Goal: Transaction & Acquisition: Purchase product/service

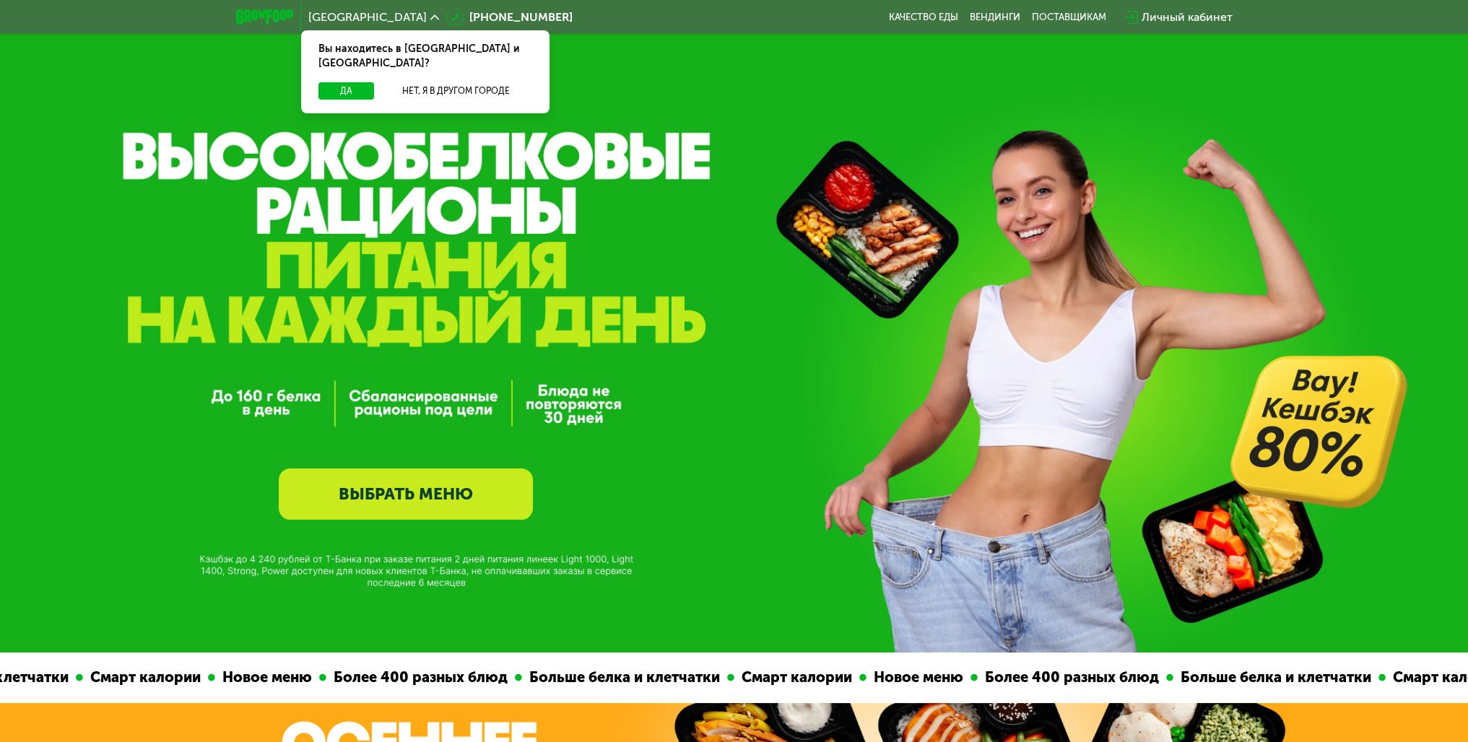
click at [412, 503] on link "ВЫБРАТЬ МЕНЮ" at bounding box center [406, 494] width 254 height 51
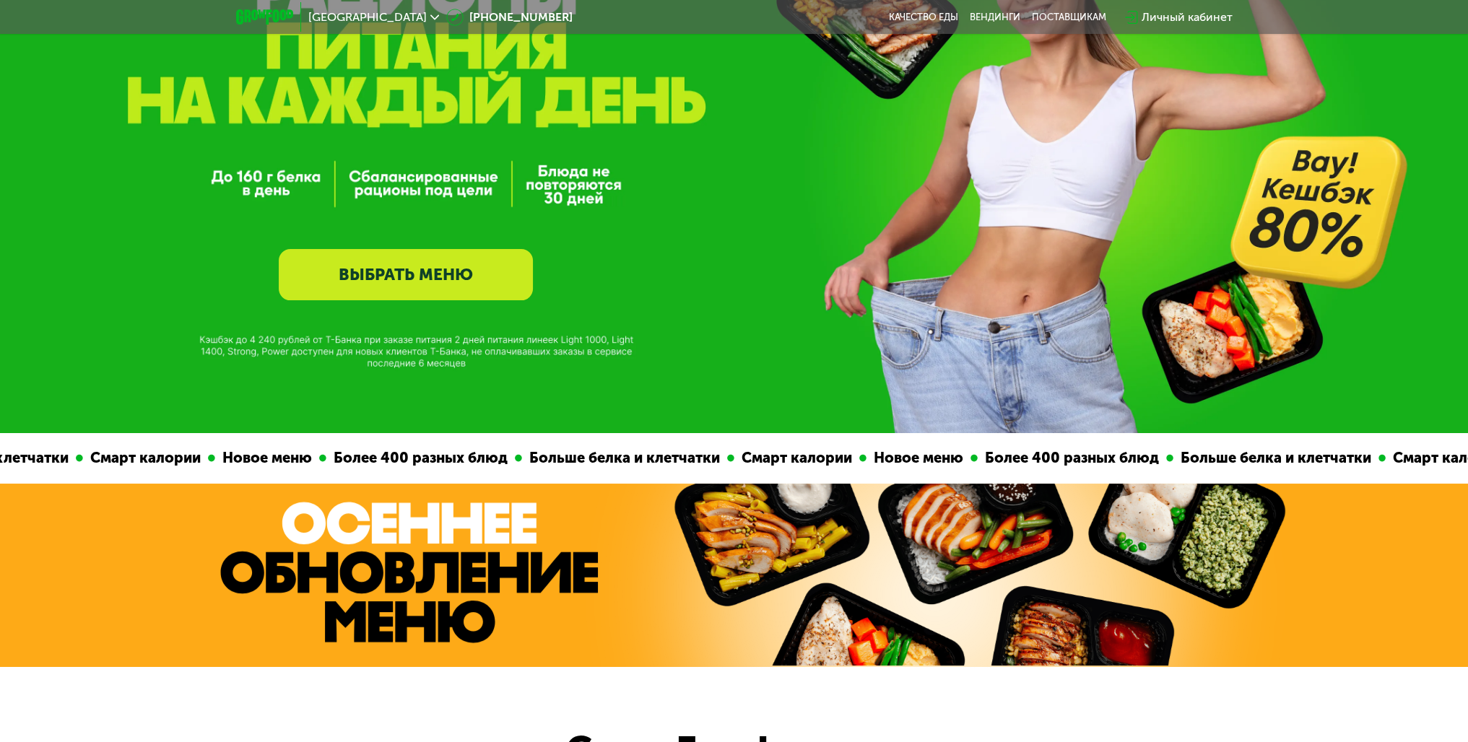
scroll to position [289, 0]
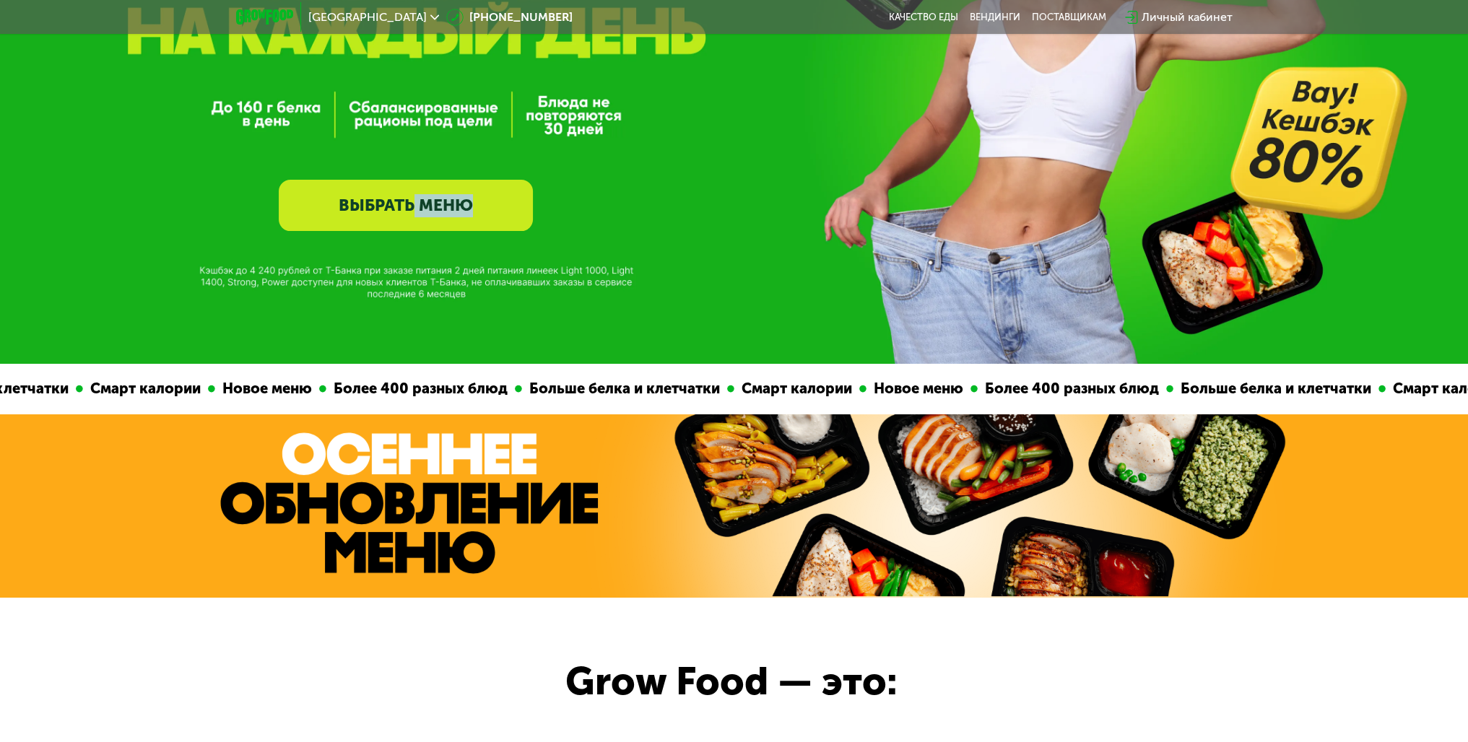
drag, startPoint x: 421, startPoint y: 274, endPoint x: 522, endPoint y: 278, distance: 101.2
click at [522, 278] on div "GrowFood — доставка правильного питания ВЫБРАТЬ МЕНЮ" at bounding box center [734, 37] width 1468 height 653
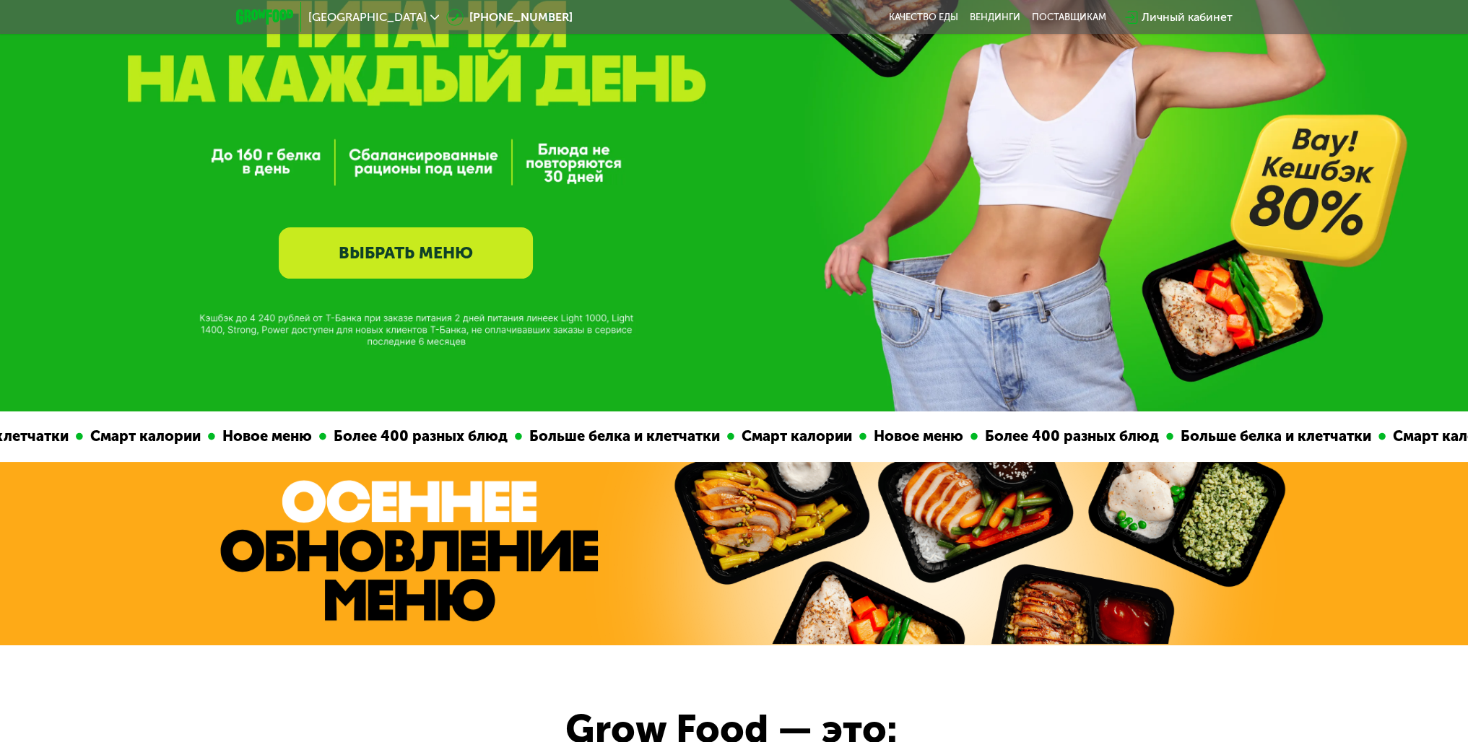
scroll to position [217, 0]
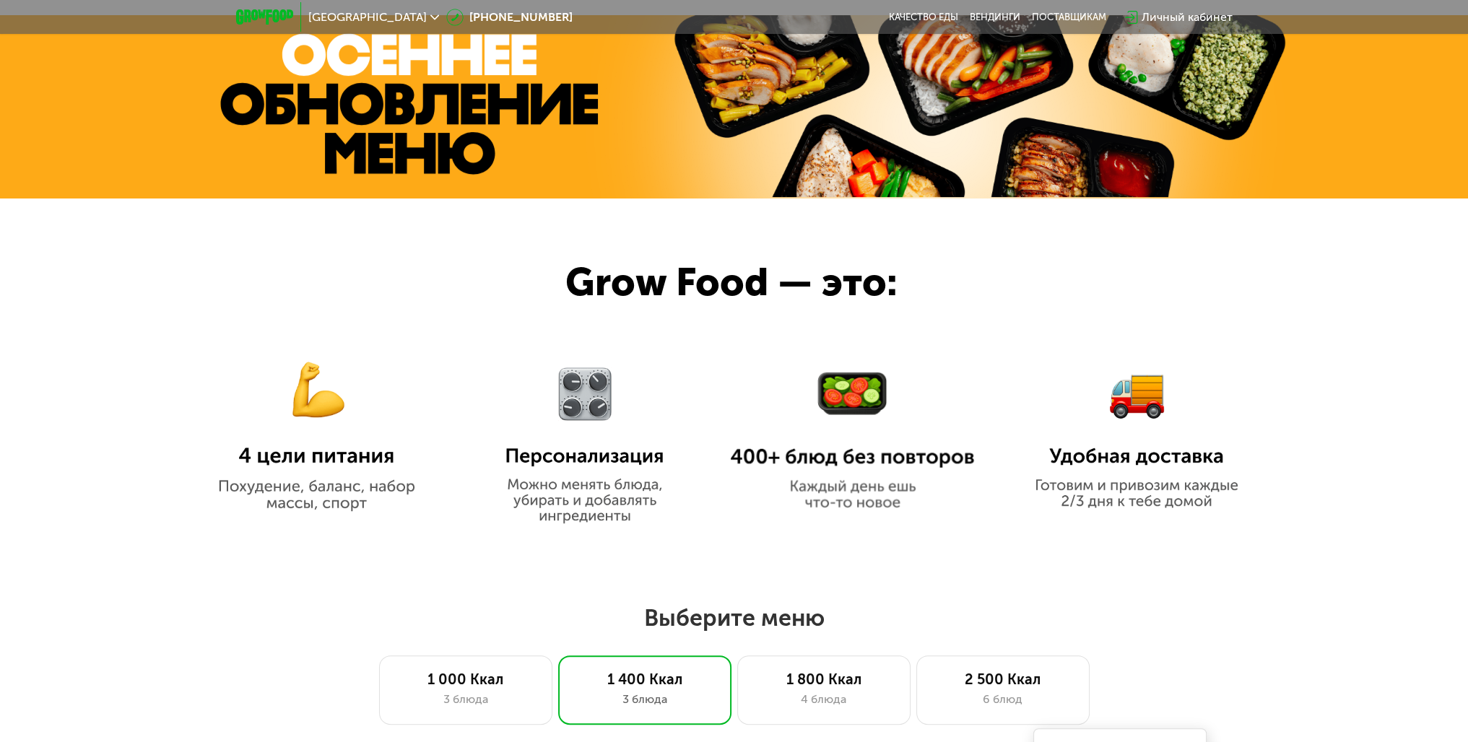
drag, startPoint x: 511, startPoint y: 335, endPoint x: 521, endPoint y: 442, distance: 107.3
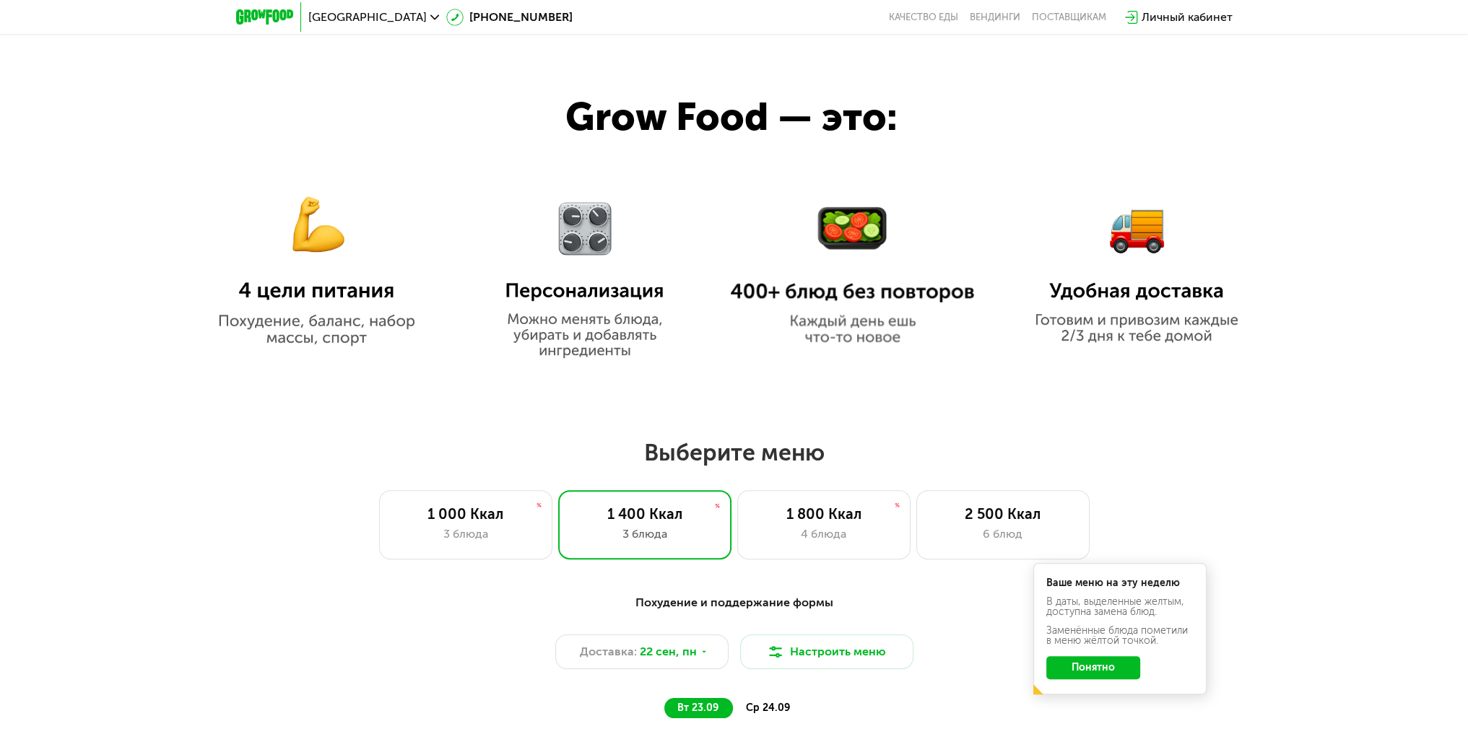
drag, startPoint x: 521, startPoint y: 295, endPoint x: 526, endPoint y: 383, distance: 88.2
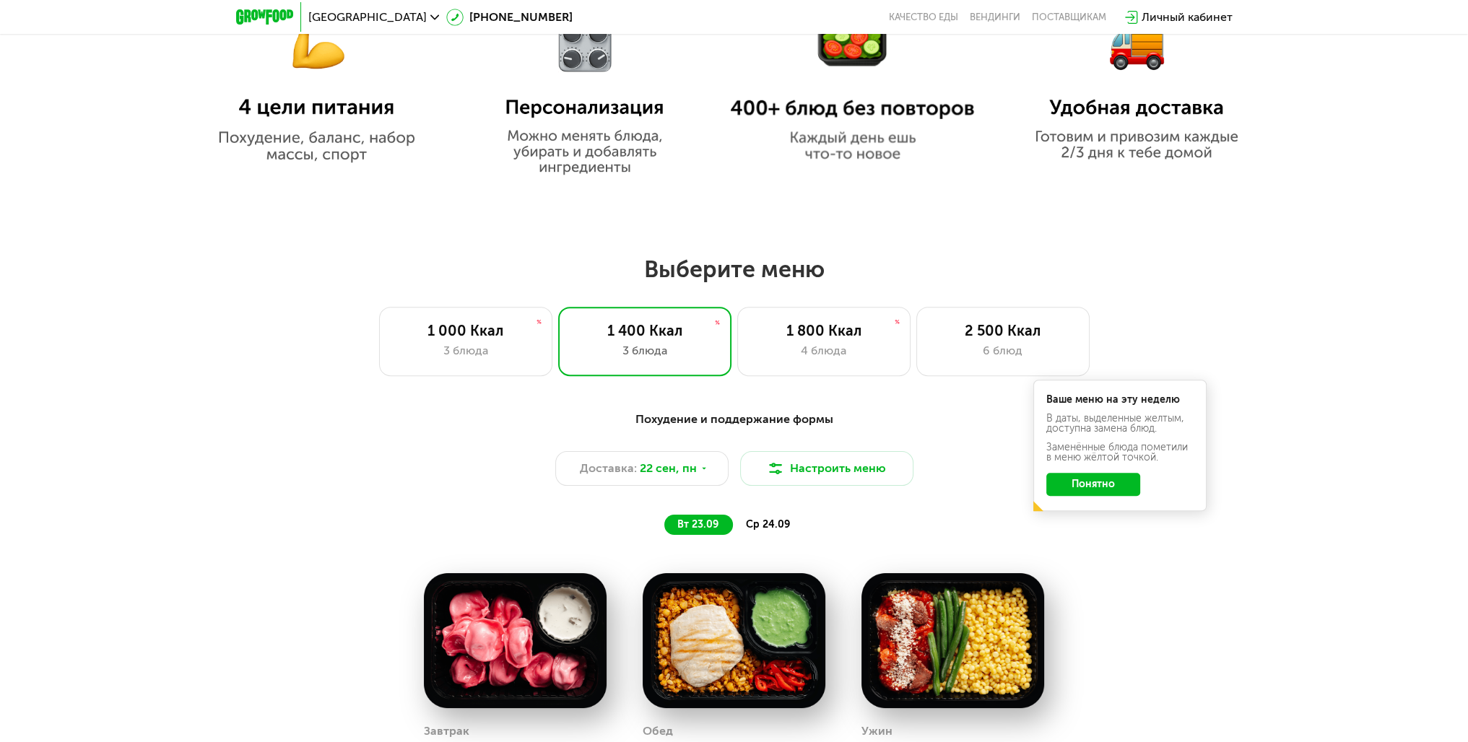
drag, startPoint x: 561, startPoint y: 256, endPoint x: 524, endPoint y: 434, distance: 181.4
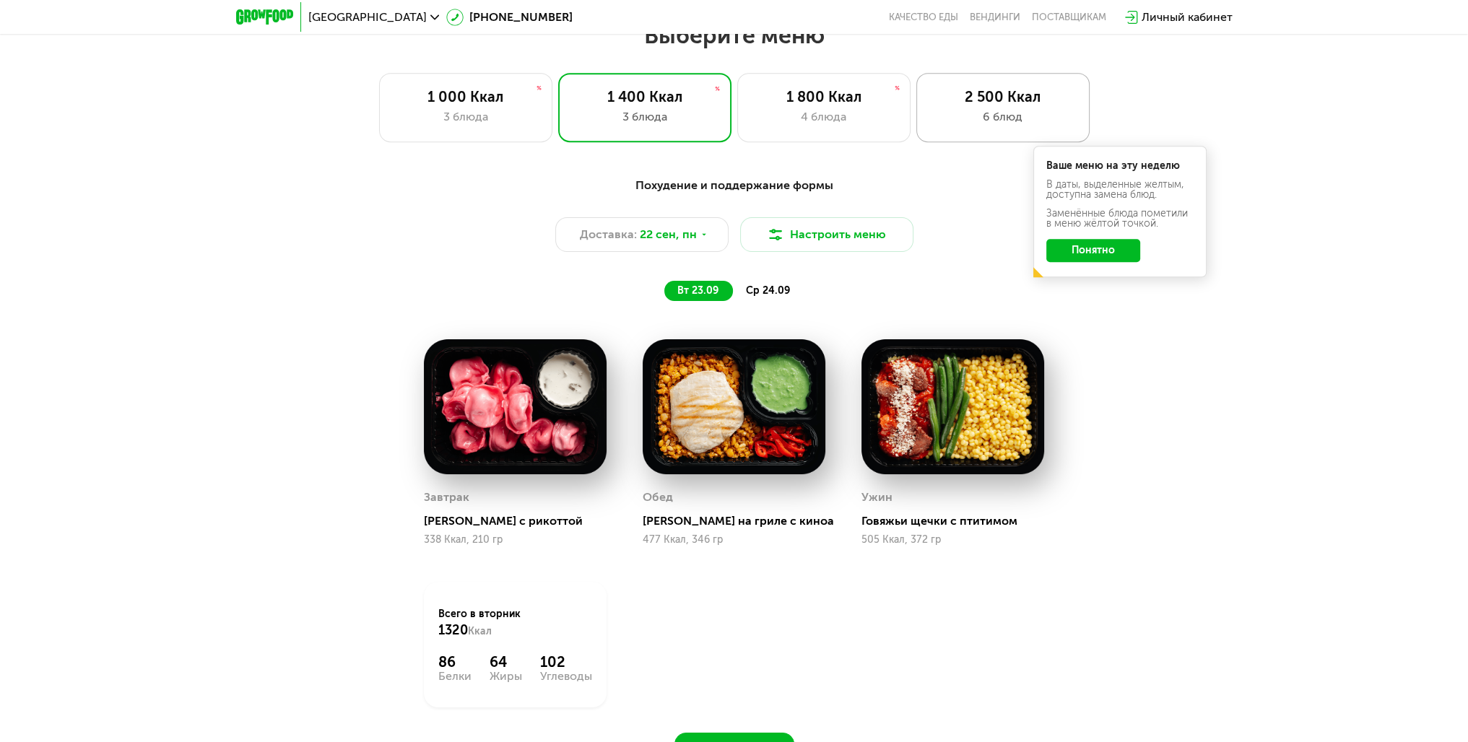
click at [1011, 122] on div "6 блюд" at bounding box center [1002, 116] width 143 height 17
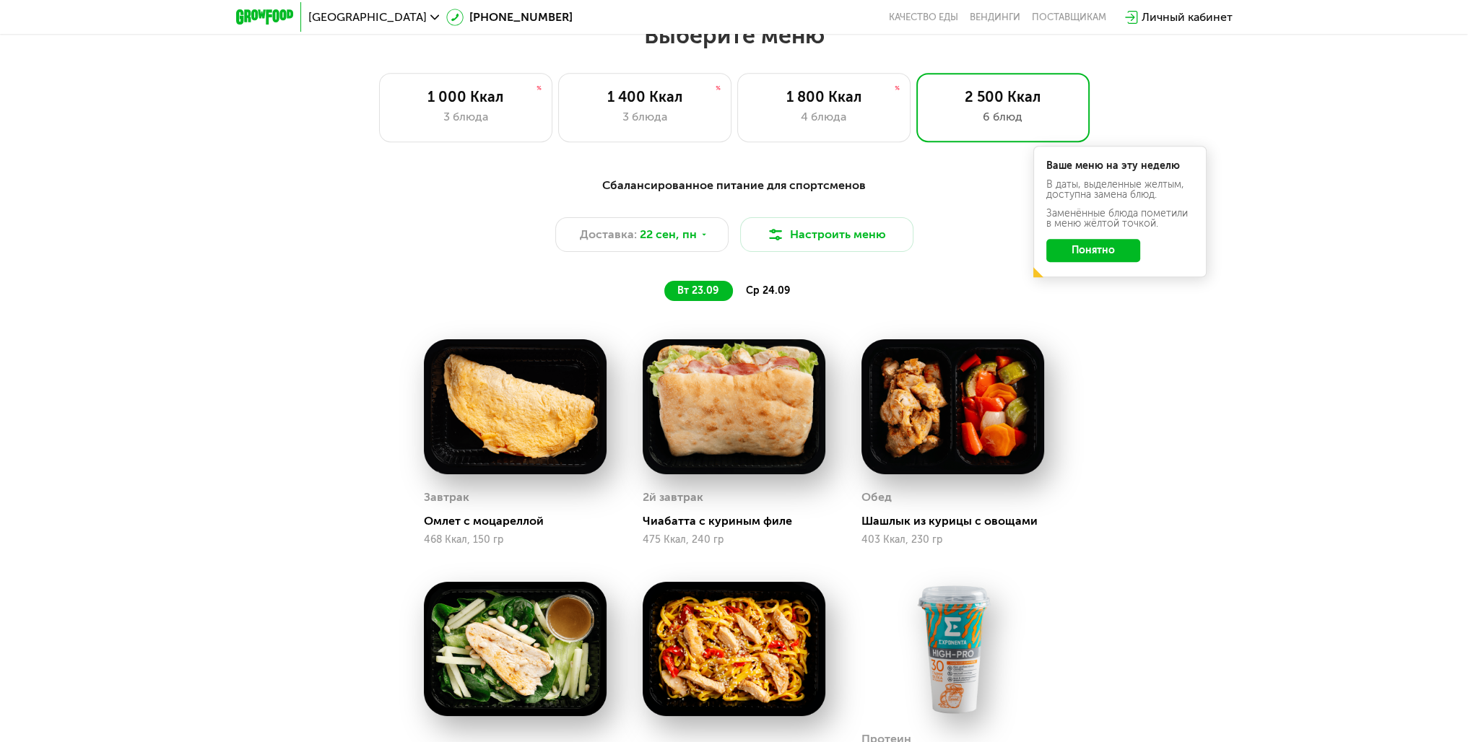
click at [1092, 255] on button "Понятно" at bounding box center [1093, 250] width 94 height 23
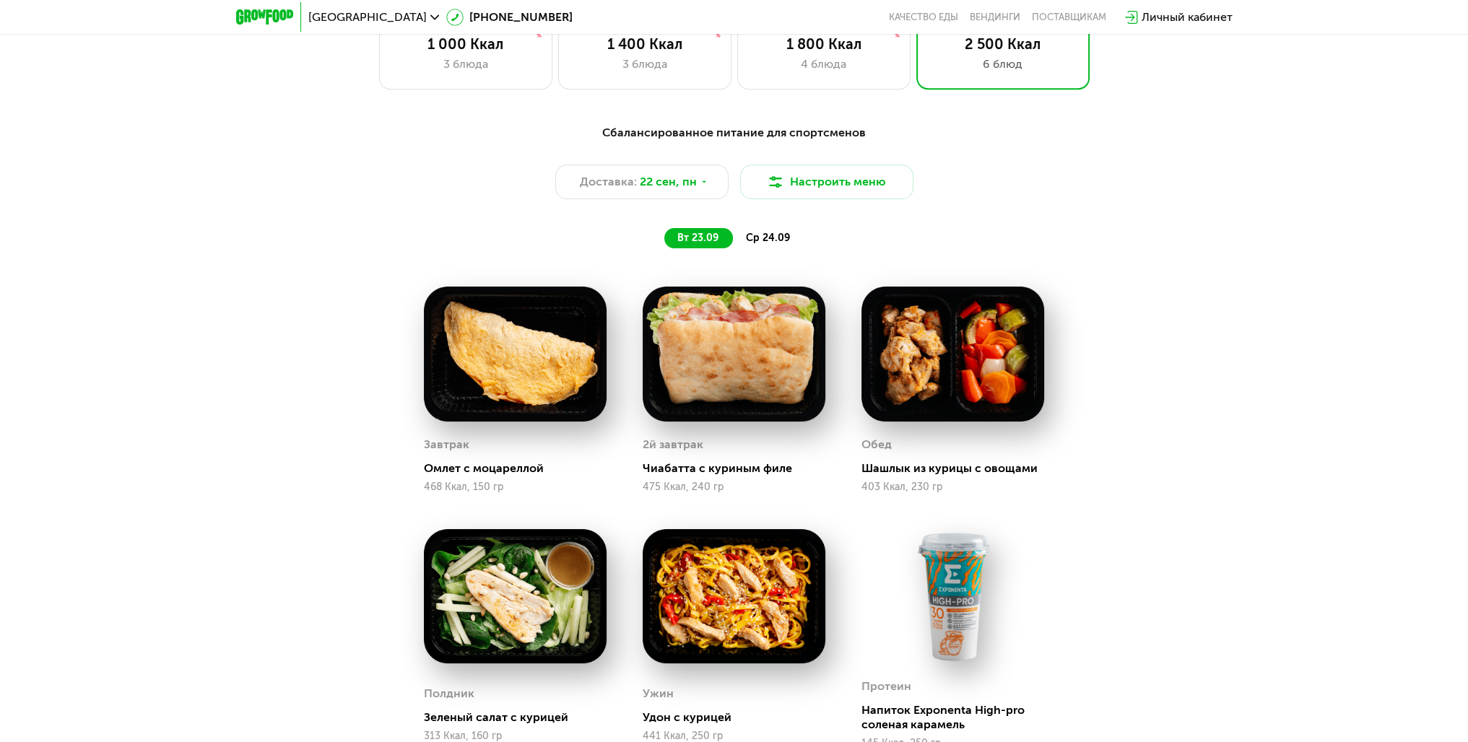
scroll to position [1415, 0]
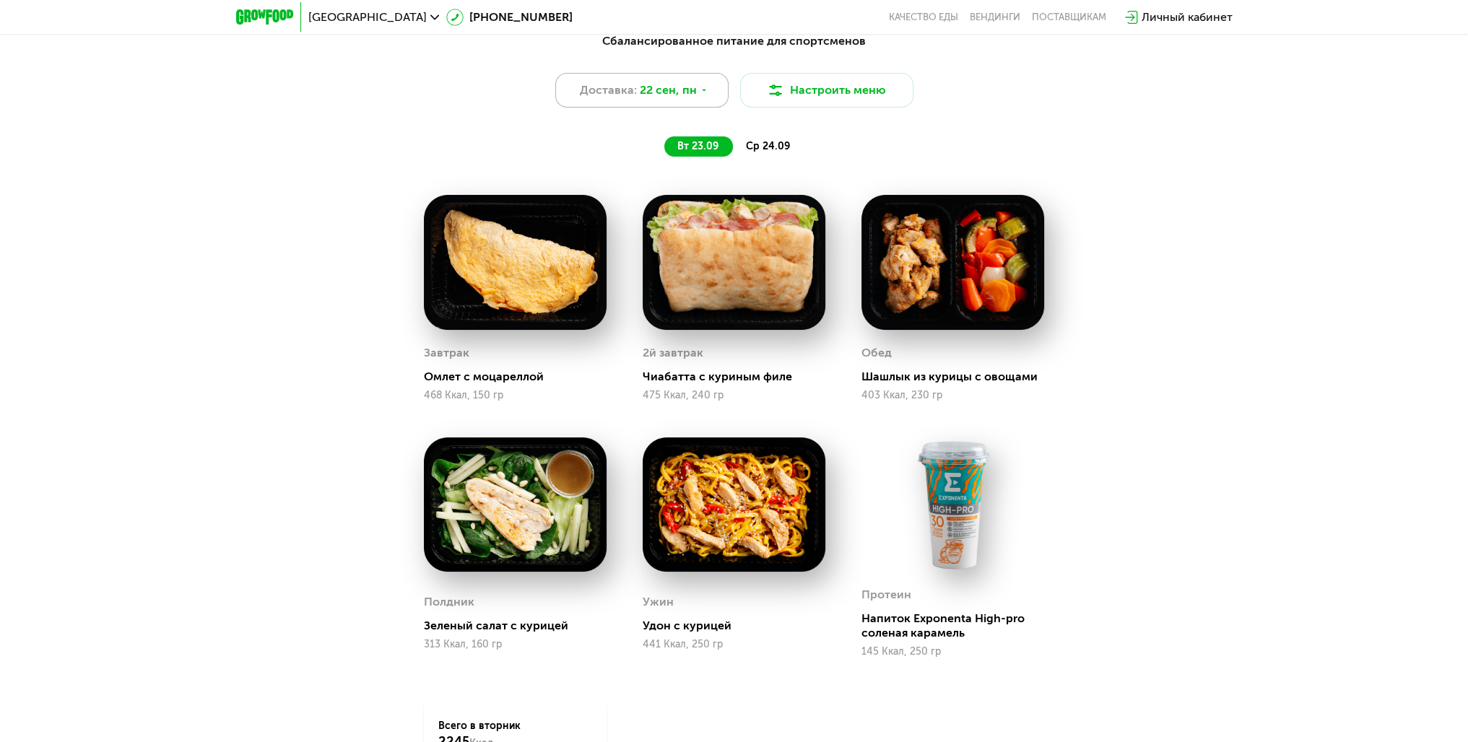
click at [703, 95] on icon at bounding box center [704, 90] width 9 height 9
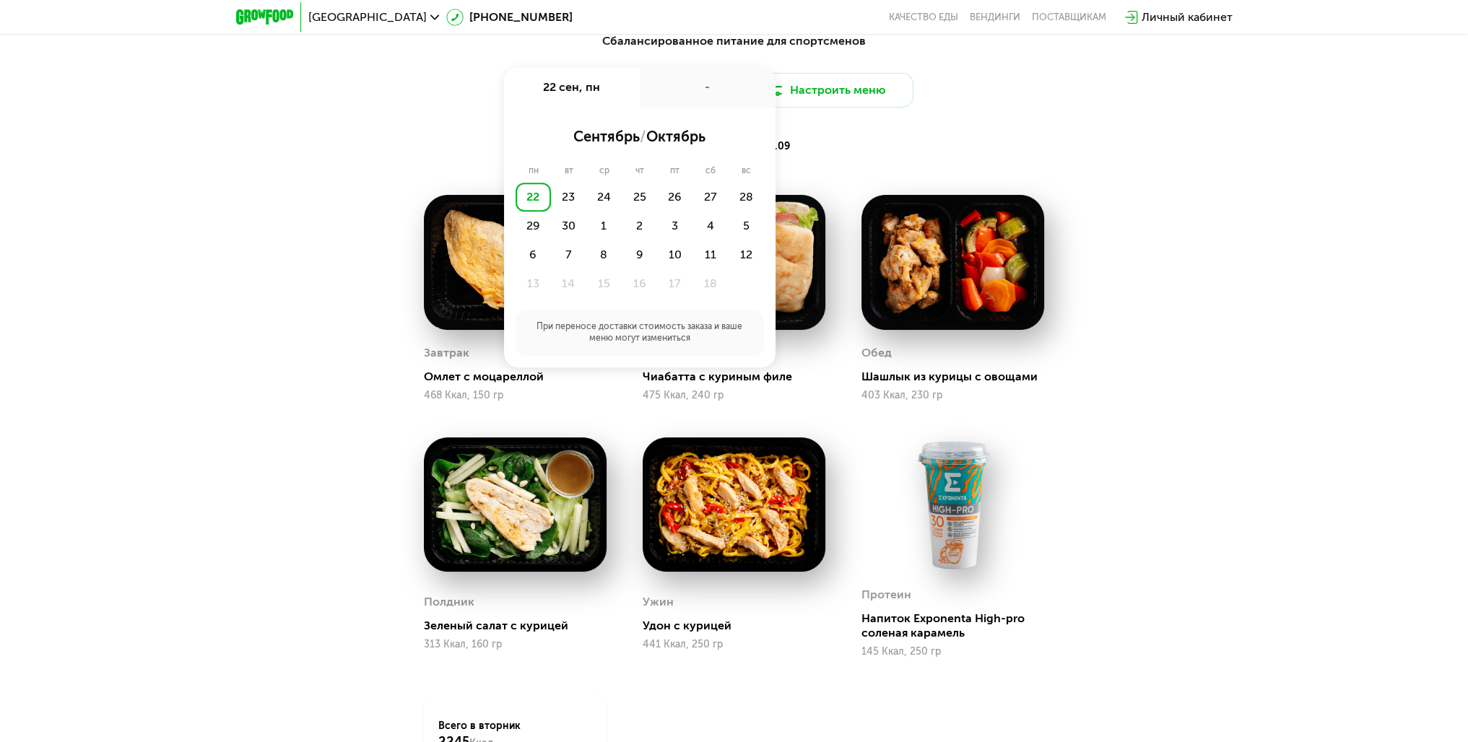
click at [1141, 182] on div "Сбалансированное питание для спортсменов Доставка: 22 сен, пн 22 сен, пн - сент…" at bounding box center [735, 452] width 890 height 856
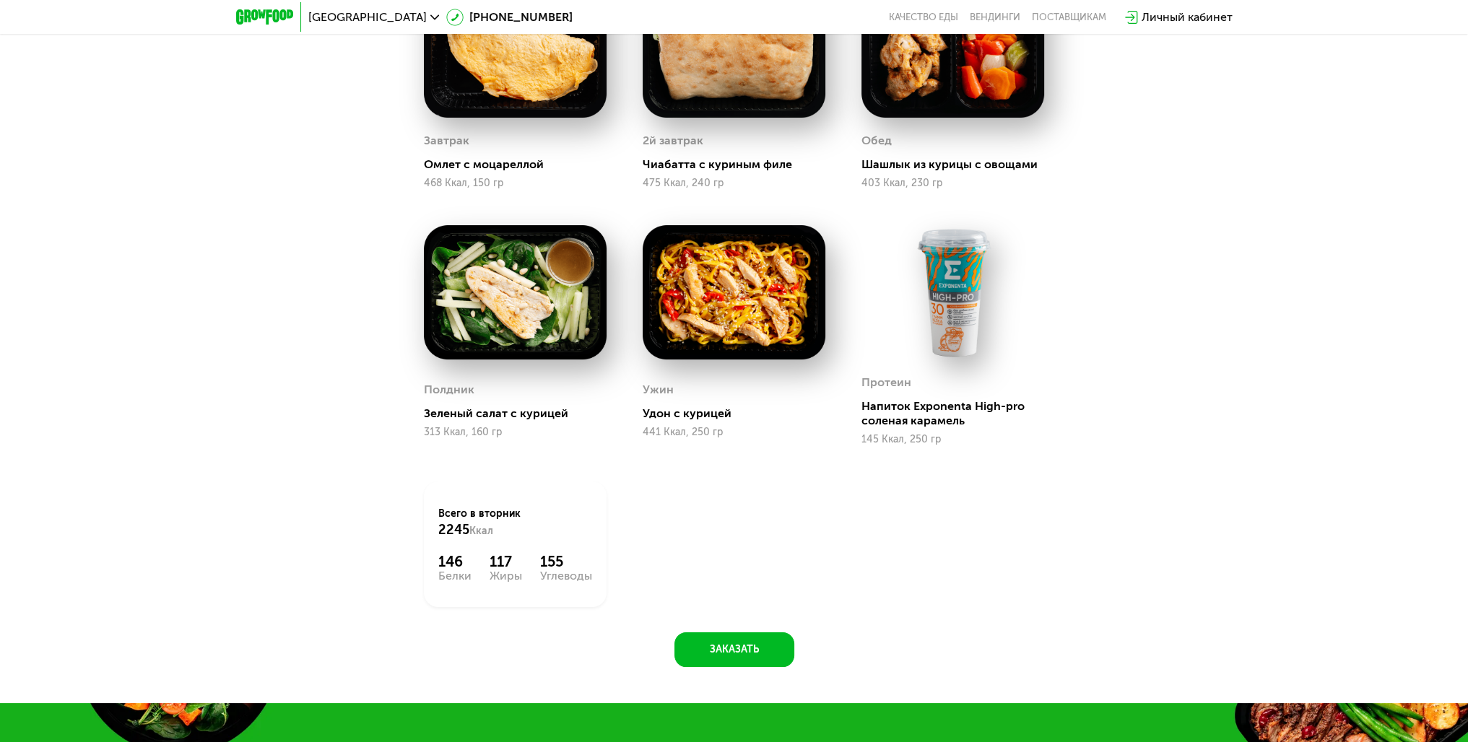
drag, startPoint x: 1148, startPoint y: 291, endPoint x: 1158, endPoint y: 359, distance: 68.6
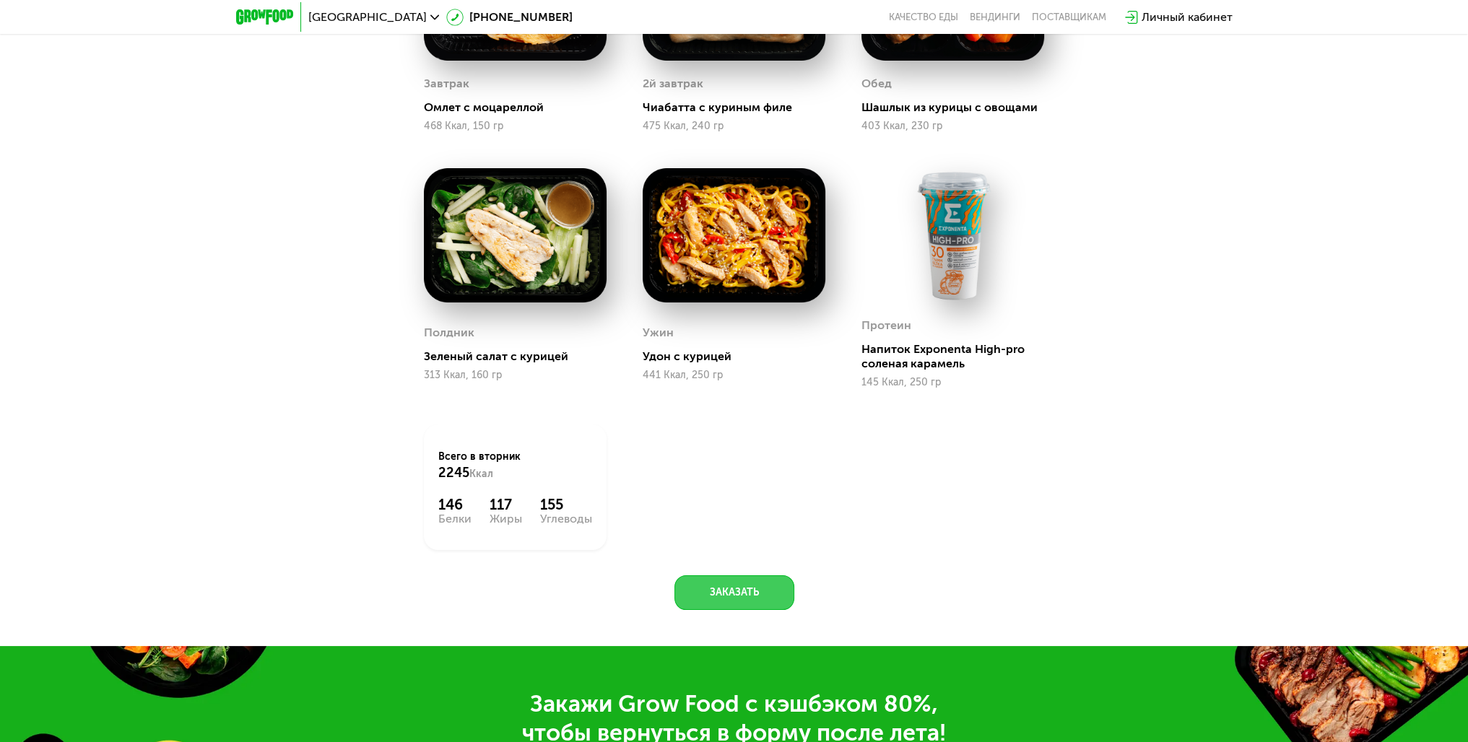
click at [748, 587] on button "Заказать" at bounding box center [734, 592] width 120 height 35
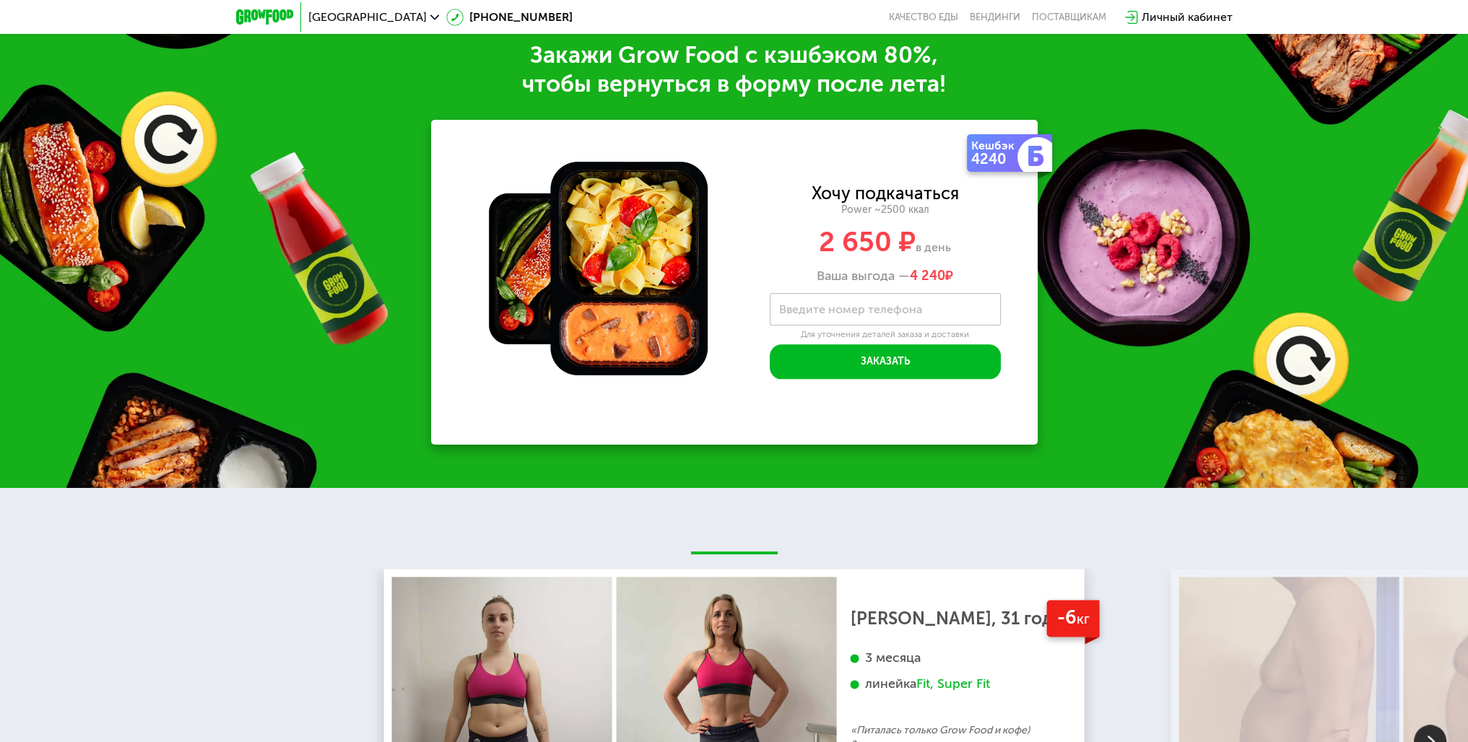
scroll to position [2334, 0]
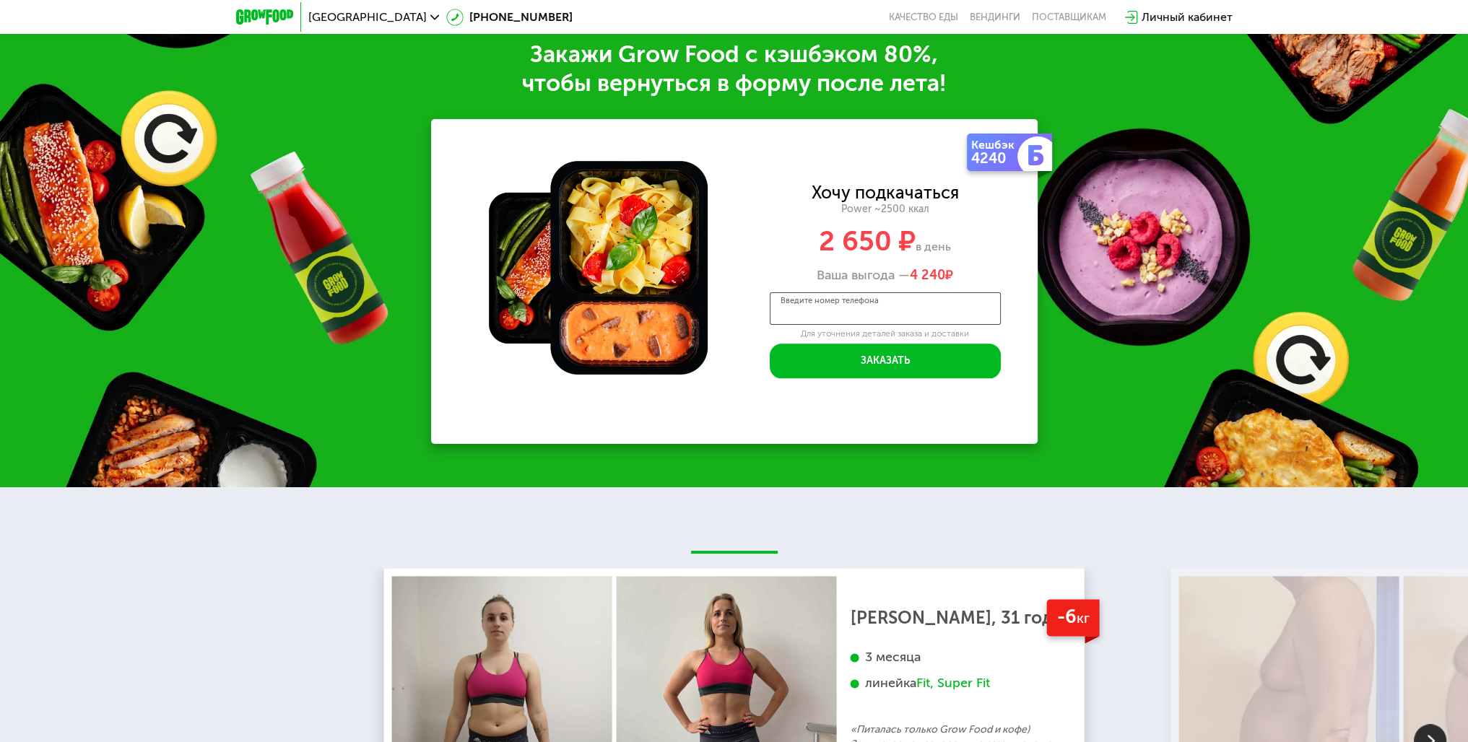
click at [921, 315] on input "Введите номер телефона" at bounding box center [885, 308] width 231 height 32
click at [988, 150] on div "Кешбэк" at bounding box center [995, 145] width 49 height 12
click at [841, 313] on label "Введите номер телефона" at bounding box center [850, 309] width 143 height 8
click at [841, 313] on input "Введите номер телефона" at bounding box center [885, 308] width 231 height 32
click at [892, 176] on div "Кешбэк 4240 Хочу подкачаться Power ~2500 ккал 2 650 ₽ в день Ваша выгода — 4 24…" at bounding box center [885, 281] width 305 height 325
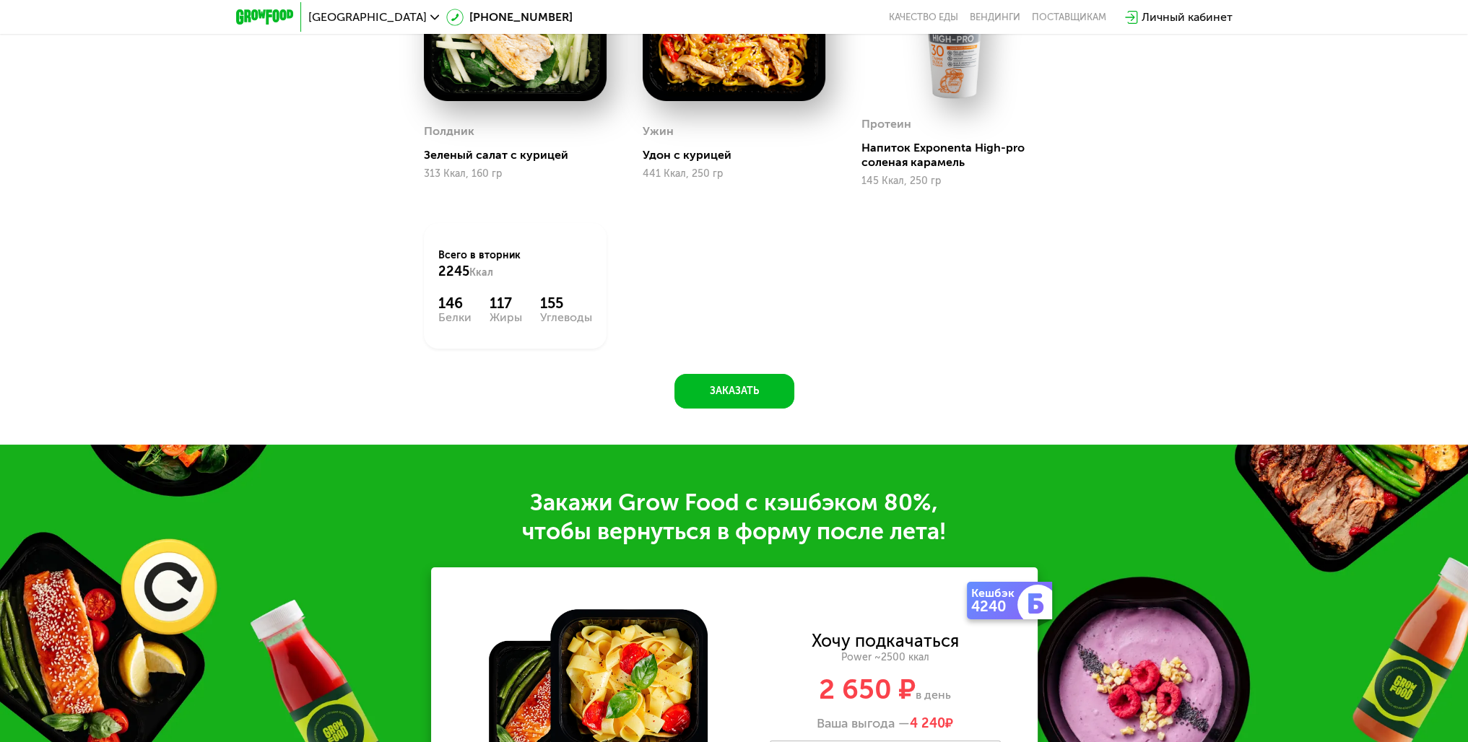
drag, startPoint x: 928, startPoint y: 230, endPoint x: 887, endPoint y: 139, distance: 99.9
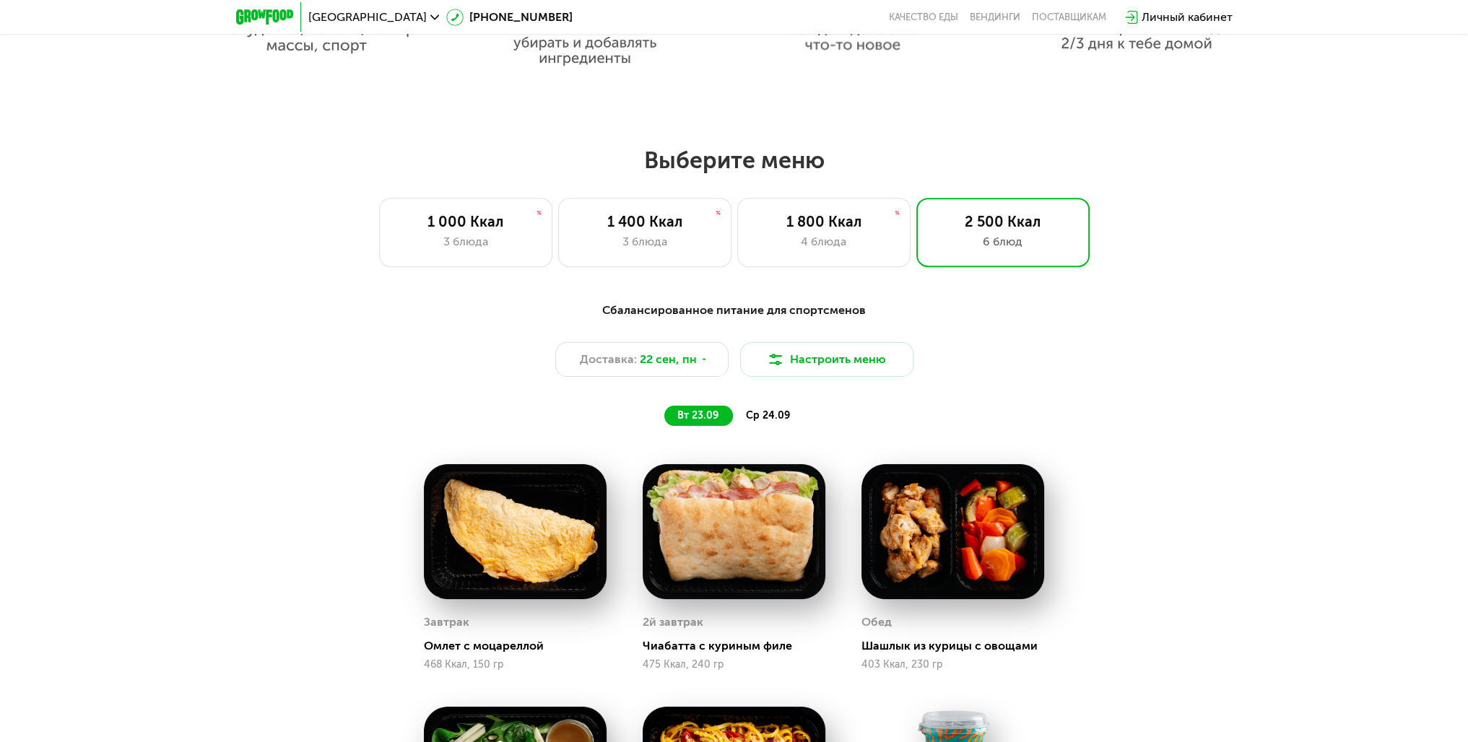
drag, startPoint x: 863, startPoint y: 457, endPoint x: 822, endPoint y: 337, distance: 126.7
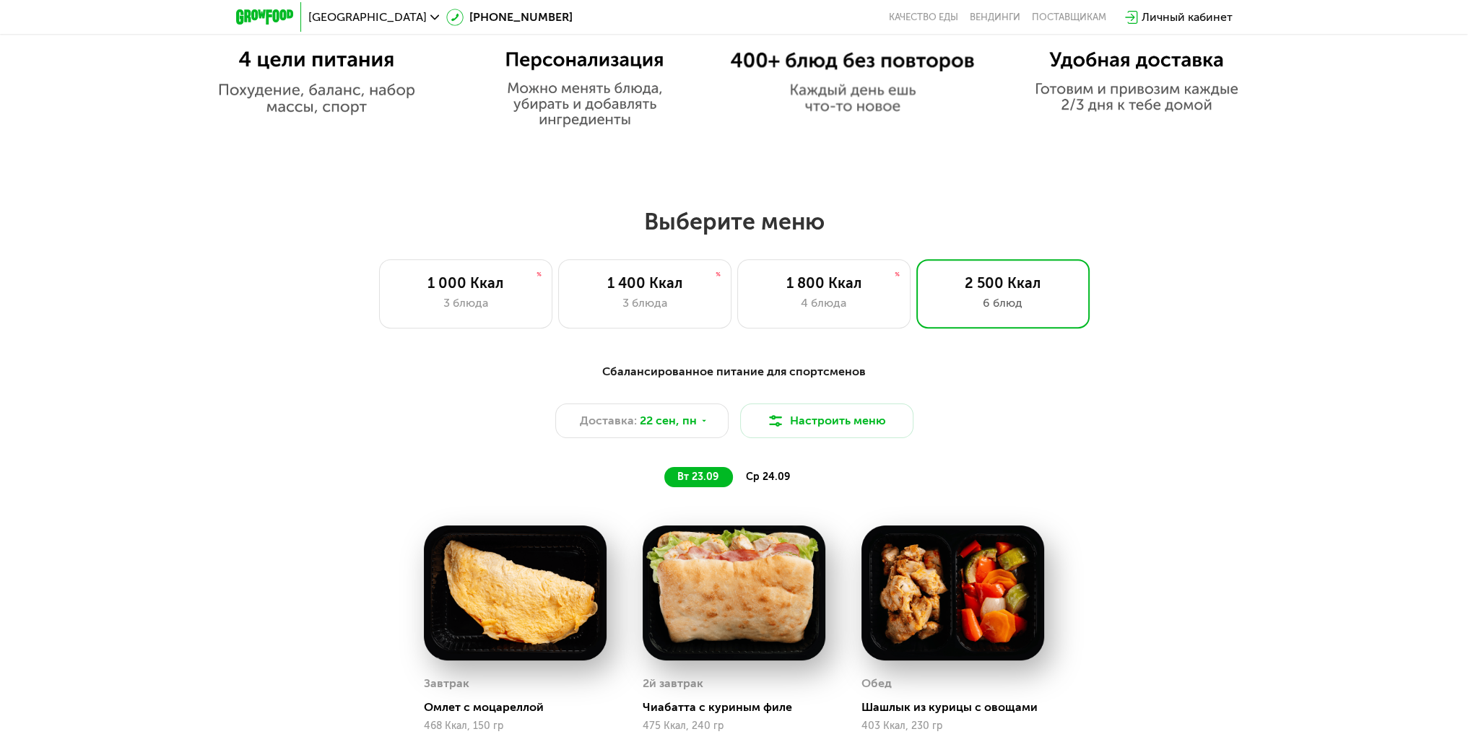
drag, startPoint x: 926, startPoint y: 402, endPoint x: 814, endPoint y: 398, distance: 112.0
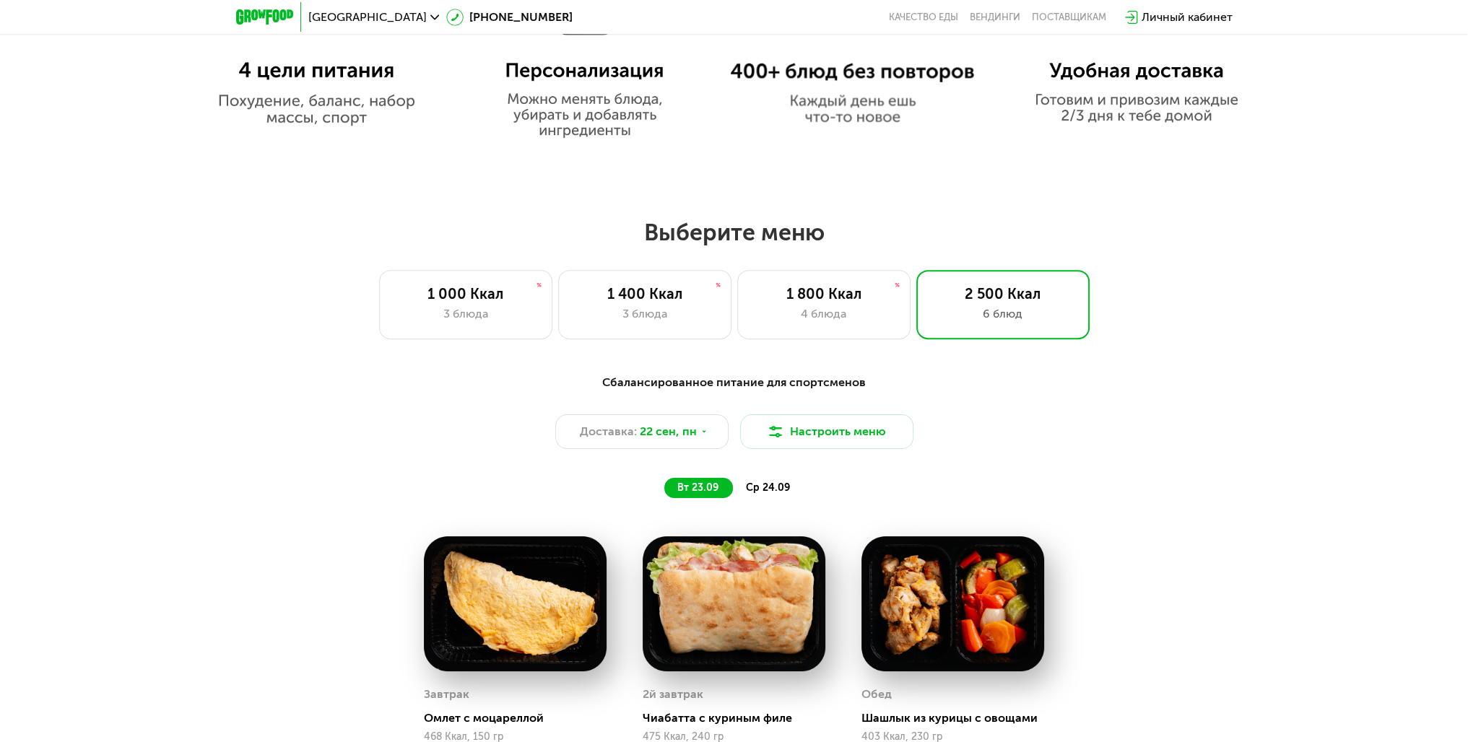
click at [770, 489] on span "ср 24.09" at bounding box center [768, 488] width 44 height 12
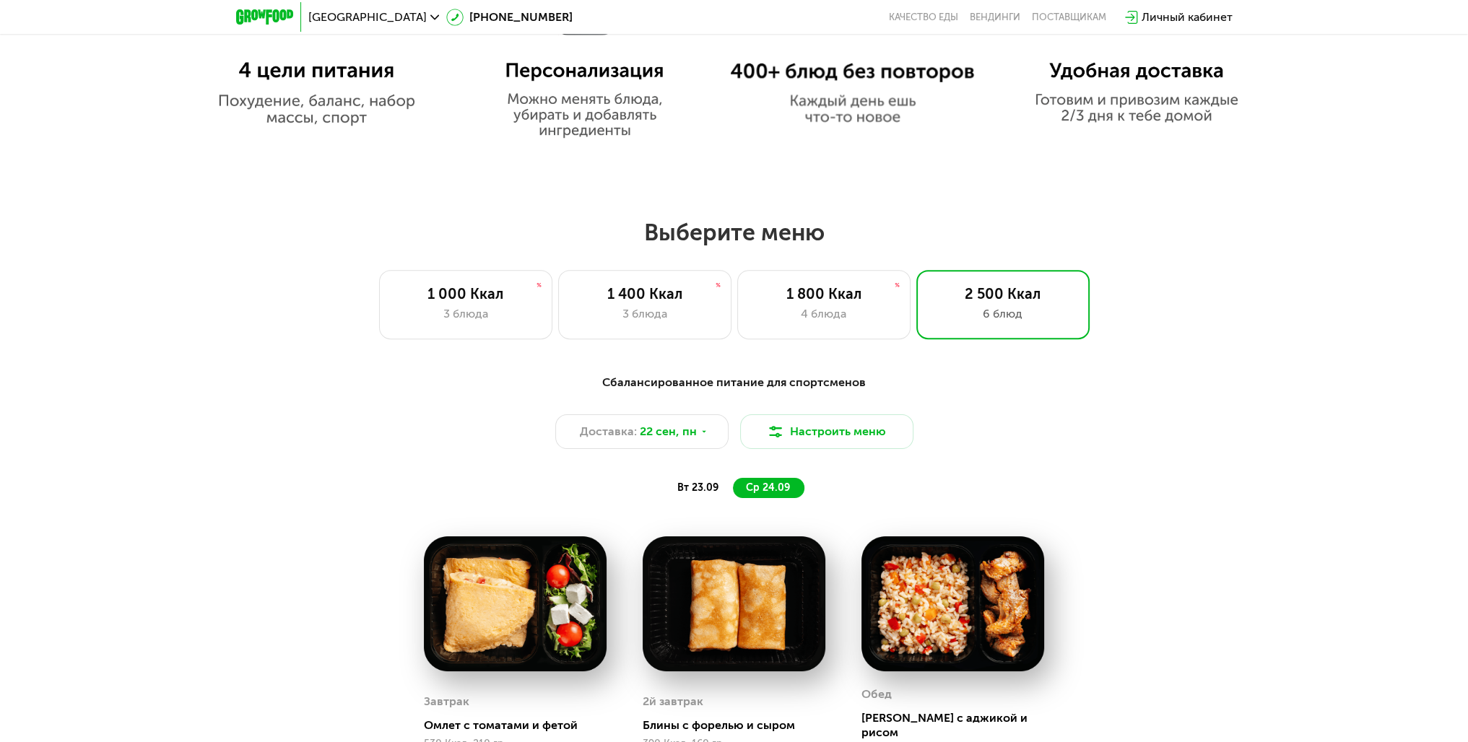
click at [692, 490] on span "вт 23.09" at bounding box center [697, 488] width 41 height 12
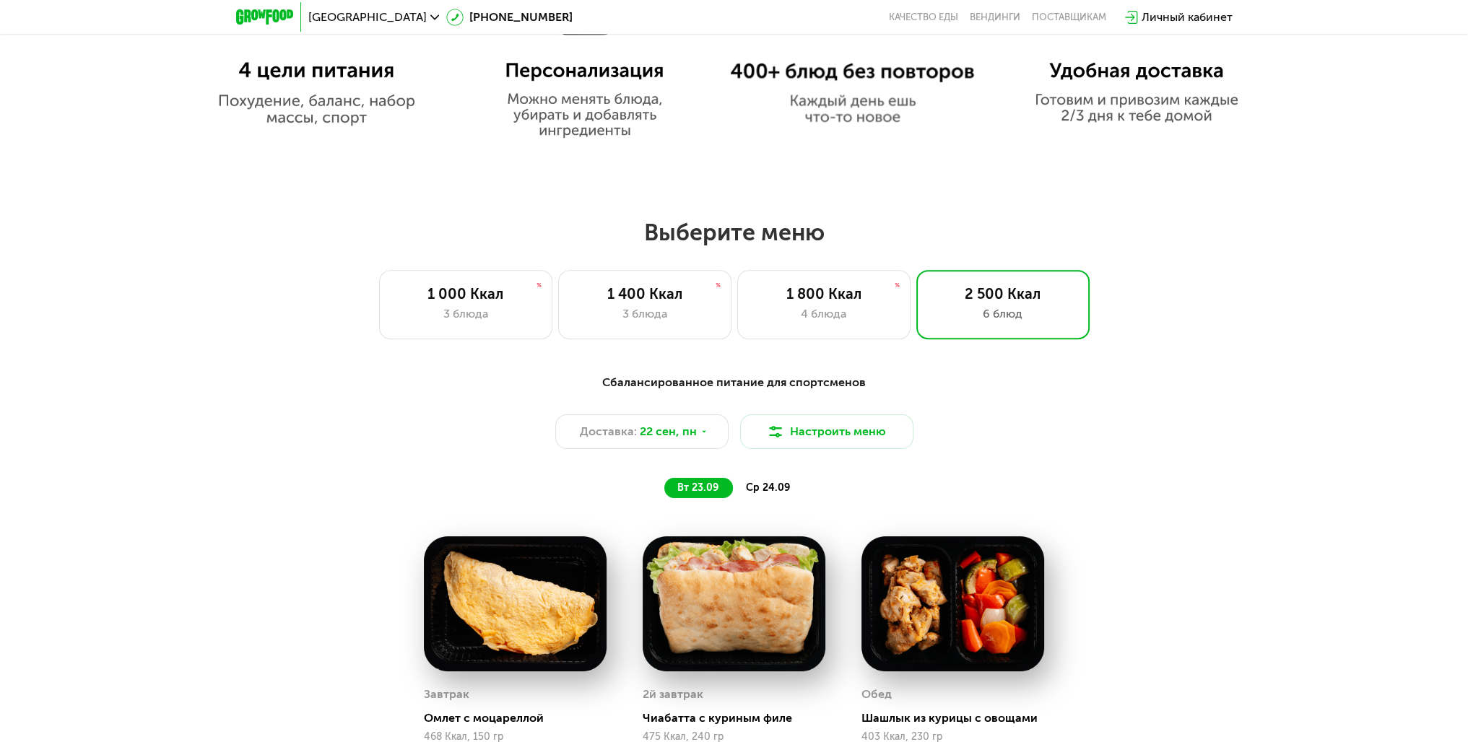
click at [762, 488] on span "ср 24.09" at bounding box center [768, 488] width 44 height 12
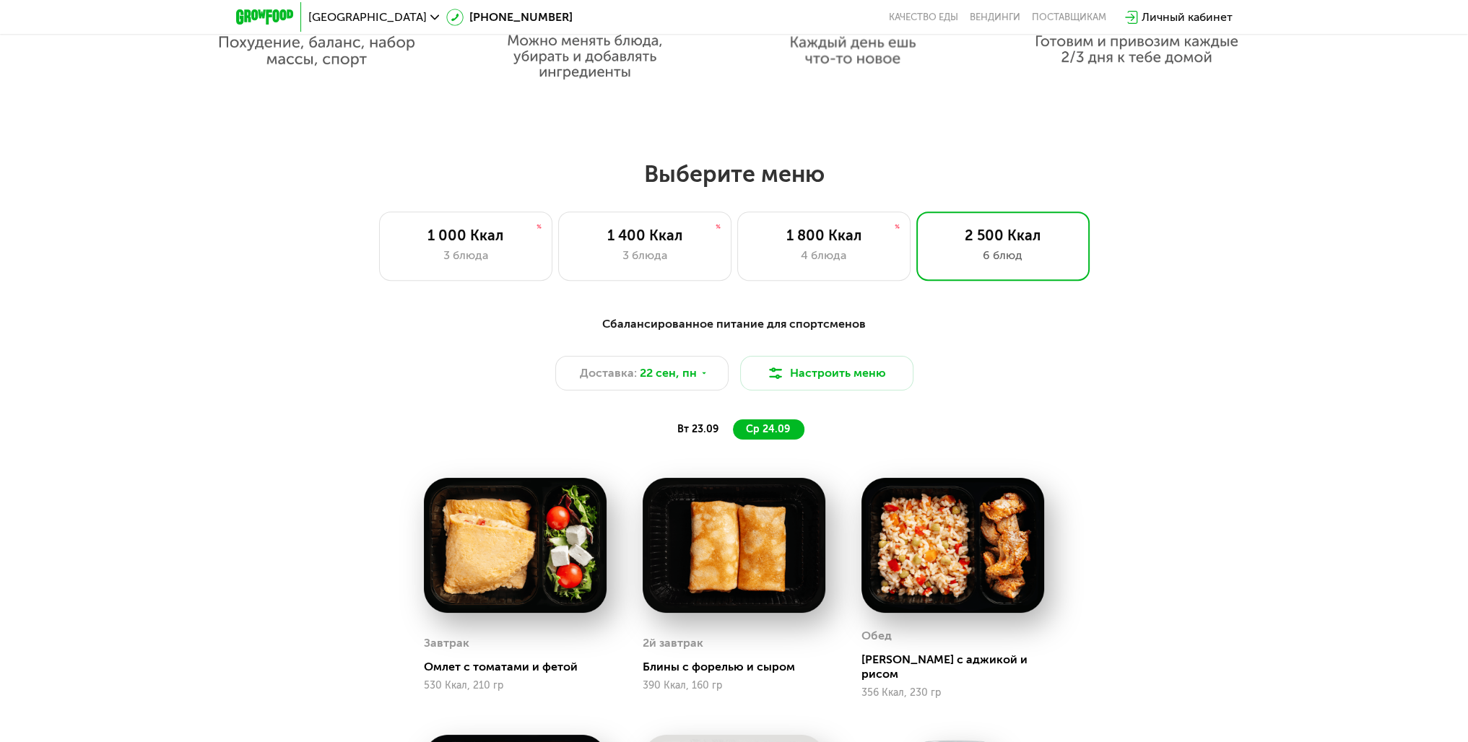
drag, startPoint x: 868, startPoint y: 468, endPoint x: 900, endPoint y: 546, distance: 84.5
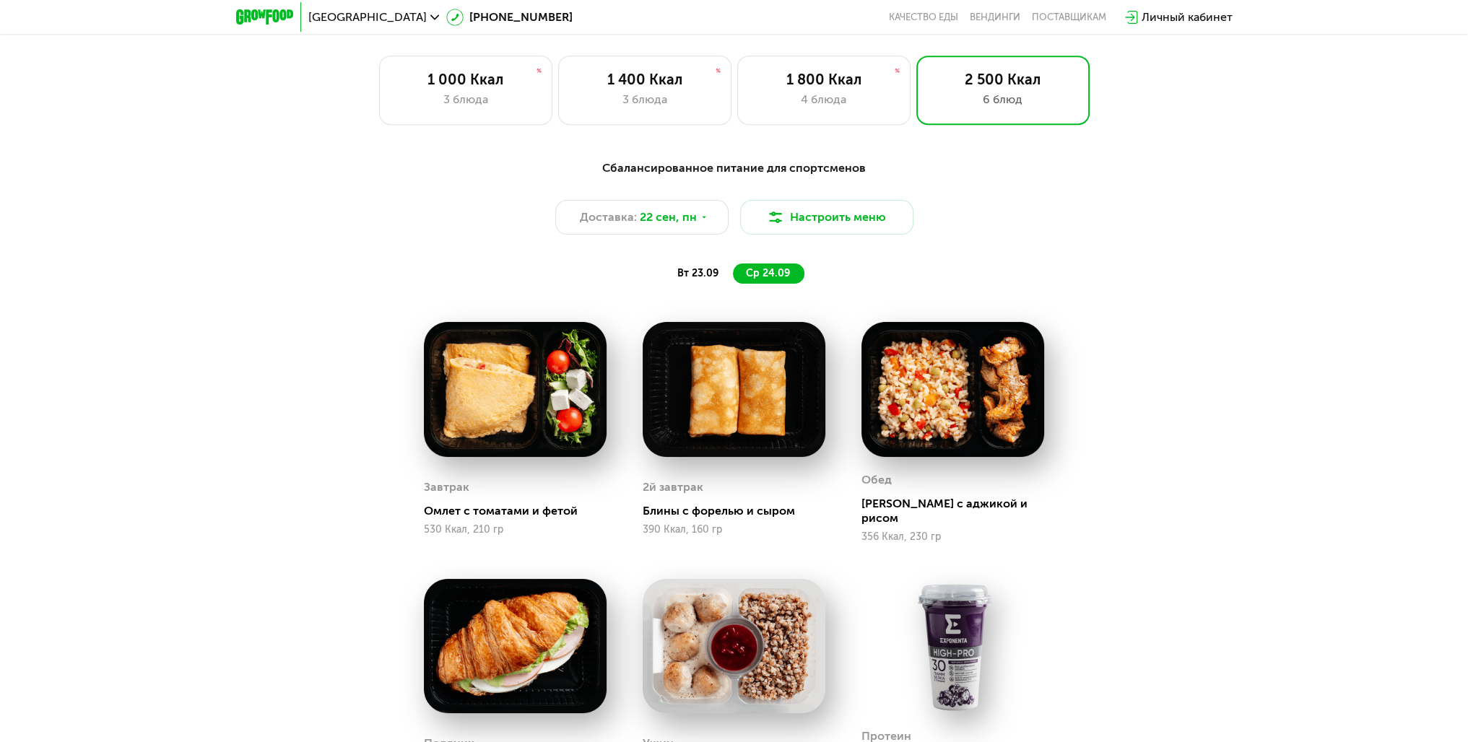
drag, startPoint x: 1016, startPoint y: 345, endPoint x: 964, endPoint y: 407, distance: 80.4
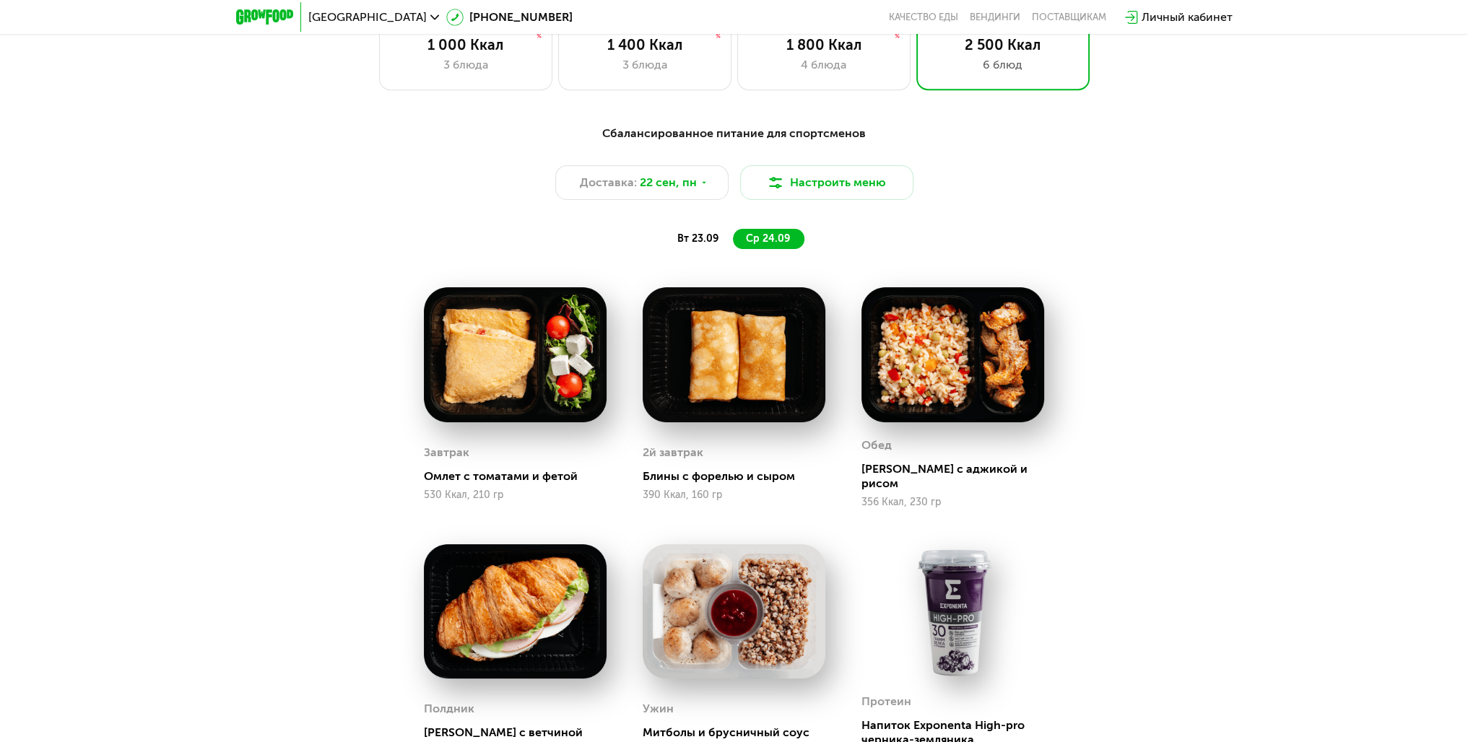
drag, startPoint x: 1130, startPoint y: 336, endPoint x: 1134, endPoint y: 349, distance: 14.2
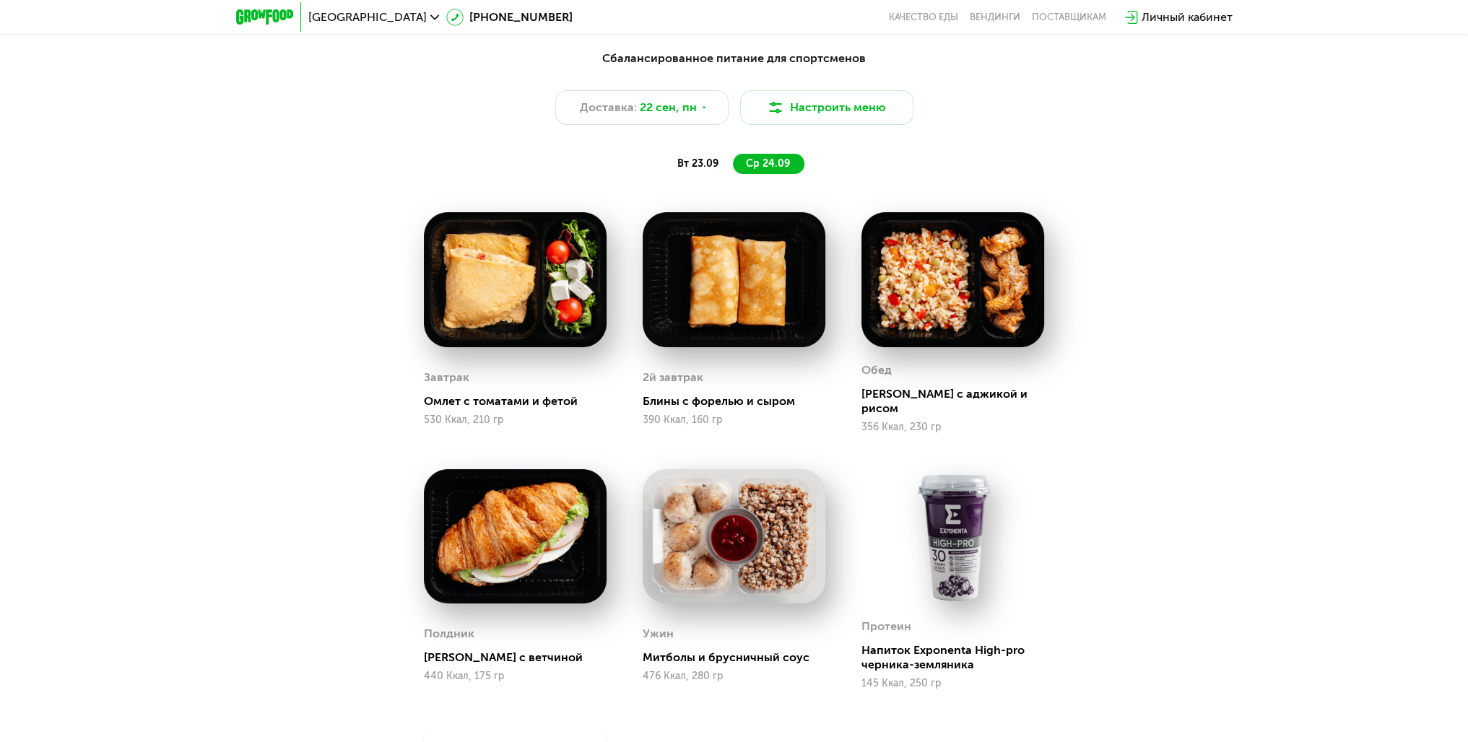
drag, startPoint x: 1134, startPoint y: 355, endPoint x: 1114, endPoint y: 404, distance: 53.1
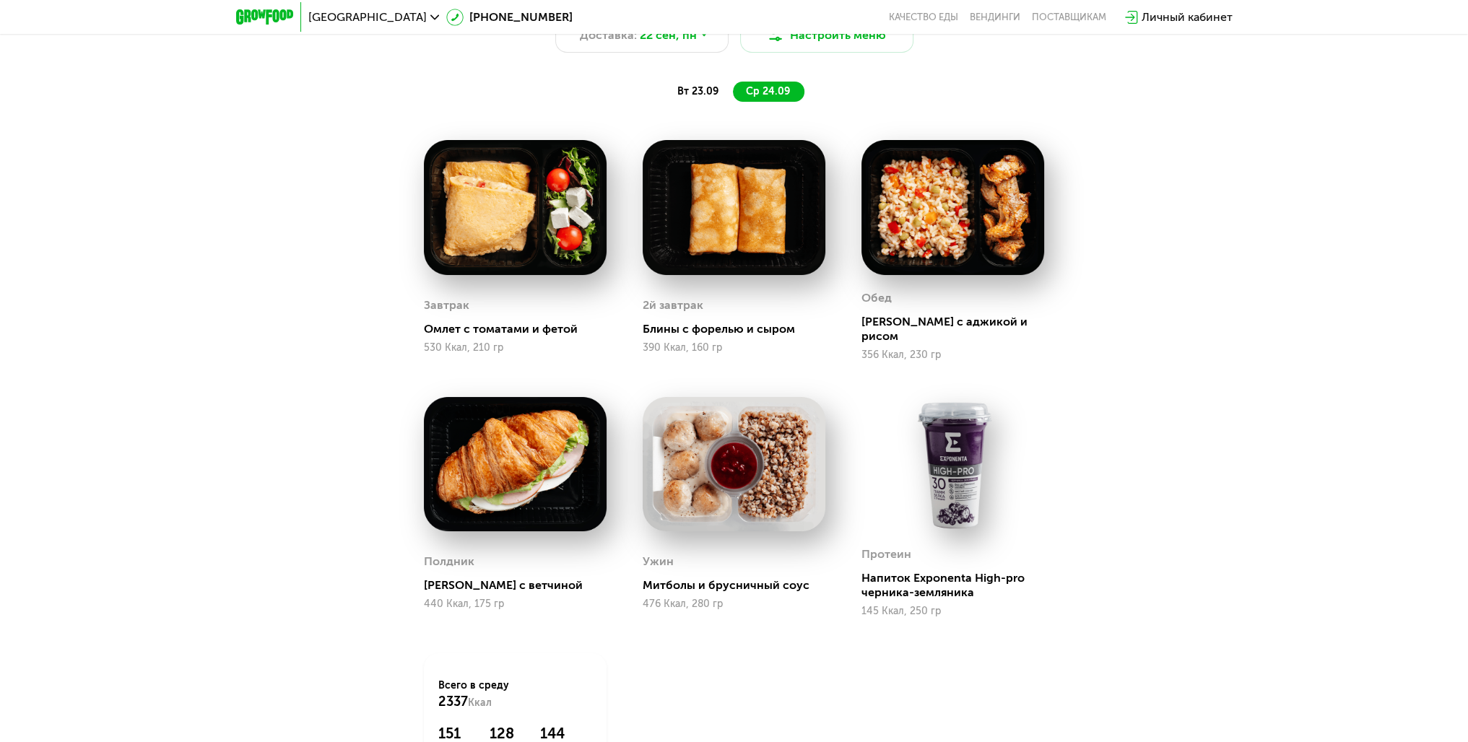
drag, startPoint x: 1116, startPoint y: 408, endPoint x: 1054, endPoint y: 484, distance: 98.6
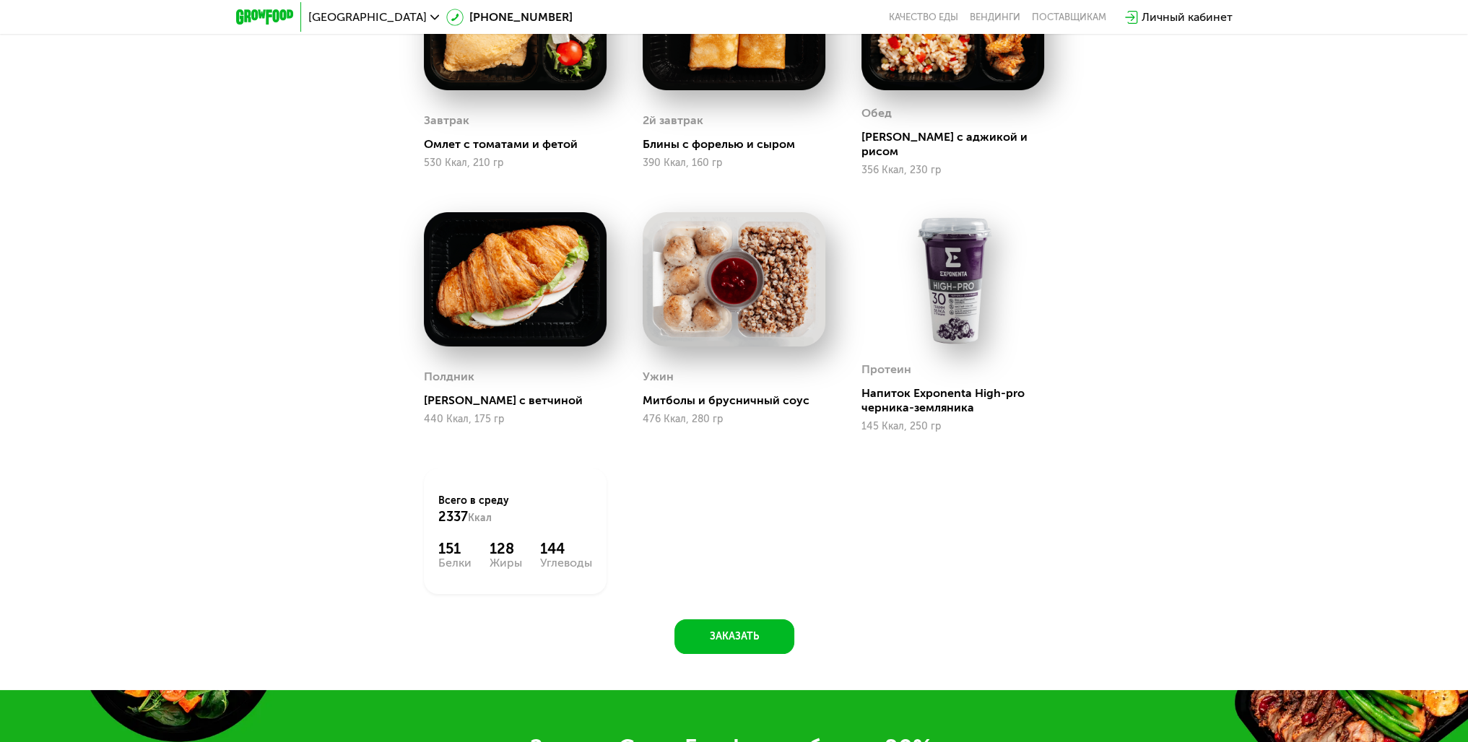
drag, startPoint x: 1152, startPoint y: 418, endPoint x: 1078, endPoint y: 425, distance: 74.7
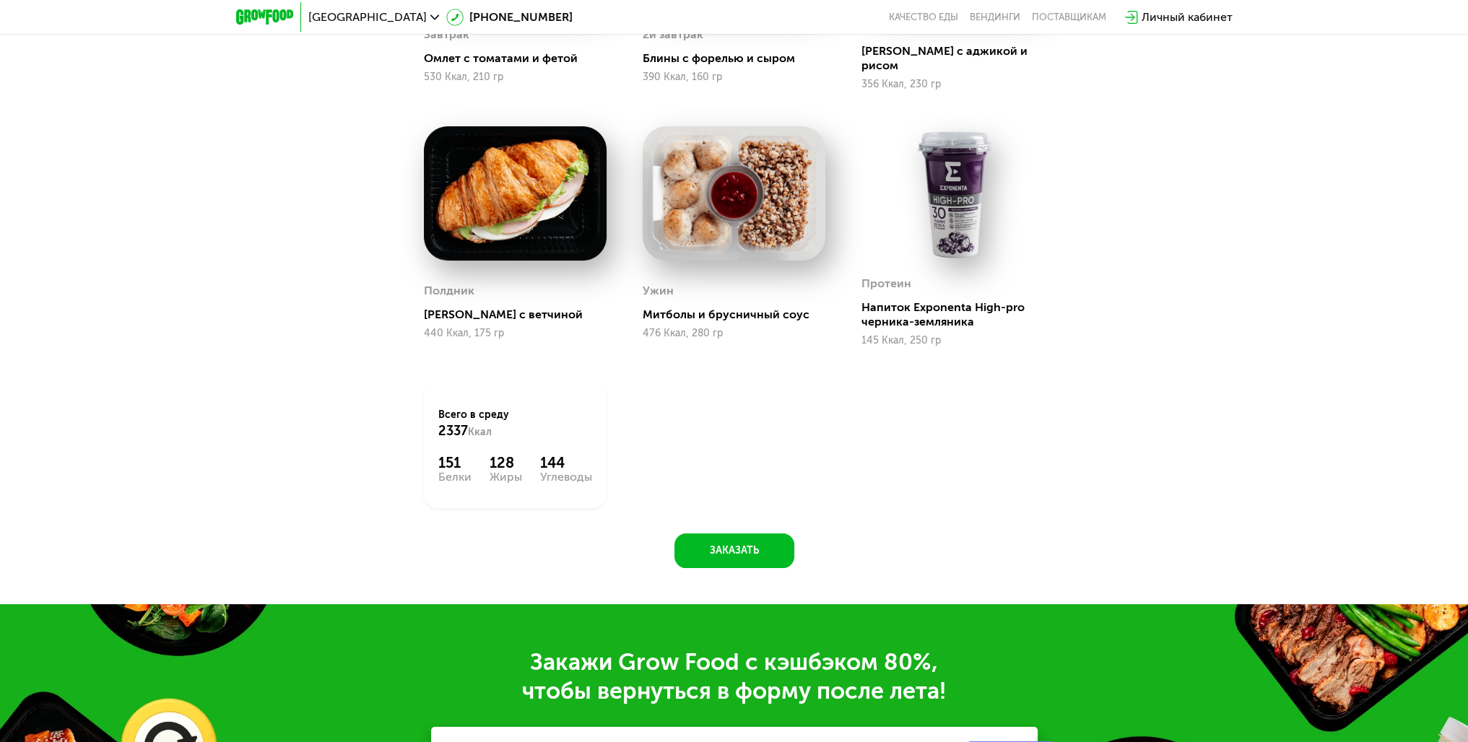
drag, startPoint x: 1064, startPoint y: 568, endPoint x: 890, endPoint y: 451, distance: 209.7
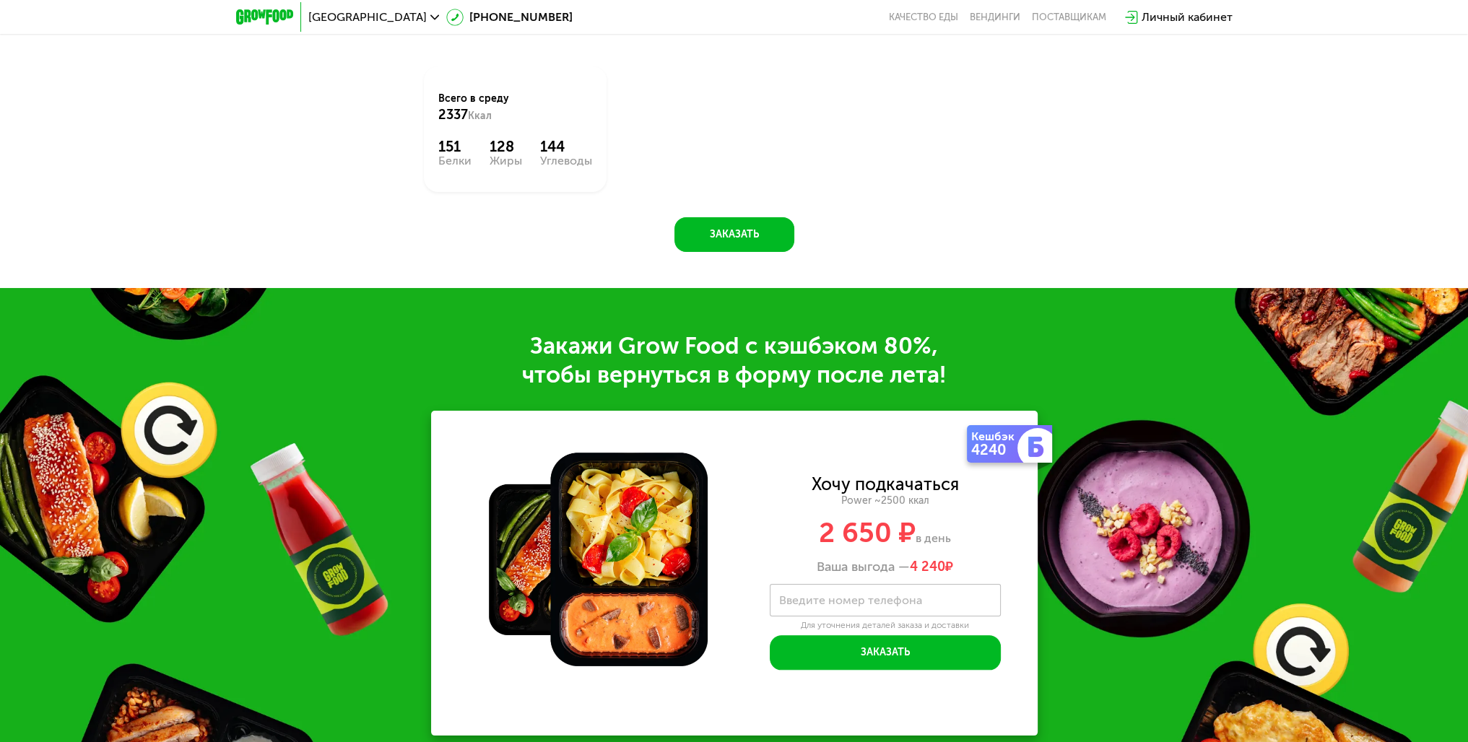
drag, startPoint x: 934, startPoint y: 380, endPoint x: 910, endPoint y: 588, distance: 209.3
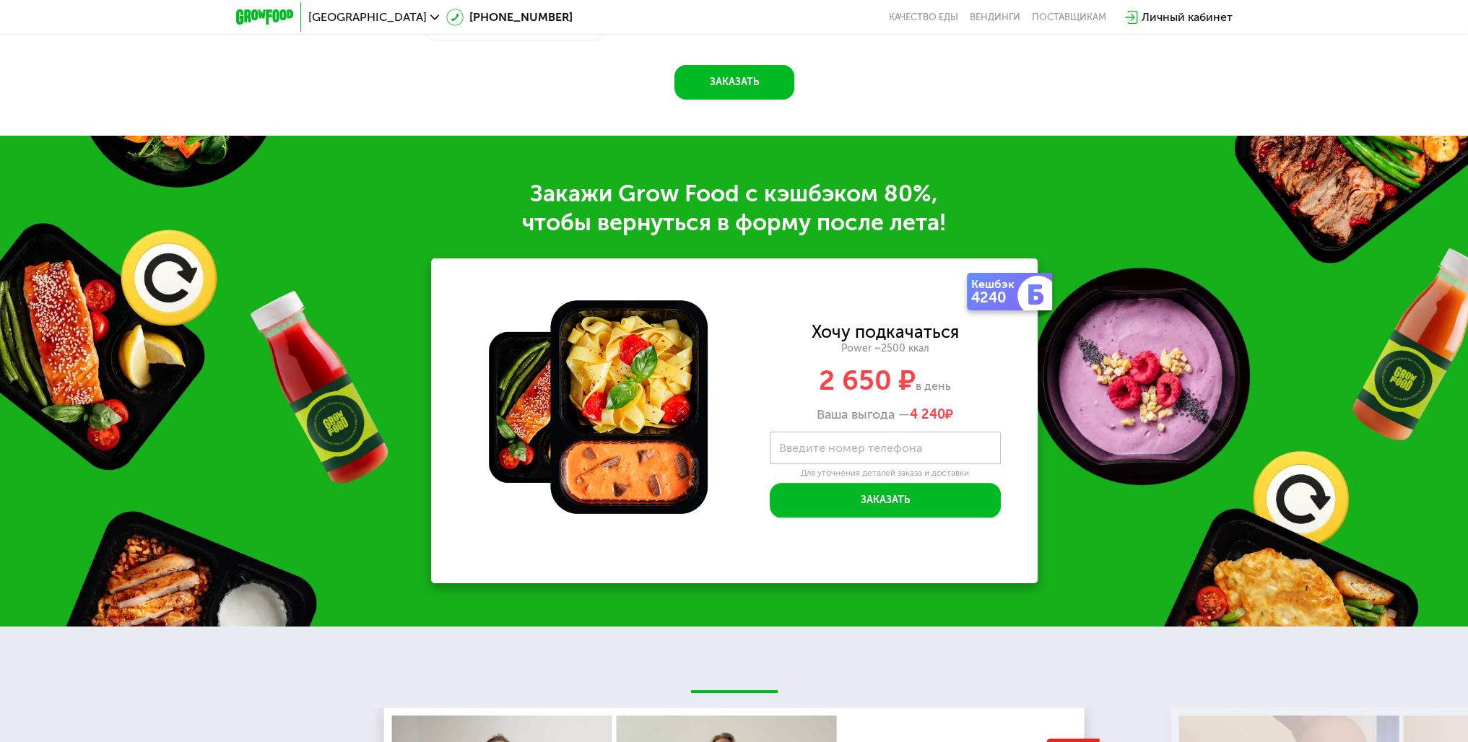
click at [892, 444] on label "Введите номер телефона" at bounding box center [850, 448] width 143 height 8
click at [892, 438] on input "Введите номер телефона" at bounding box center [885, 448] width 231 height 32
click at [1164, 413] on div "Закажи Grow Food c кэшбэком 80%, чтобы вернуться в форму после лета! Кешбэк 424…" at bounding box center [734, 381] width 1468 height 491
click at [898, 444] on label "Введите номер телефона" at bounding box center [850, 448] width 143 height 8
click at [898, 432] on input "Введите номер телефона" at bounding box center [885, 448] width 231 height 32
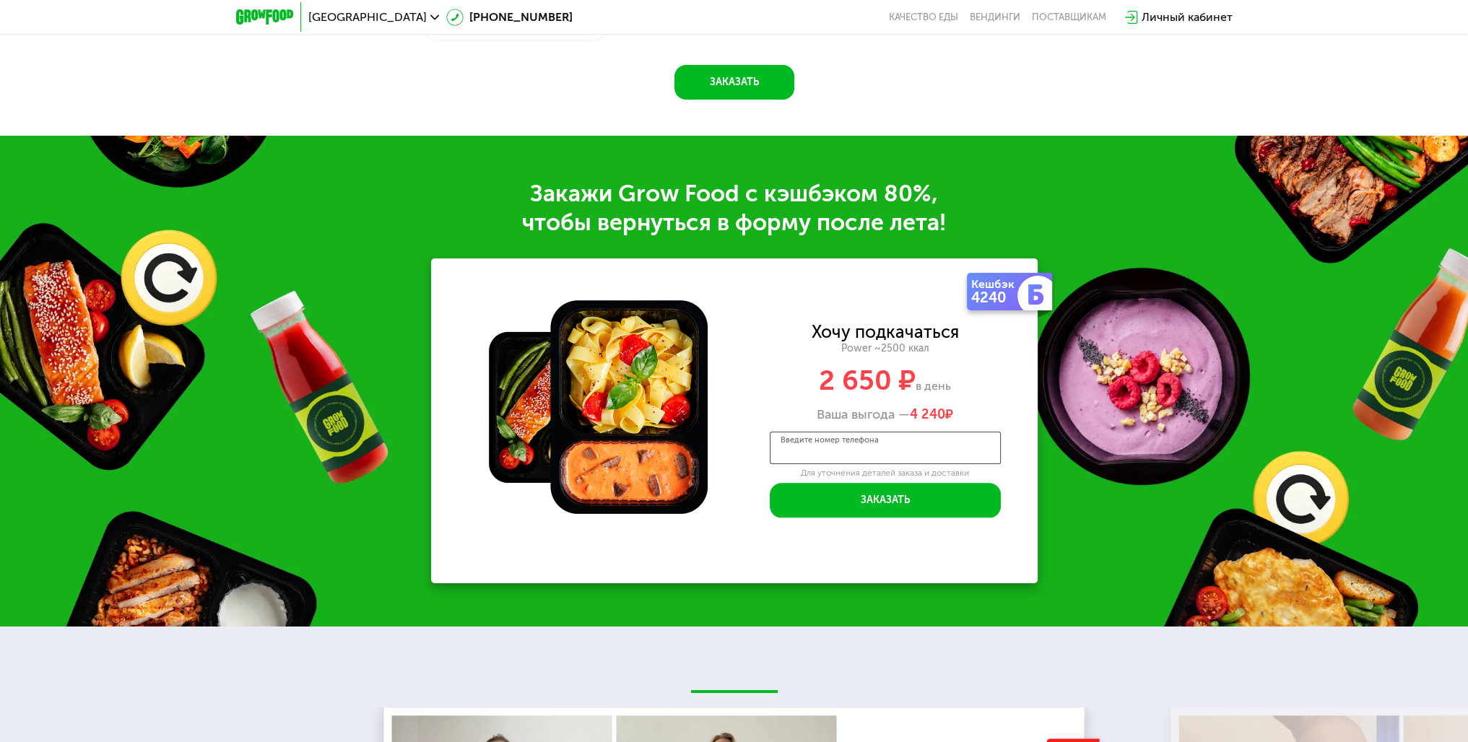
click at [921, 439] on input "Введите номер телефона" at bounding box center [885, 448] width 231 height 32
type input "**********"
click at [1014, 393] on div "Хочу подкачаться Power ~2500 ккал 2 650 ₽ в день Ваша выгода — 4 240 ₽" at bounding box center [885, 373] width 305 height 99
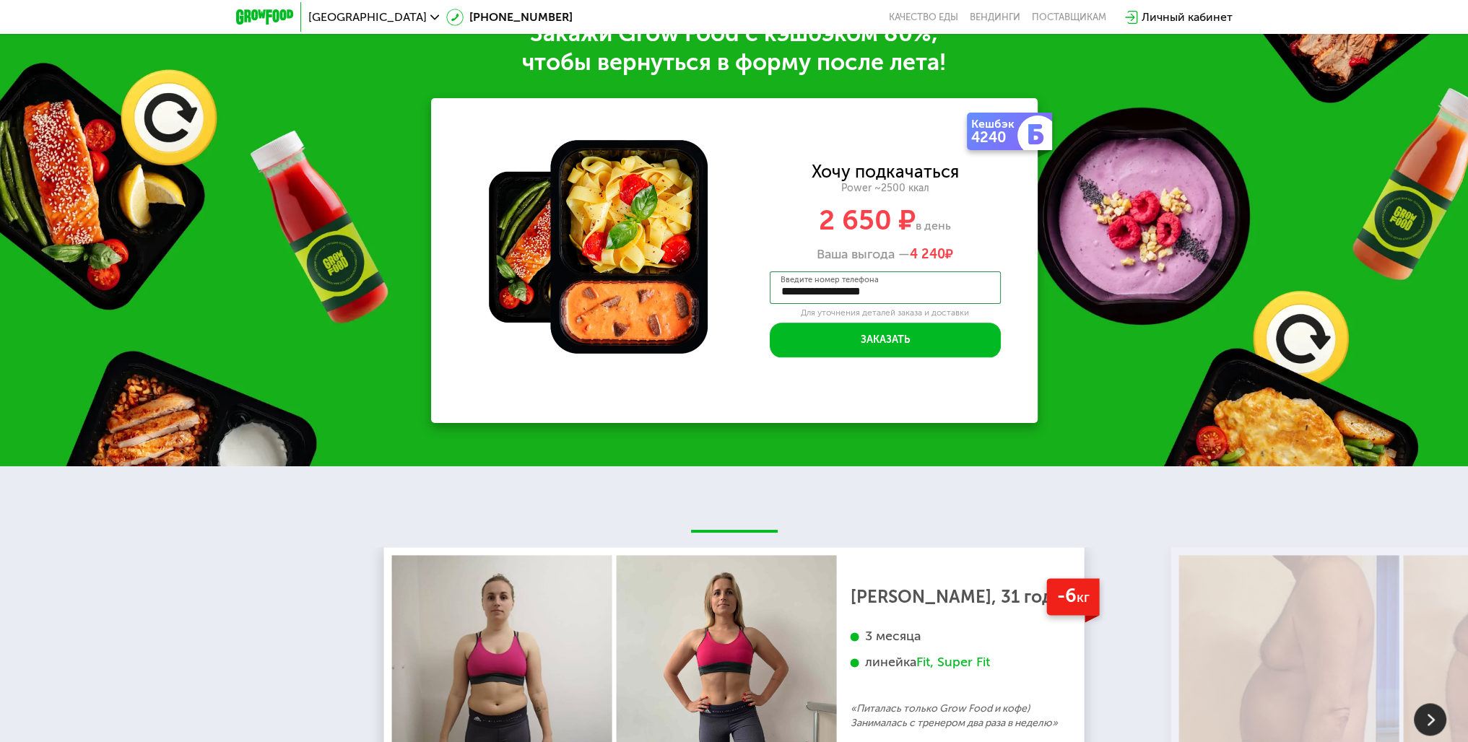
scroll to position [2383, 0]
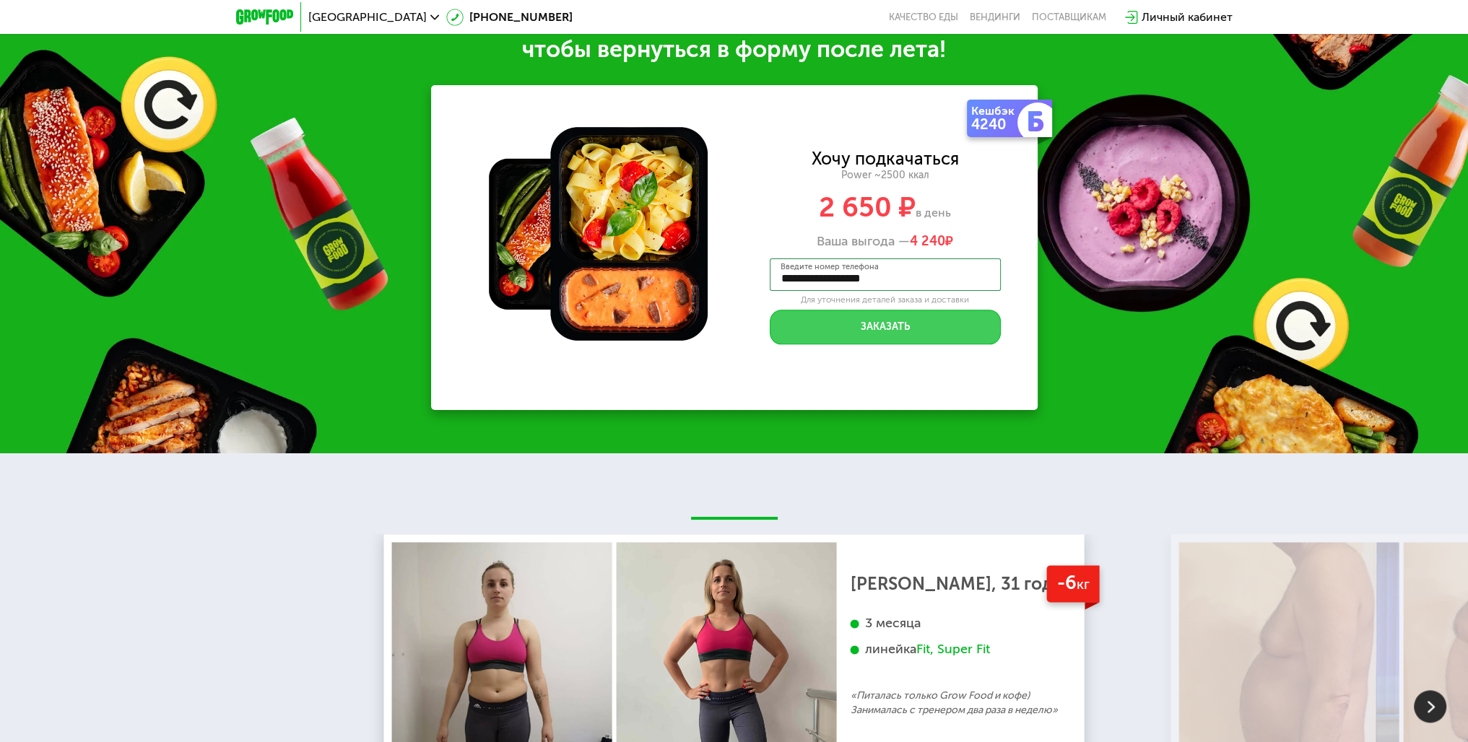
drag, startPoint x: 884, startPoint y: 321, endPoint x: 899, endPoint y: 412, distance: 92.2
click at [902, 396] on div "**********" at bounding box center [885, 247] width 305 height 325
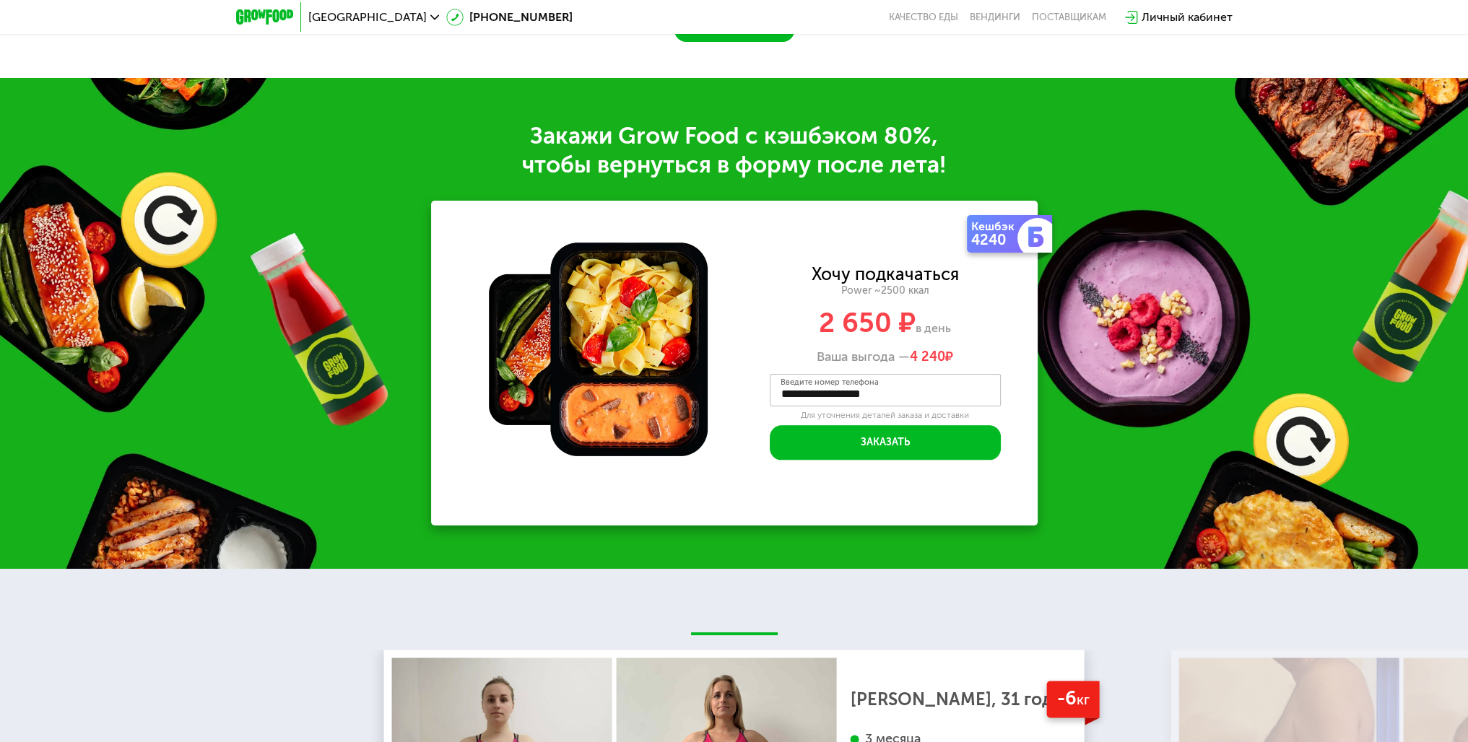
drag, startPoint x: 877, startPoint y: 325, endPoint x: 876, endPoint y: 318, distance: 7.4
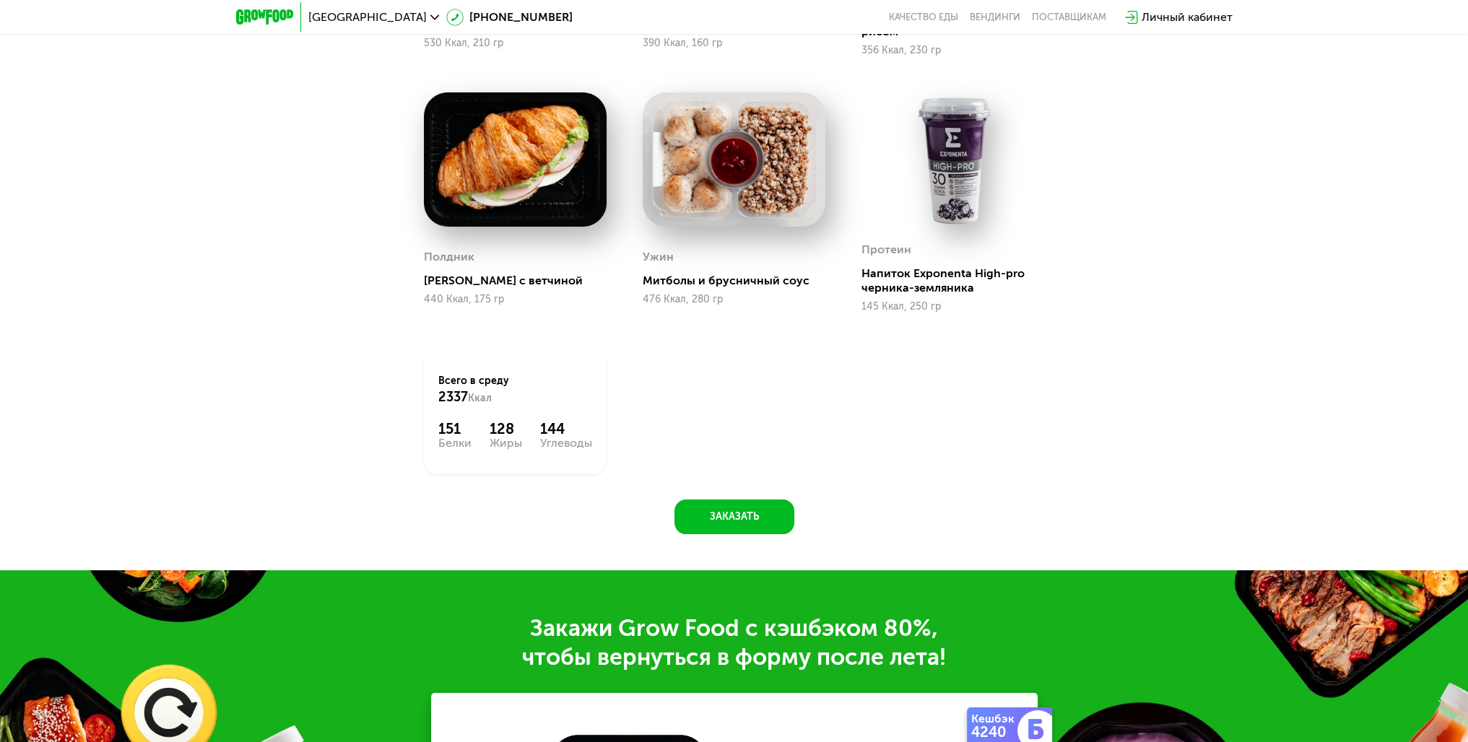
drag, startPoint x: 869, startPoint y: 338, endPoint x: 857, endPoint y: 276, distance: 63.2
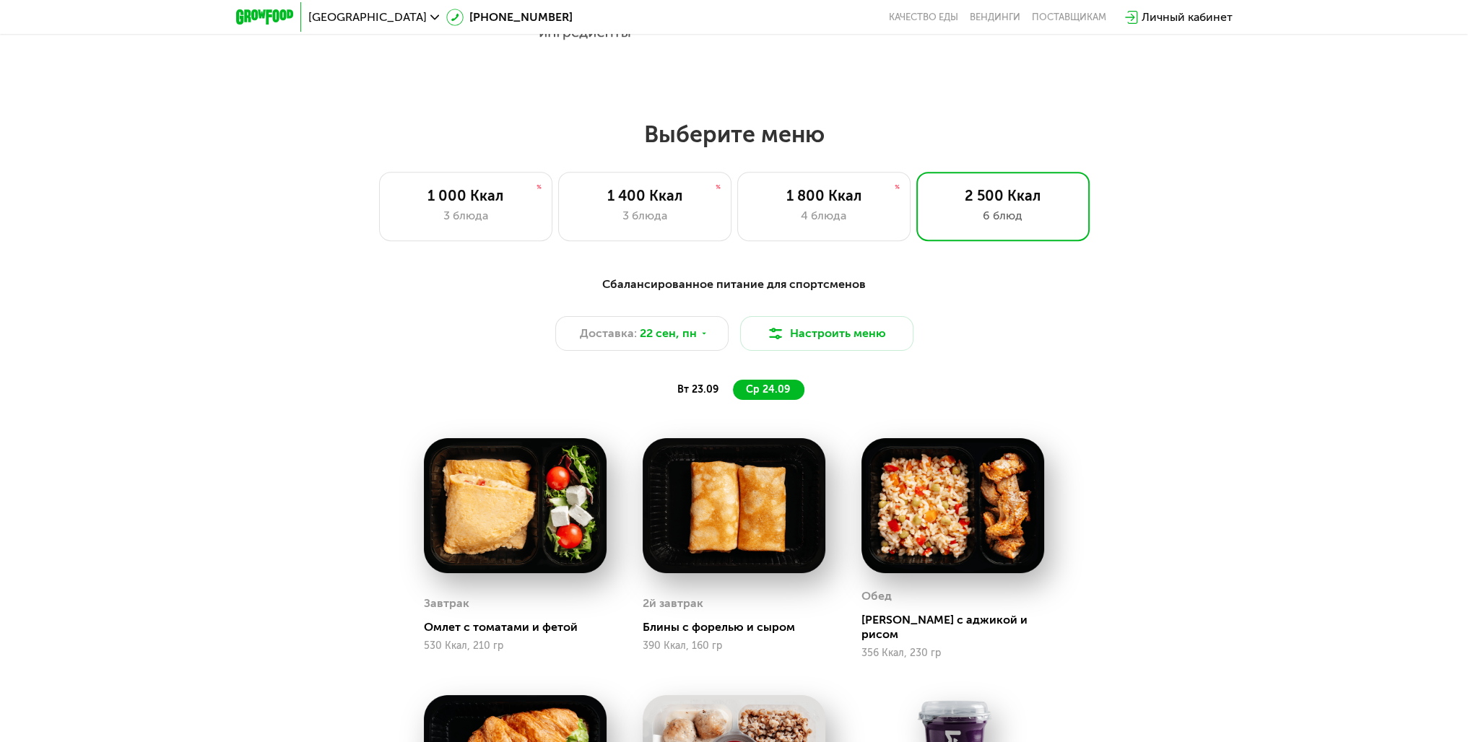
drag, startPoint x: 838, startPoint y: 412, endPoint x: 796, endPoint y: 308, distance: 111.4
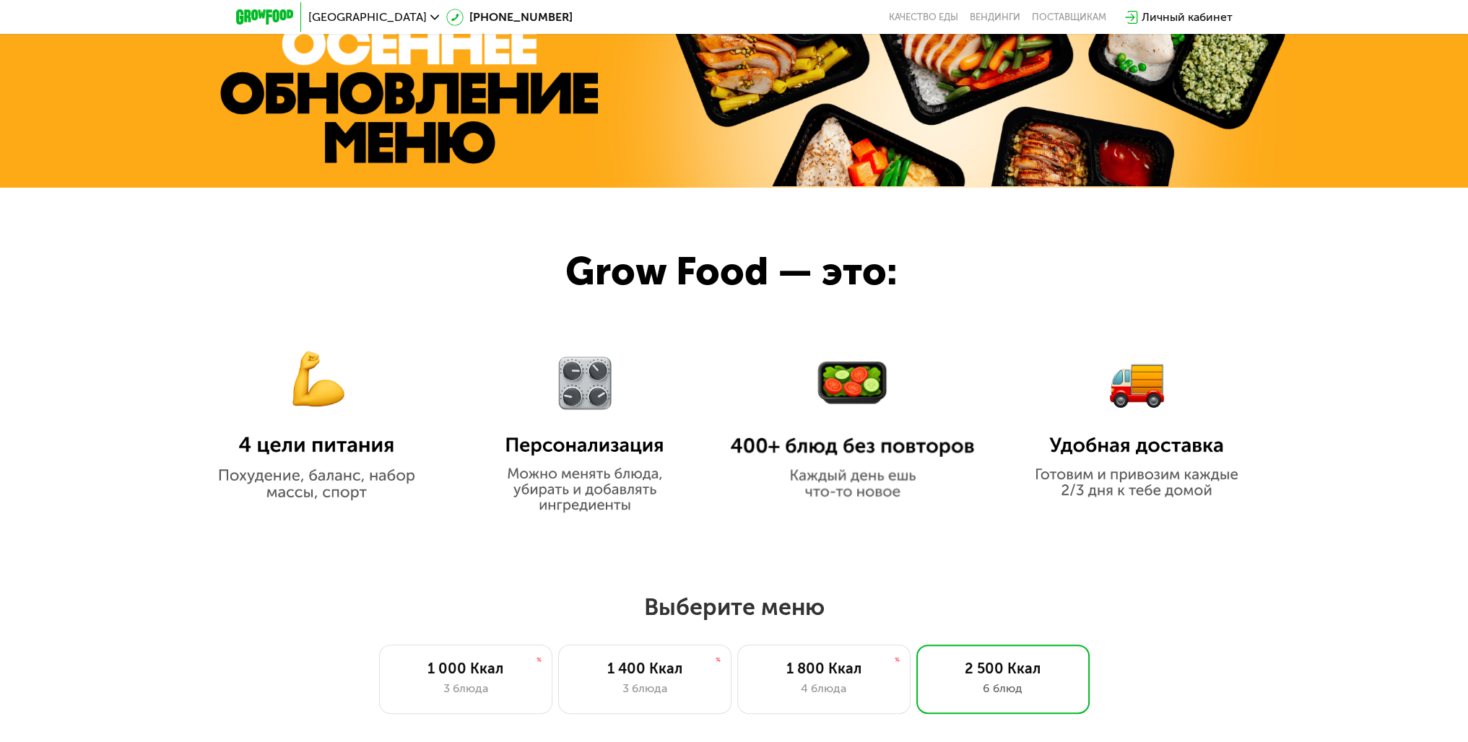
drag, startPoint x: 860, startPoint y: 548, endPoint x: 855, endPoint y: 412, distance: 136.6
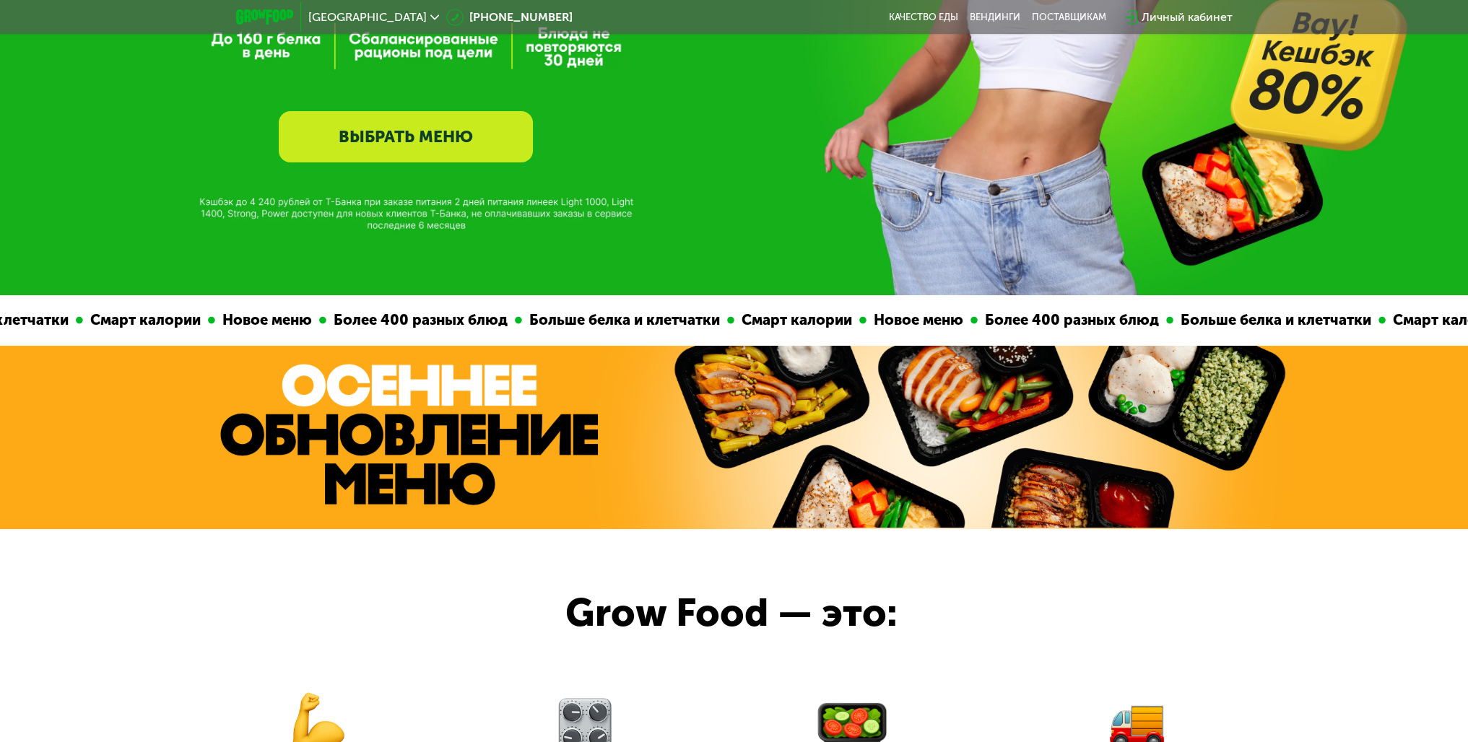
scroll to position [0, 0]
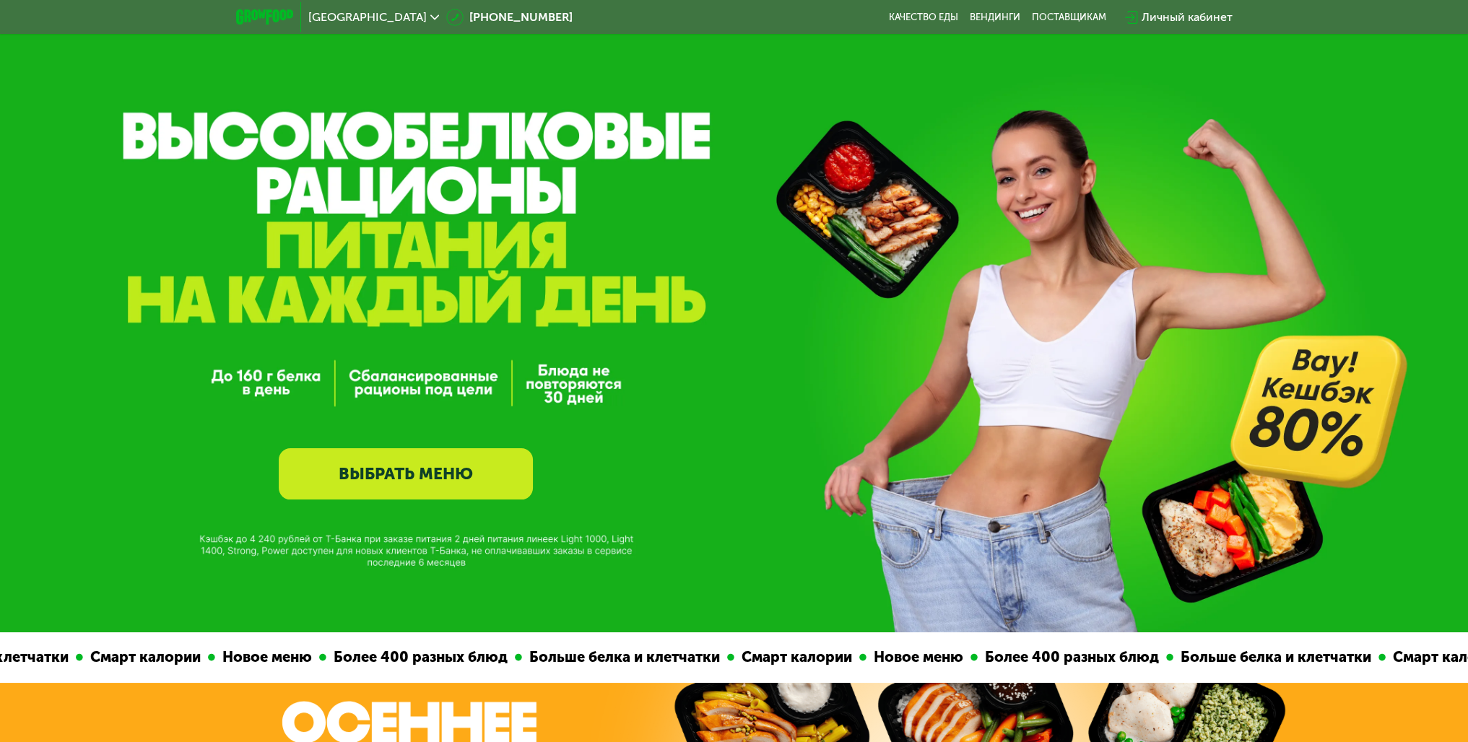
drag, startPoint x: 846, startPoint y: 419, endPoint x: 810, endPoint y: 332, distance: 93.9
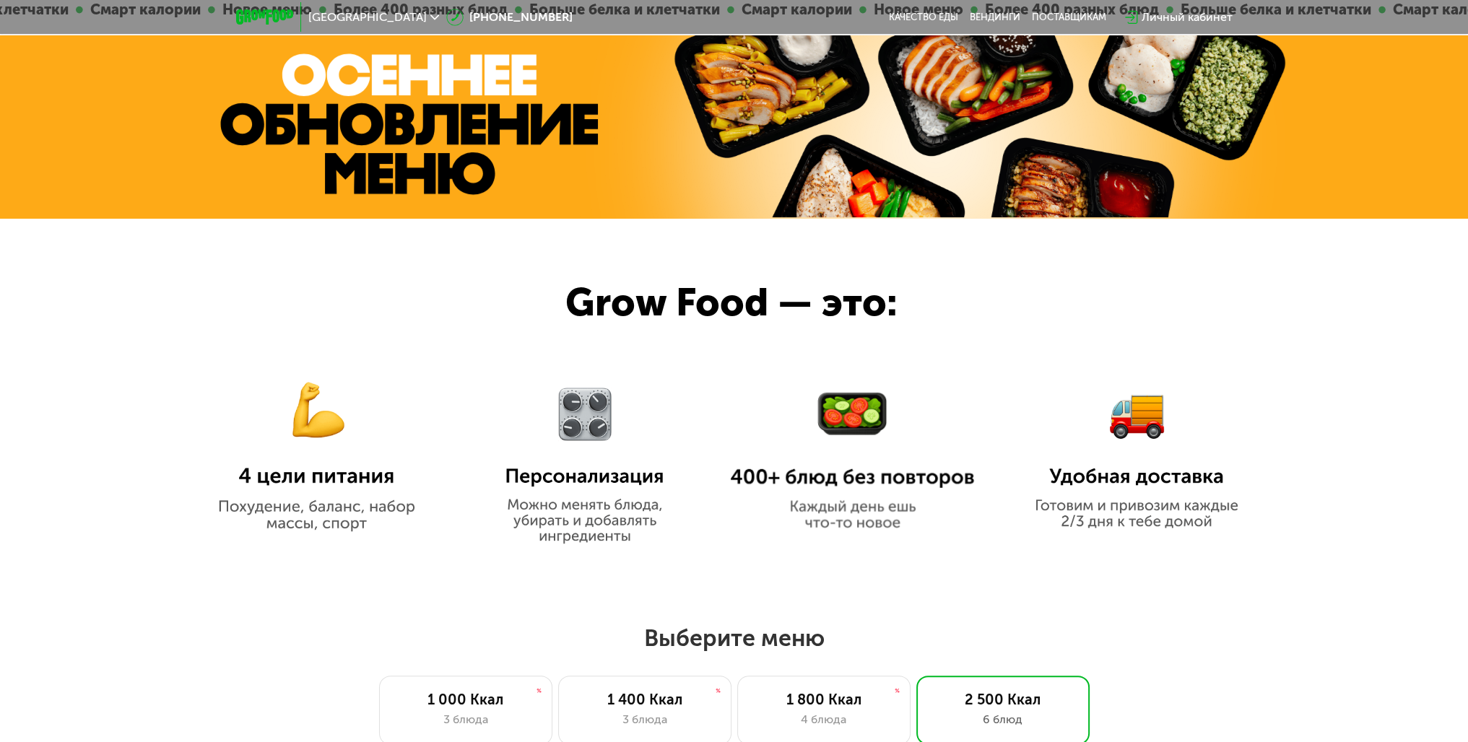
drag, startPoint x: 818, startPoint y: 306, endPoint x: 838, endPoint y: 490, distance: 184.5
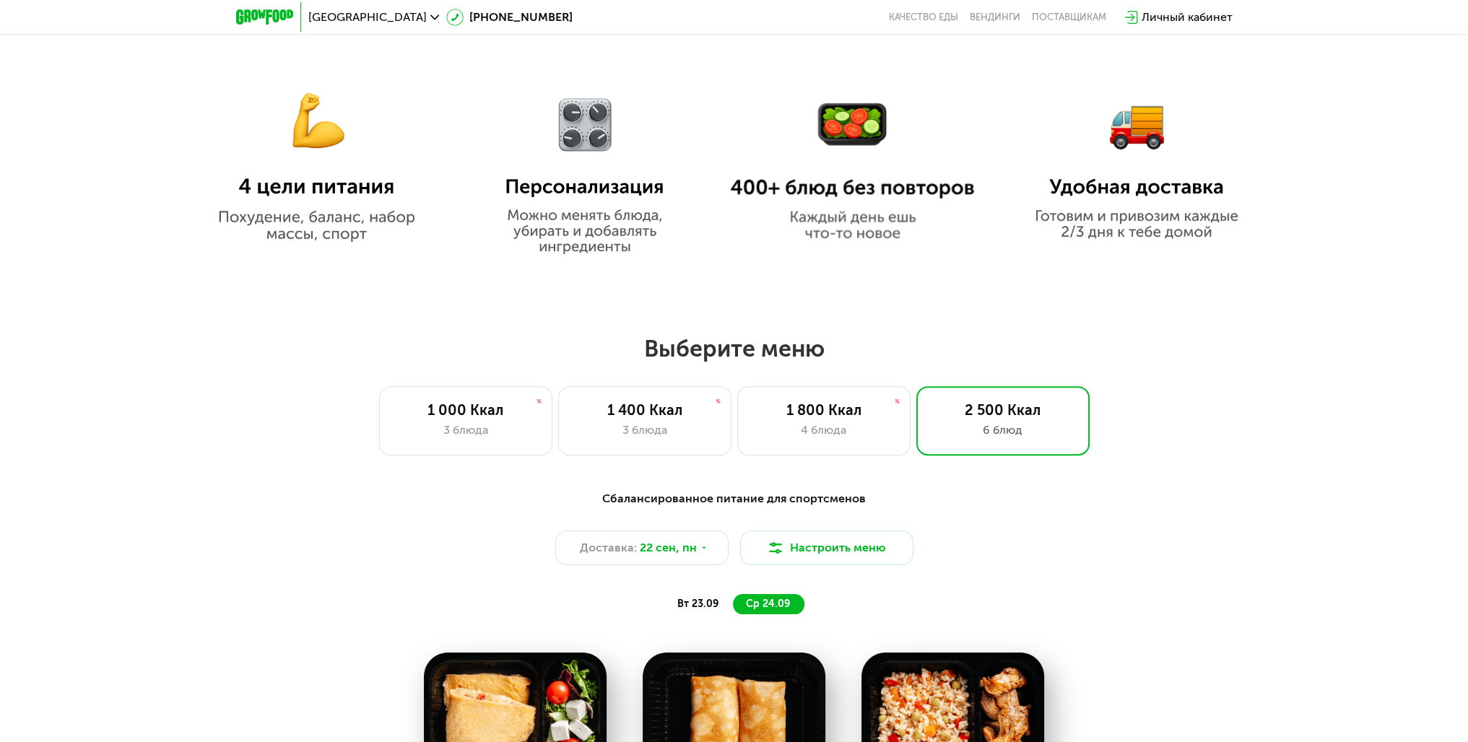
drag, startPoint x: 743, startPoint y: 318, endPoint x: 755, endPoint y: 432, distance: 114.0
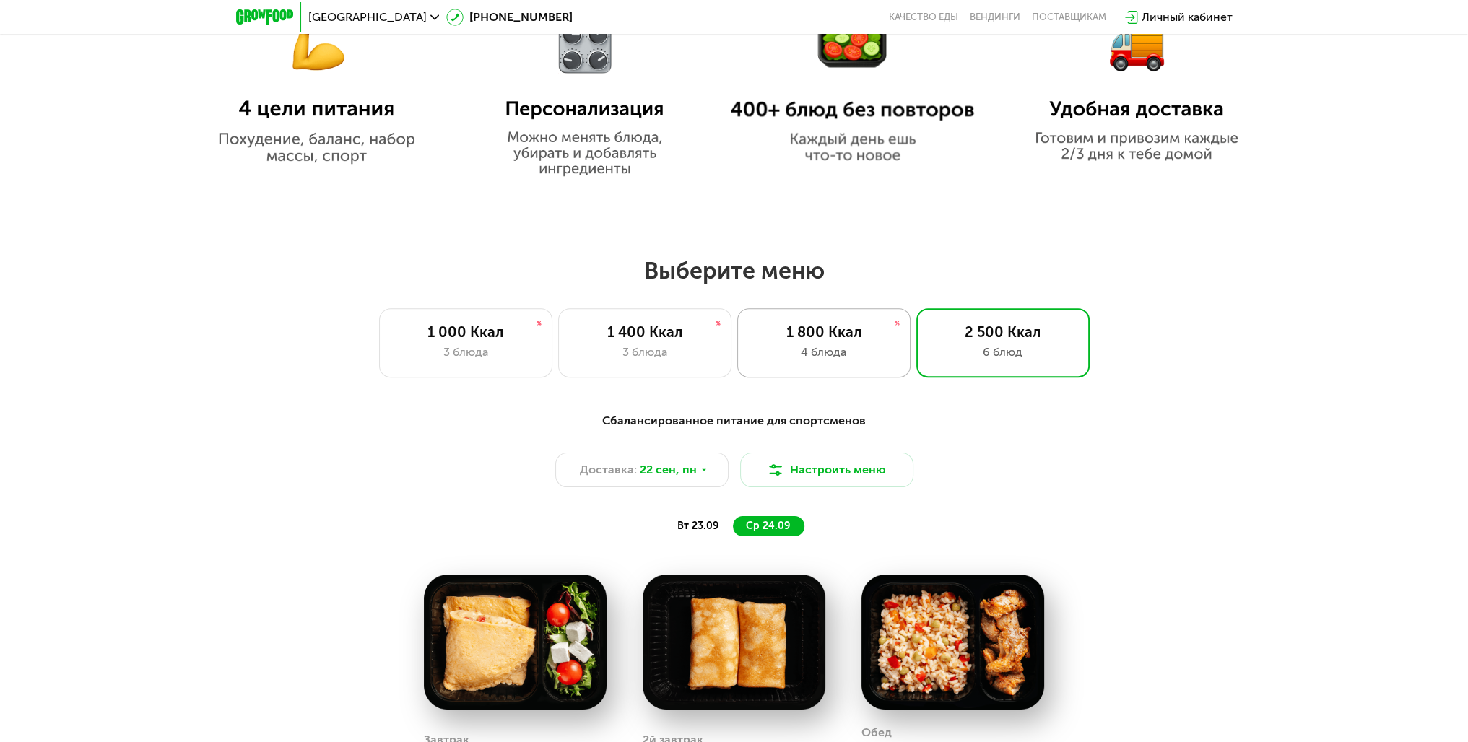
drag, startPoint x: 770, startPoint y: 257, endPoint x: 778, endPoint y: 372, distance: 115.1
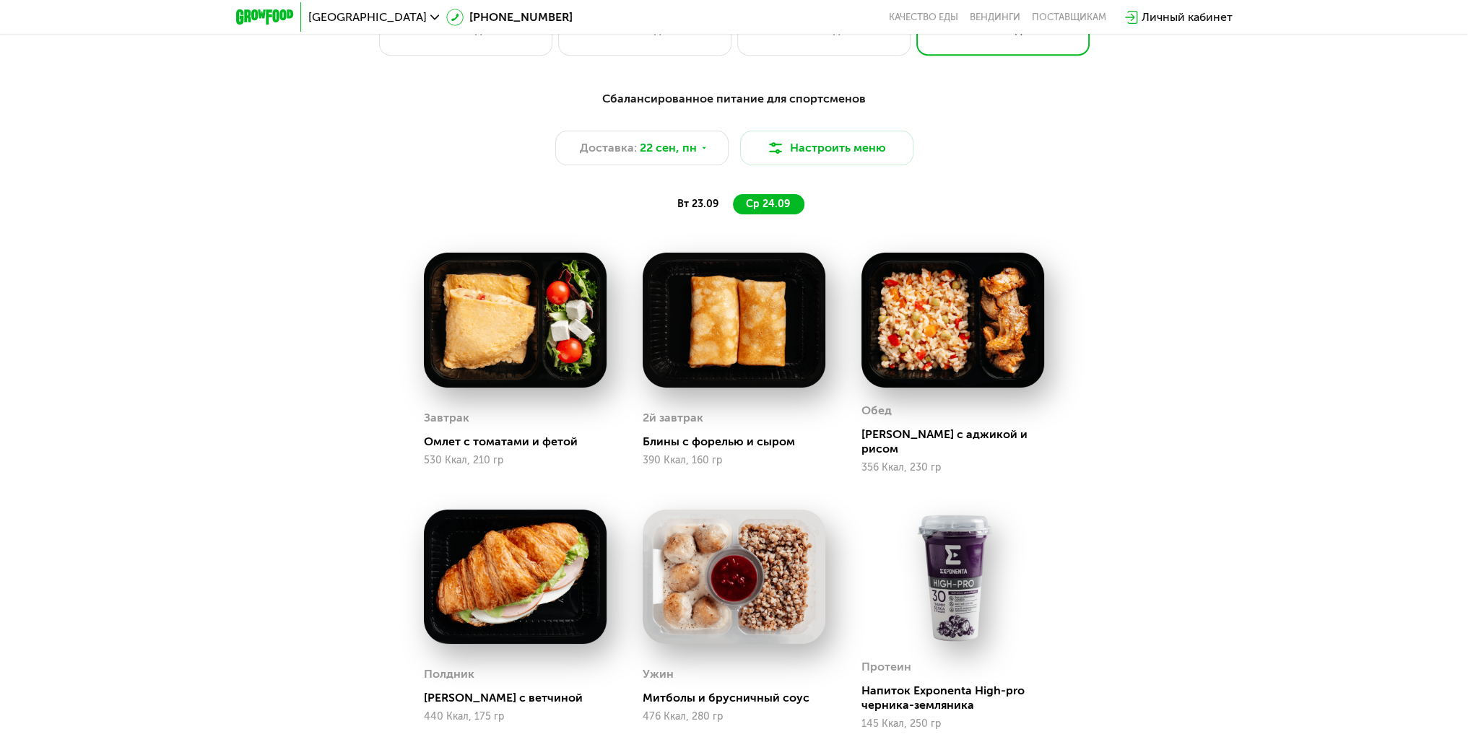
drag, startPoint x: 962, startPoint y: 356, endPoint x: 953, endPoint y: 491, distance: 135.3
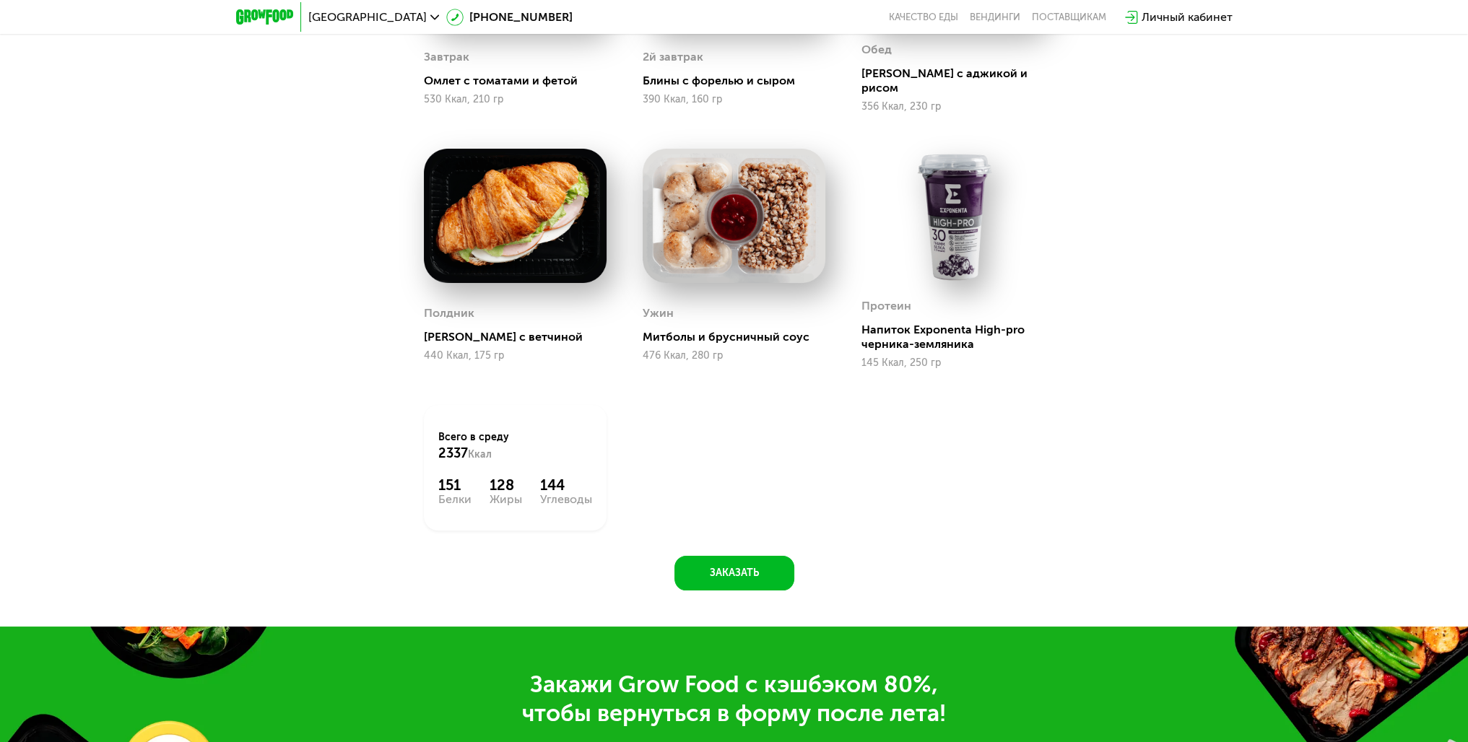
drag, startPoint x: 1085, startPoint y: 557, endPoint x: 1084, endPoint y: 591, distance: 33.2
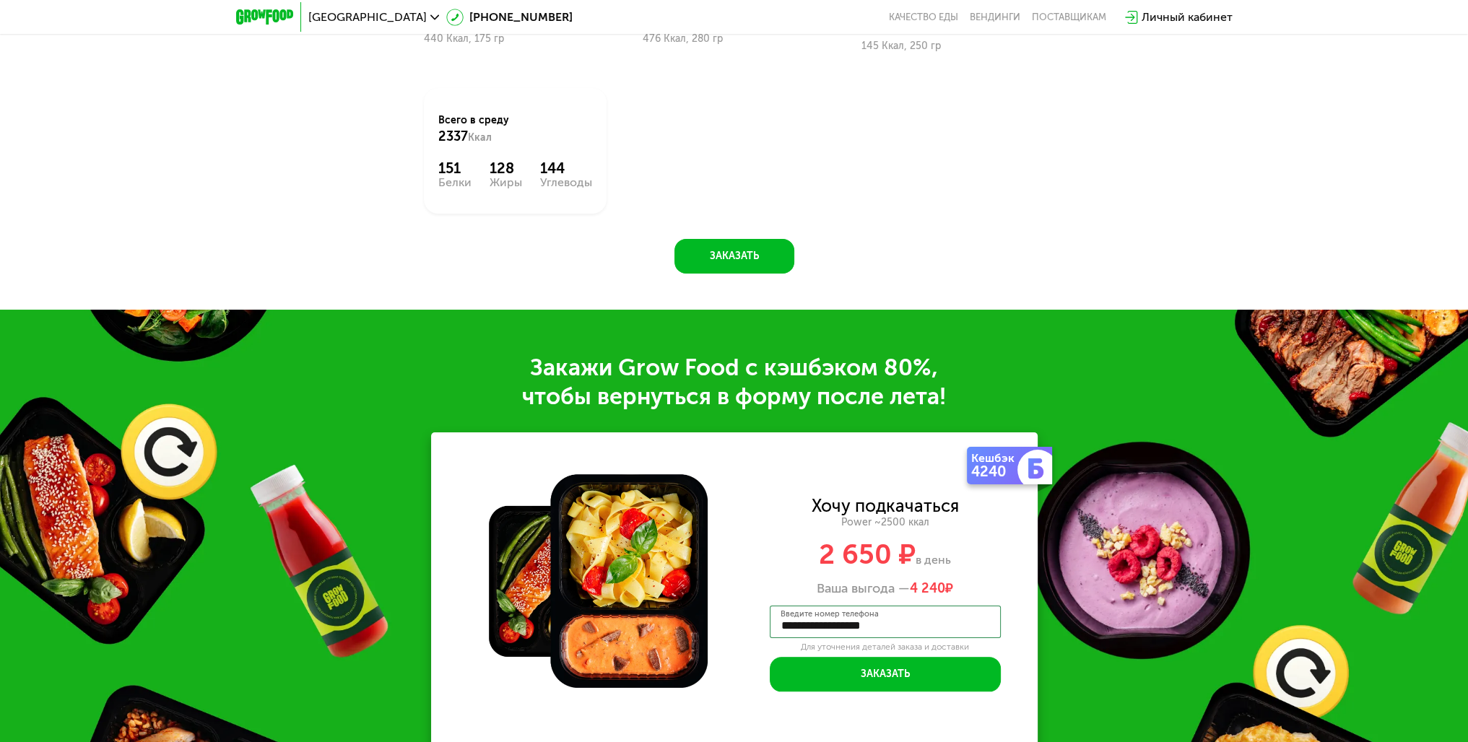
drag, startPoint x: 1083, startPoint y: 365, endPoint x: 1083, endPoint y: 396, distance: 31.0
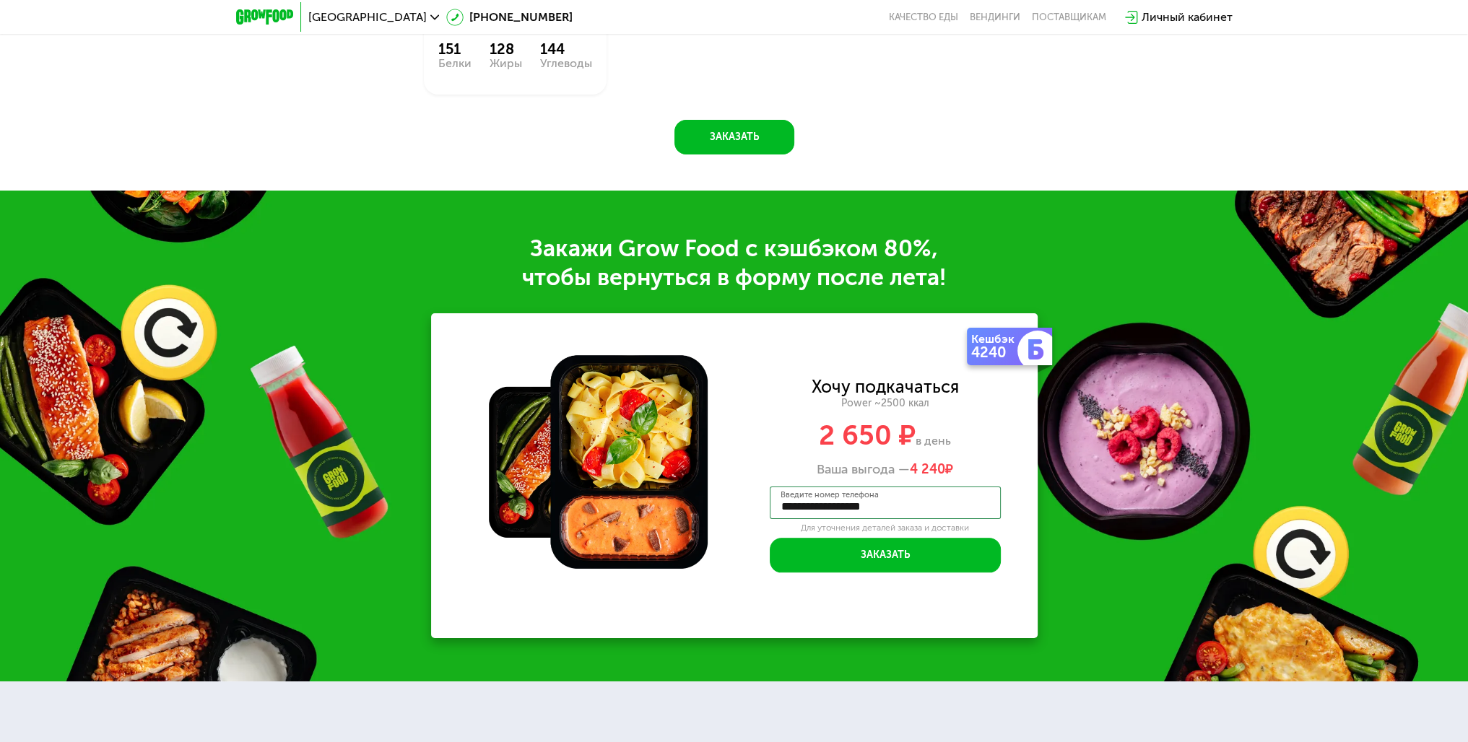
drag, startPoint x: 1087, startPoint y: 286, endPoint x: 1080, endPoint y: 306, distance: 21.2
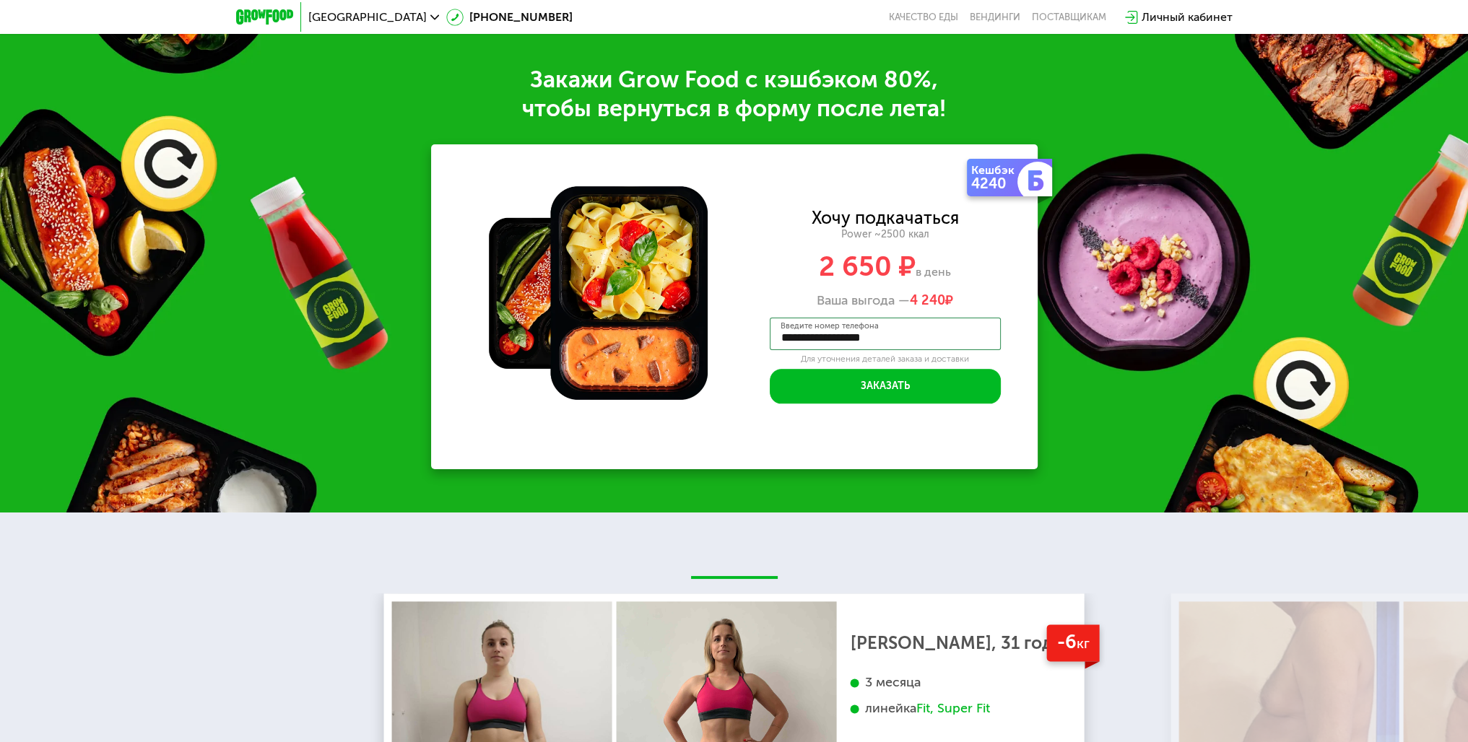
drag, startPoint x: 923, startPoint y: 106, endPoint x: 927, endPoint y: 201, distance: 94.7
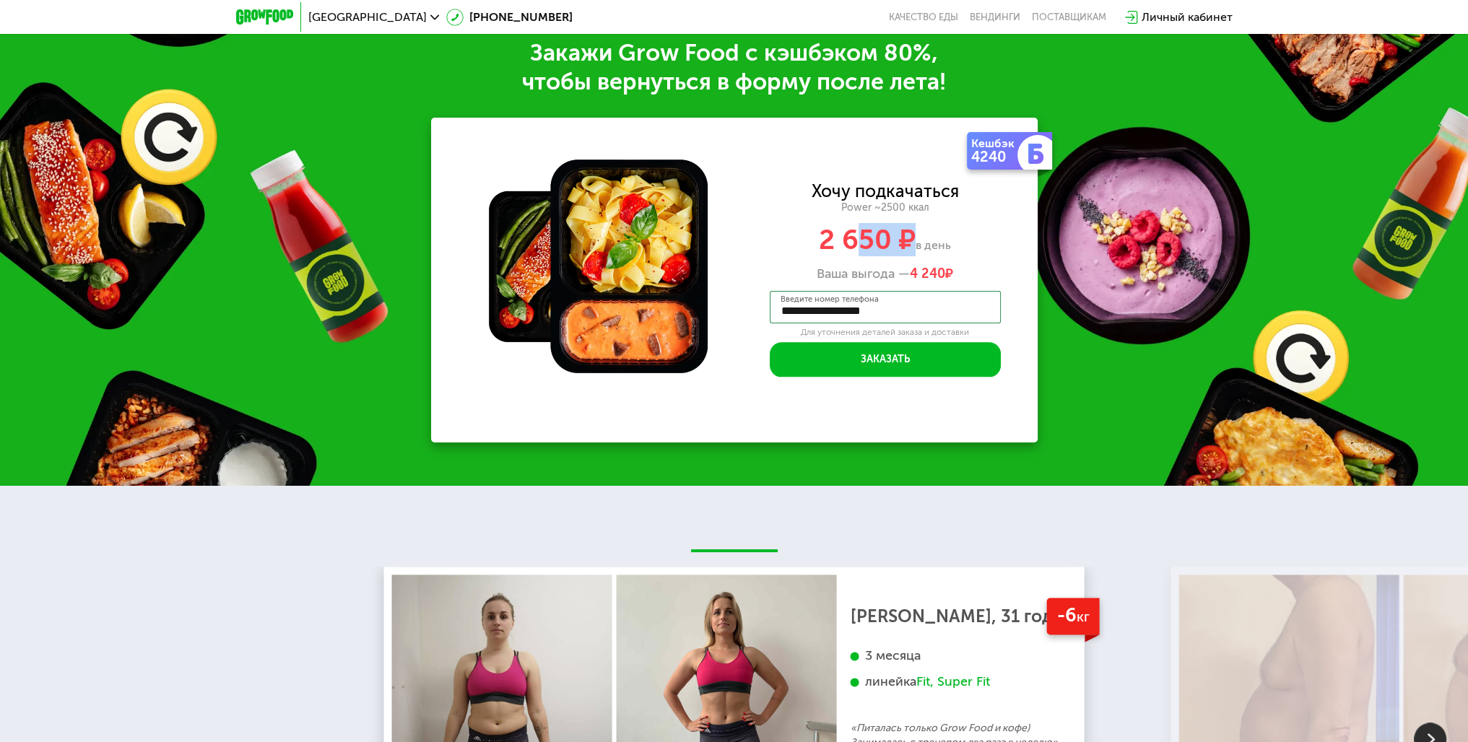
drag, startPoint x: 887, startPoint y: 233, endPoint x: 853, endPoint y: 231, distance: 34.7
click at [853, 231] on span "2 650 ₽" at bounding box center [867, 239] width 97 height 33
click at [908, 183] on div "Хочу подкачаться" at bounding box center [885, 191] width 147 height 16
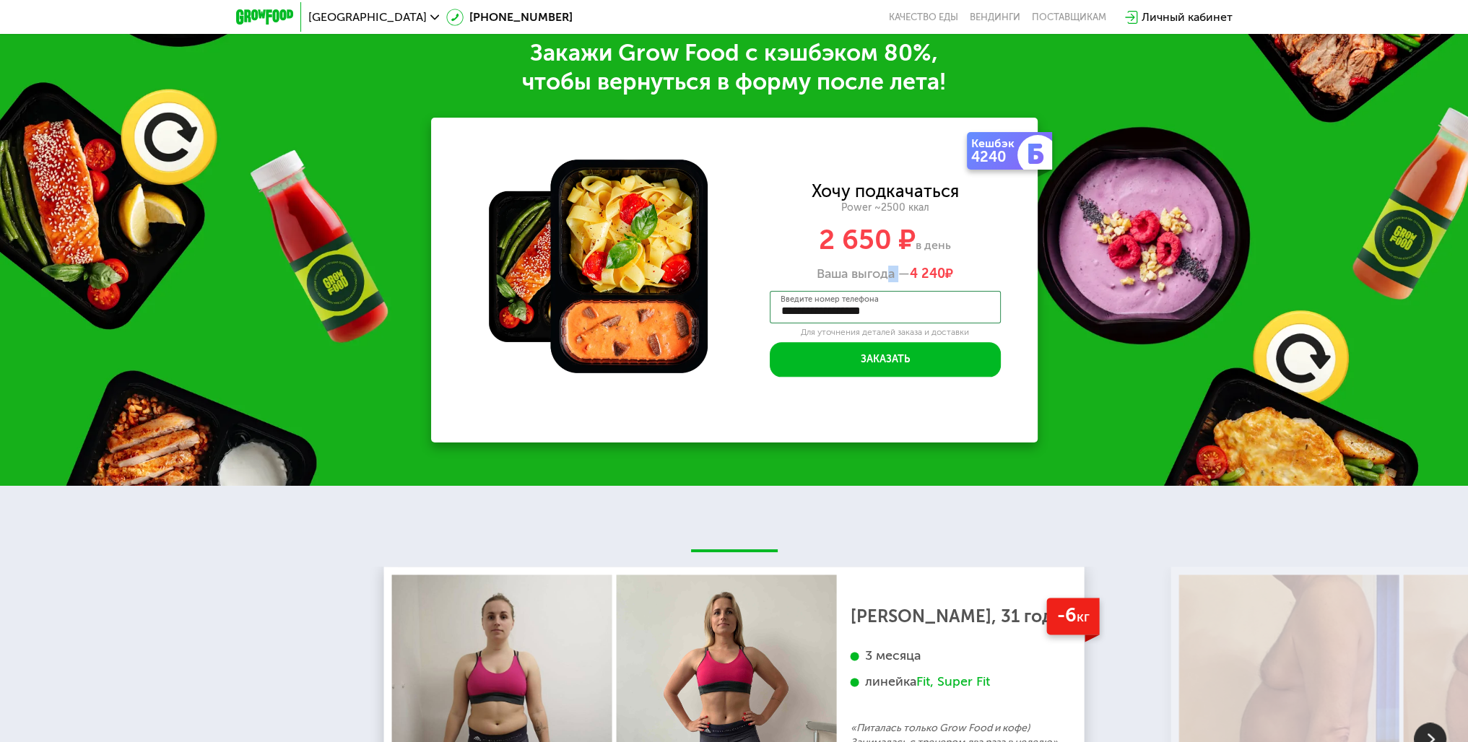
click at [881, 266] on div "Ваша выгода — 4 240 ₽" at bounding box center [885, 274] width 305 height 16
drag, startPoint x: 911, startPoint y: 231, endPoint x: 833, endPoint y: 228, distance: 77.3
click at [833, 228] on span "2 650 ₽" at bounding box center [867, 239] width 97 height 33
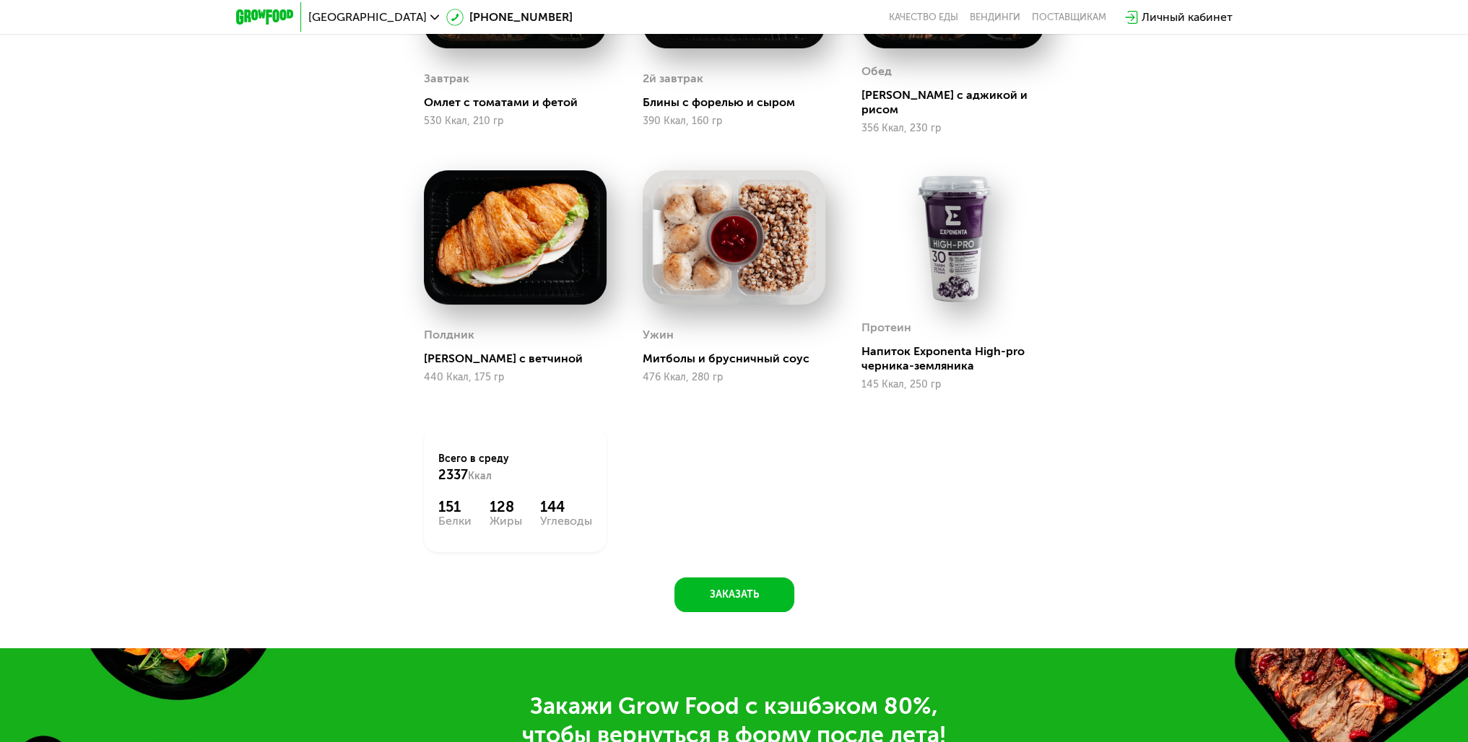
scroll to position [1412, 0]
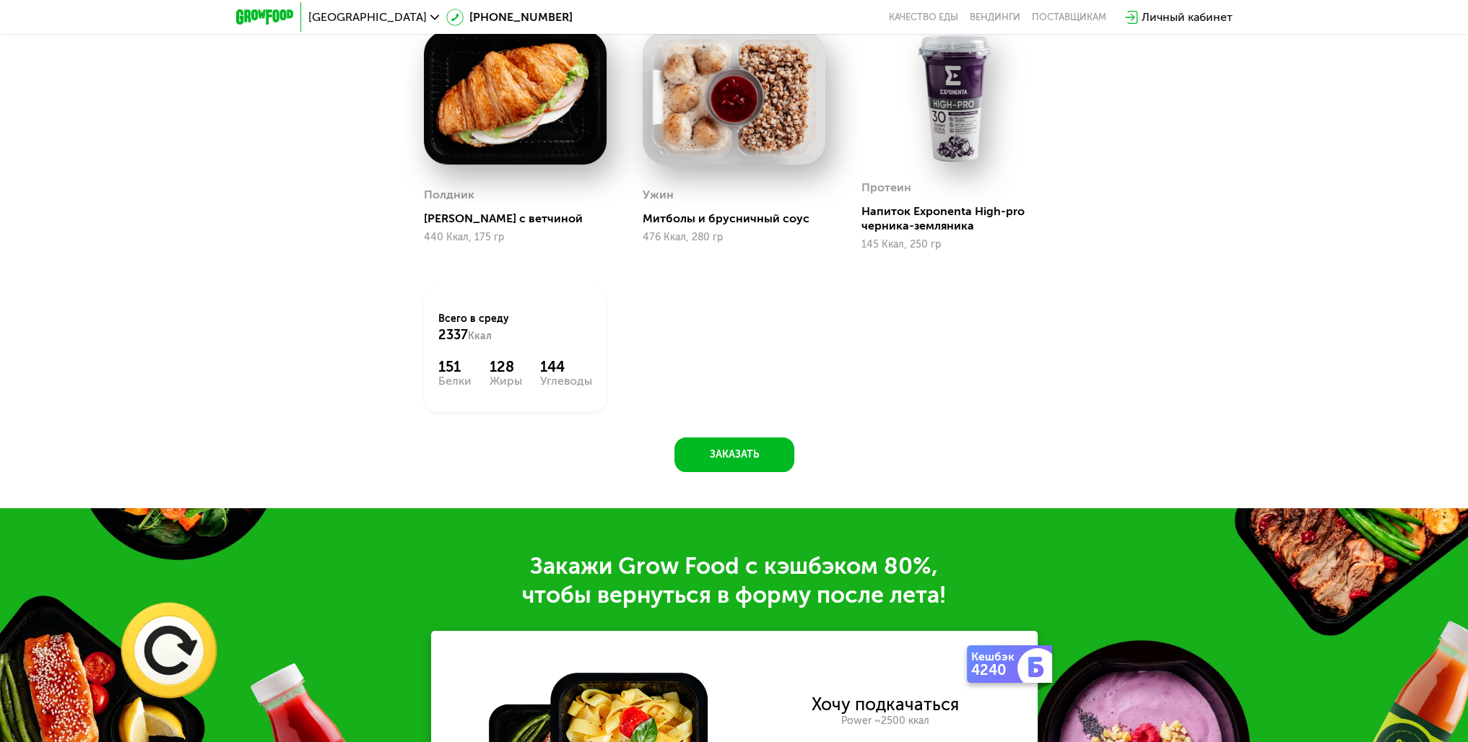
drag, startPoint x: 1115, startPoint y: 266, endPoint x: 1101, endPoint y: 422, distance: 157.3
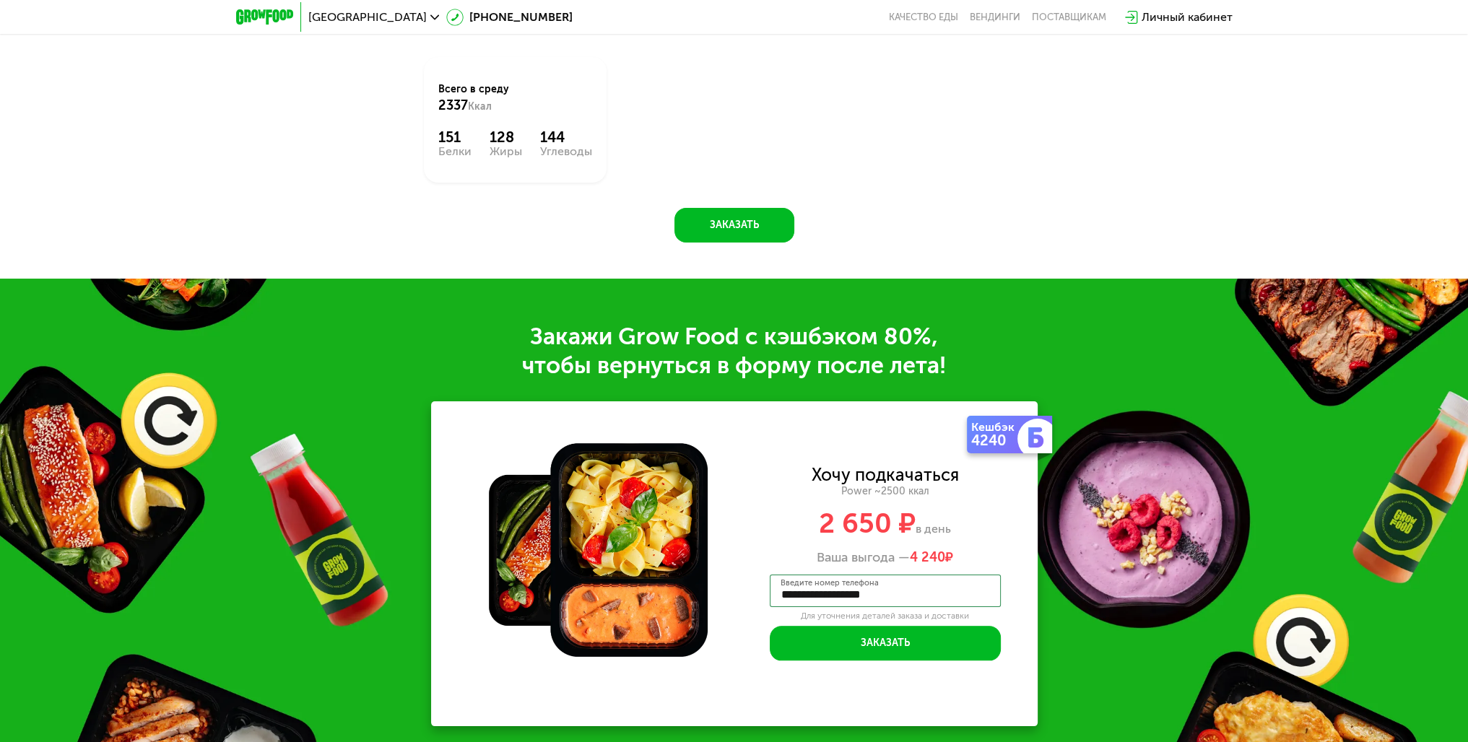
drag, startPoint x: 881, startPoint y: 237, endPoint x: 884, endPoint y: 365, distance: 127.8
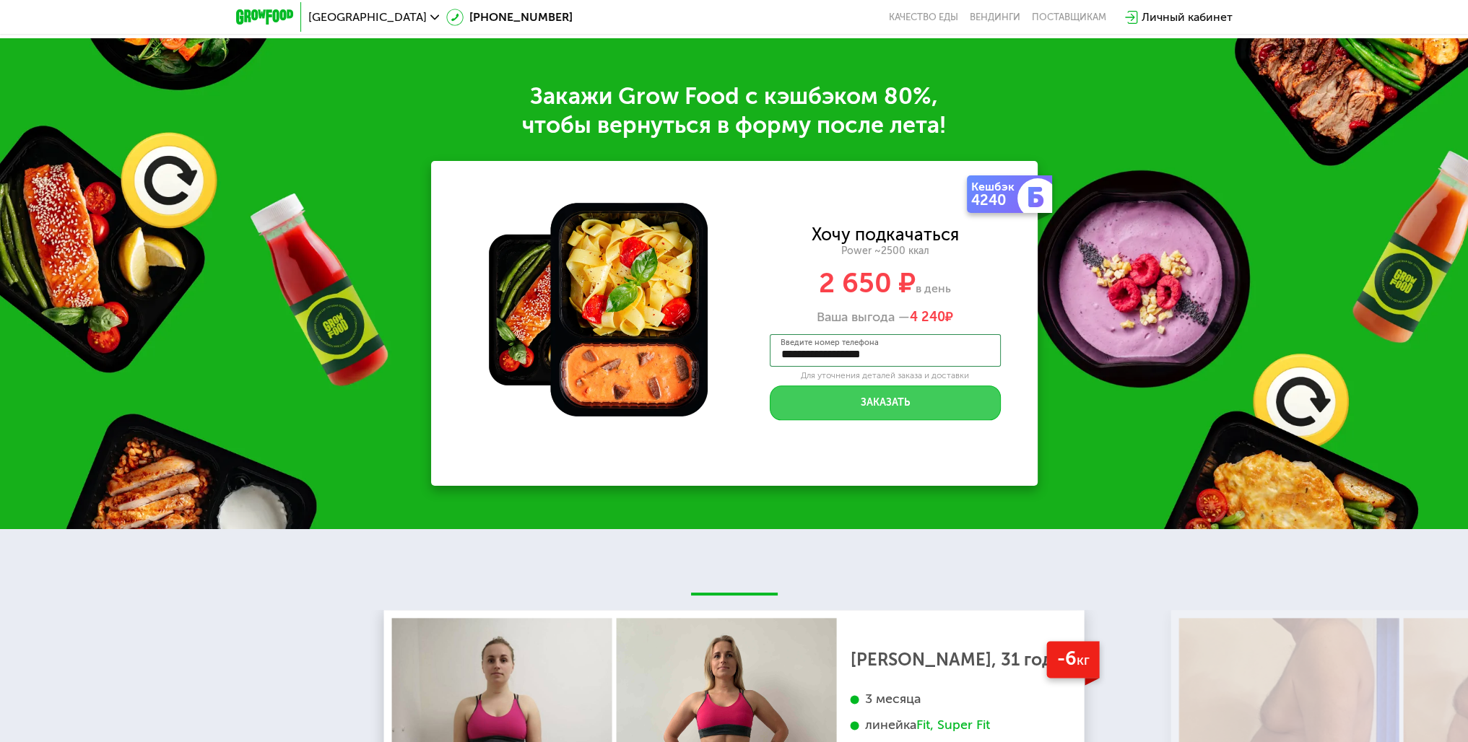
click at [903, 393] on button "Заказать" at bounding box center [885, 403] width 231 height 35
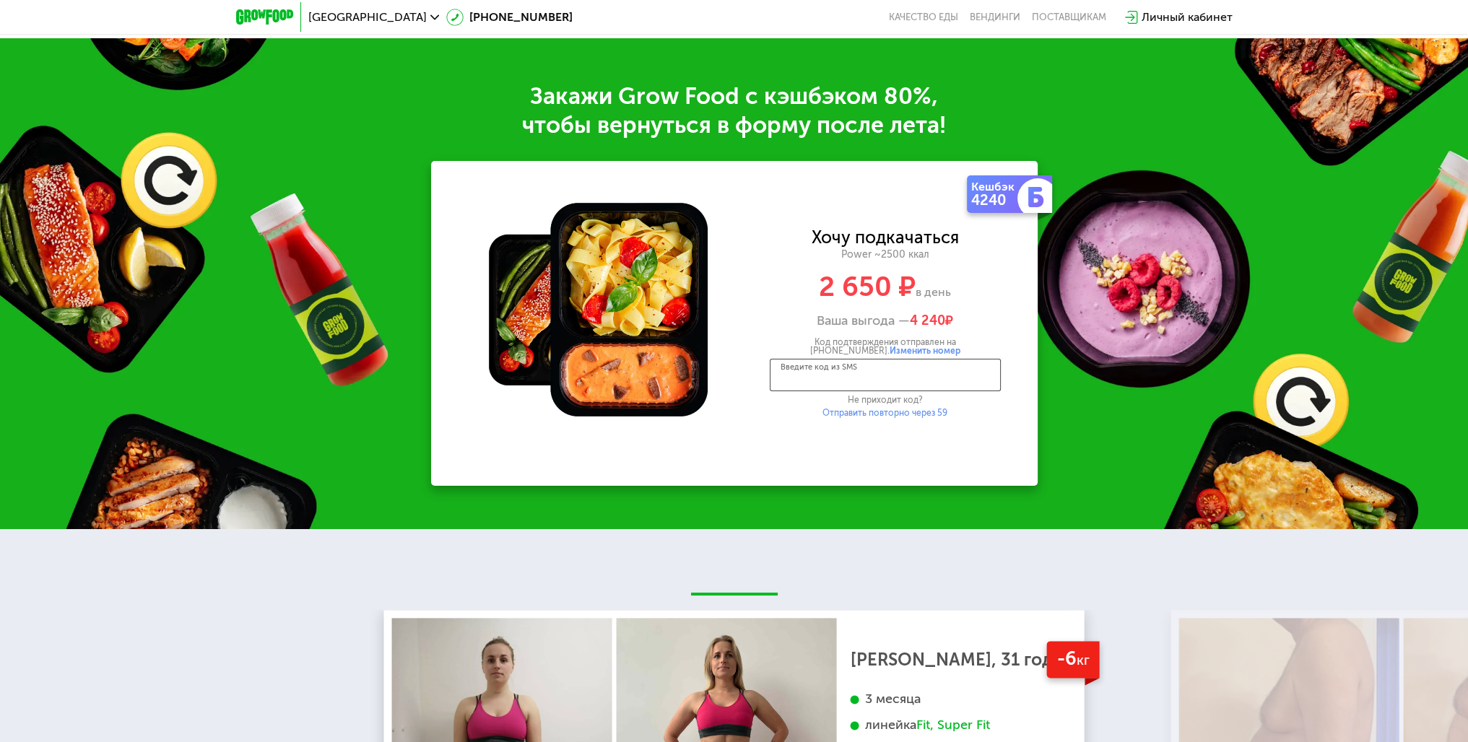
click at [896, 359] on input "Введите код из SMS" at bounding box center [885, 375] width 231 height 32
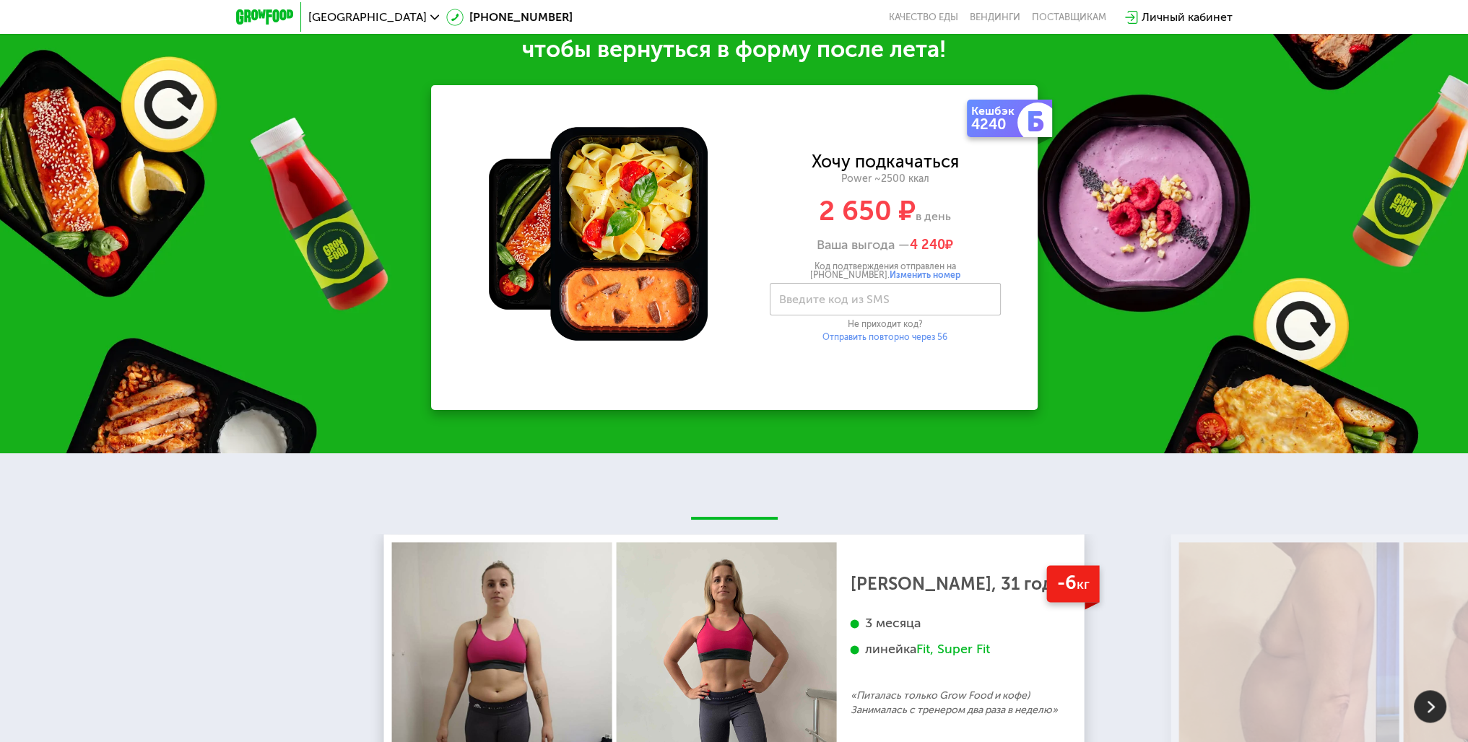
drag, startPoint x: 1065, startPoint y: 514, endPoint x: 1042, endPoint y: 452, distance: 66.3
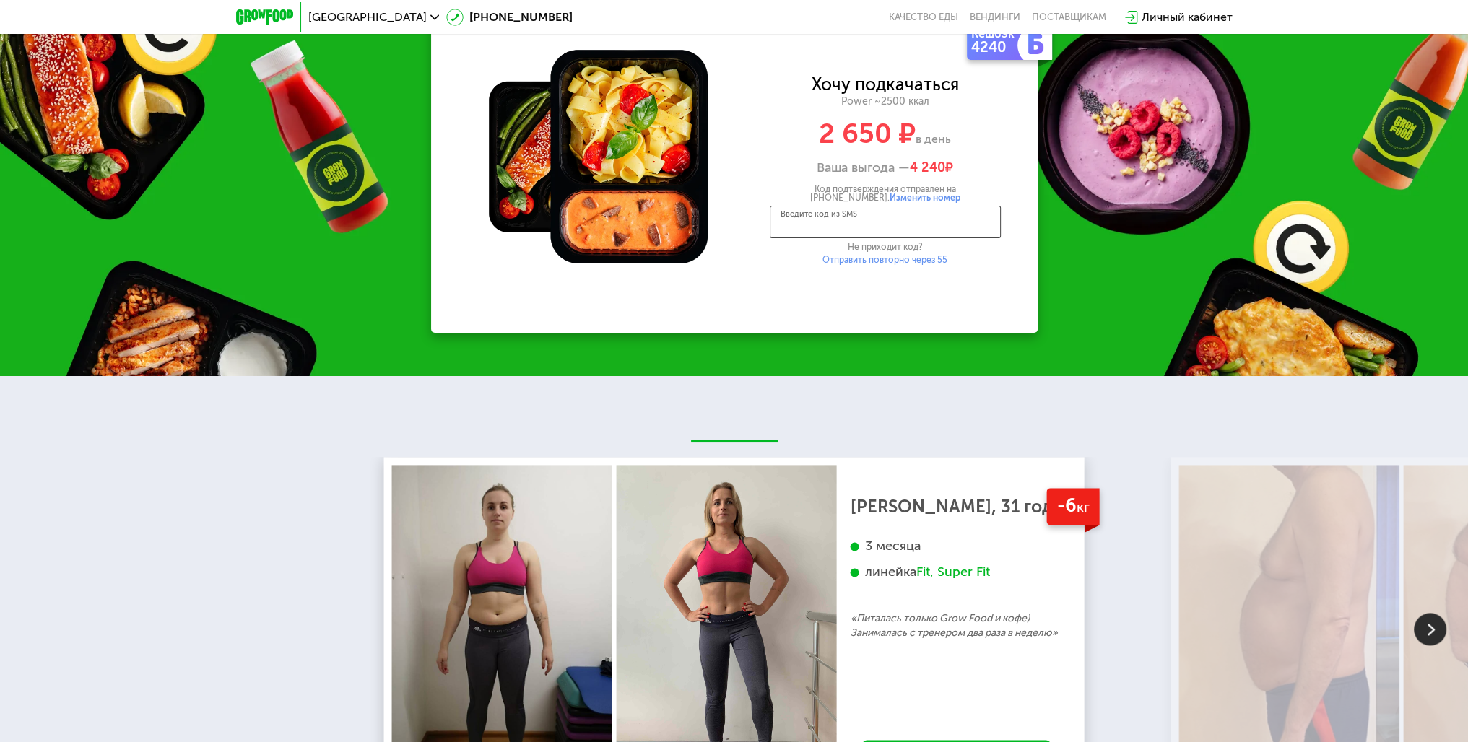
click at [929, 214] on input "Введите код из SMS" at bounding box center [885, 222] width 231 height 32
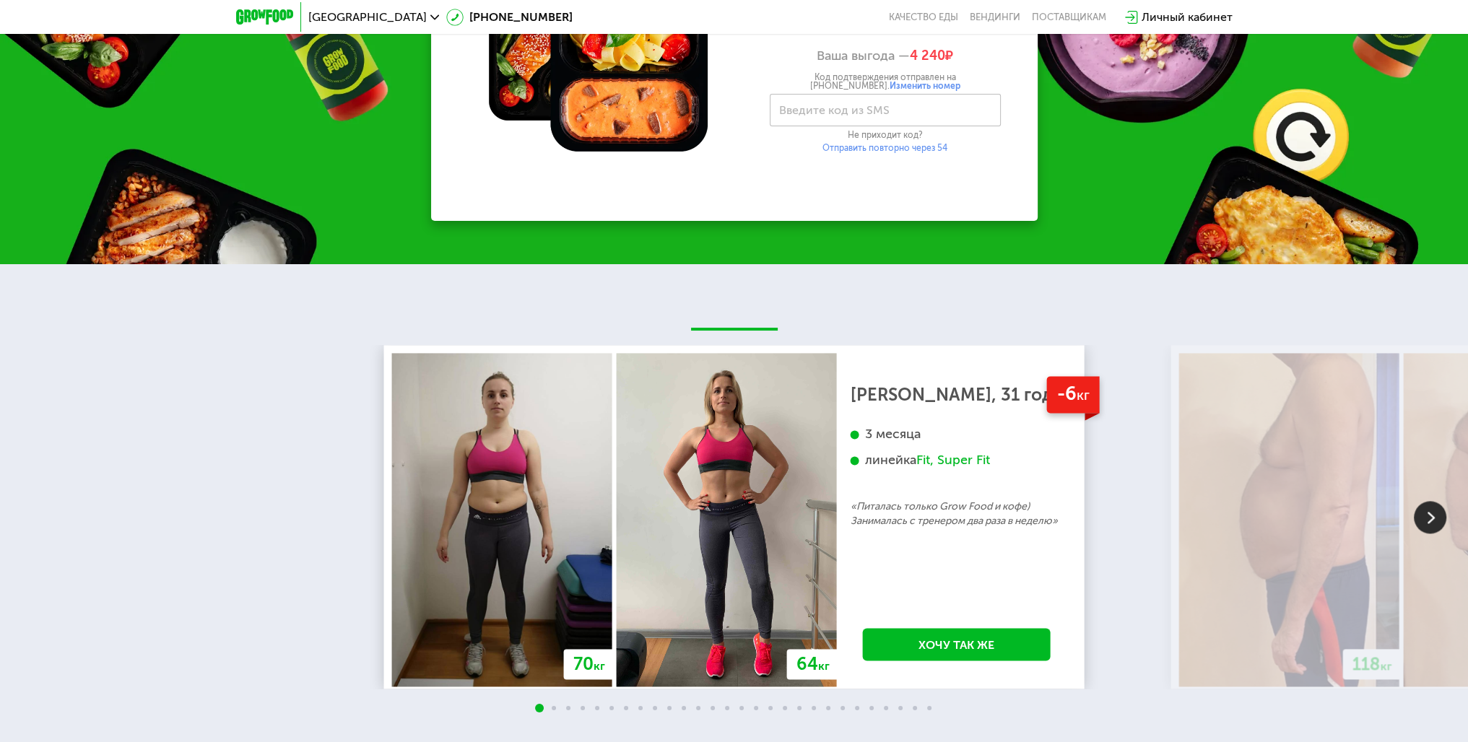
drag, startPoint x: 994, startPoint y: 266, endPoint x: 994, endPoint y: 332, distance: 66.4
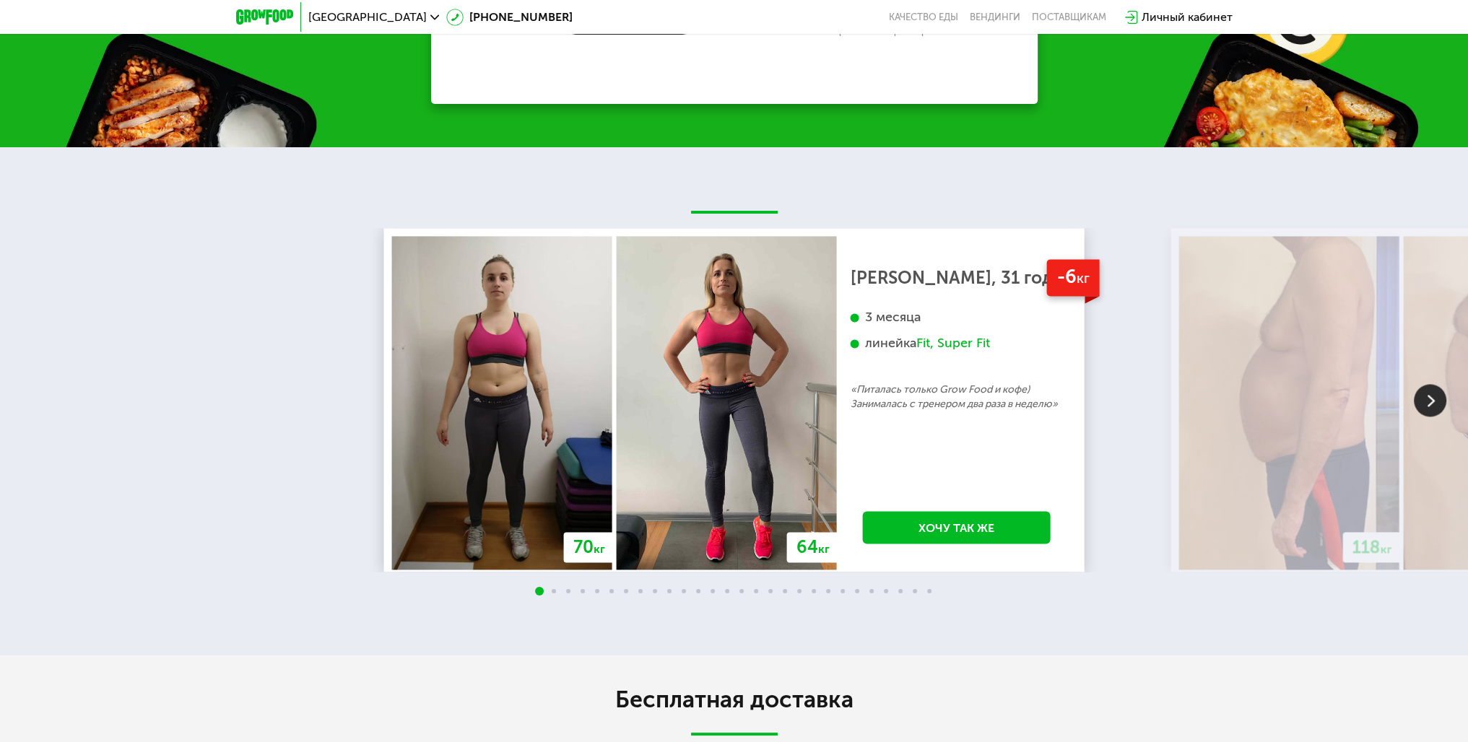
drag, startPoint x: 975, startPoint y: 228, endPoint x: 978, endPoint y: 367, distance: 138.7
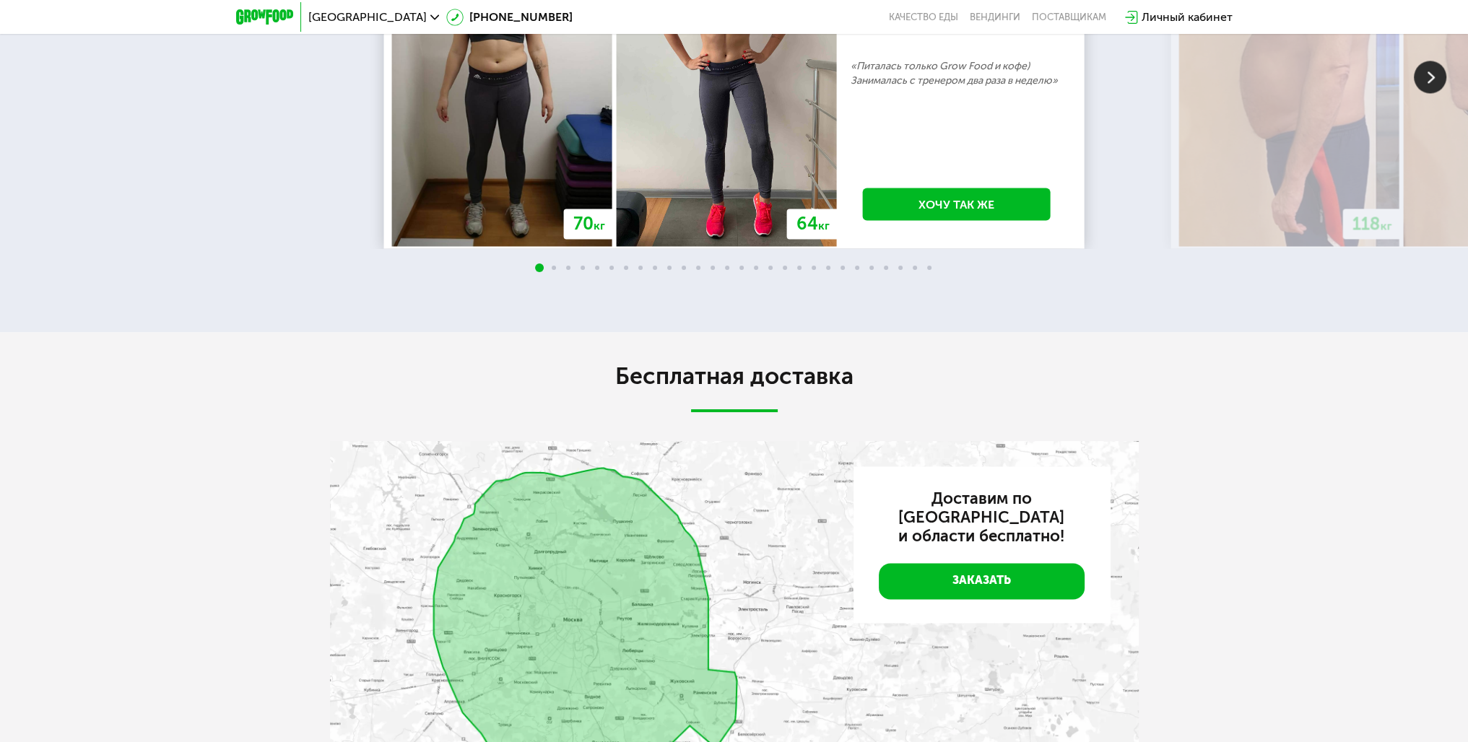
drag, startPoint x: 921, startPoint y: 398, endPoint x: 944, endPoint y: 534, distance: 138.3
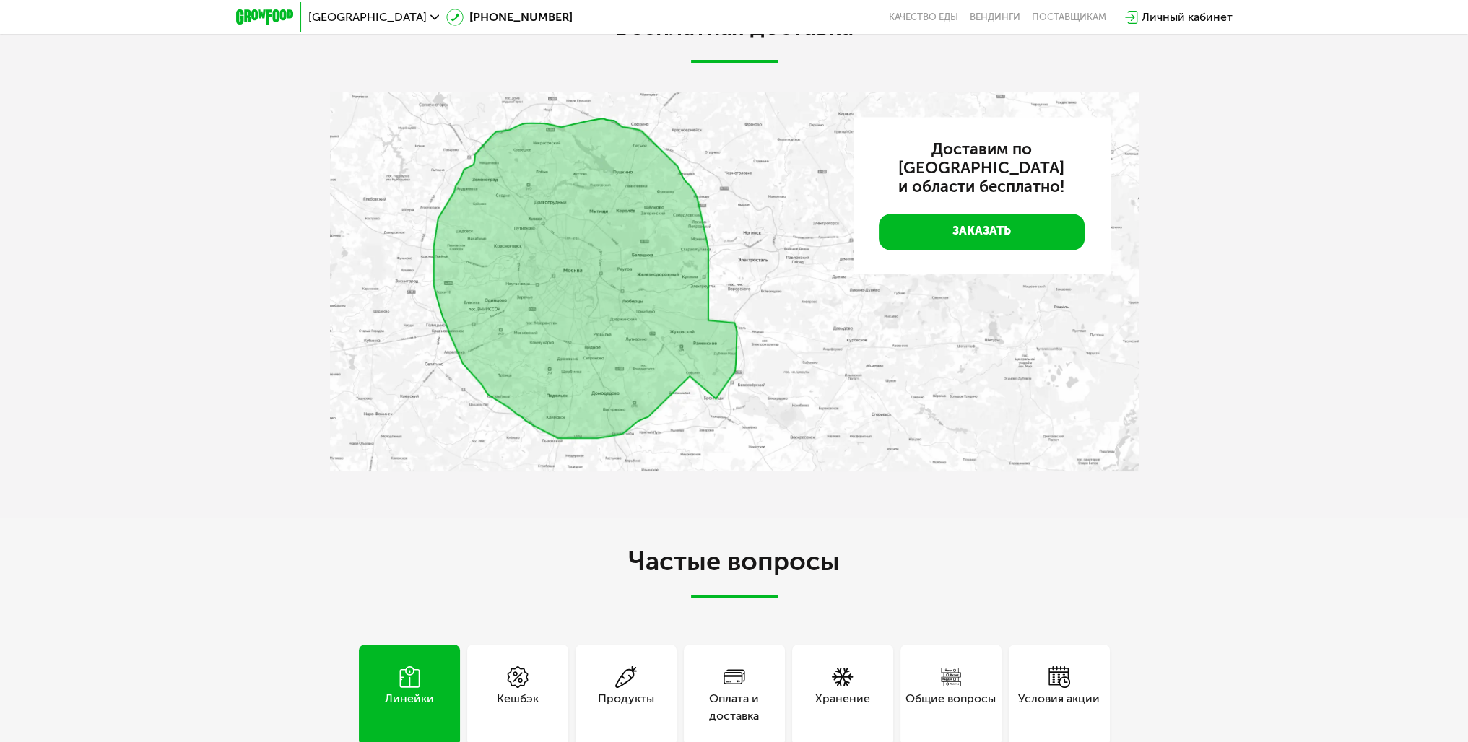
drag, startPoint x: 1242, startPoint y: 407, endPoint x: 1206, endPoint y: 568, distance: 164.3
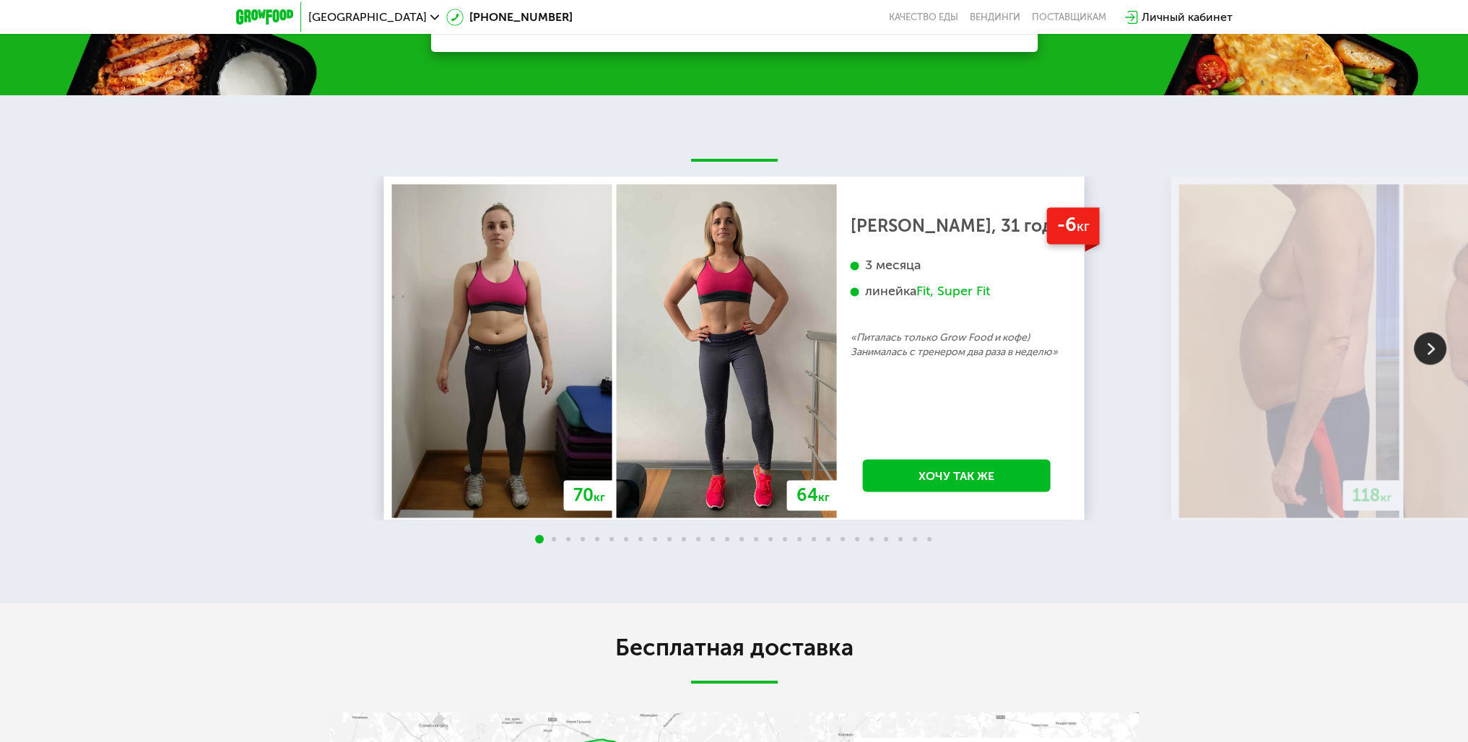
drag, startPoint x: 1056, startPoint y: 459, endPoint x: 1033, endPoint y: 373, distance: 89.7
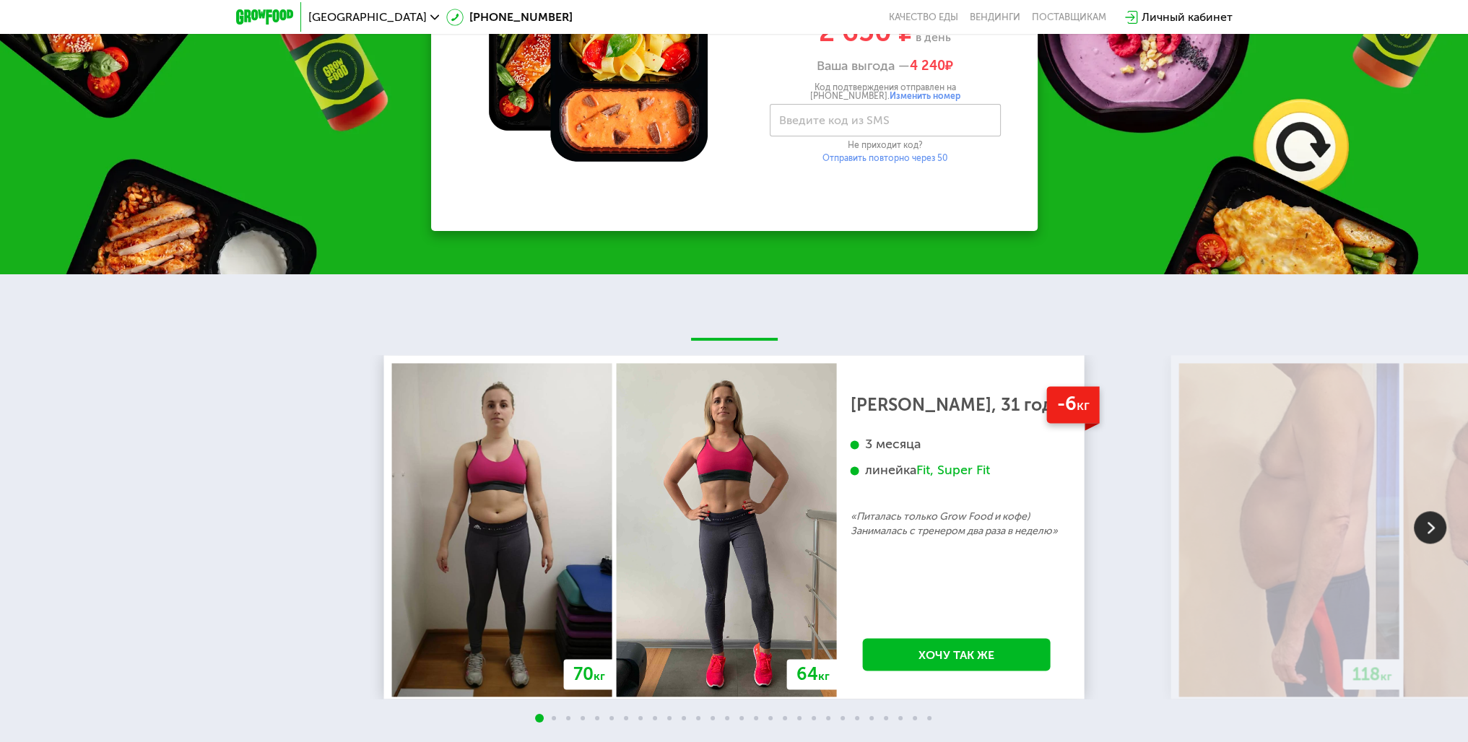
click at [875, 116] on label "Введите код из SMS" at bounding box center [834, 120] width 110 height 8
click at [875, 115] on input "Введите код из SMS" at bounding box center [885, 120] width 231 height 32
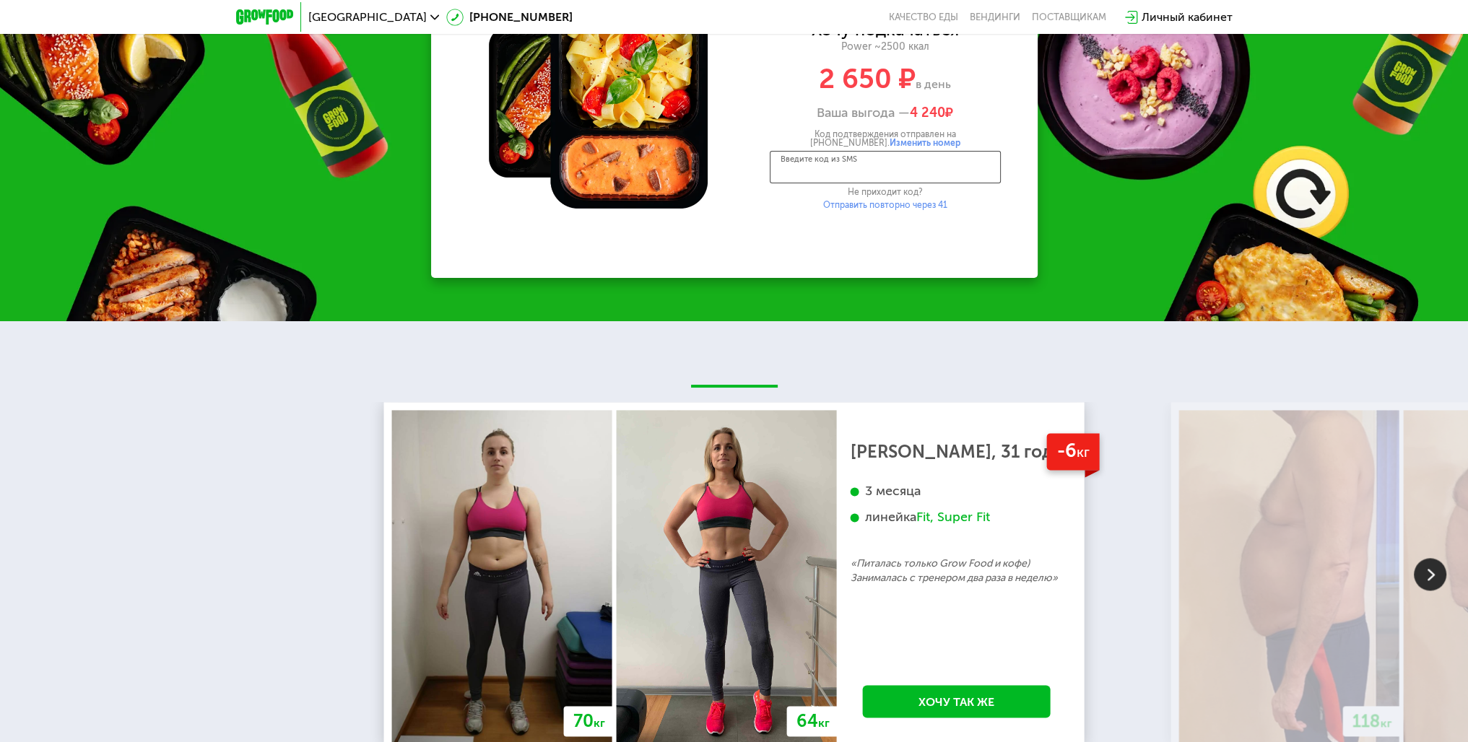
scroll to position [2490, 0]
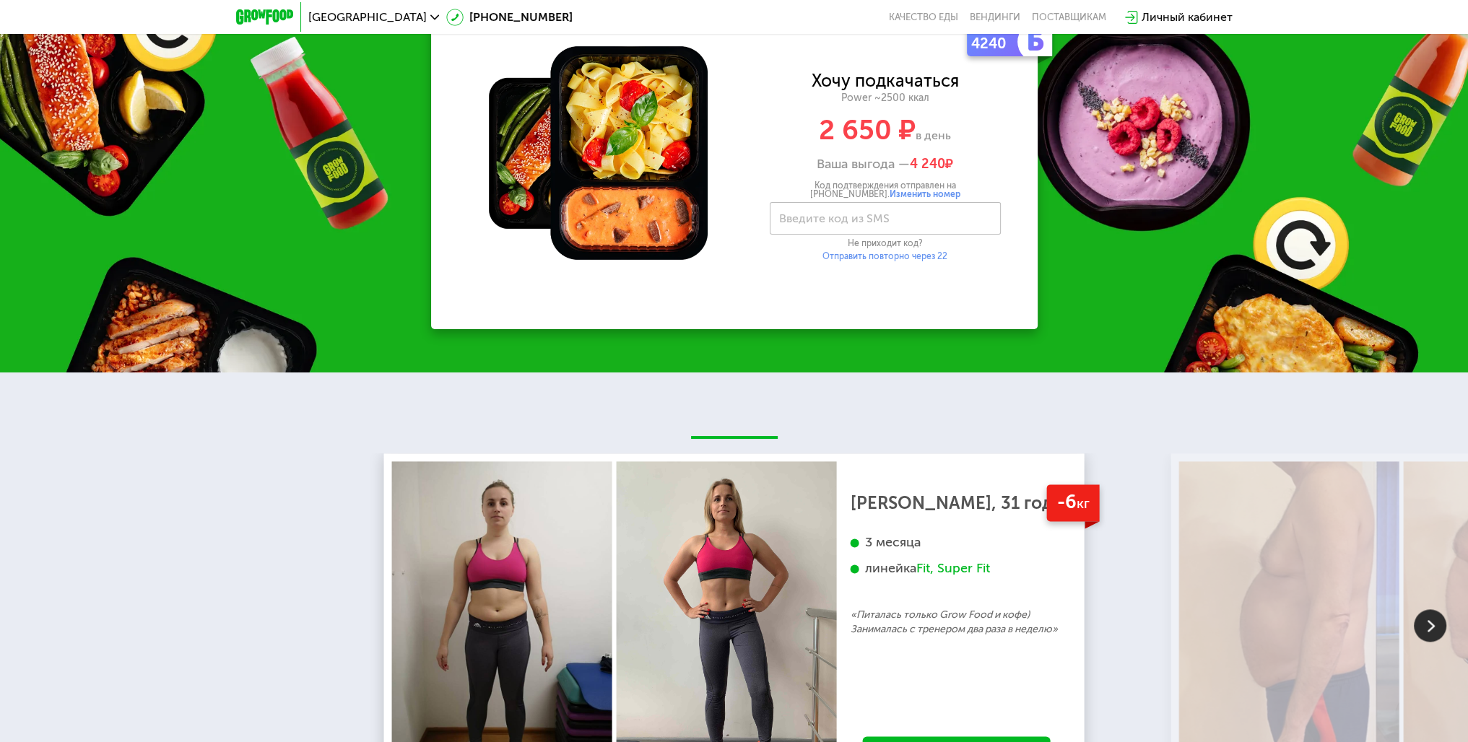
drag, startPoint x: 813, startPoint y: 376, endPoint x: 848, endPoint y: 301, distance: 82.7
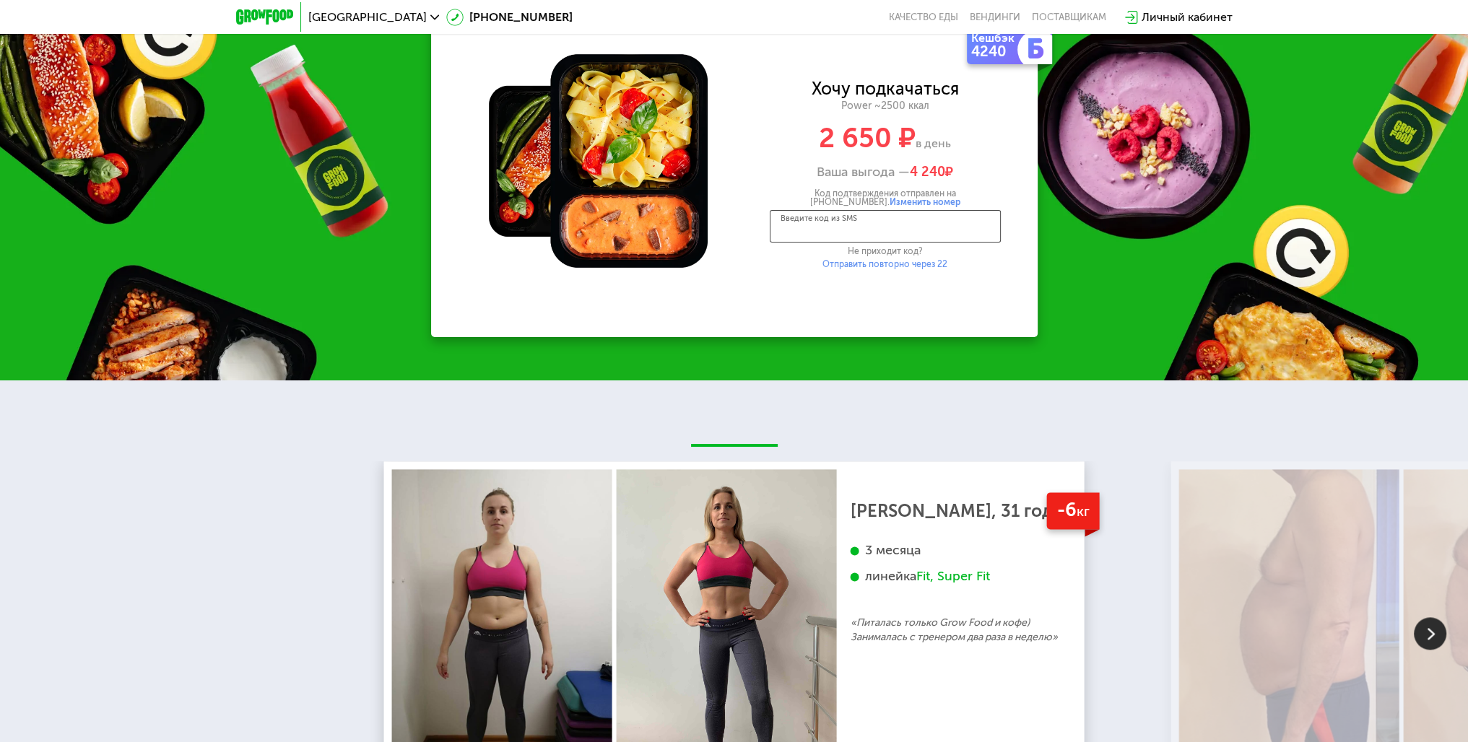
click at [895, 214] on input "Введите код из SMS" at bounding box center [885, 226] width 231 height 32
click at [891, 247] on div "Не приходит код?" at bounding box center [885, 251] width 231 height 9
click at [939, 211] on input "Введите код из SMS" at bounding box center [885, 227] width 231 height 32
click at [890, 258] on button "Отправить повторно" at bounding box center [884, 262] width 87 height 9
click at [939, 260] on div "Отправить повторно через 45" at bounding box center [885, 264] width 231 height 9
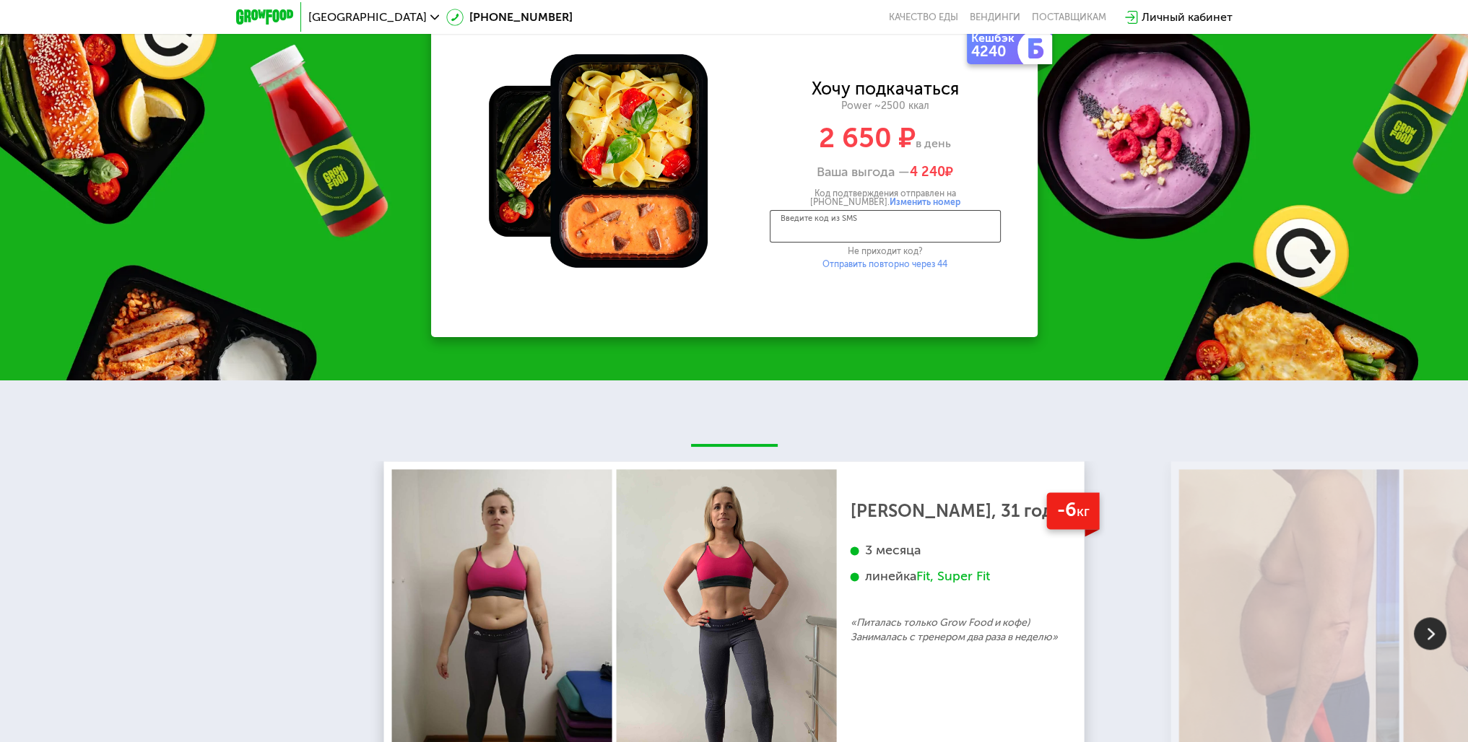
click at [926, 210] on input "Введите код из SMS" at bounding box center [885, 226] width 231 height 32
type input "****"
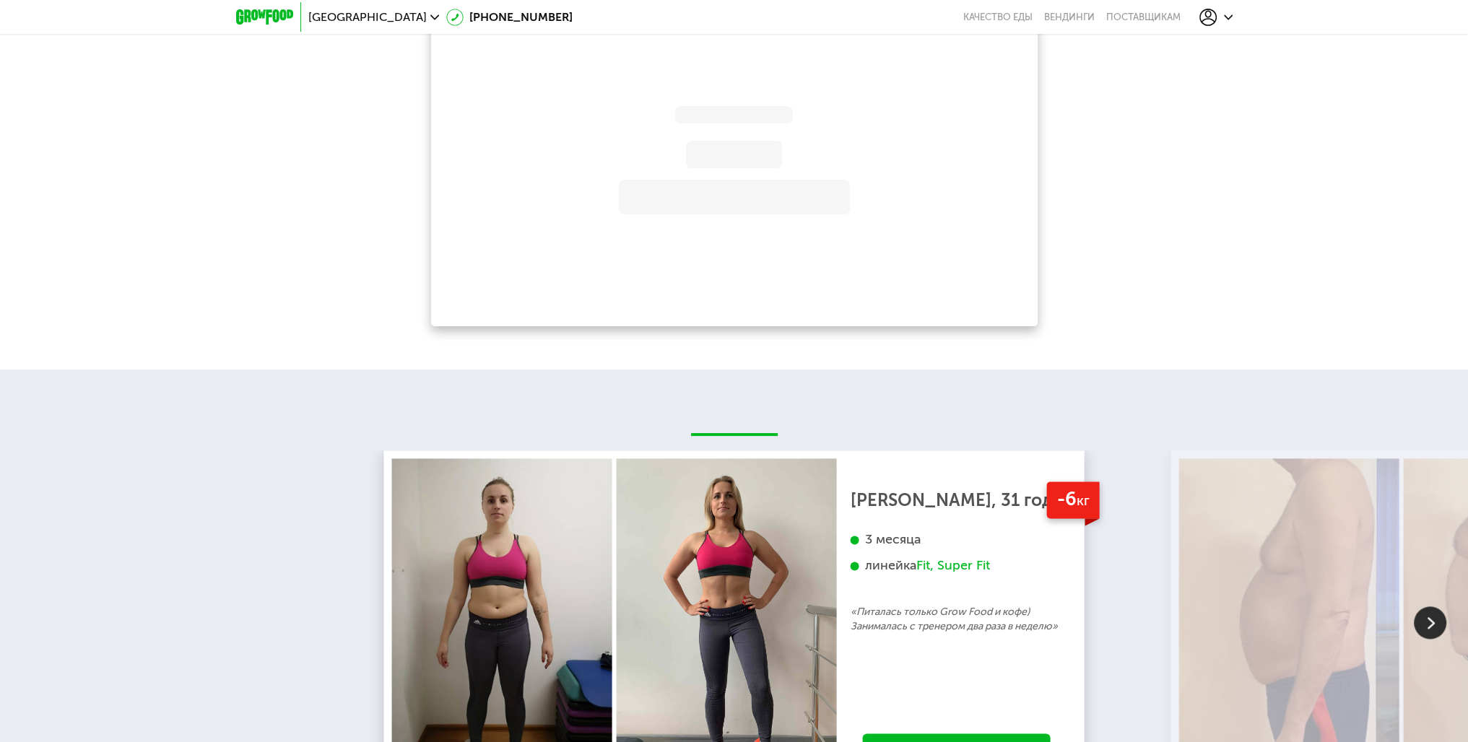
scroll to position [1889, 0]
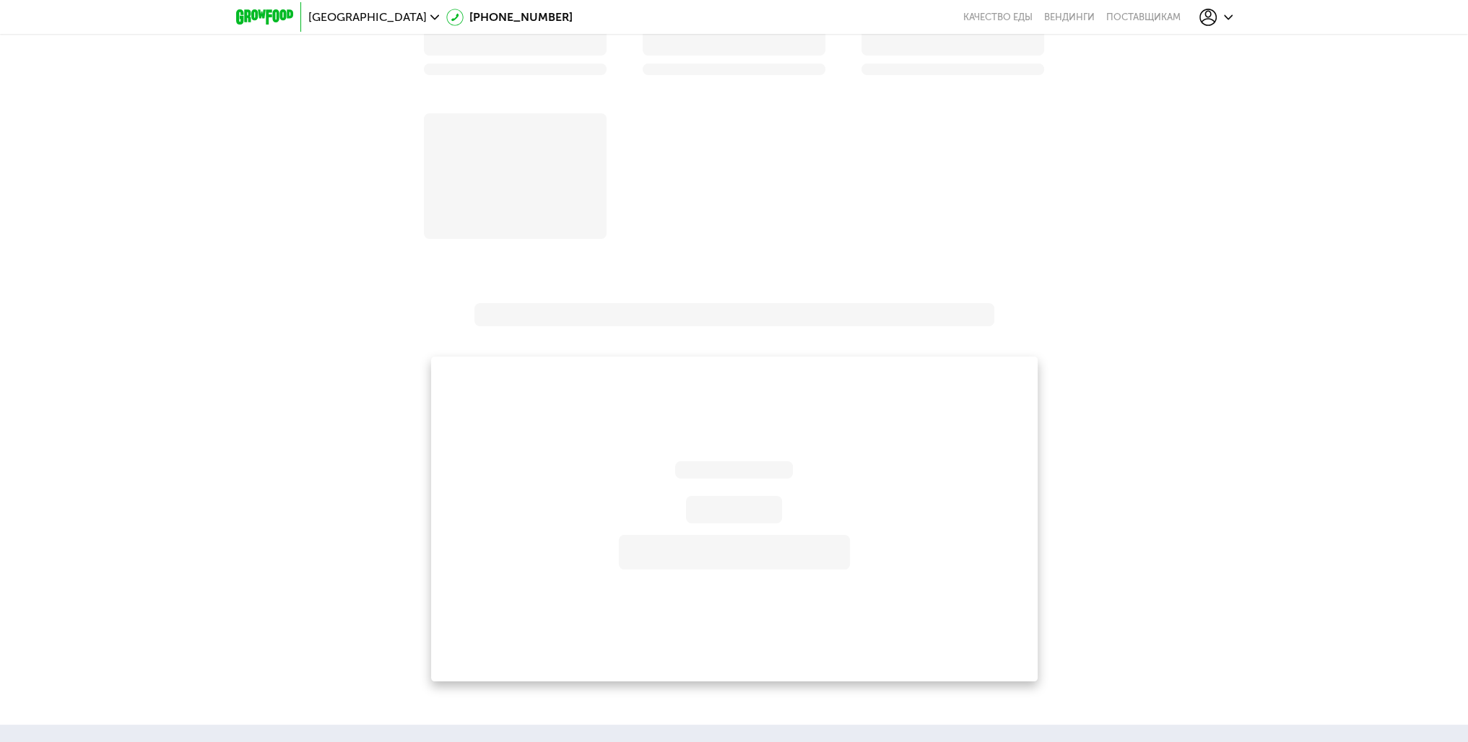
drag, startPoint x: 986, startPoint y: 172, endPoint x: 981, endPoint y: 133, distance: 39.3
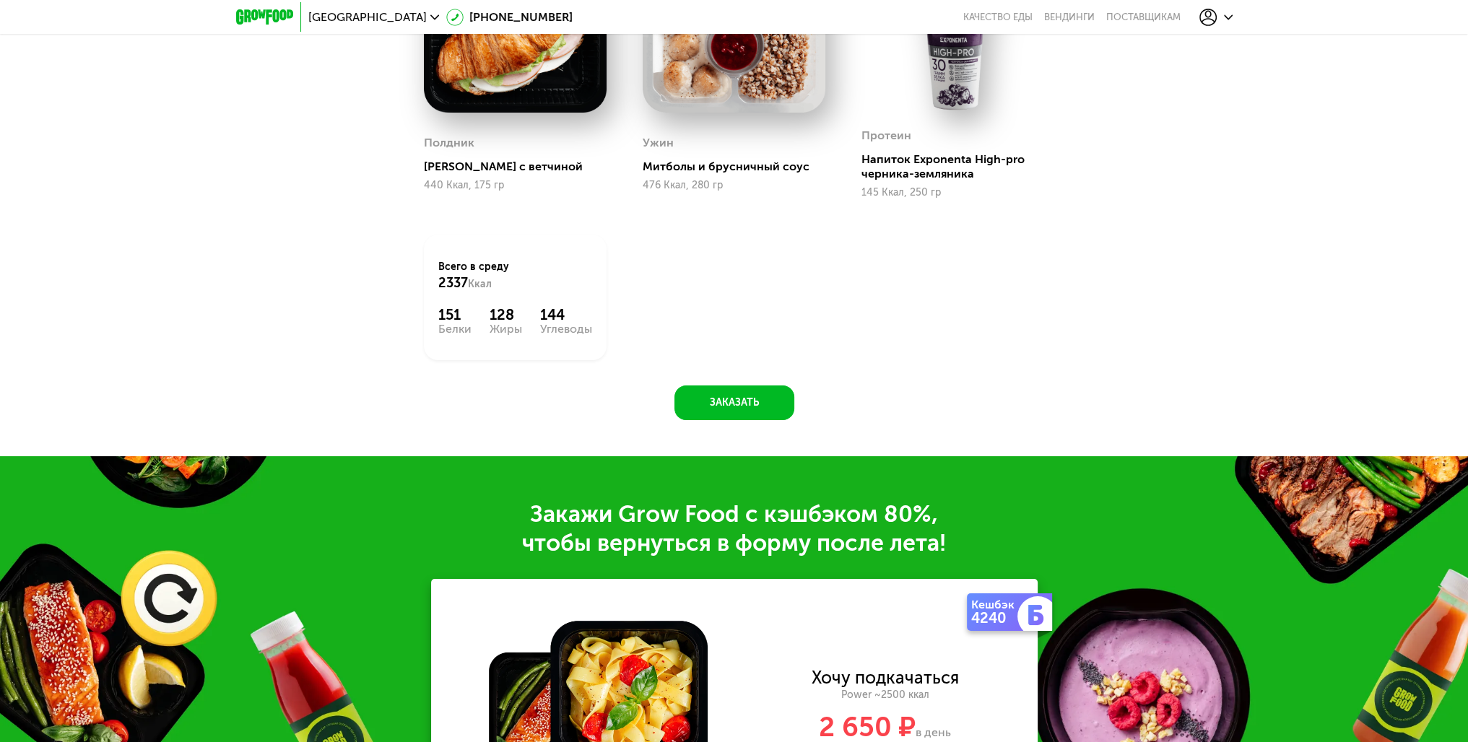
click at [1219, 14] on div at bounding box center [1215, 17] width 33 height 17
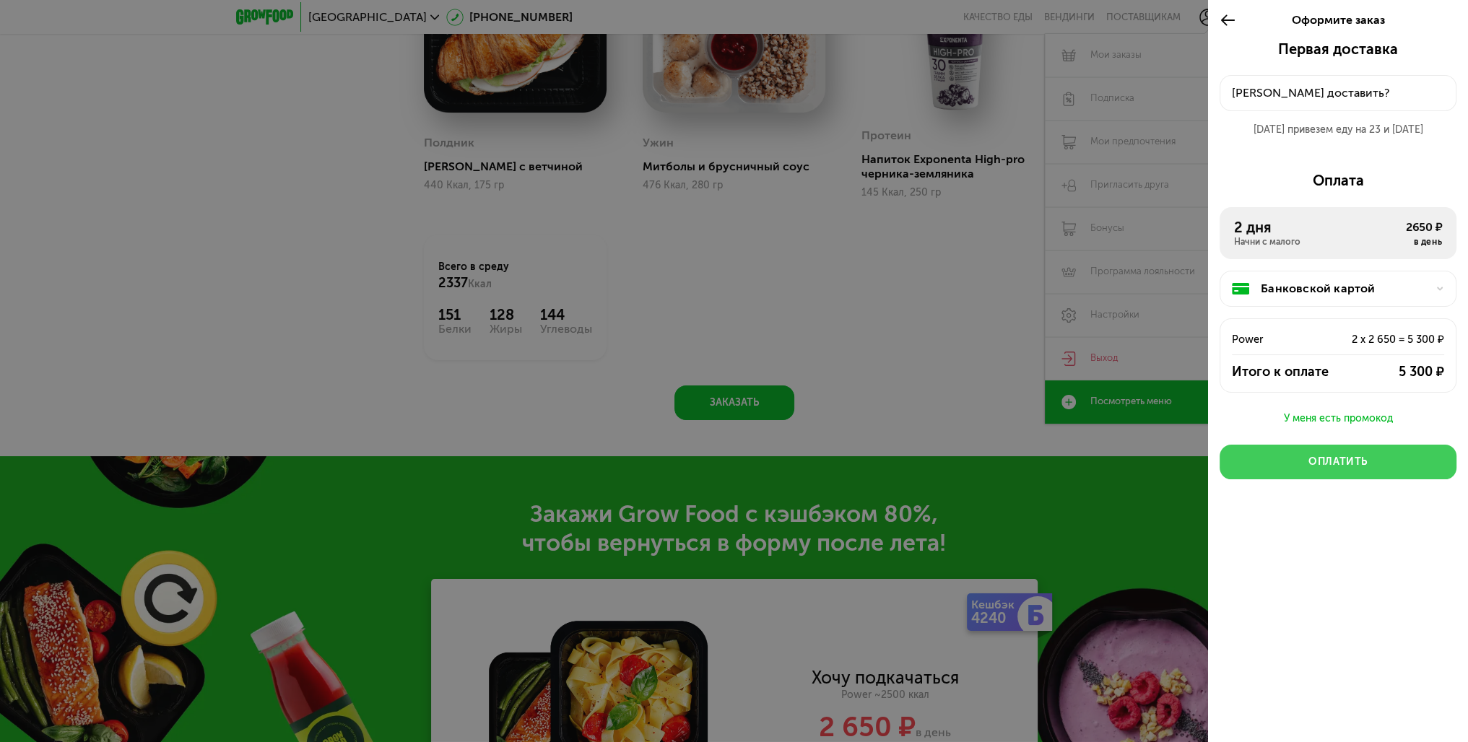
click at [1352, 459] on div "Оплатить" at bounding box center [1337, 462] width 59 height 14
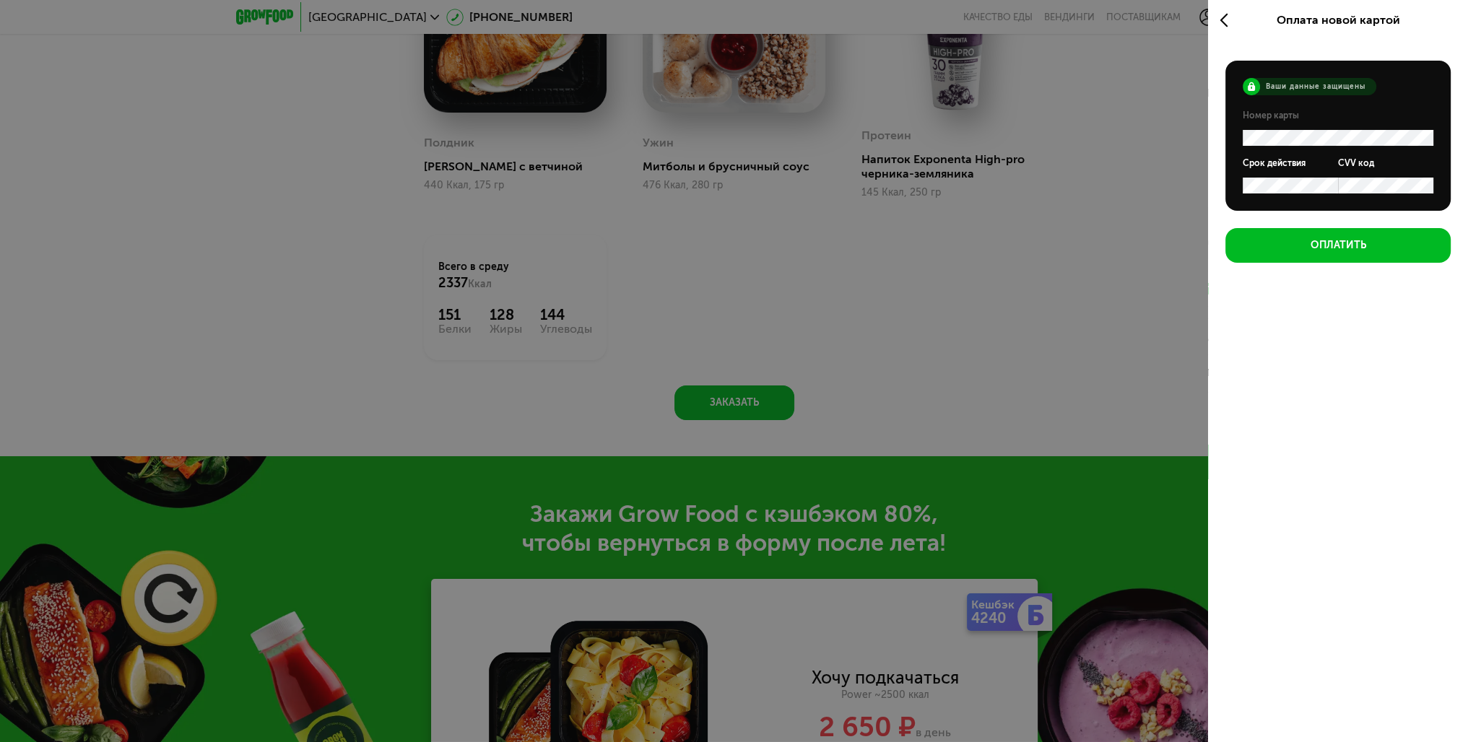
click at [1232, 19] on icon at bounding box center [1228, 20] width 17 height 17
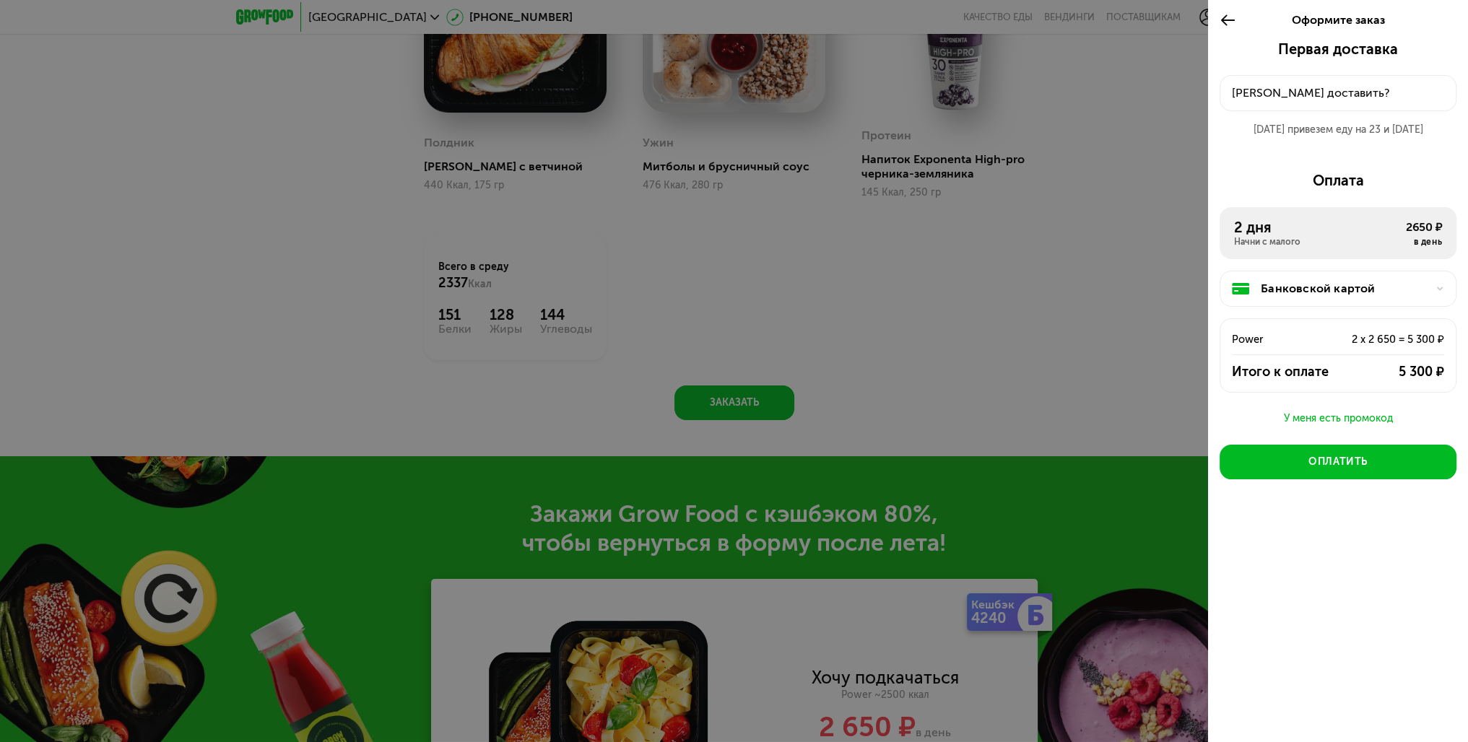
click at [1328, 97] on div "Куда доставить?" at bounding box center [1338, 92] width 212 height 17
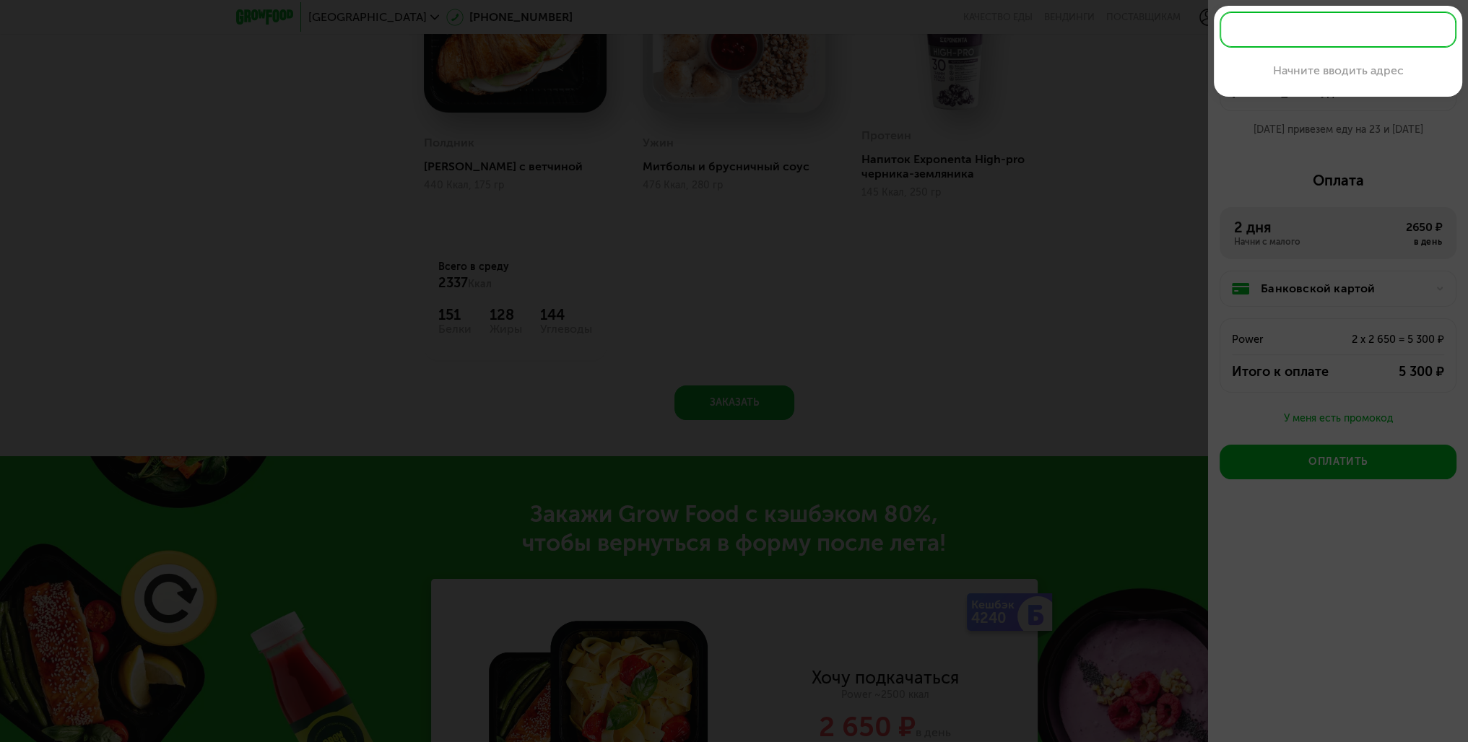
click at [1314, 38] on input "text" at bounding box center [1338, 30] width 237 height 36
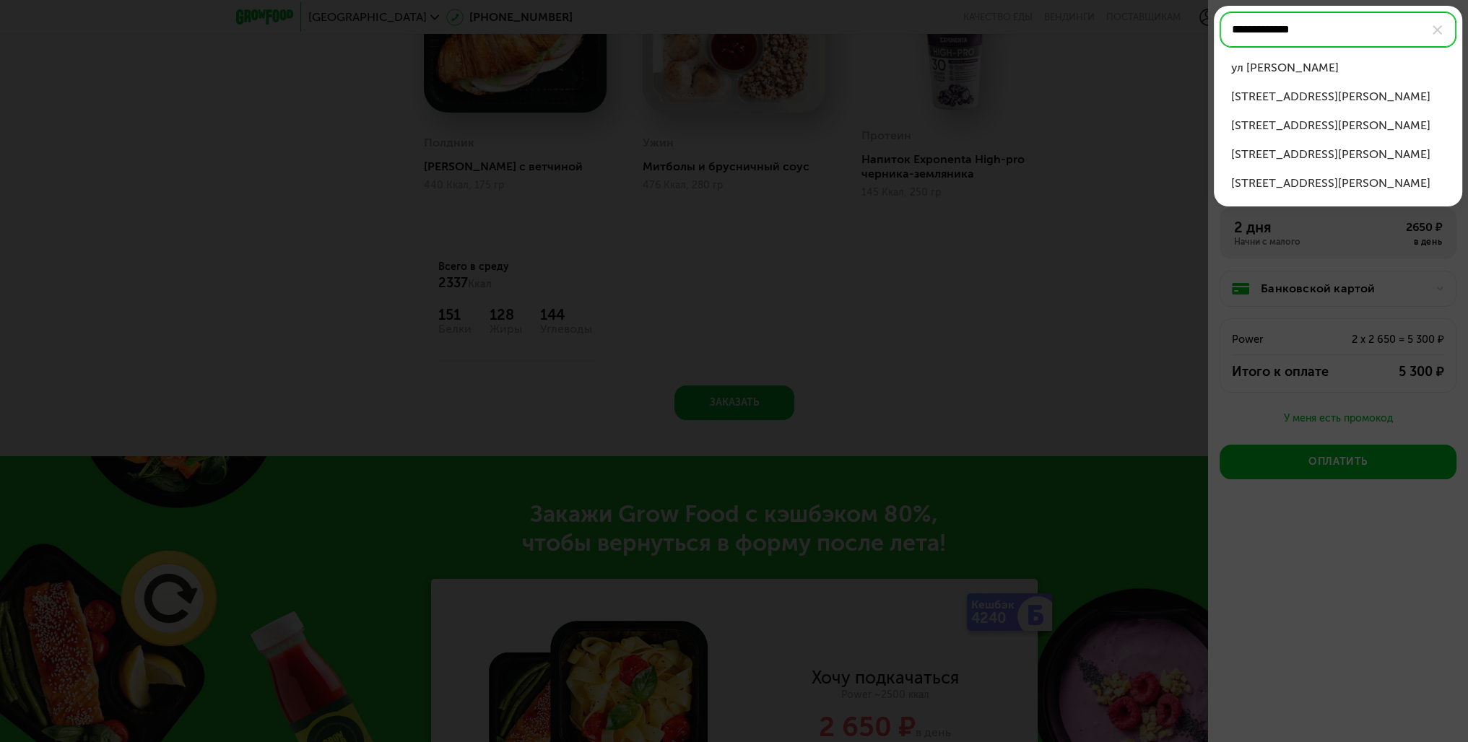
click at [1340, 66] on div "ул Маршала Бирюзова" at bounding box center [1338, 67] width 214 height 17
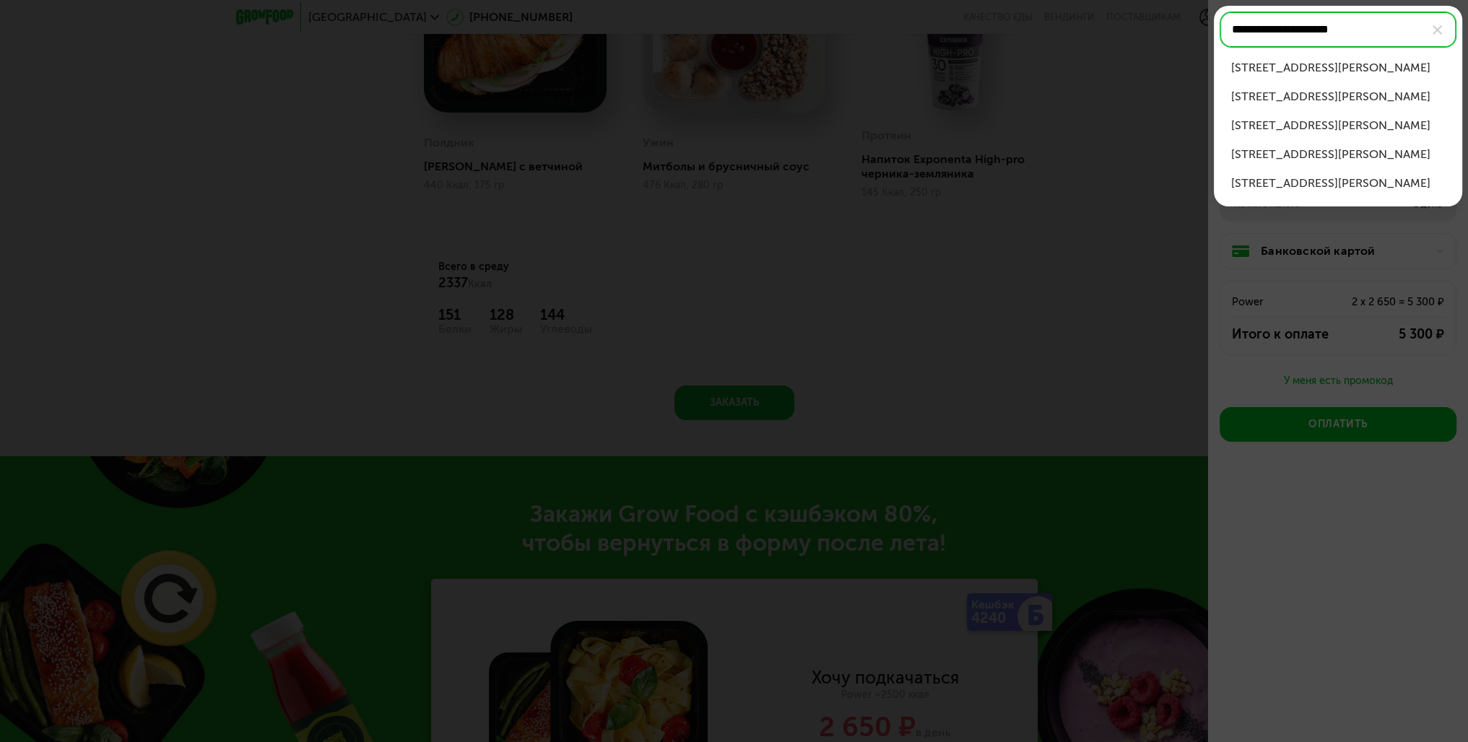
click at [1378, 66] on div "ул Маршала Бирюзова, д 4 к 1" at bounding box center [1338, 67] width 214 height 17
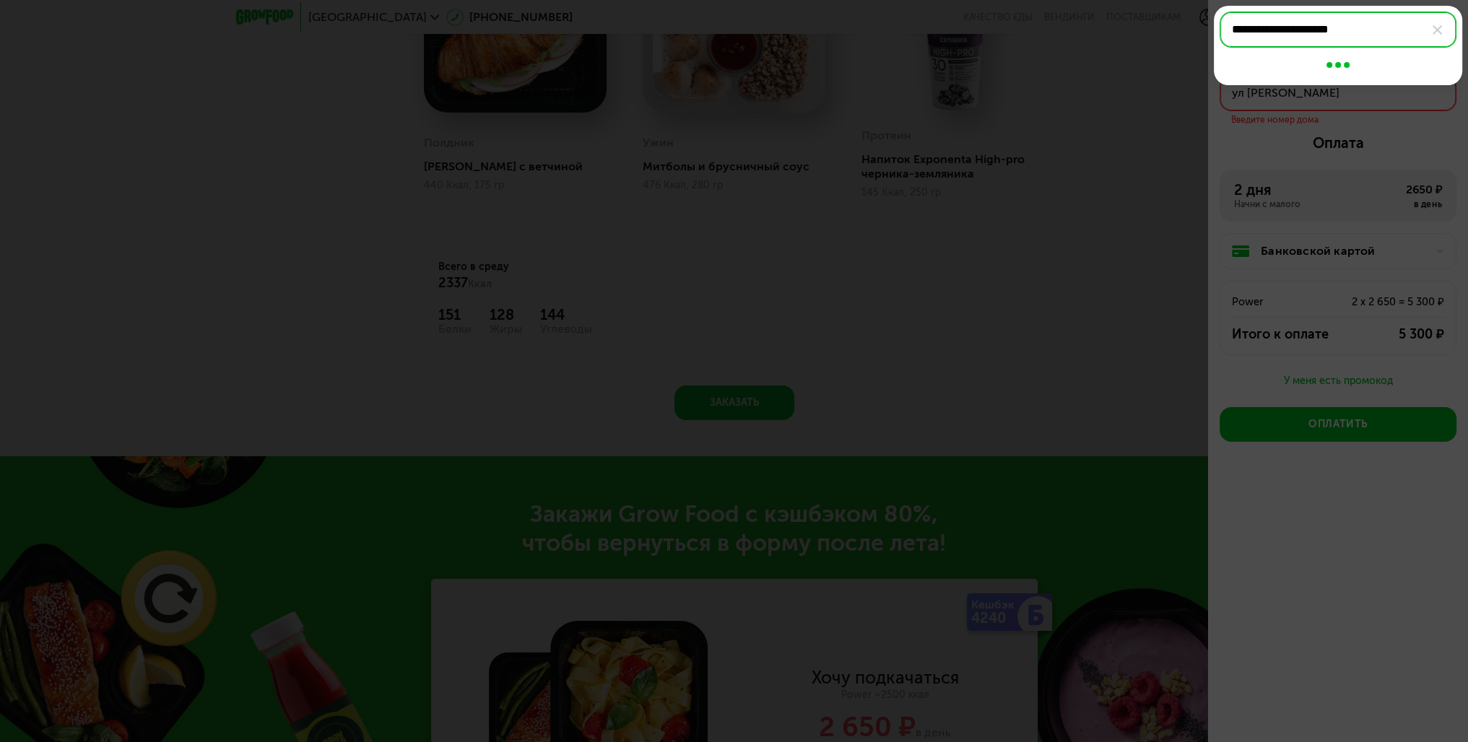
type input "**********"
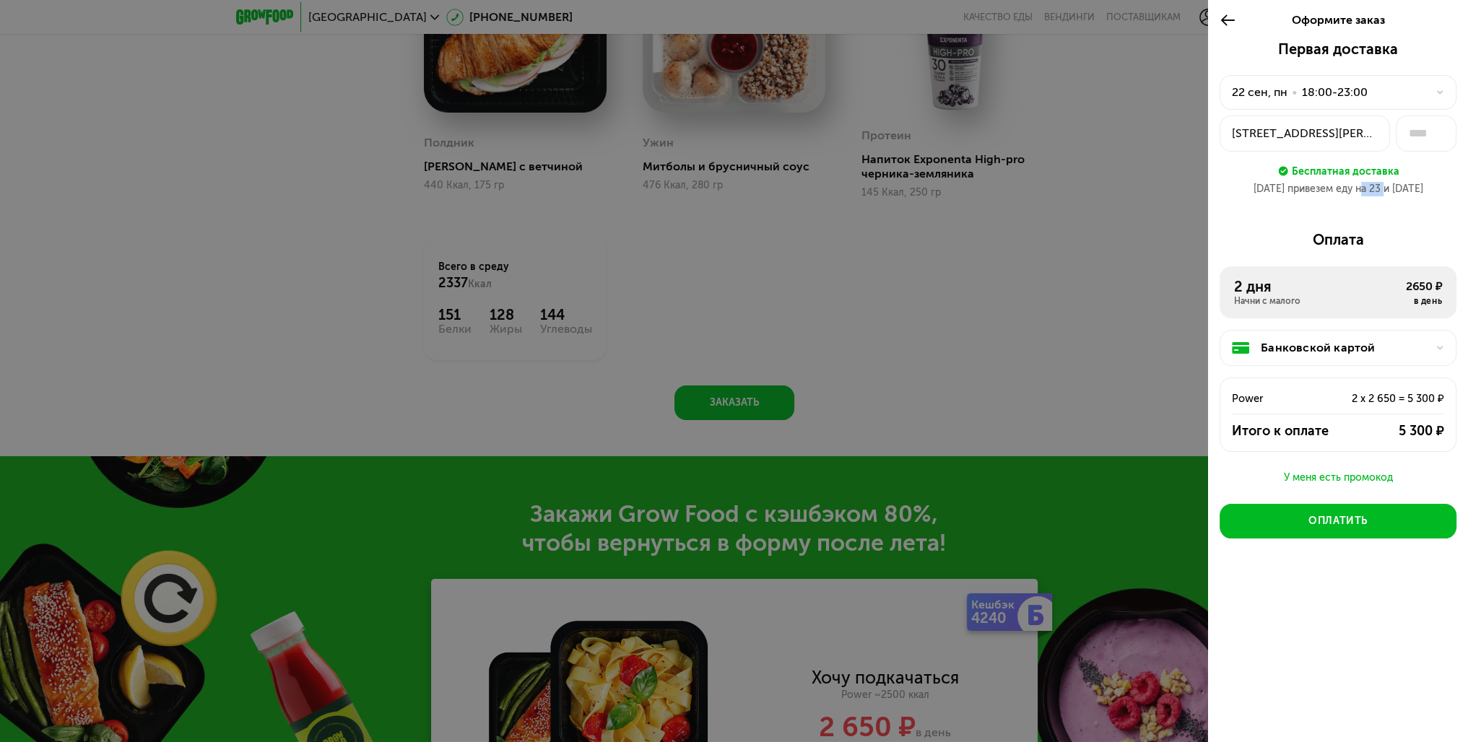
drag, startPoint x: 1383, startPoint y: 192, endPoint x: 1358, endPoint y: 189, distance: 24.7
click at [1359, 190] on div "22 сен привезем еду на 23 и 24 сен" at bounding box center [1338, 189] width 237 height 14
drag, startPoint x: 1339, startPoint y: 188, endPoint x: 1360, endPoint y: 188, distance: 21.0
click at [1360, 188] on div "22 сен привезем еду на 23 и 24 сен" at bounding box center [1338, 189] width 237 height 14
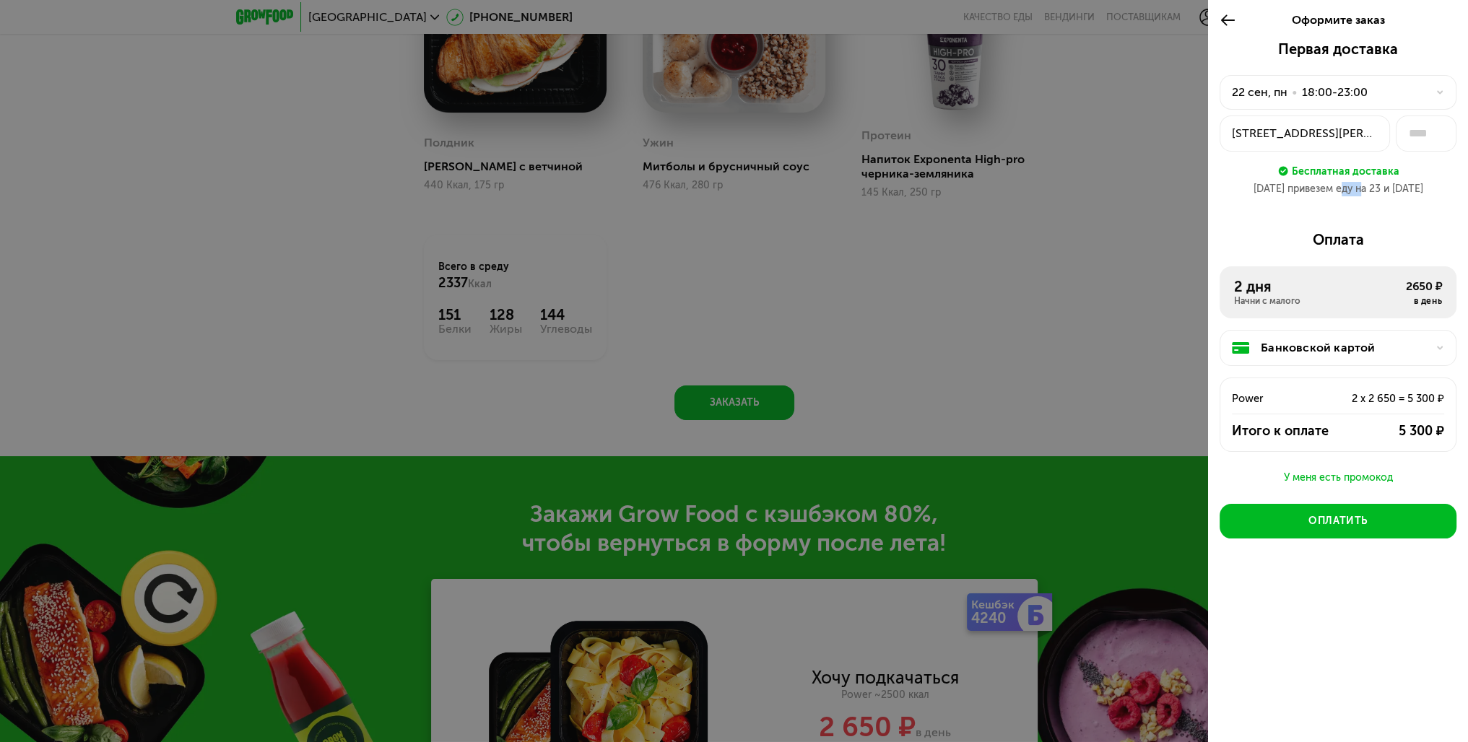
click at [1360, 188] on div "22 сен привезем еду на 23 и 24 сен" at bounding box center [1338, 189] width 237 height 14
drag, startPoint x: 1378, startPoint y: 193, endPoint x: 1318, endPoint y: 195, distance: 60.0
click at [1318, 195] on div "22 сен привезем еду на 23 и 24 сен" at bounding box center [1338, 189] width 237 height 14
drag, startPoint x: 1299, startPoint y: 192, endPoint x: 1317, endPoint y: 193, distance: 18.1
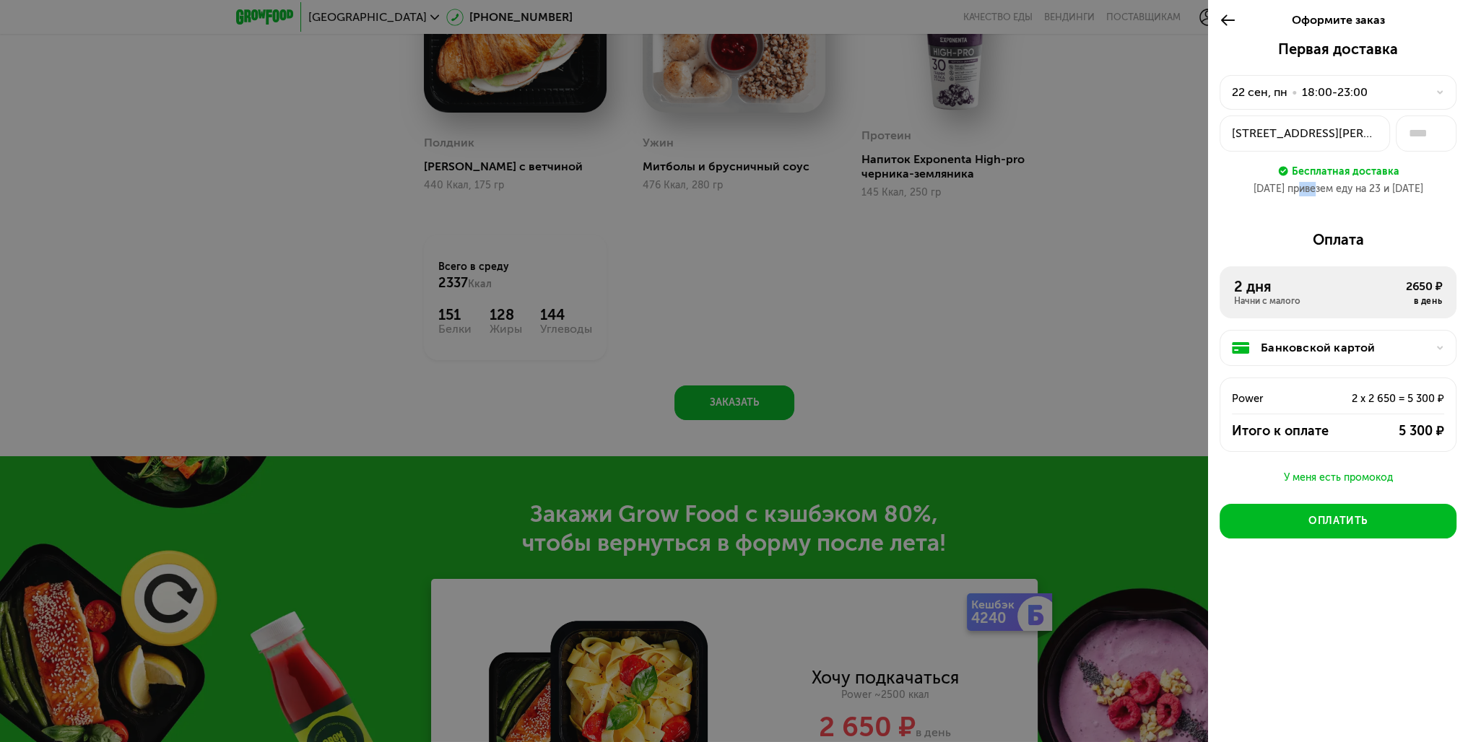
click at [1317, 193] on div "22 сен привезем еду на 23 и 24 сен" at bounding box center [1338, 189] width 237 height 14
click at [1389, 89] on div "22 сен, пн • 18:00-23:00" at bounding box center [1329, 92] width 195 height 17
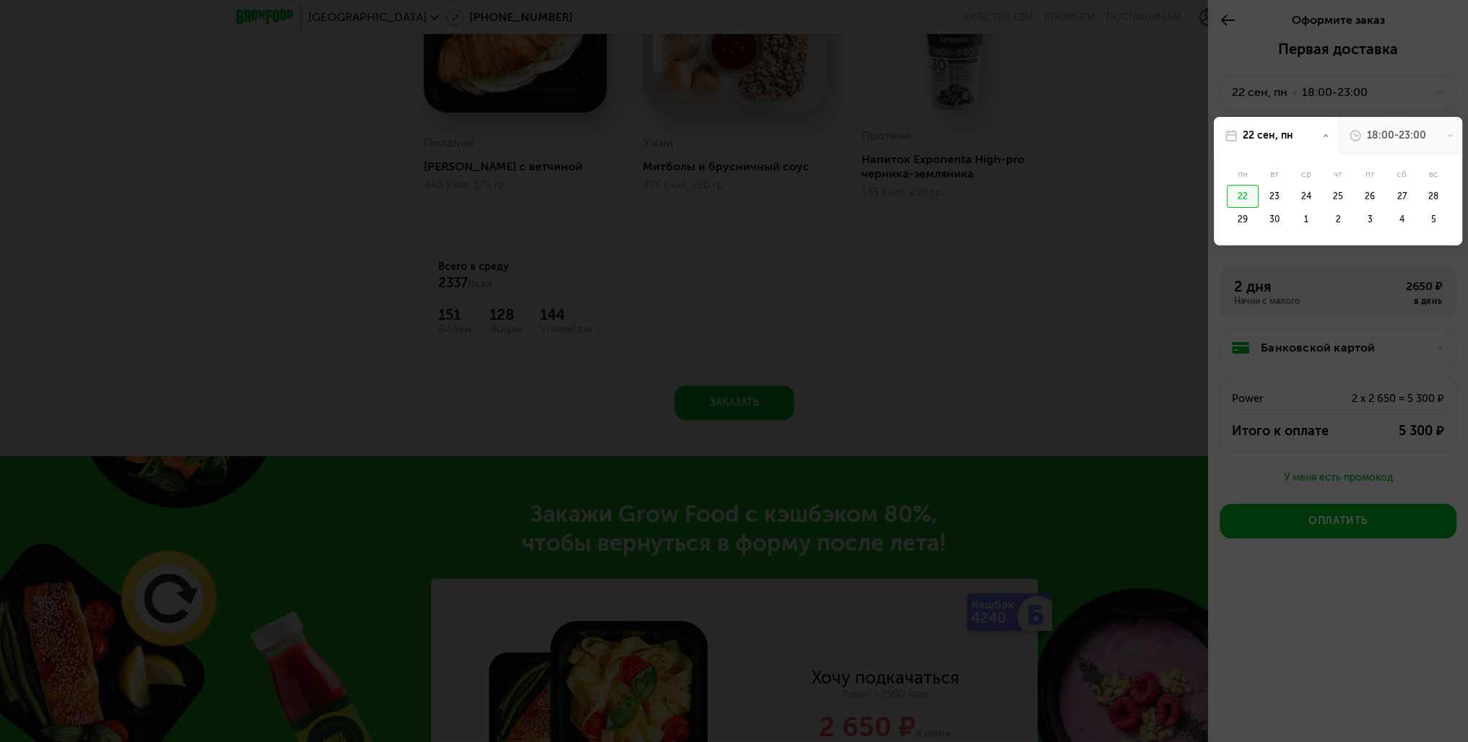
click at [1371, 93] on div at bounding box center [734, 371] width 1468 height 742
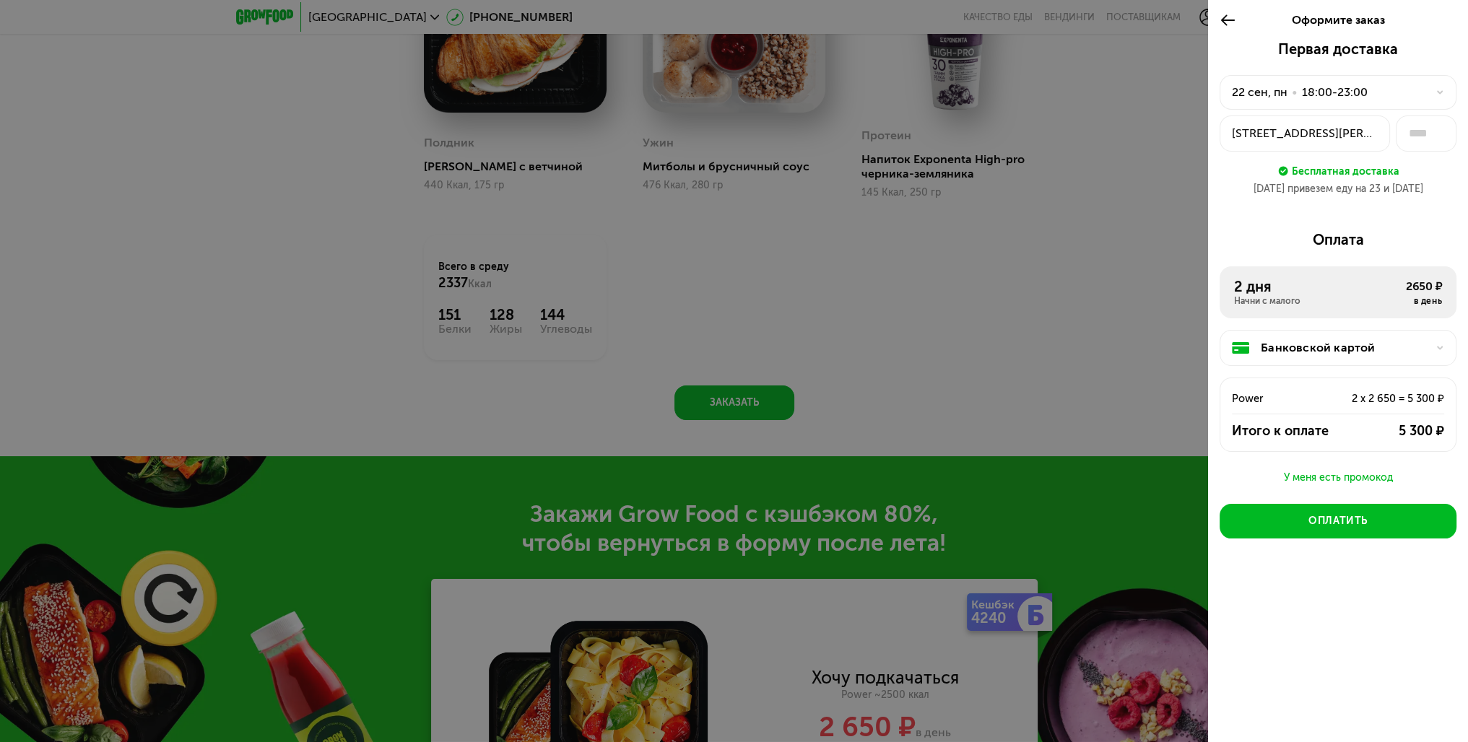
click at [1339, 348] on div "Банковской картой" at bounding box center [1344, 347] width 166 height 17
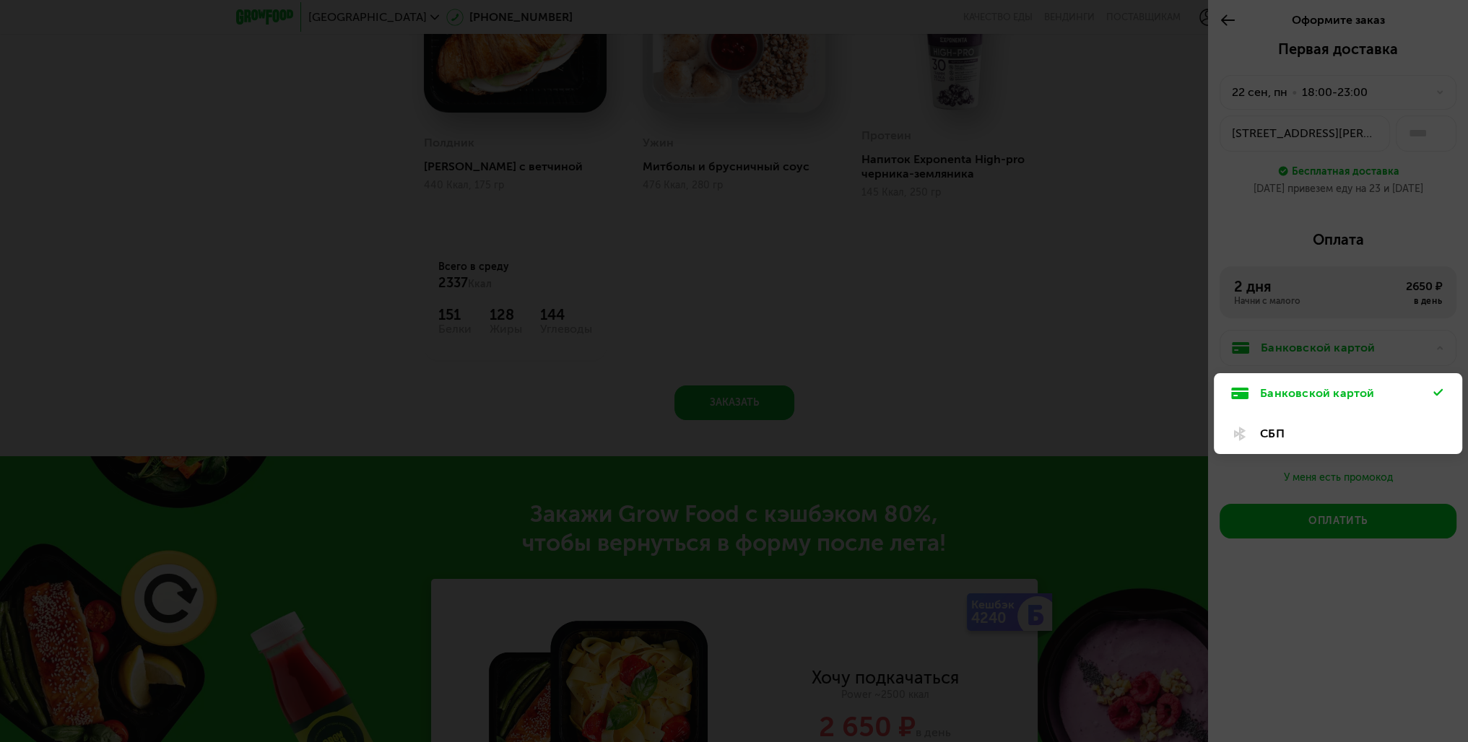
click at [1288, 393] on div "Банковской картой" at bounding box center [1346, 393] width 173 height 17
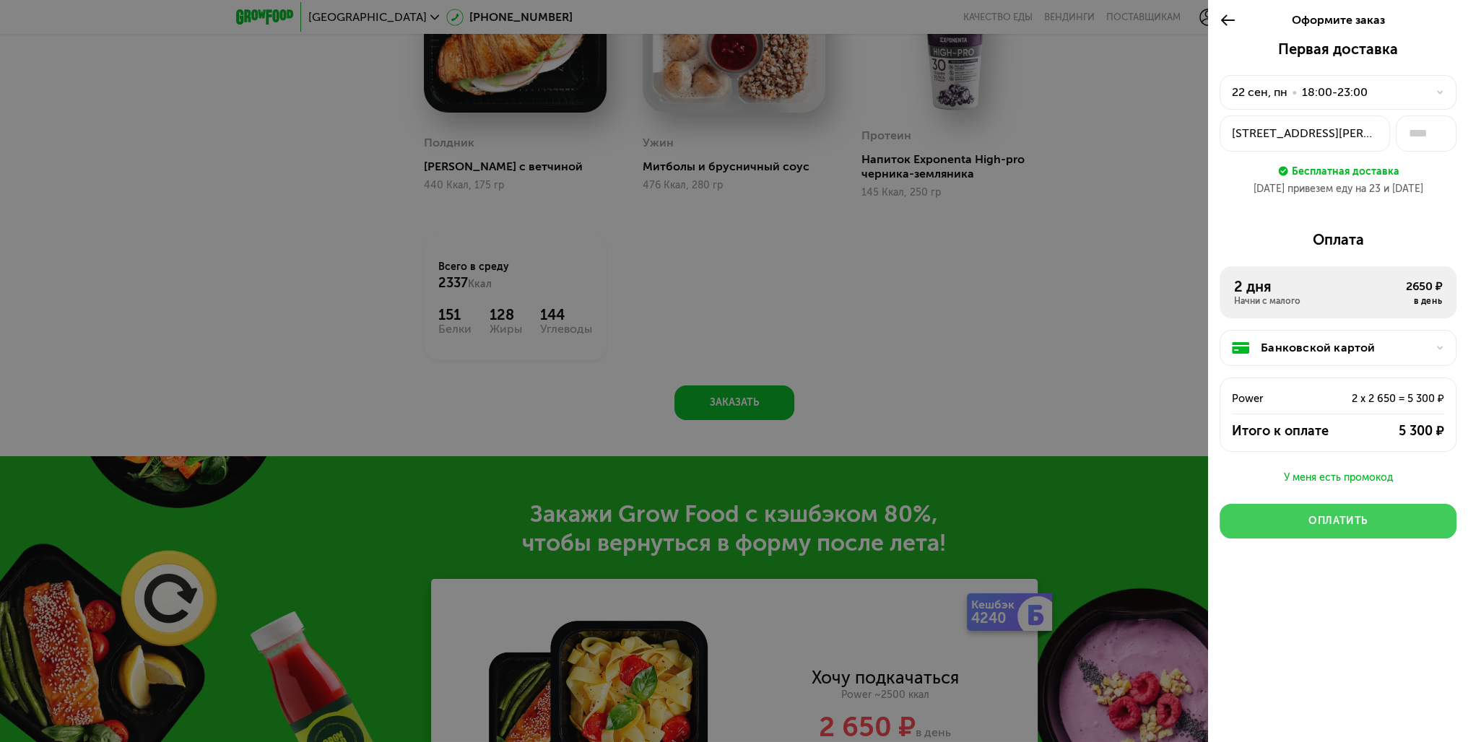
click at [1344, 518] on div "Оплатить" at bounding box center [1337, 521] width 59 height 14
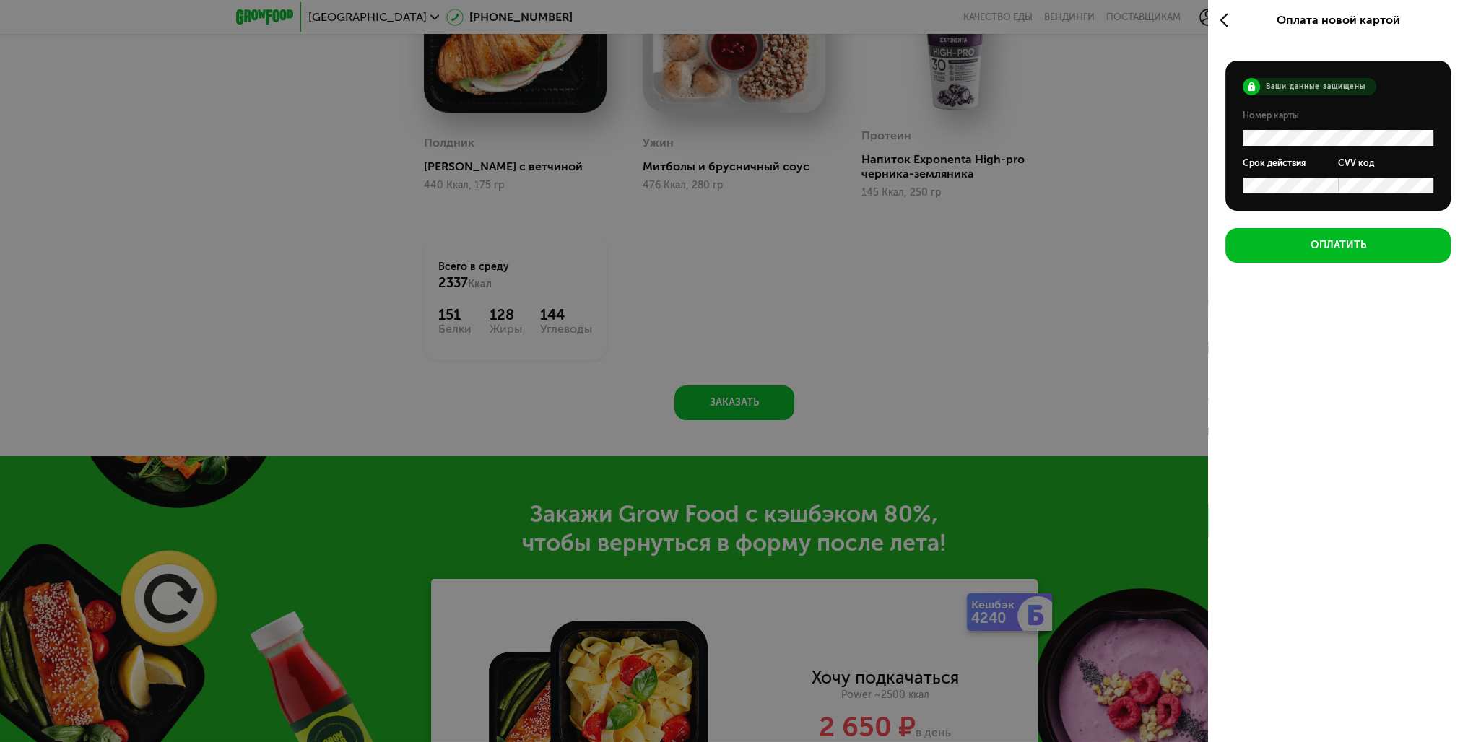
click at [1263, 129] on label at bounding box center [1338, 137] width 191 height 17
click at [1355, 251] on div "Оплатить" at bounding box center [1339, 245] width 56 height 14
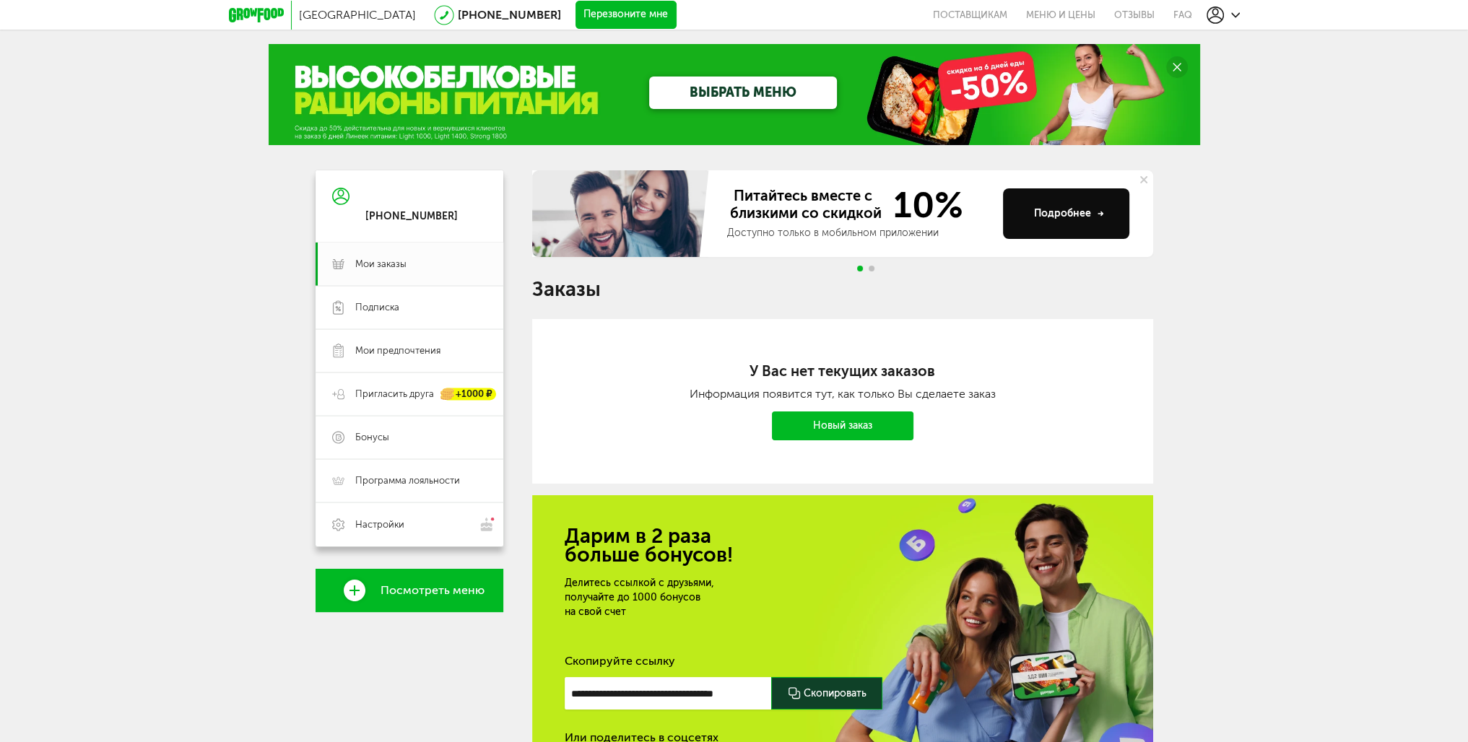
scroll to position [40, 0]
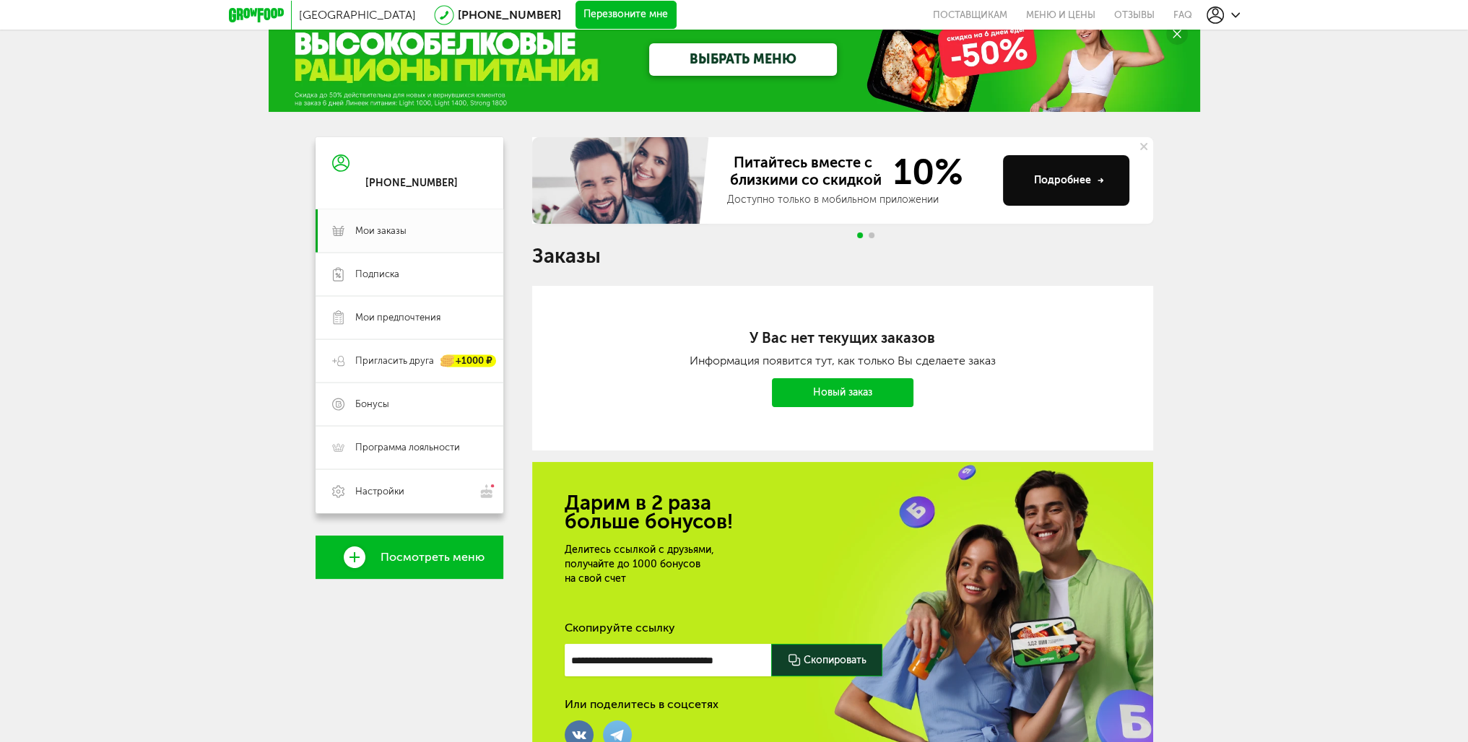
drag, startPoint x: 879, startPoint y: 293, endPoint x: 843, endPoint y: 365, distance: 80.4
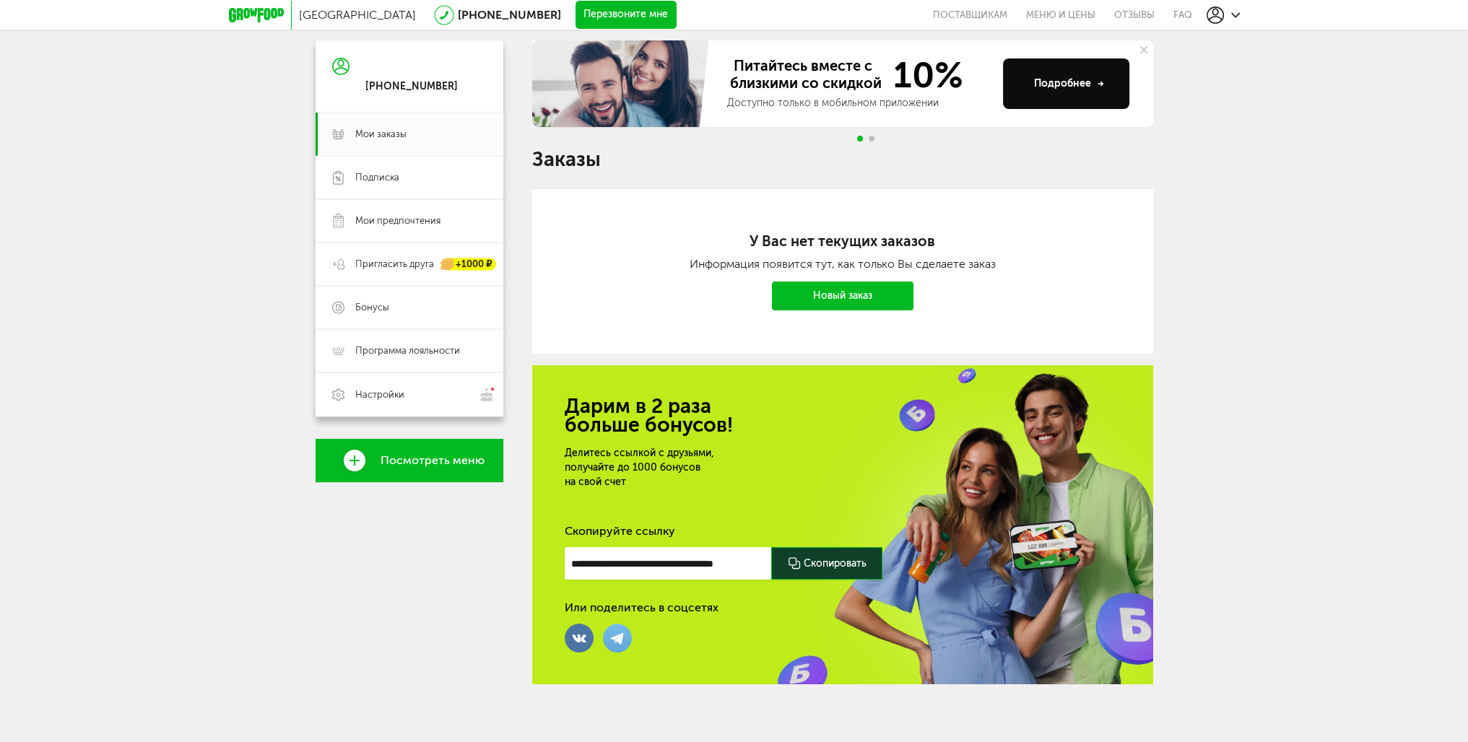
drag, startPoint x: 757, startPoint y: 333, endPoint x: 726, endPoint y: 475, distance: 145.4
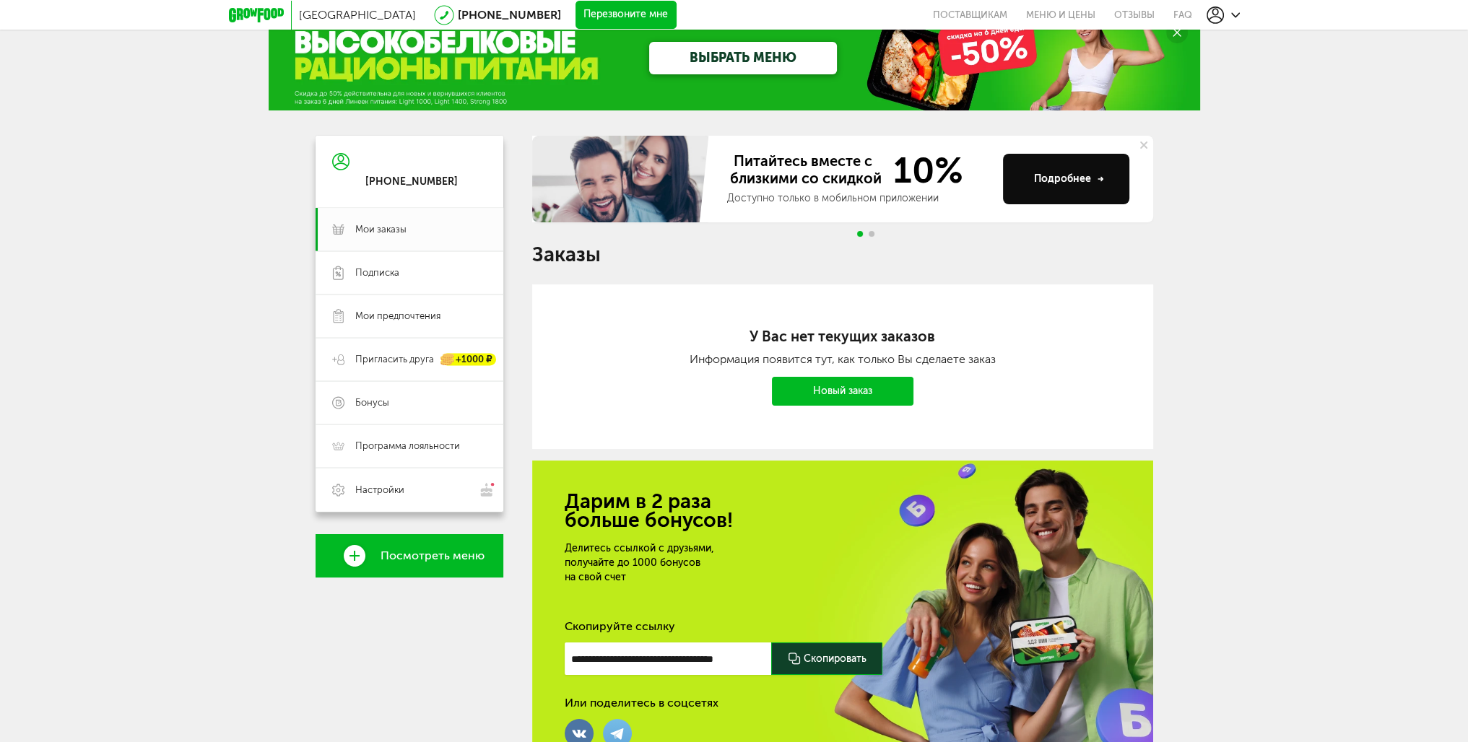
drag, startPoint x: 646, startPoint y: 313, endPoint x: 637, endPoint y: 213, distance: 100.1
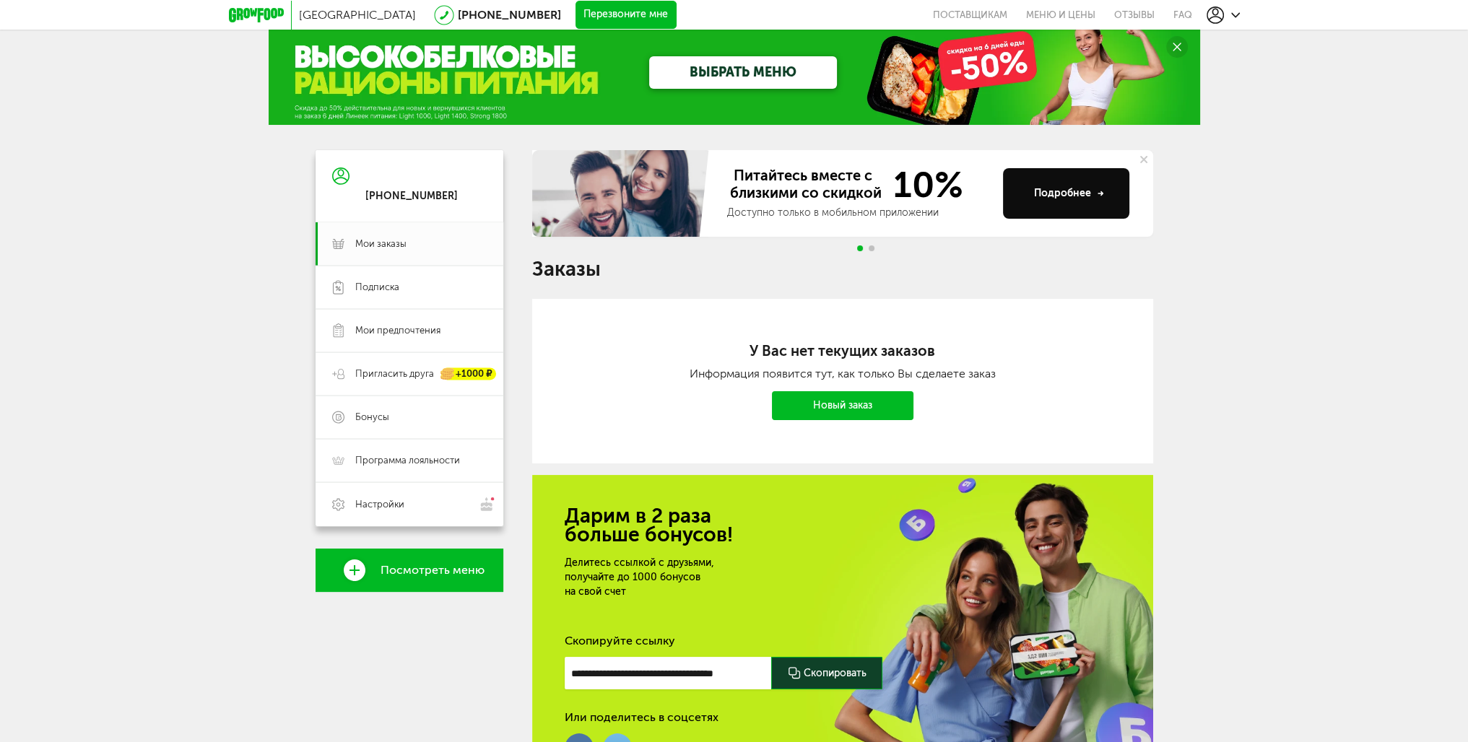
drag, startPoint x: 588, startPoint y: 271, endPoint x: 557, endPoint y: 264, distance: 31.2
click at [586, 271] on h1 "Заказы" at bounding box center [842, 269] width 621 height 19
click at [412, 286] on span "Подписка" at bounding box center [420, 287] width 131 height 13
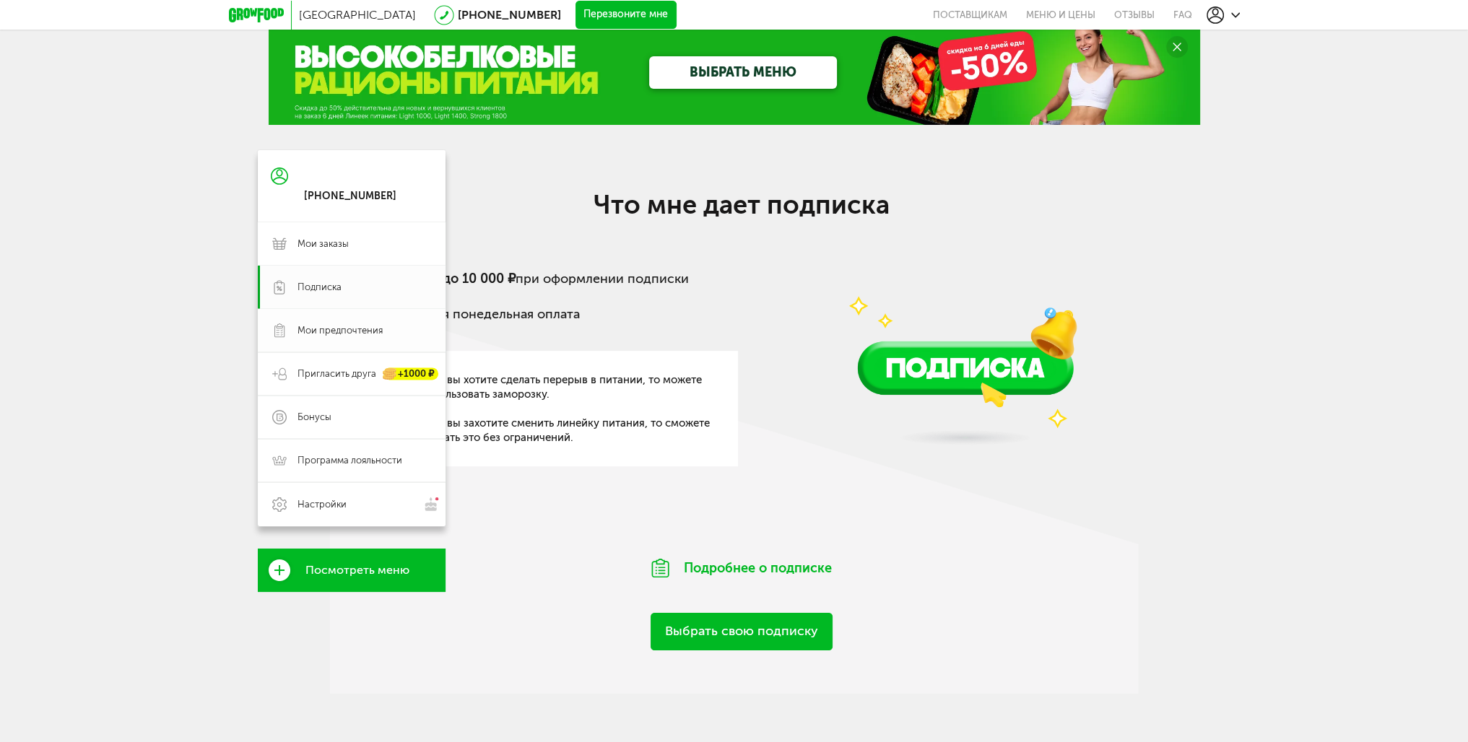
click at [343, 332] on span "Мои предпочтения" at bounding box center [339, 330] width 85 height 13
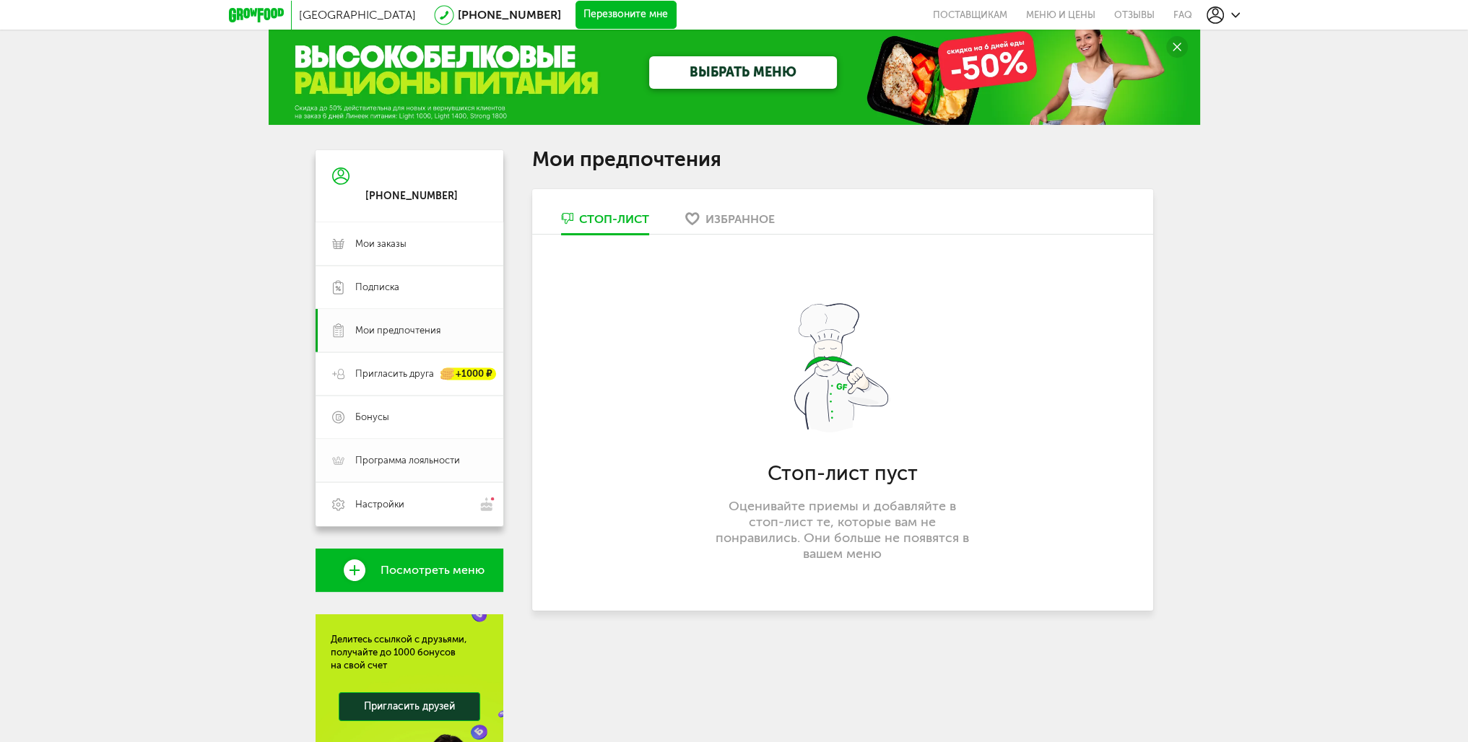
click at [396, 386] on link "Пригласить друга +1000 ₽" at bounding box center [410, 373] width 188 height 43
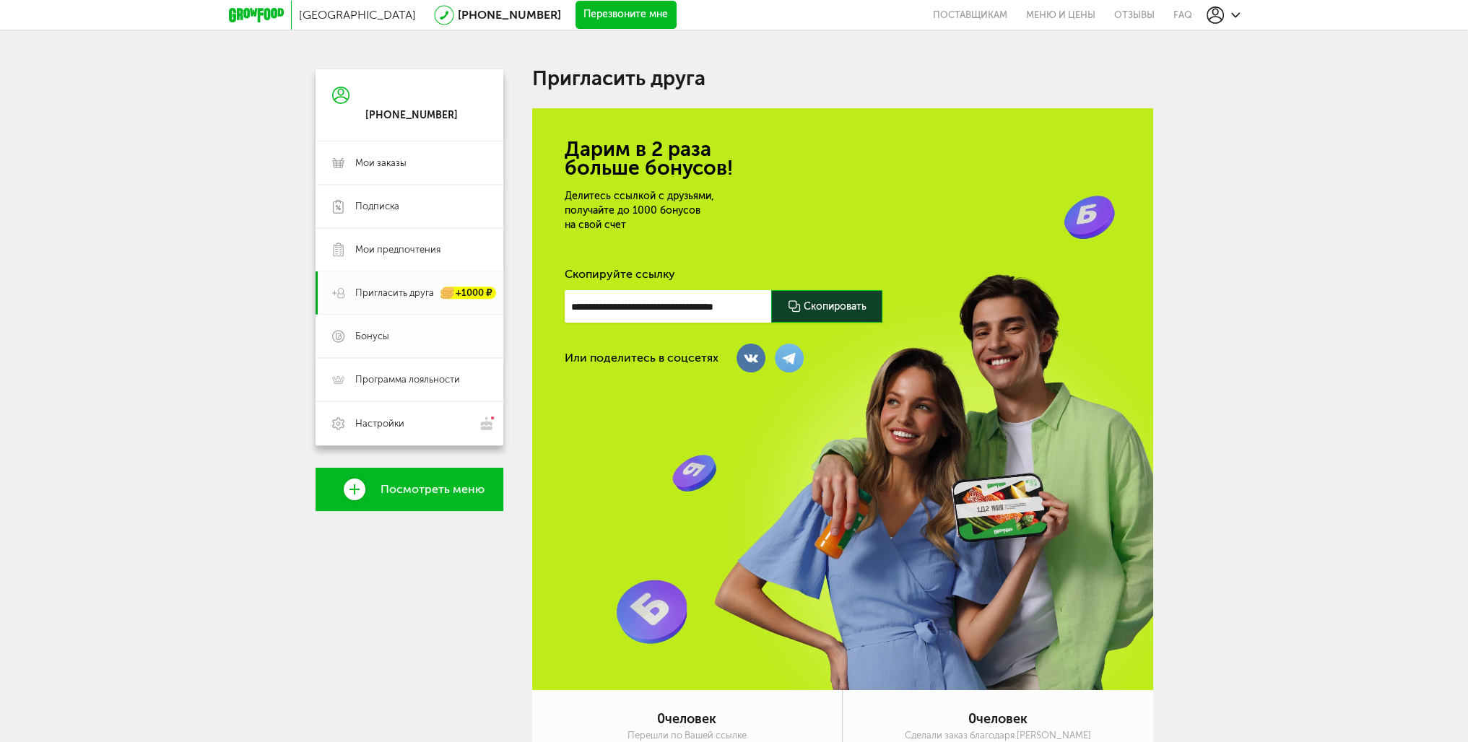
click at [390, 339] on span "Бонусы" at bounding box center [420, 336] width 131 height 13
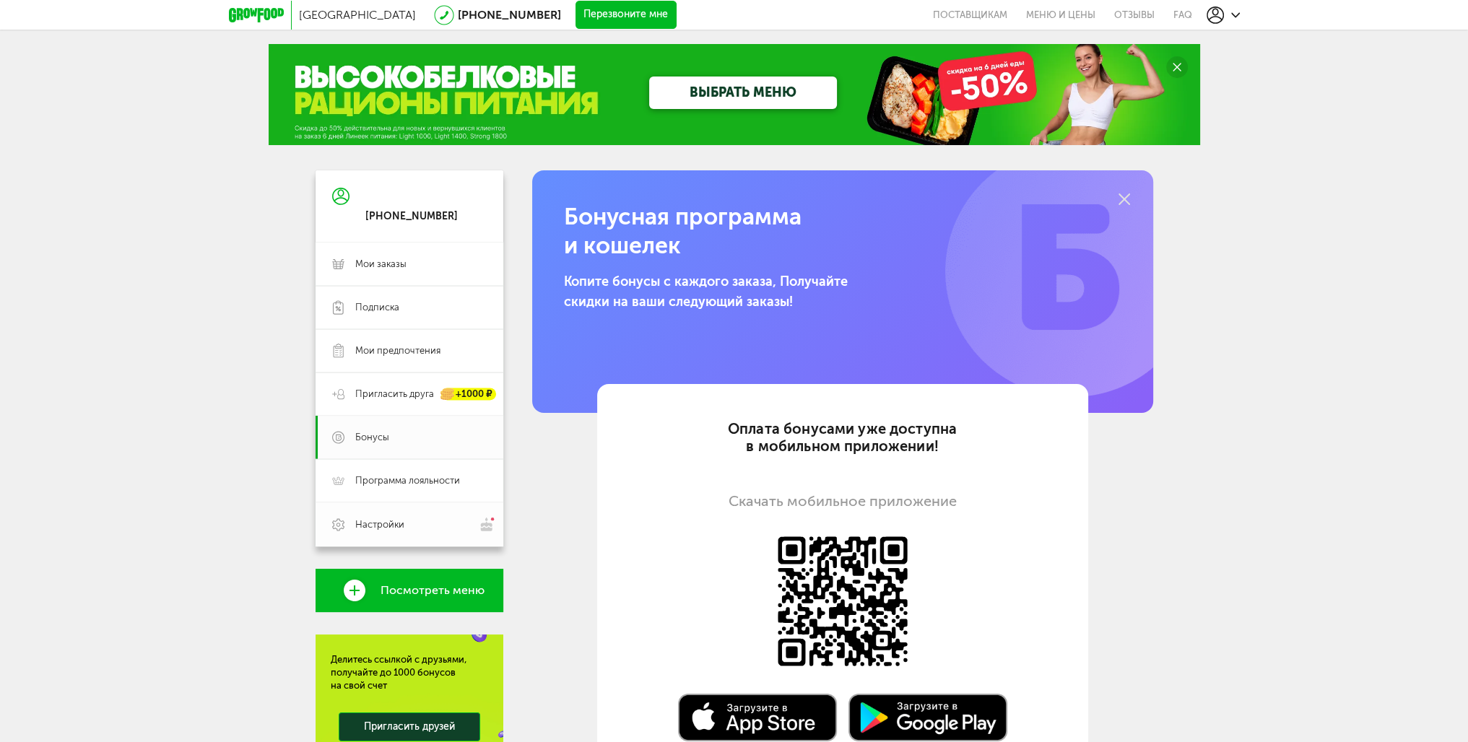
click at [391, 517] on span "Настройки" at bounding box center [420, 524] width 131 height 15
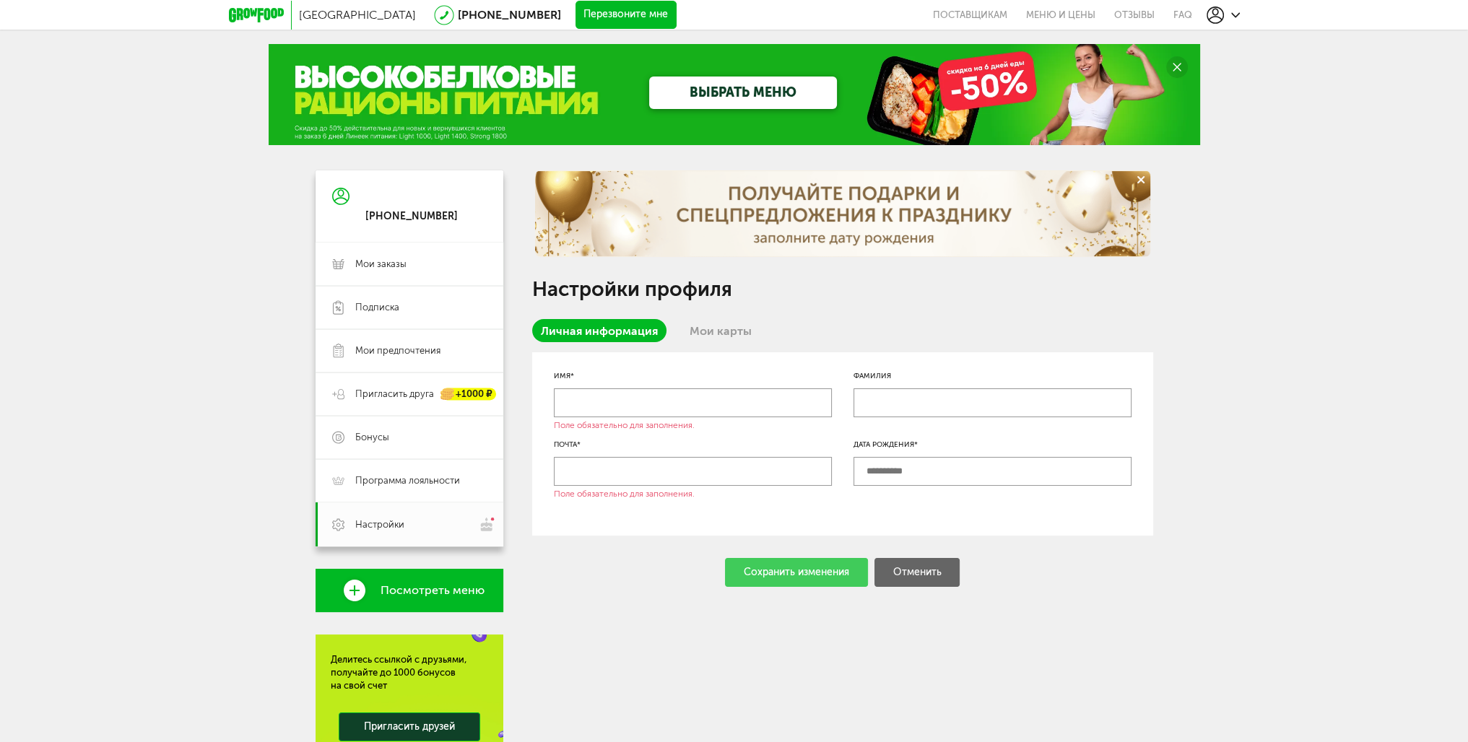
drag, startPoint x: 396, startPoint y: 198, endPoint x: 394, endPoint y: 225, distance: 26.8
click at [395, 207] on div "[PHONE_NUMBER]" at bounding box center [411, 206] width 92 height 34
click at [358, 266] on span "Мои заказы" at bounding box center [380, 264] width 51 height 13
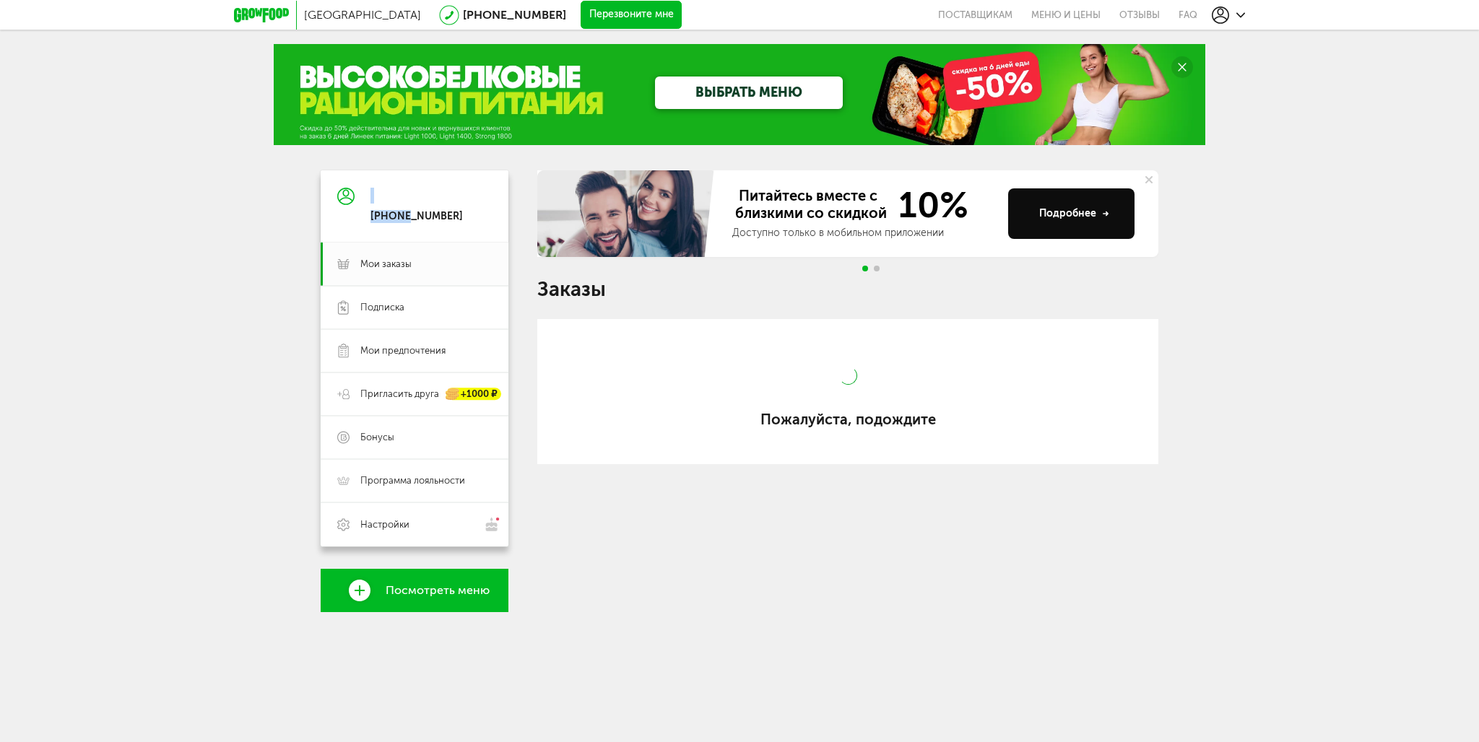
drag, startPoint x: 411, startPoint y: 209, endPoint x: 427, endPoint y: 205, distance: 16.5
click at [411, 209] on div "[PHONE_NUMBER]" at bounding box center [416, 206] width 92 height 34
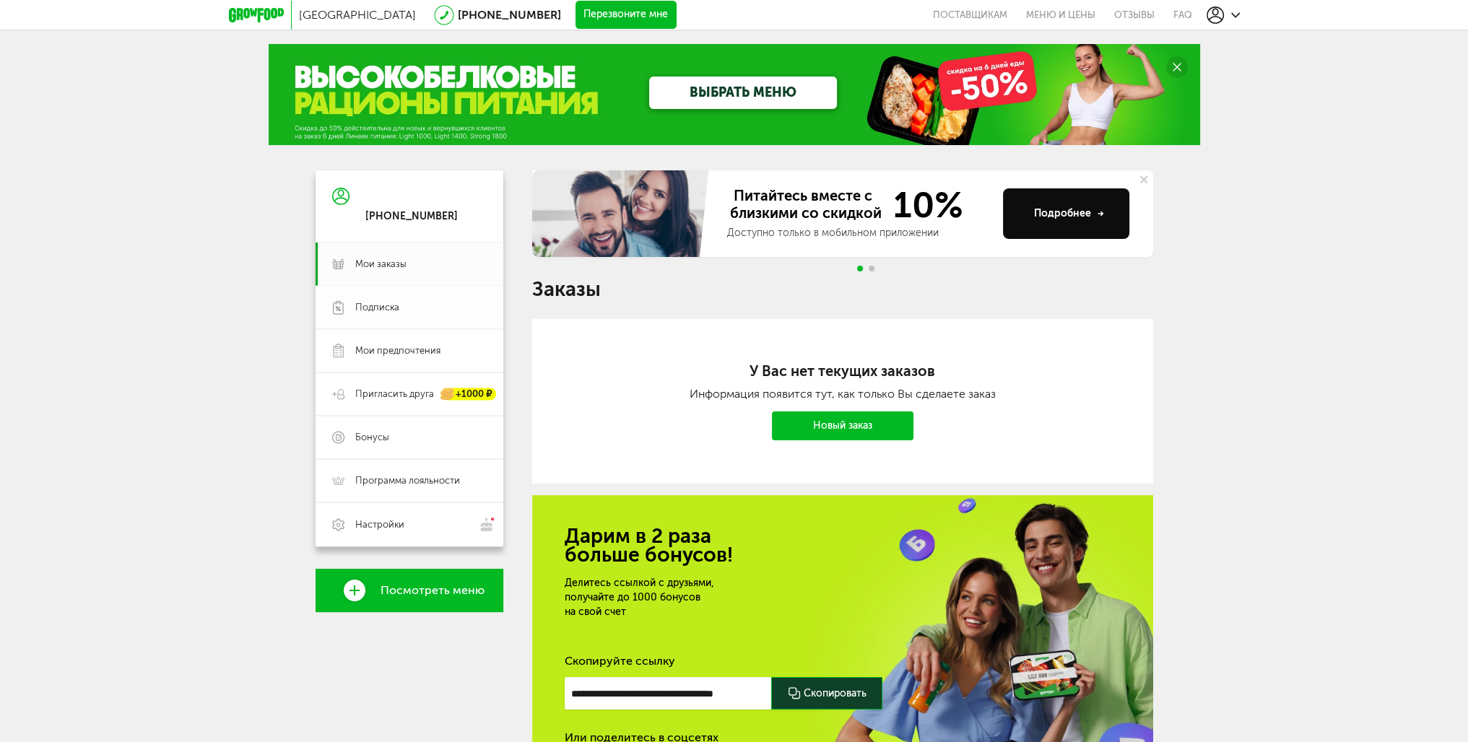
click at [412, 308] on span "Подписка" at bounding box center [420, 307] width 131 height 13
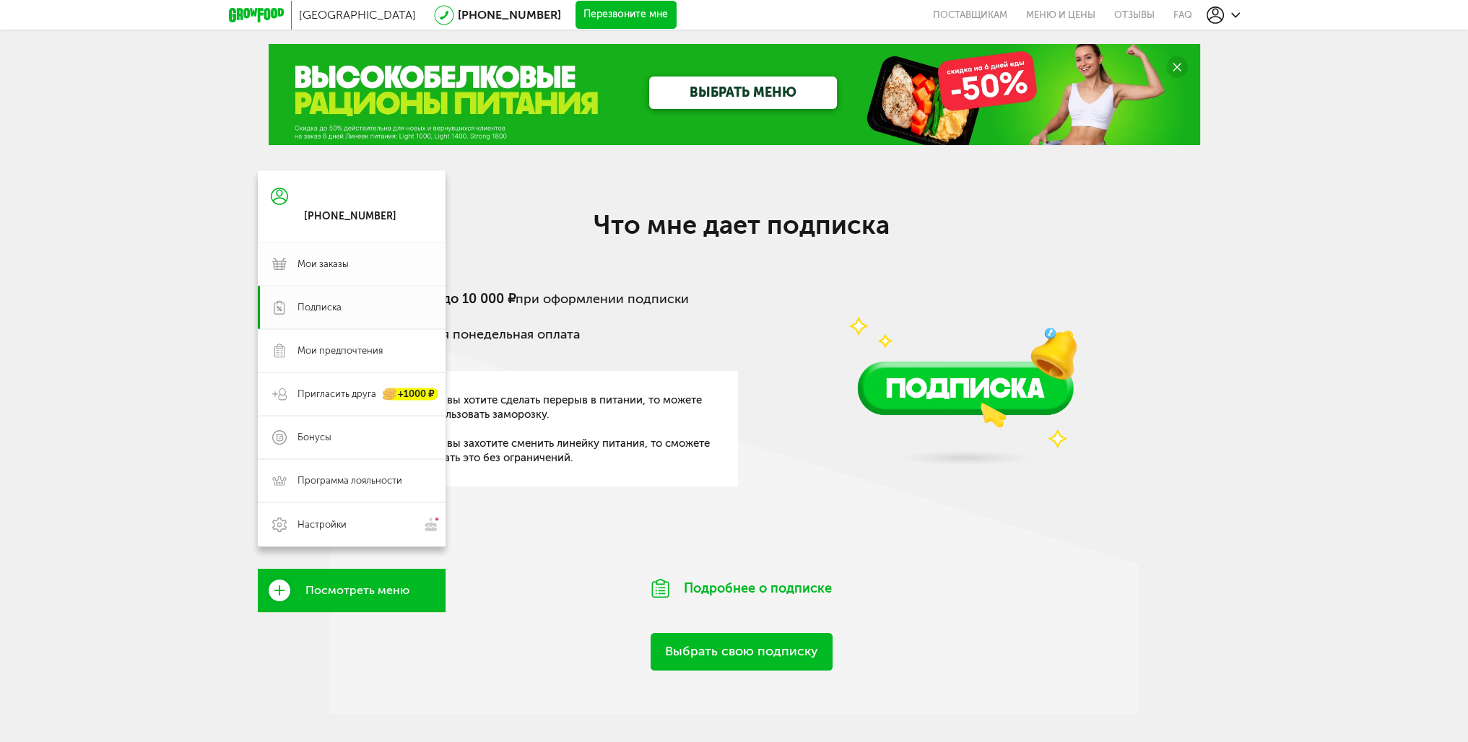
click at [279, 266] on icon at bounding box center [279, 264] width 14 height 14
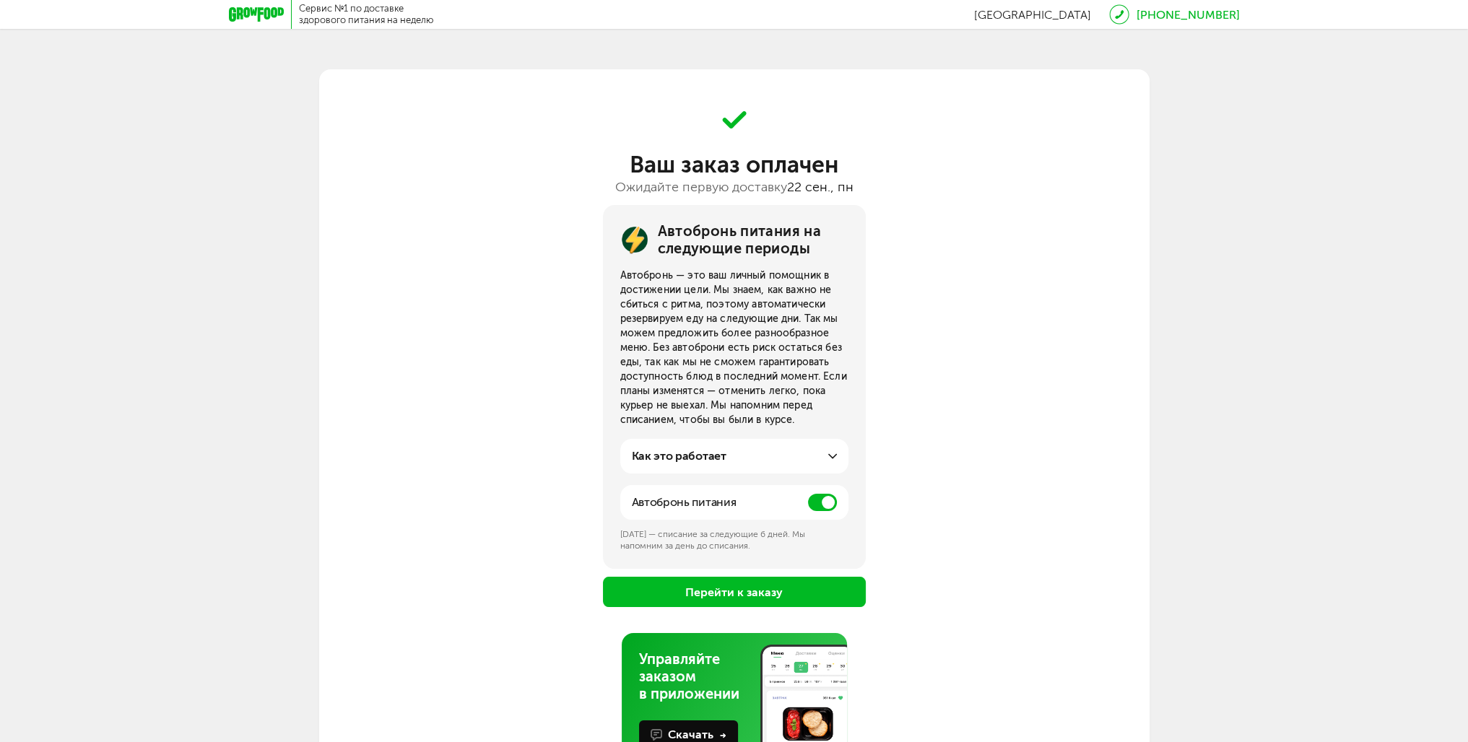
drag, startPoint x: 803, startPoint y: 589, endPoint x: 851, endPoint y: 523, distance: 81.2
click at [855, 528] on div "Автобронь питания на следующие периоды Автобронь — это ваш личный помощник в до…" at bounding box center [734, 406] width 830 height 402
click at [809, 496] on label at bounding box center [822, 502] width 29 height 17
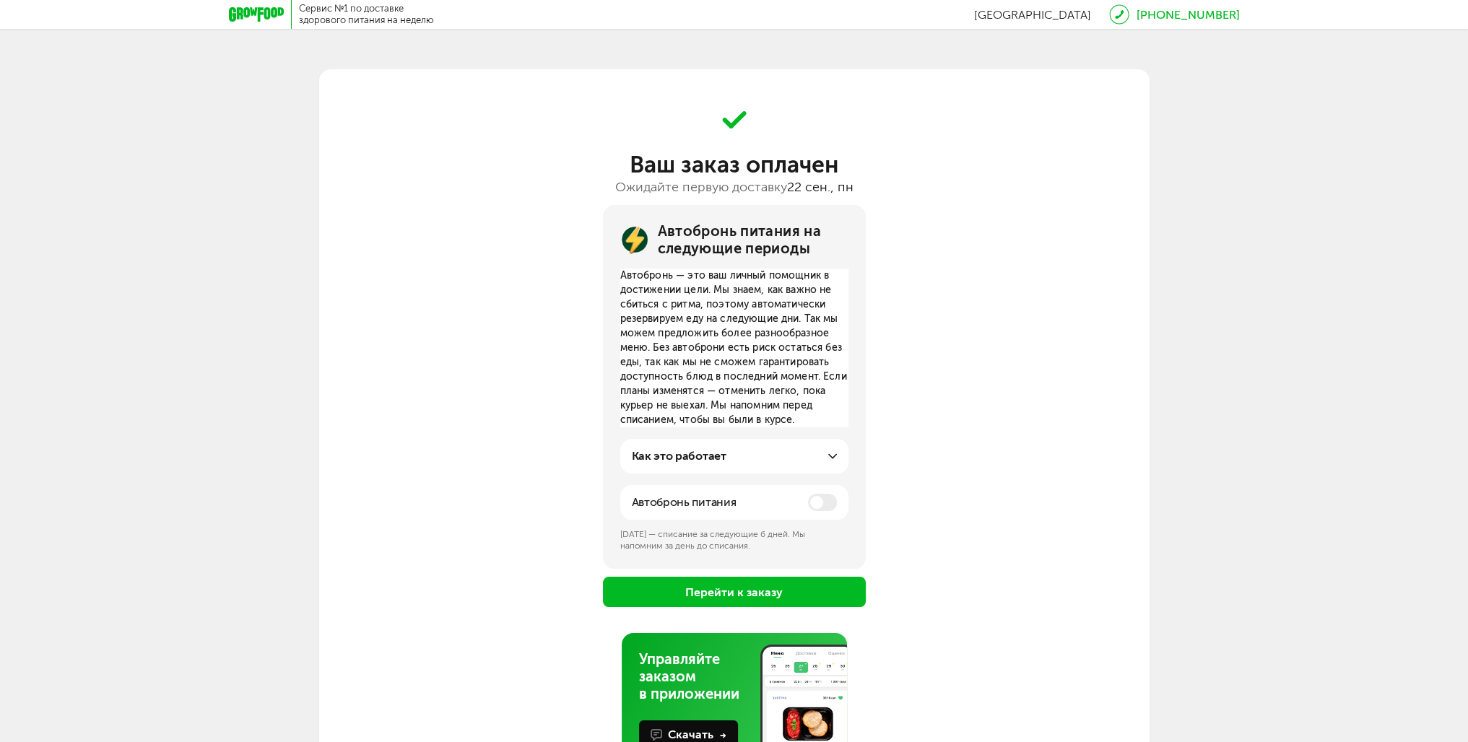
click at [827, 503] on span at bounding box center [822, 502] width 29 height 17
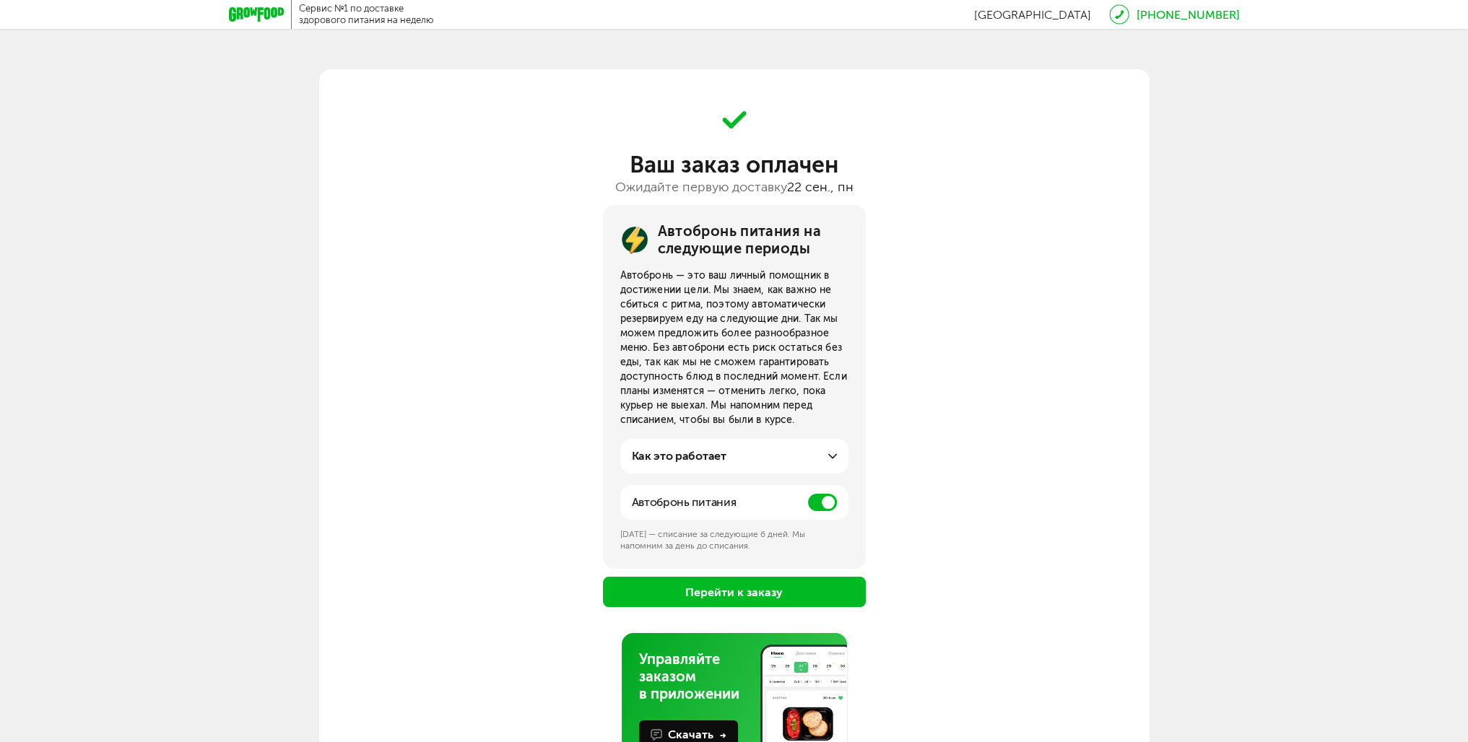
click at [823, 504] on div "Автобронь питания на следующие периоды Автобронь — это ваш личный помощник в до…" at bounding box center [734, 387] width 263 height 364
click at [819, 503] on span at bounding box center [822, 502] width 29 height 17
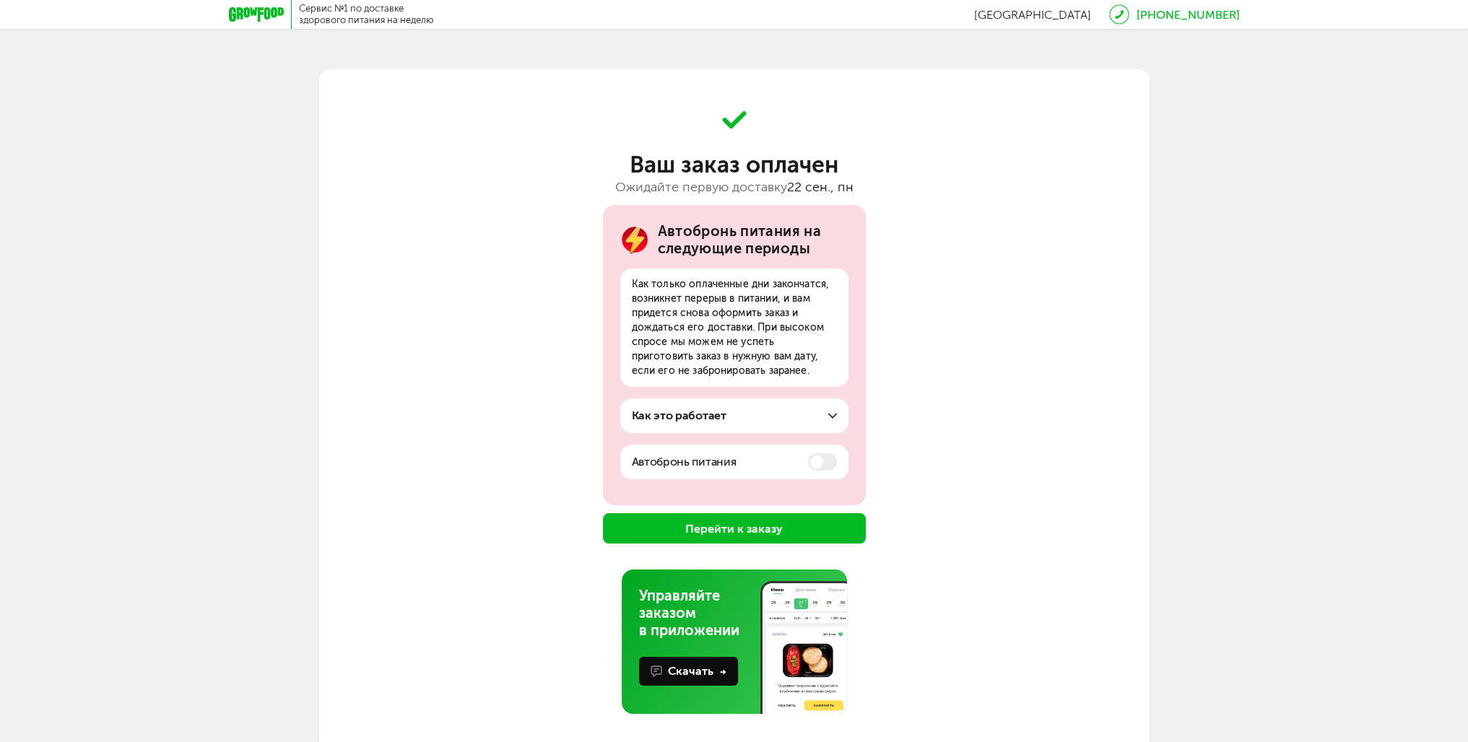
click at [780, 534] on button "Перейти к заказу" at bounding box center [734, 528] width 263 height 30
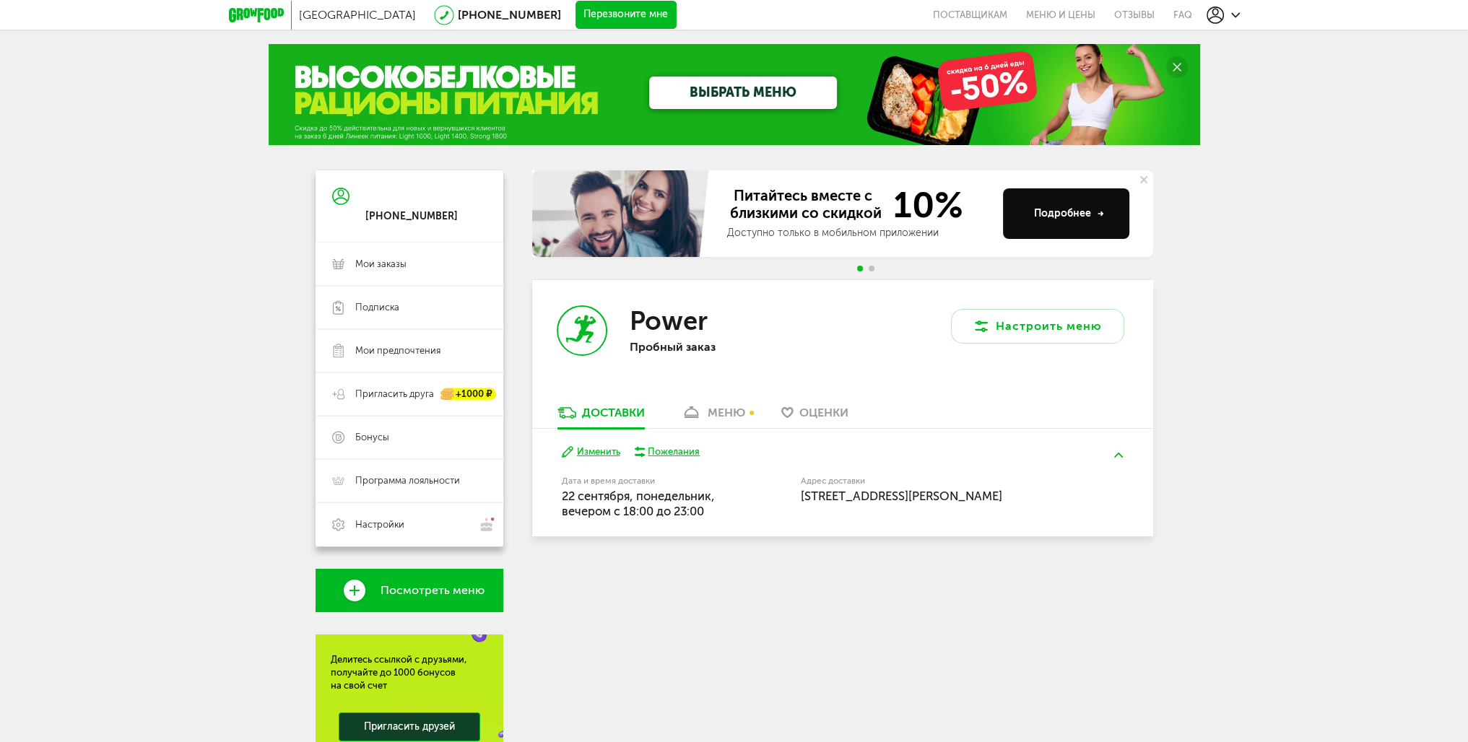
drag, startPoint x: 851, startPoint y: 488, endPoint x: 995, endPoint y: 501, distance: 145.0
click at [995, 501] on div "Адрес доставки [STREET_ADDRESS][PERSON_NAME]" at bounding box center [935, 490] width 269 height 27
click at [995, 501] on span "[STREET_ADDRESS][PERSON_NAME]" at bounding box center [901, 496] width 201 height 14
drag, startPoint x: 694, startPoint y: 504, endPoint x: 641, endPoint y: 497, distance: 53.2
click at [641, 497] on div "Дата и время доставки [DATE], вечером c 18:00 до 23:00" at bounding box center [644, 498] width 165 height 43
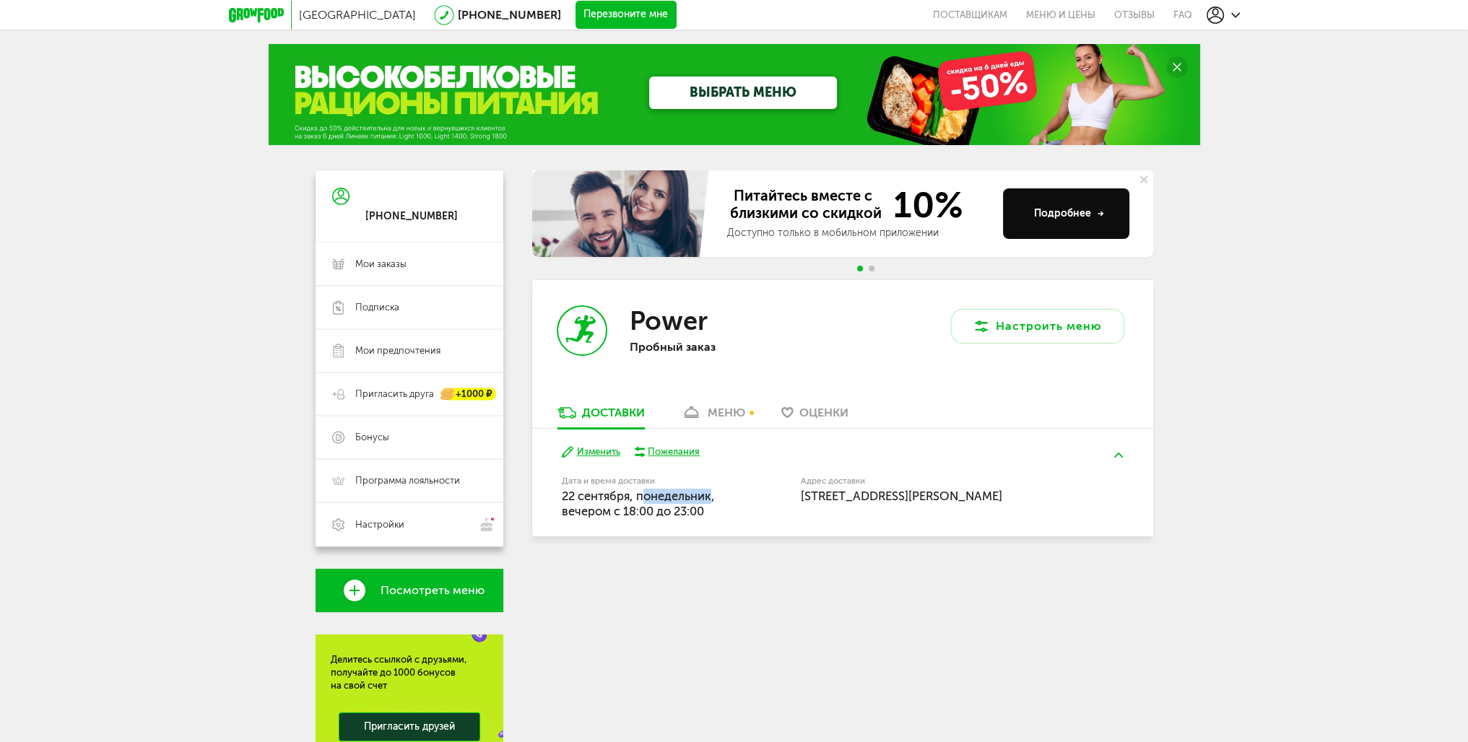
click at [641, 497] on span "[DATE], вечером c 18:00 до 23:00" at bounding box center [638, 504] width 153 height 30
drag, startPoint x: 634, startPoint y: 497, endPoint x: 682, endPoint y: 505, distance: 48.3
click at [681, 504] on span "[DATE], вечером c 18:00 до 23:00" at bounding box center [638, 504] width 153 height 30
click at [373, 261] on span "Мои заказы" at bounding box center [380, 264] width 51 height 13
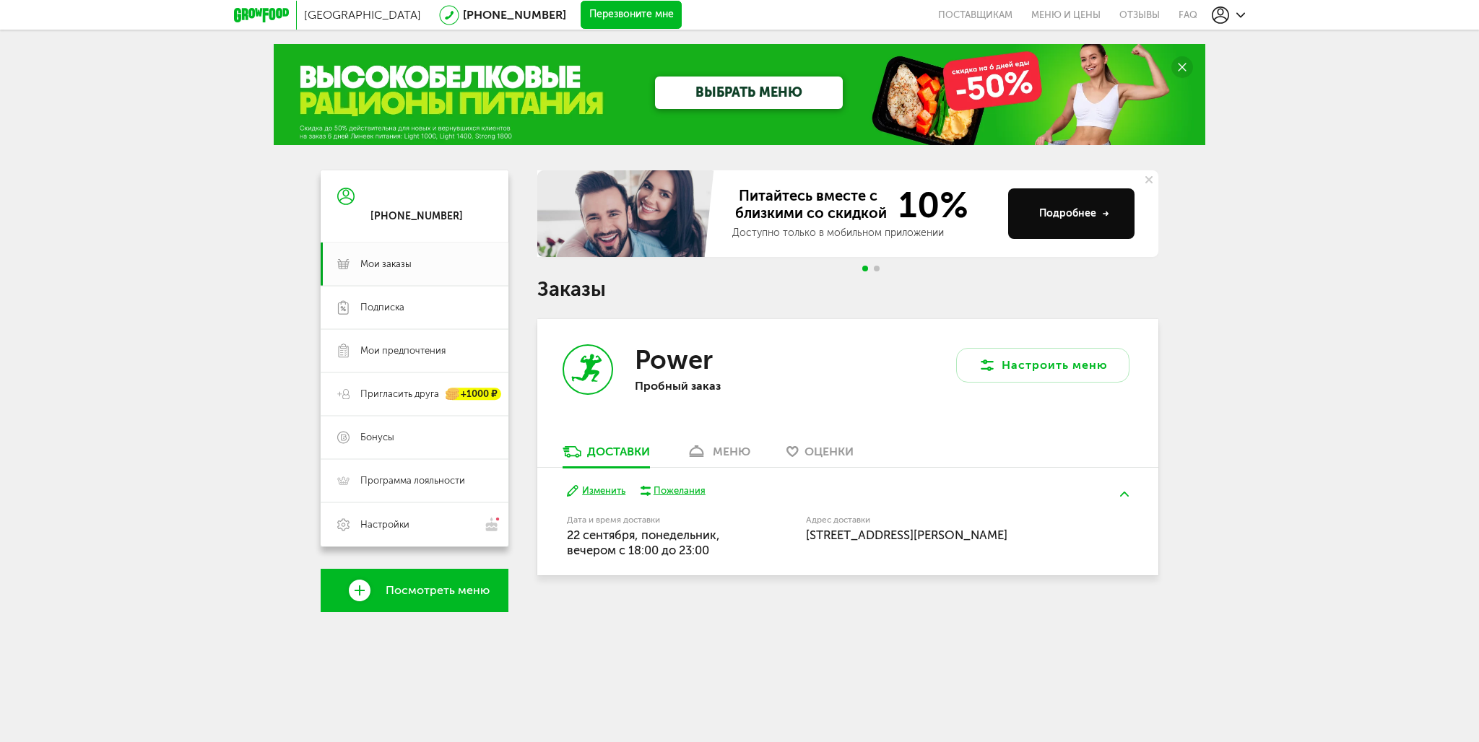
click at [736, 448] on div "меню" at bounding box center [732, 452] width 38 height 14
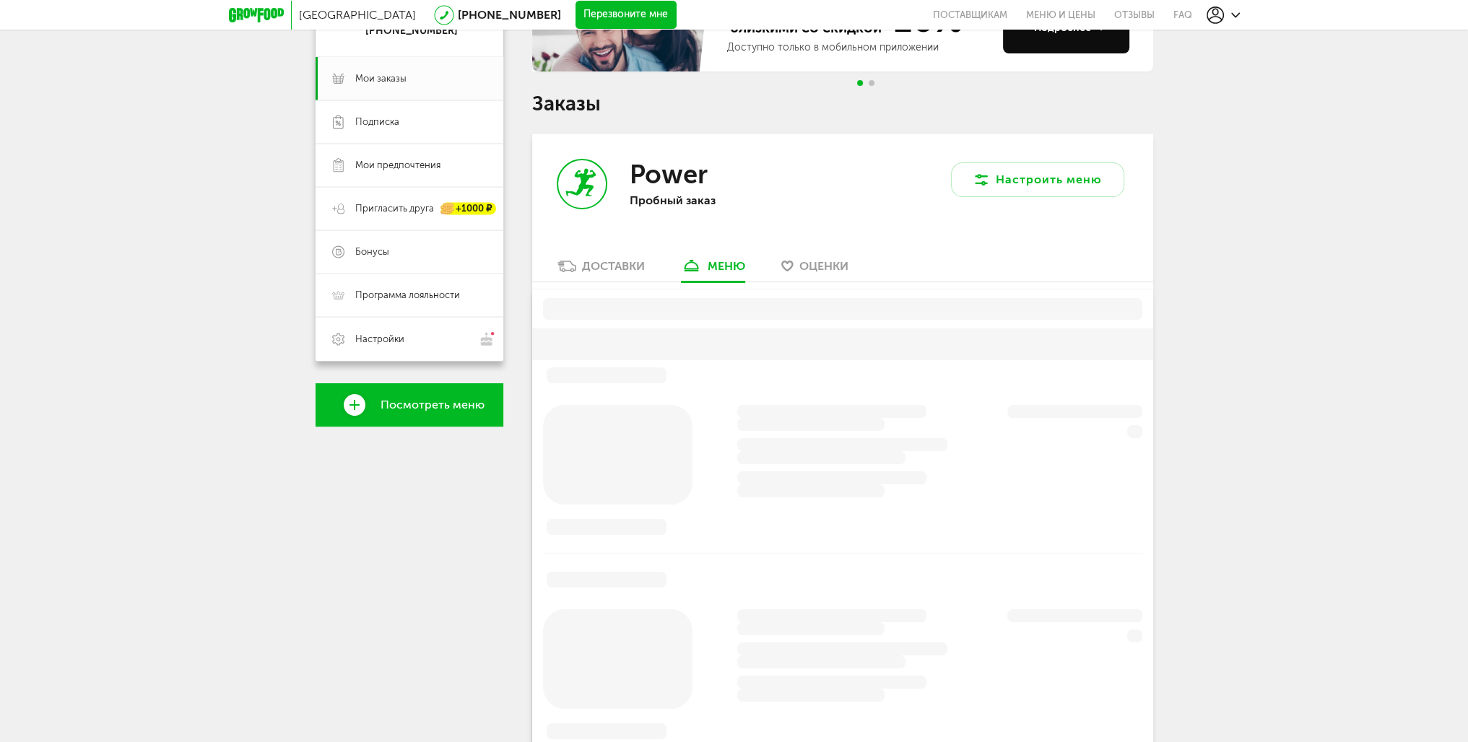
scroll to position [283, 0]
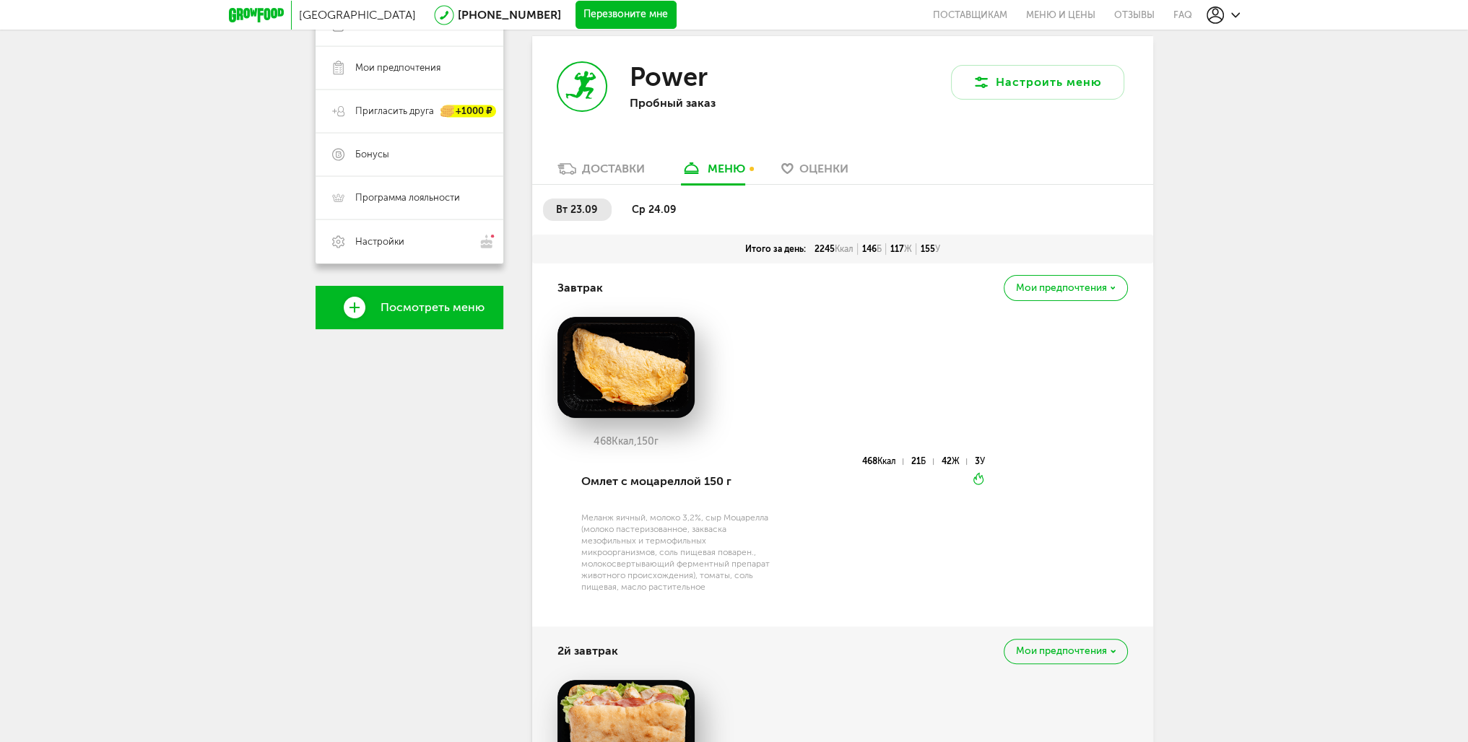
click at [620, 173] on div "Доставки" at bounding box center [613, 169] width 63 height 14
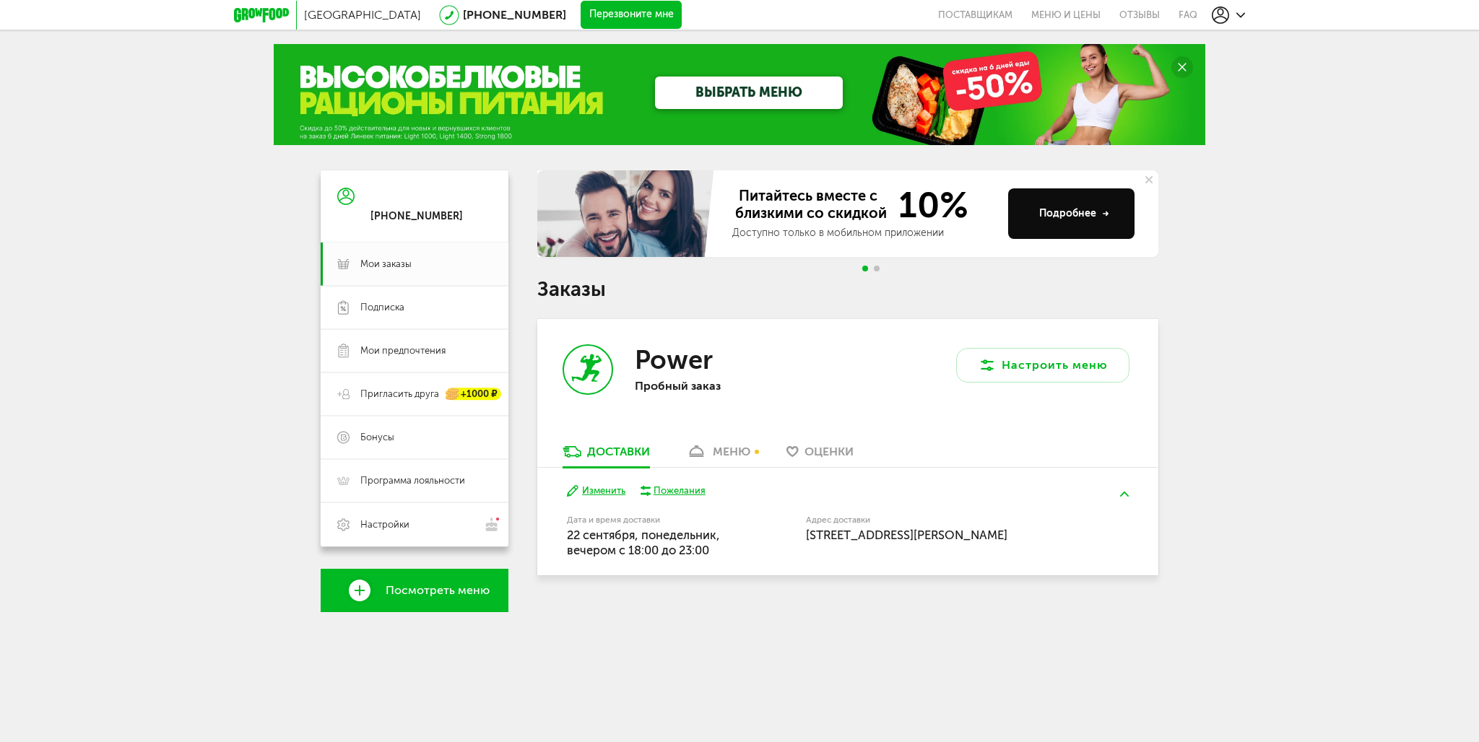
click at [708, 455] on link "меню" at bounding box center [718, 455] width 79 height 23
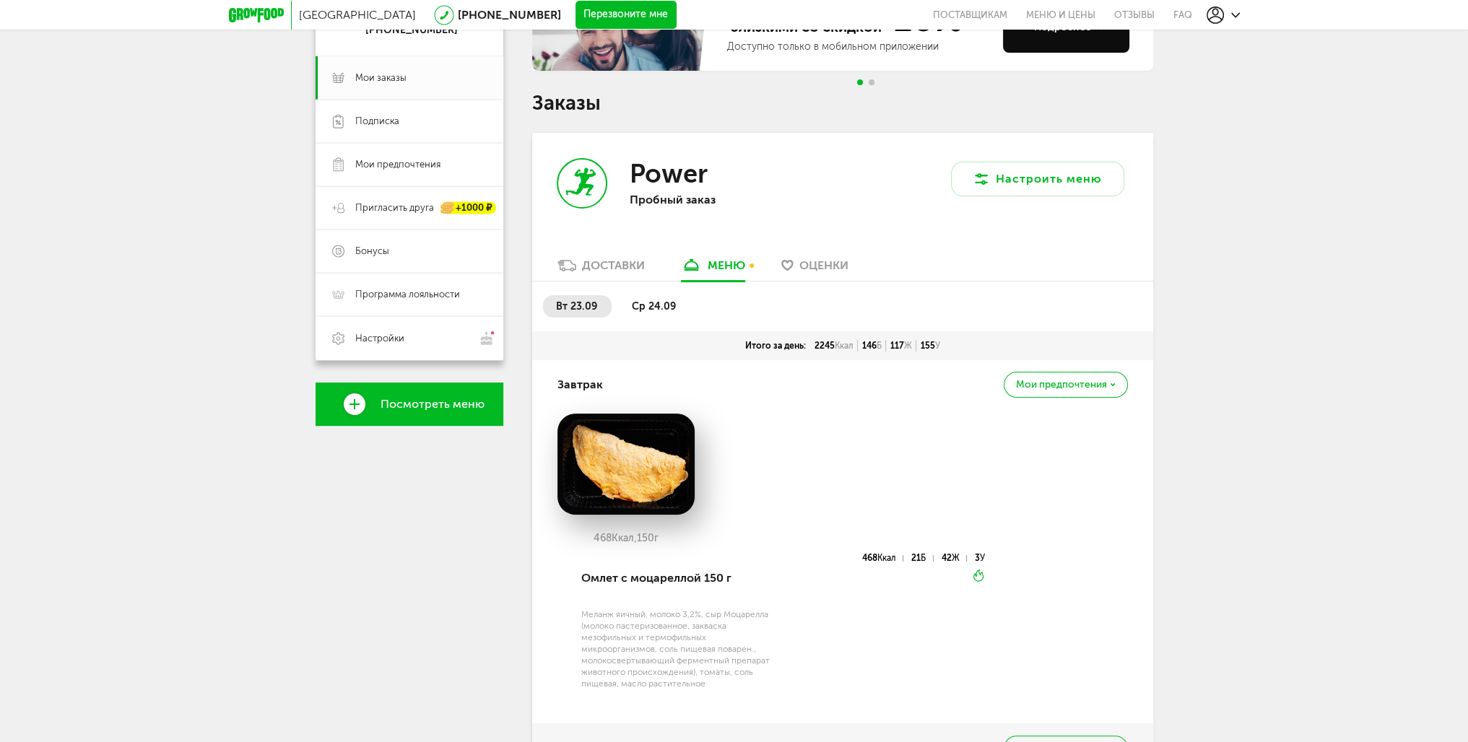
scroll to position [283, 0]
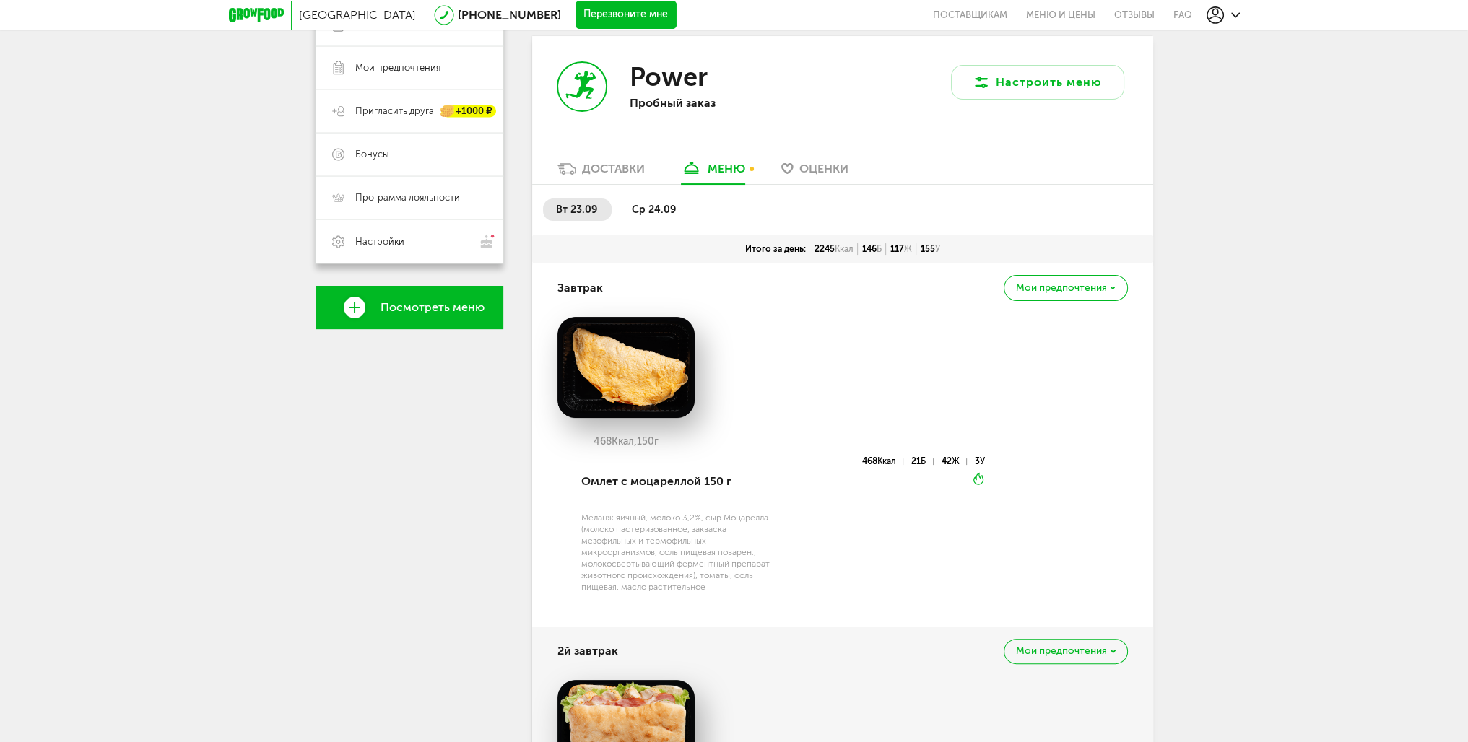
click at [603, 173] on div "Доставки" at bounding box center [613, 169] width 63 height 14
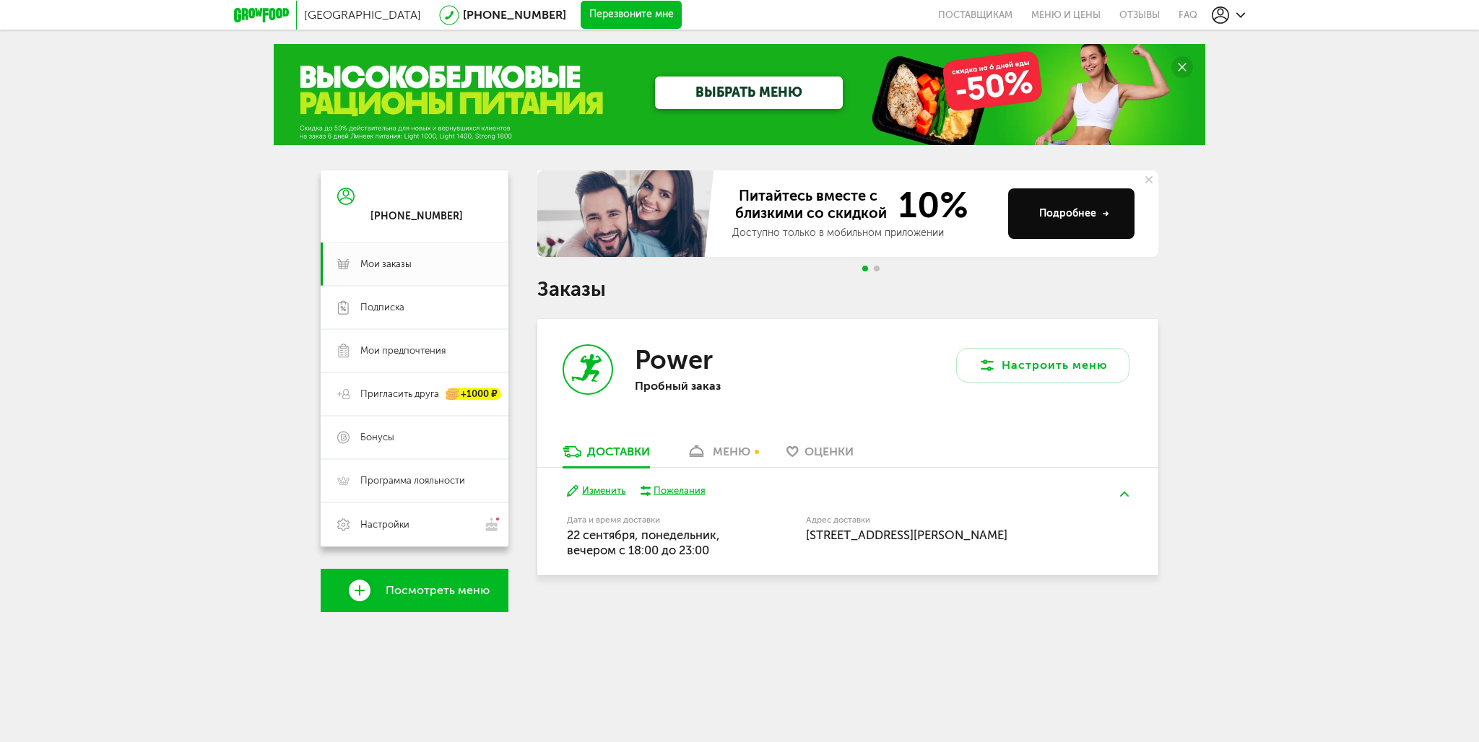
click at [828, 447] on span "Оценки" at bounding box center [828, 452] width 49 height 14
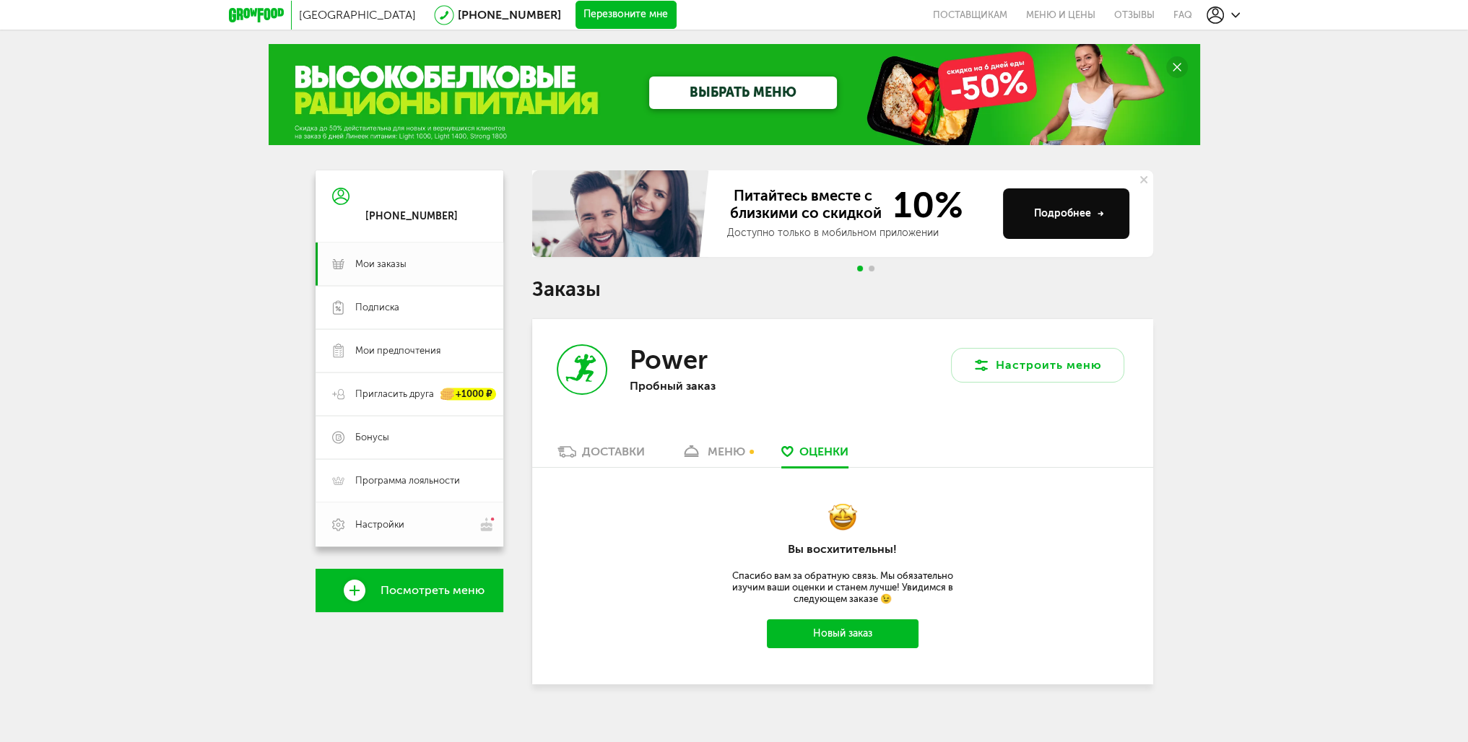
click at [422, 521] on span "Настройки" at bounding box center [420, 524] width 131 height 15
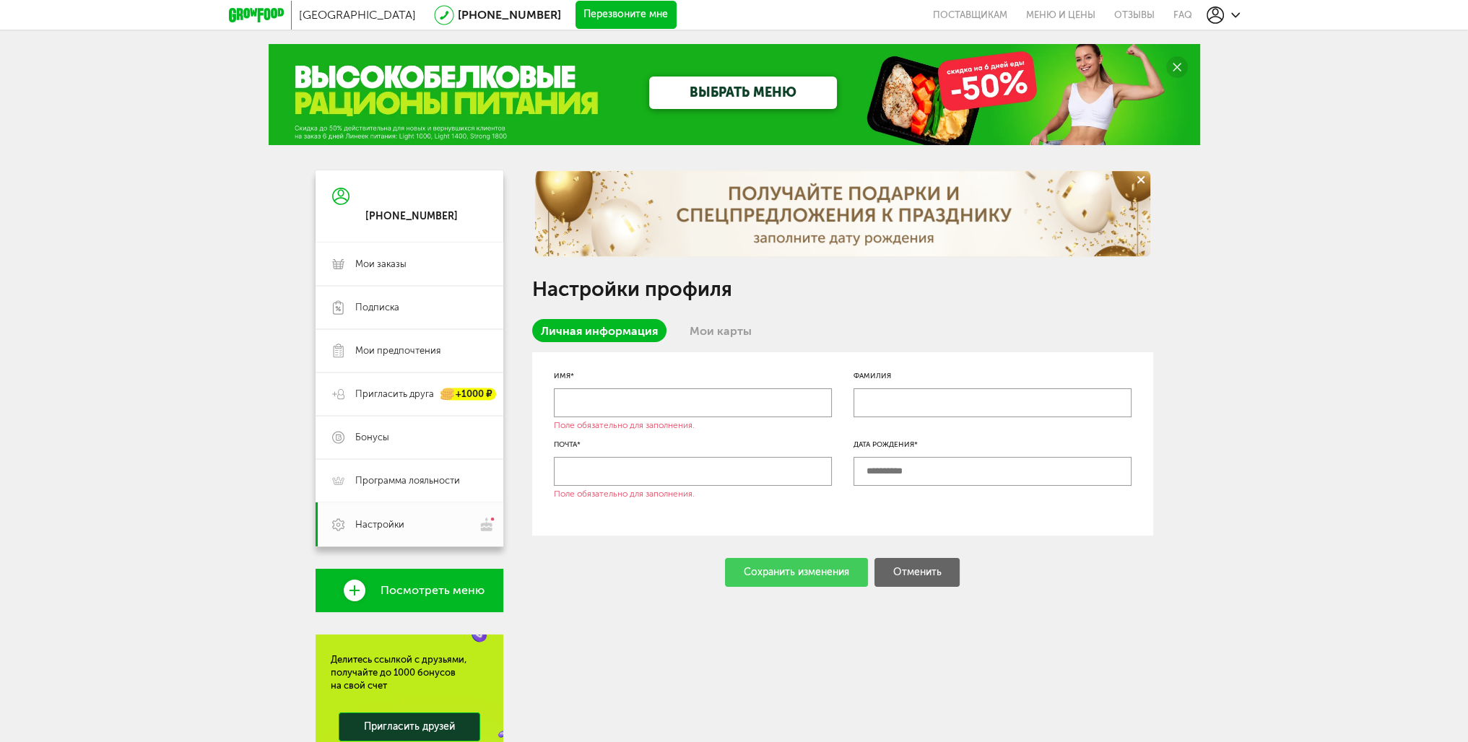
click at [692, 399] on input "text" at bounding box center [693, 402] width 278 height 29
drag, startPoint x: 670, startPoint y: 407, endPoint x: 399, endPoint y: 390, distance: 271.3
click at [413, 391] on div "**********" at bounding box center [735, 525] width 838 height 711
click at [607, 464] on input "text" at bounding box center [693, 471] width 278 height 29
click at [553, 557] on div "Имя* Поле обязательно для заполнения. Фамилия Почта* Поле обязательно для запол…" at bounding box center [842, 469] width 621 height 235
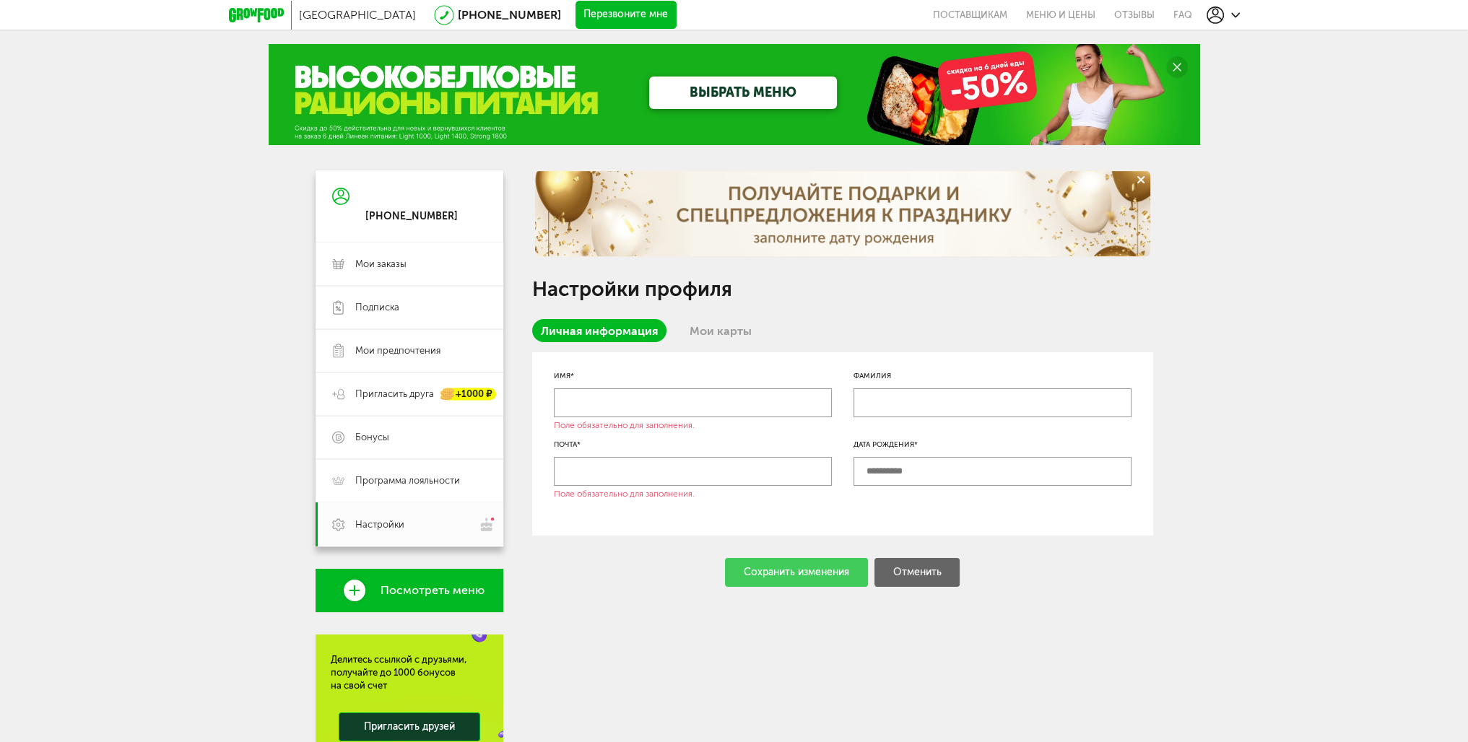
click at [716, 335] on link "Мои карты" at bounding box center [720, 330] width 79 height 23
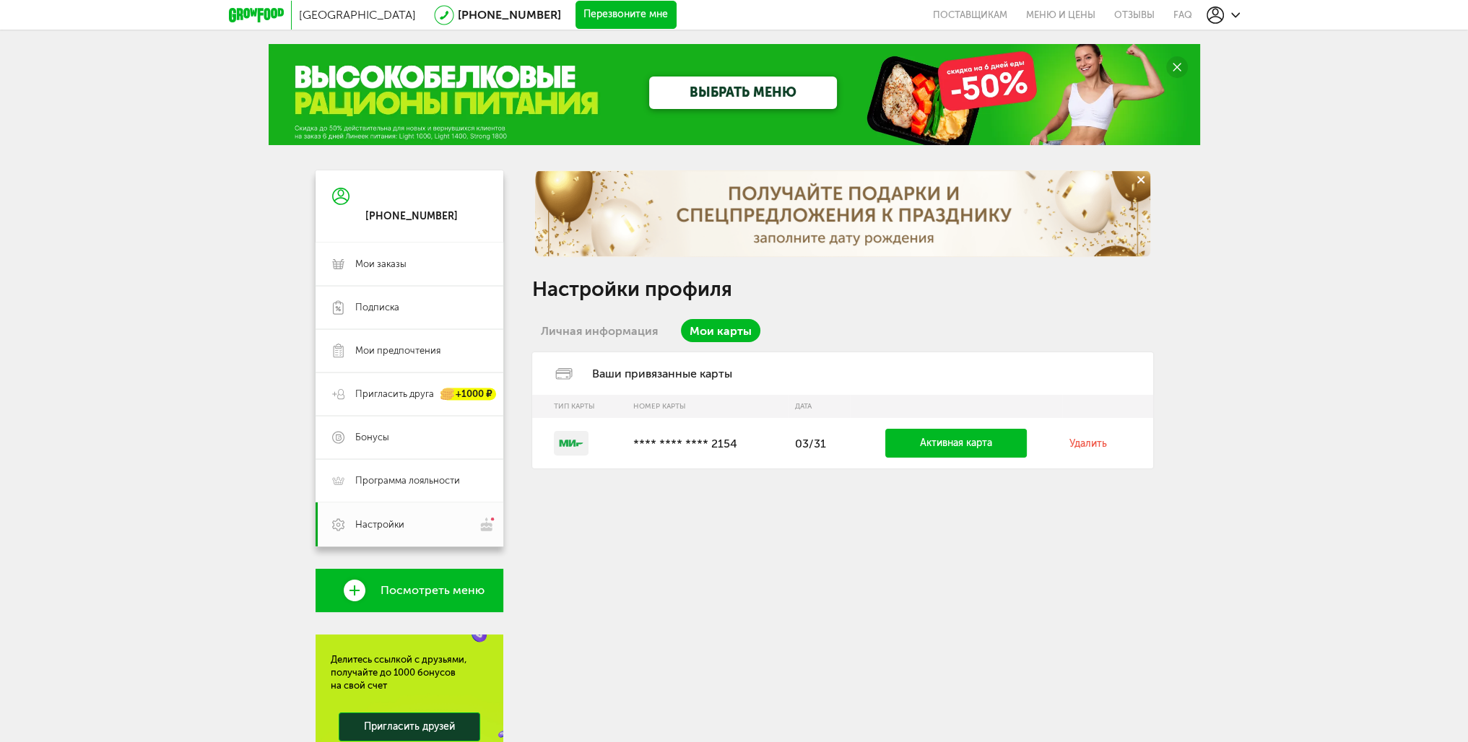
click at [628, 326] on link "Личная информация" at bounding box center [599, 330] width 134 height 23
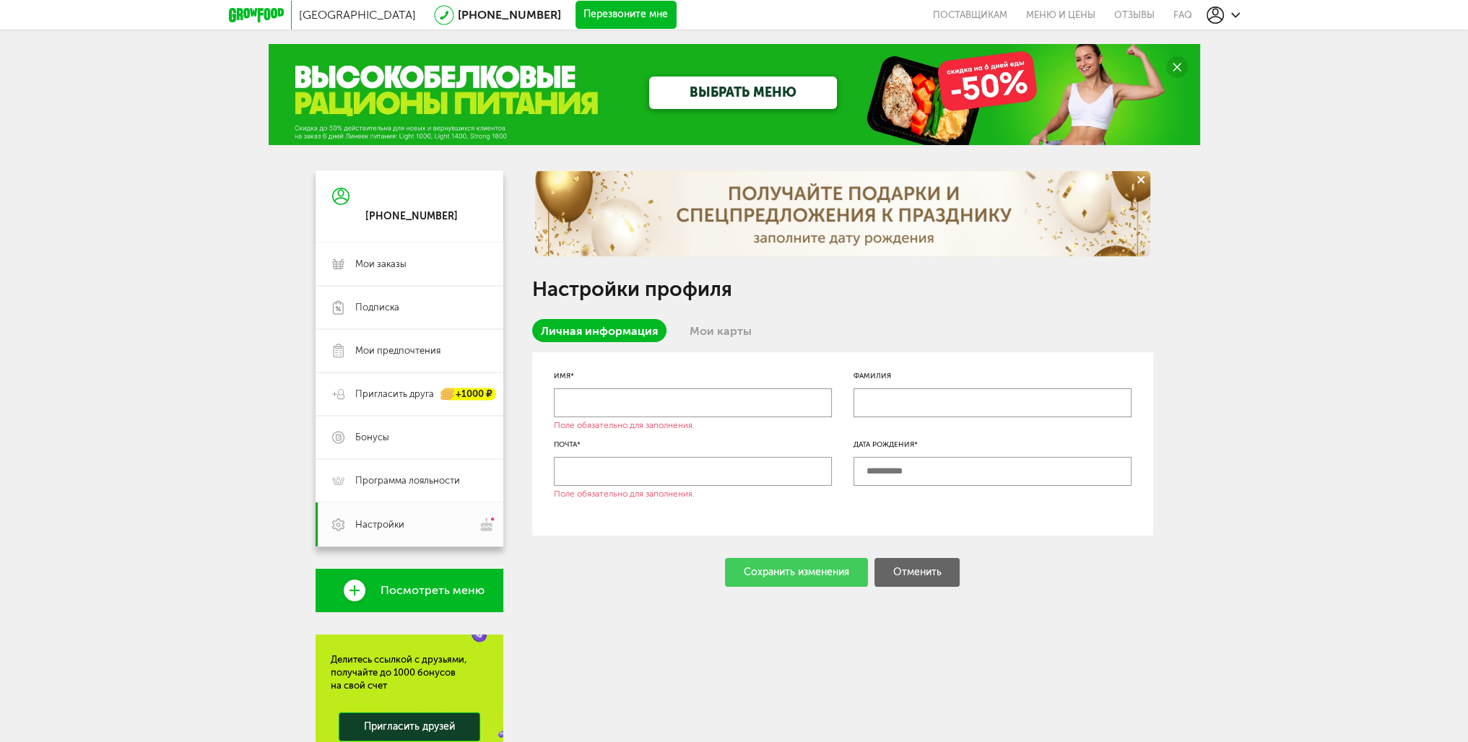
click at [710, 326] on link "Мои карты" at bounding box center [720, 330] width 79 height 23
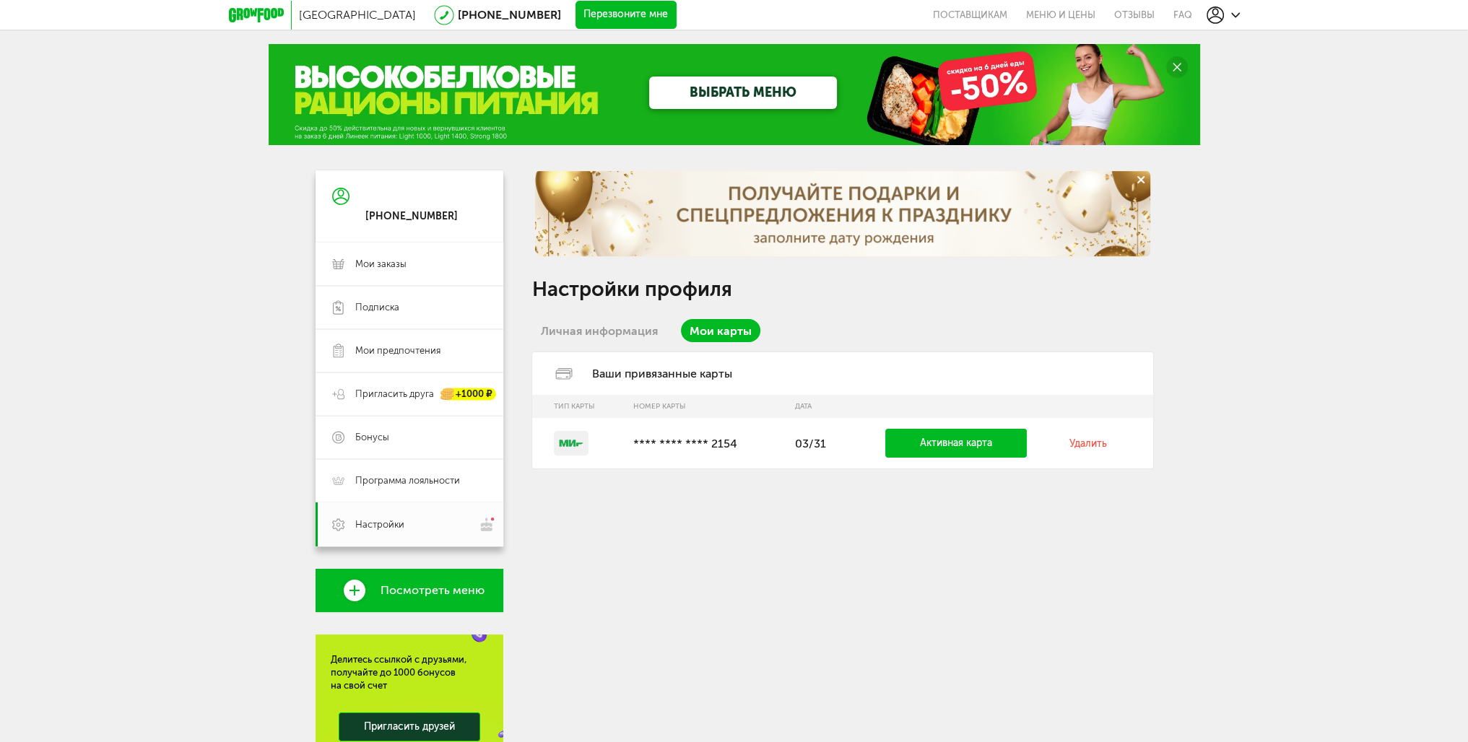
click at [1082, 443] on link "Удалить" at bounding box center [1088, 444] width 38 height 12
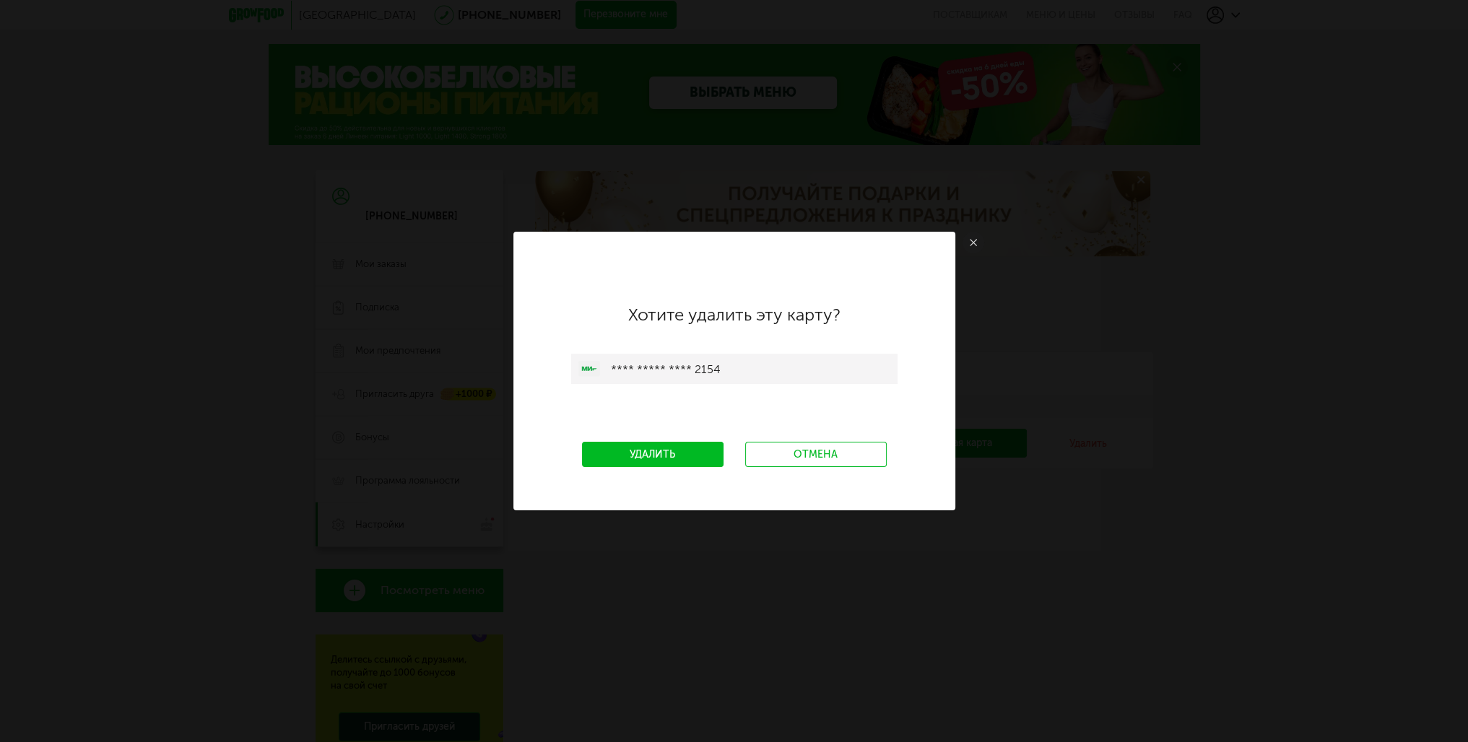
click at [687, 452] on link "Удалить" at bounding box center [653, 454] width 142 height 25
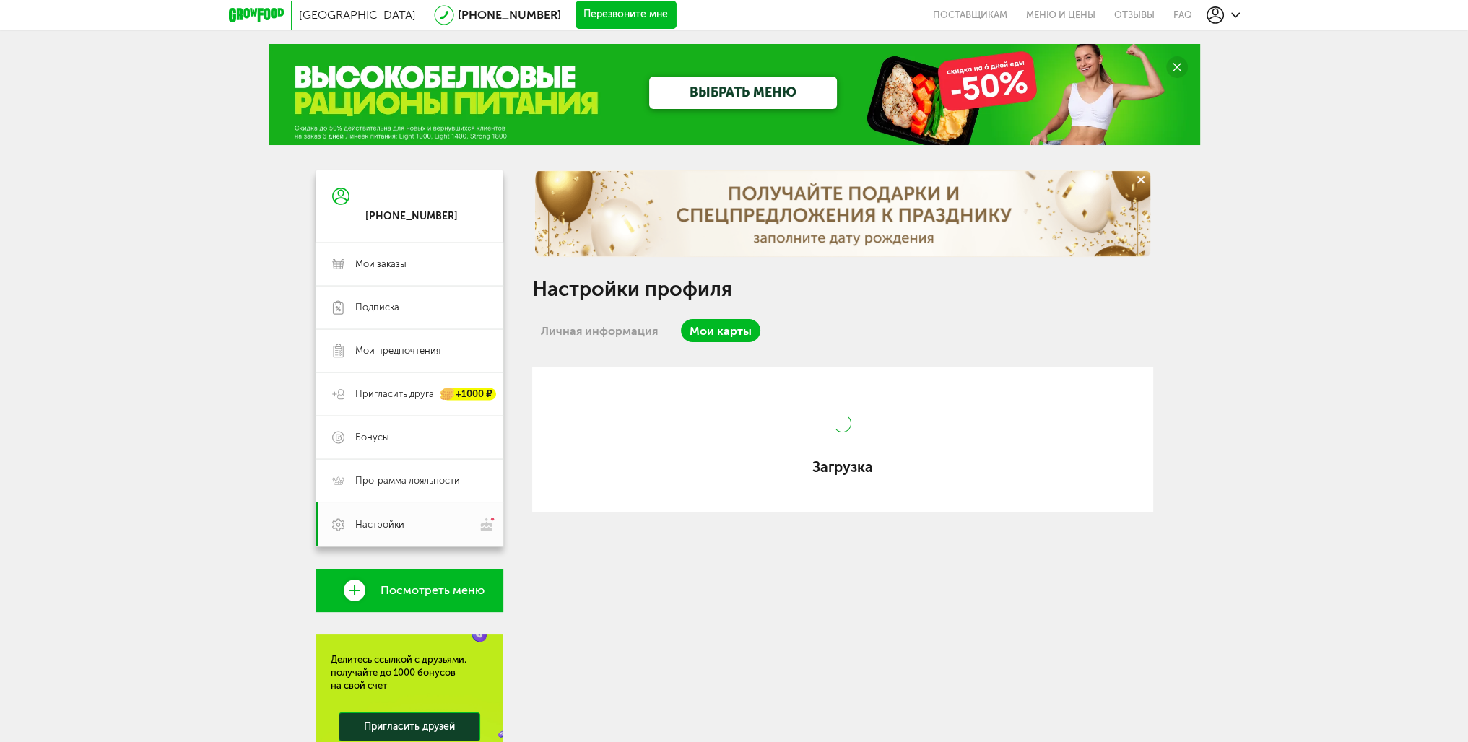
click at [598, 331] on link "Личная информация" at bounding box center [599, 330] width 134 height 23
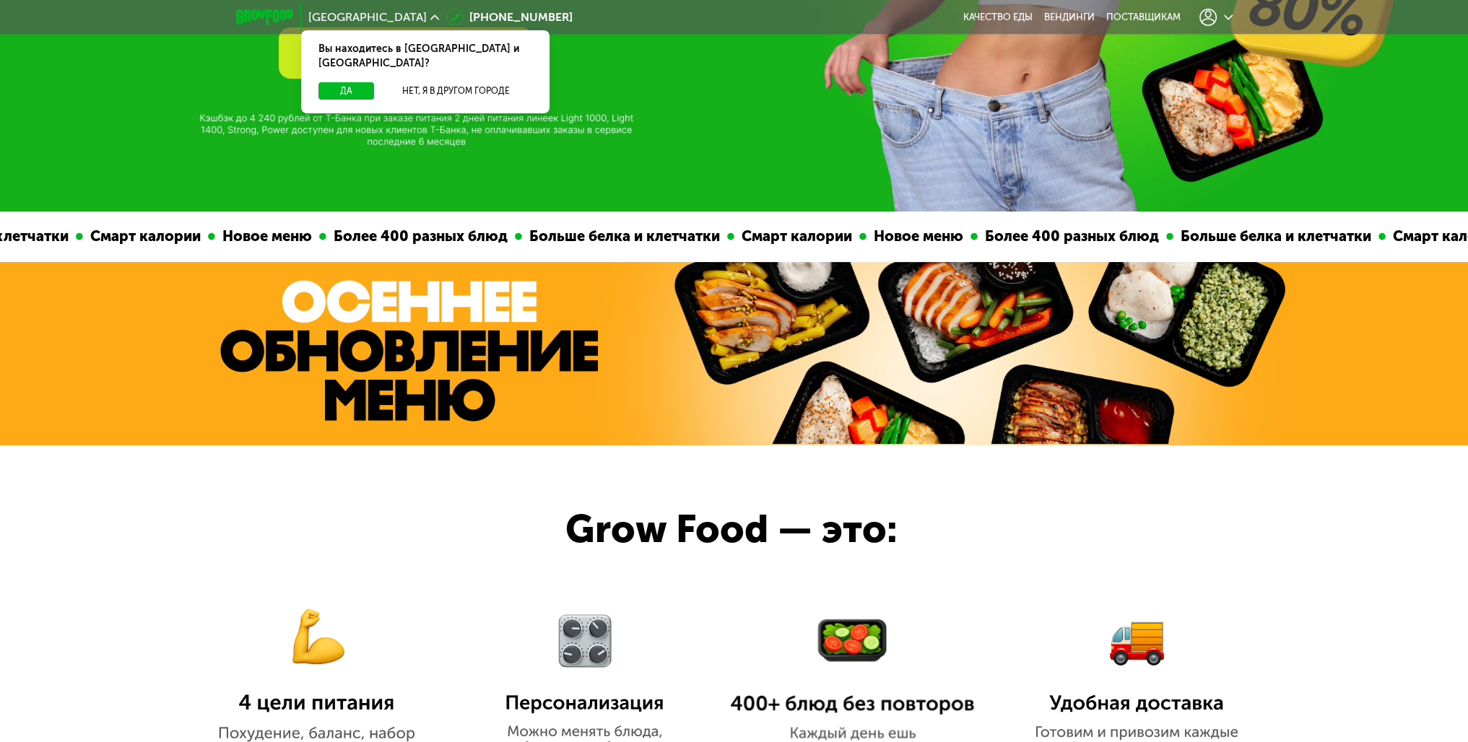
drag, startPoint x: 840, startPoint y: 311, endPoint x: 827, endPoint y: 456, distance: 145.7
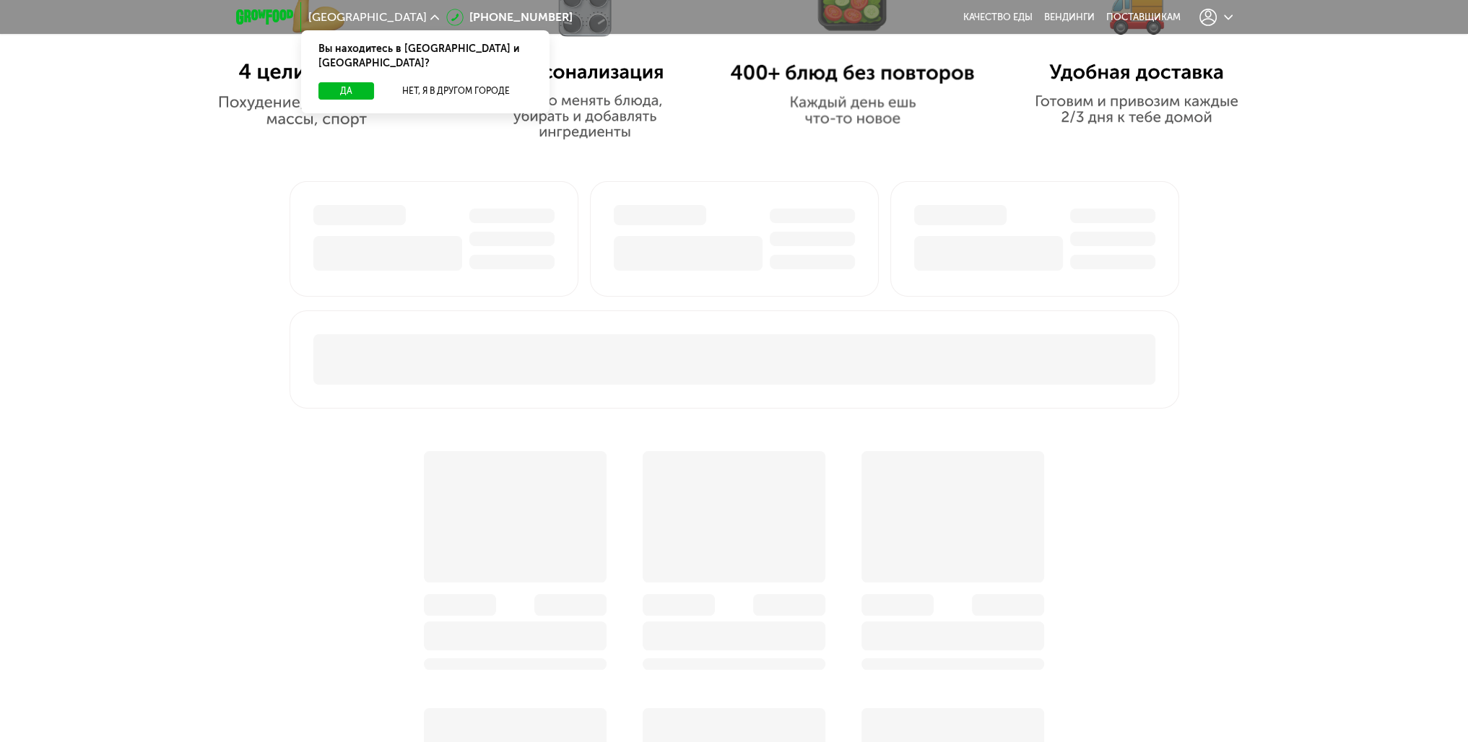
drag, startPoint x: 812, startPoint y: 332, endPoint x: 838, endPoint y: 412, distance: 83.6
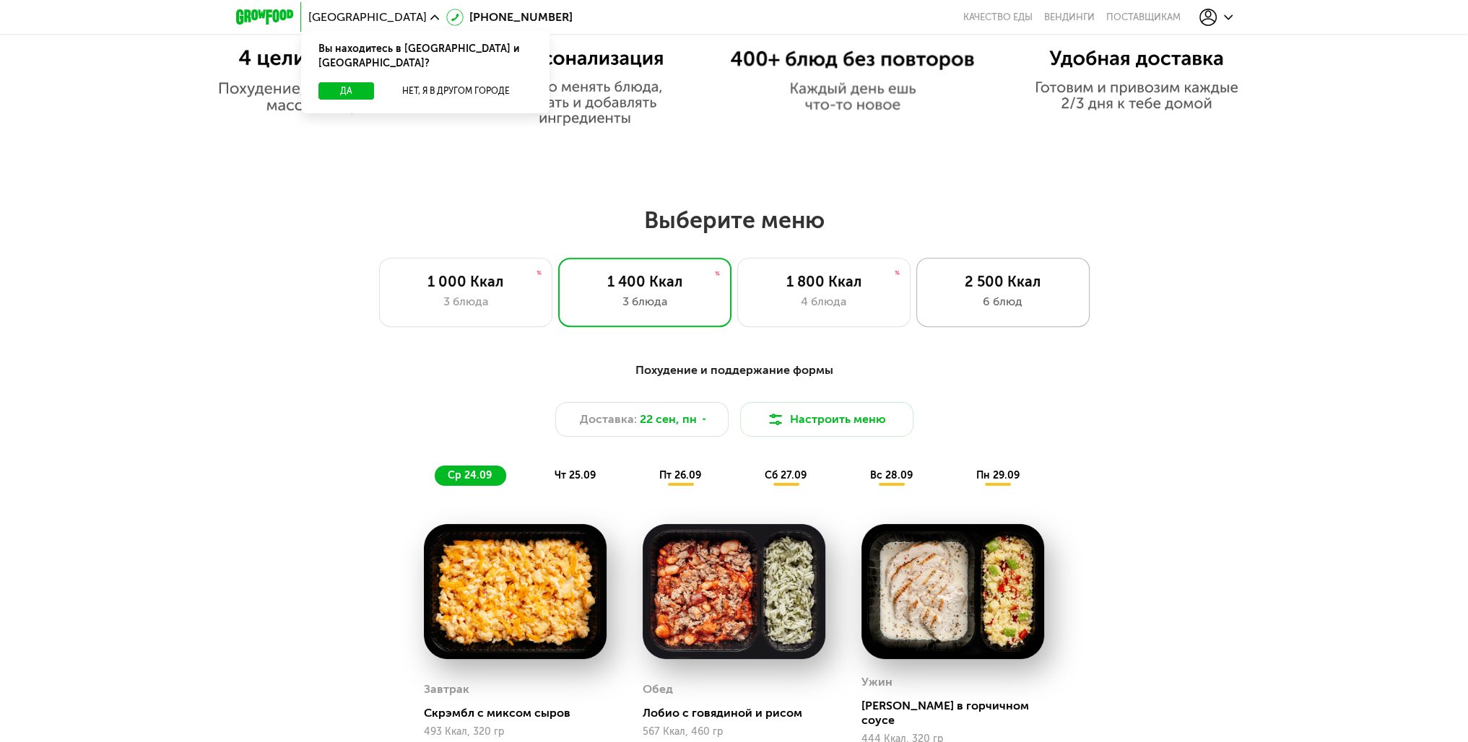
click at [966, 254] on div "Выберите меню 1 000 Ккал 3 блюда 1 400 Ккал 3 блюда 1 800 Ккал 4 блюда 2 500 Кк…" at bounding box center [734, 266] width 1468 height 121
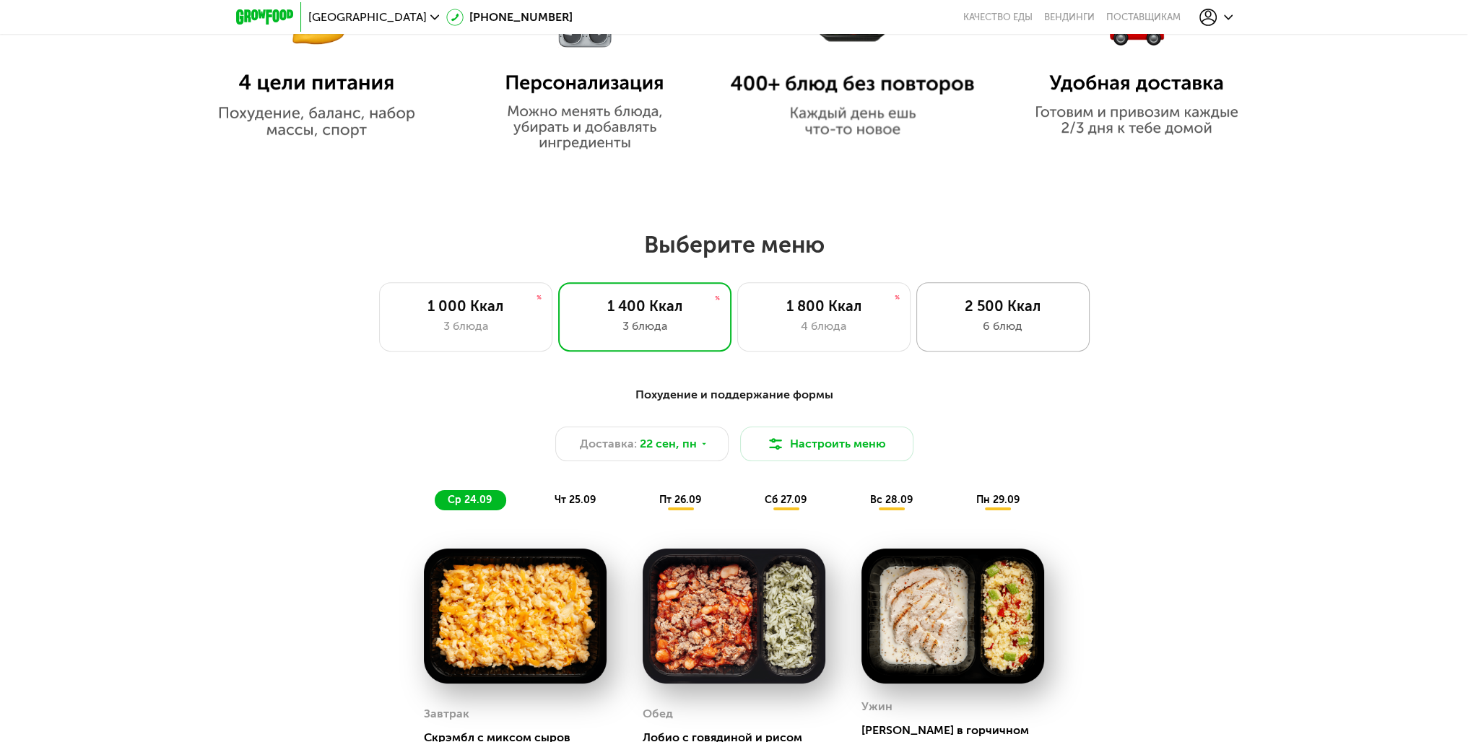
drag, startPoint x: 1017, startPoint y: 318, endPoint x: 1032, endPoint y: 308, distance: 17.6
click at [1017, 315] on div "2 500 Ккал" at bounding box center [1002, 305] width 143 height 17
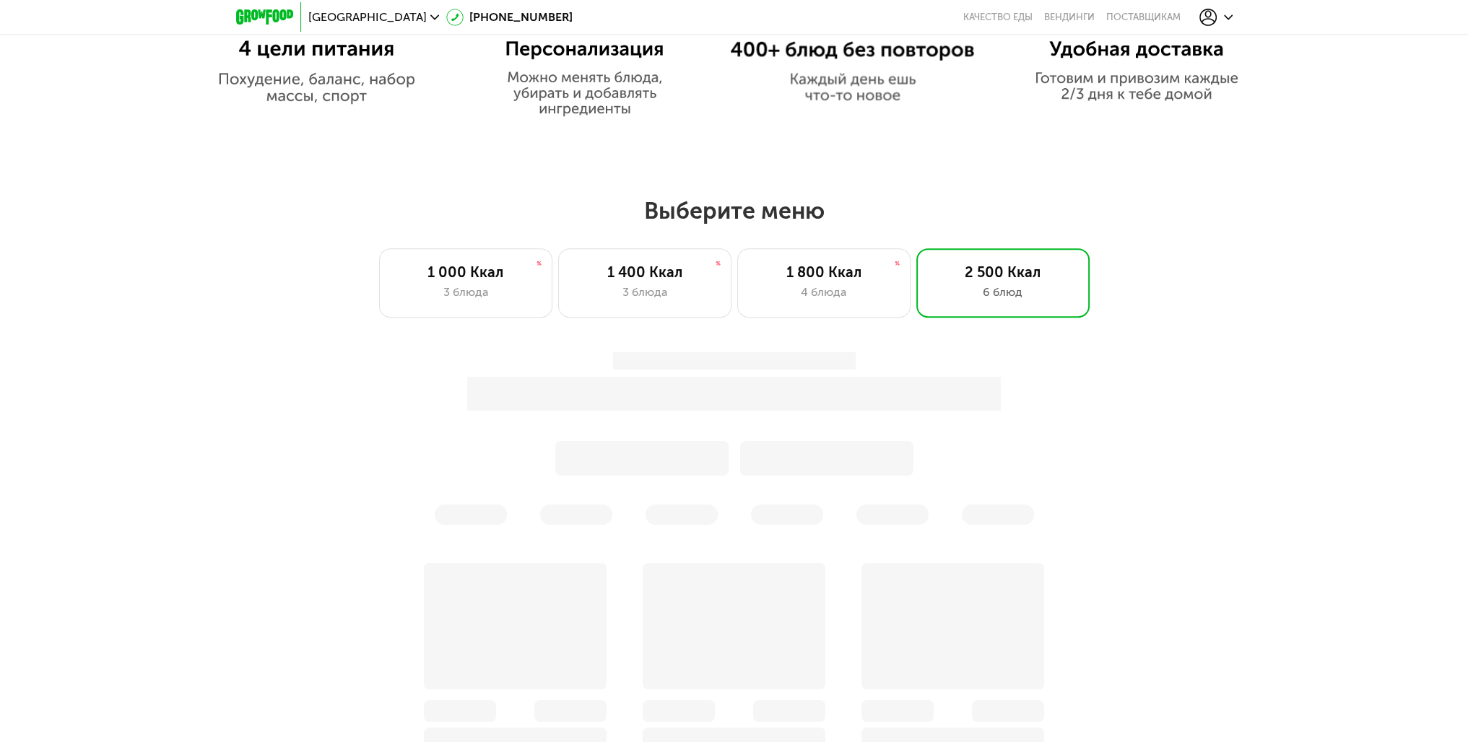
drag, startPoint x: 1150, startPoint y: 318, endPoint x: 1150, endPoint y: 347, distance: 29.6
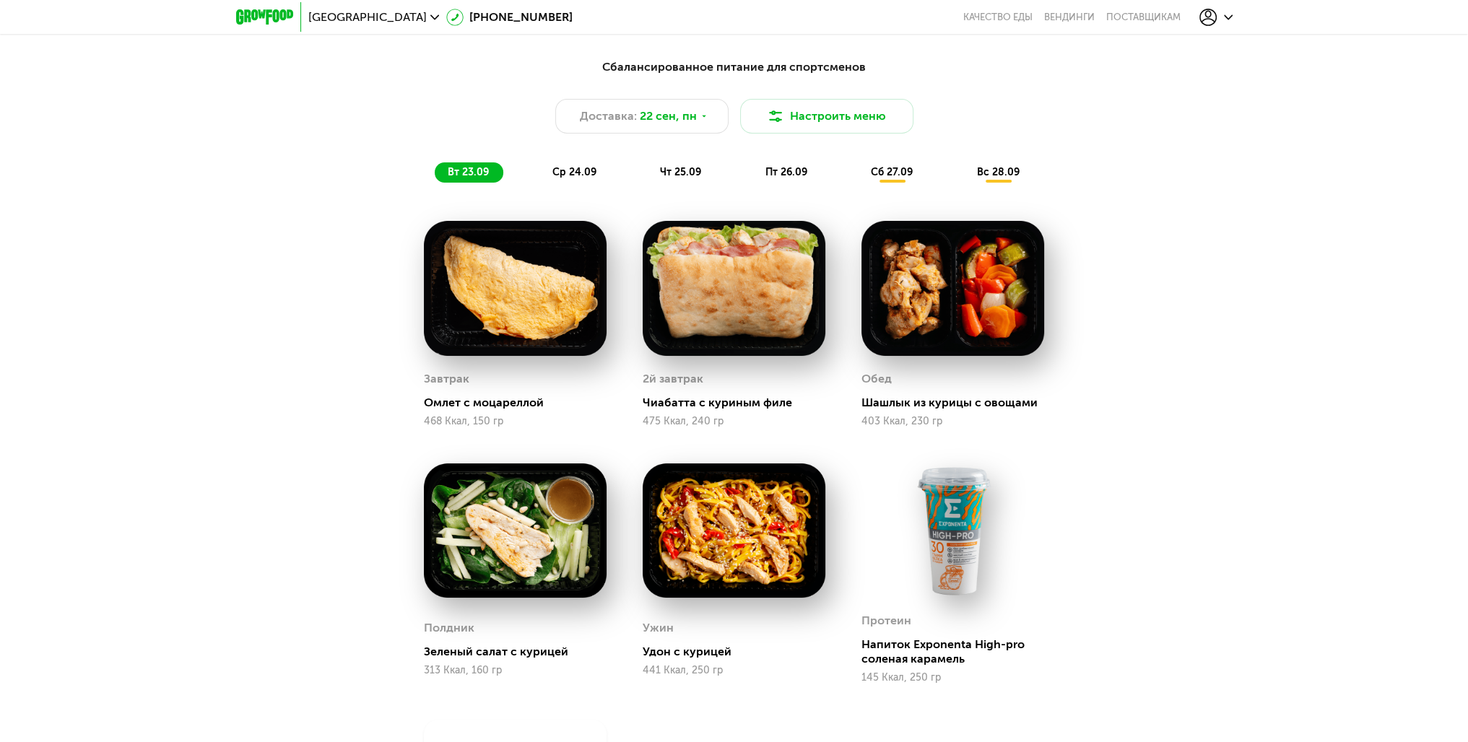
drag, startPoint x: 1162, startPoint y: 303, endPoint x: 1129, endPoint y: 378, distance: 82.1
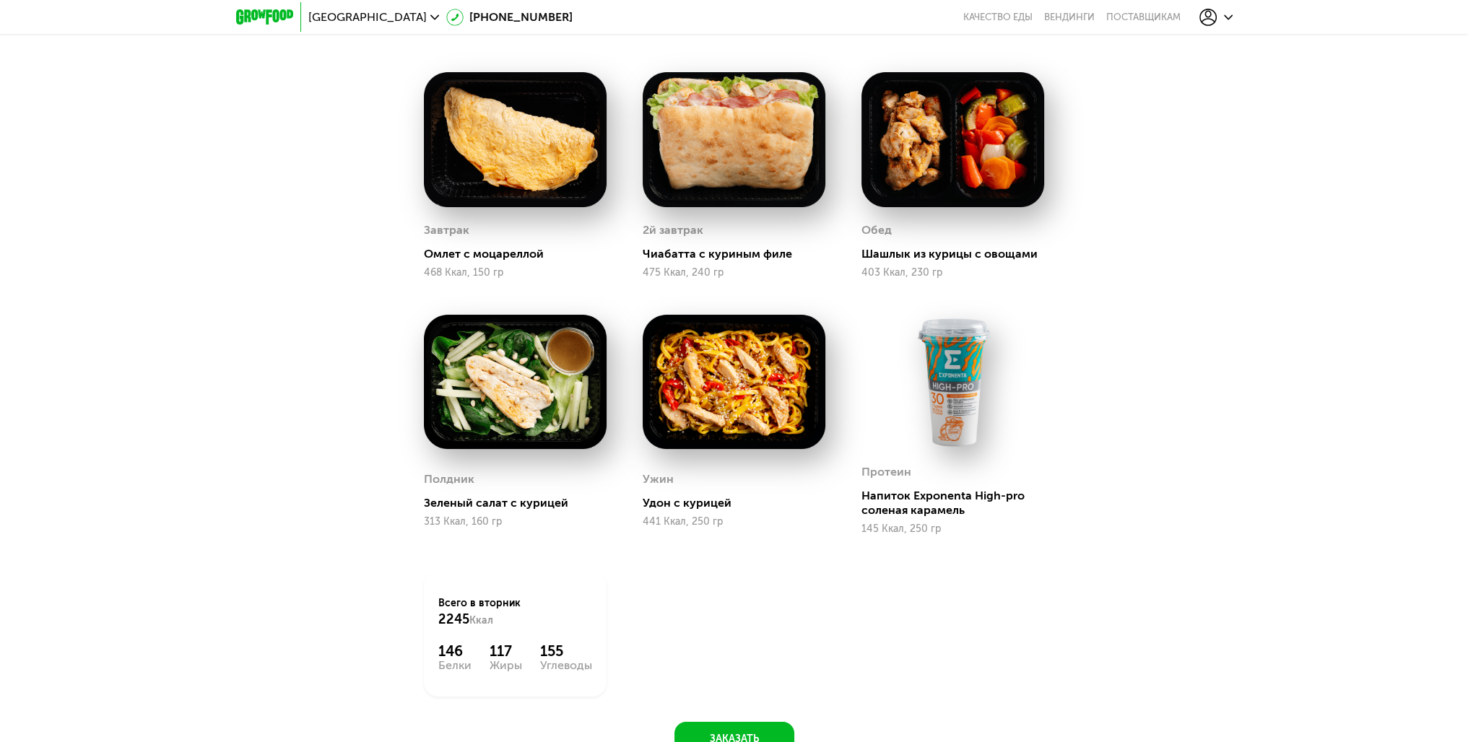
drag, startPoint x: 1170, startPoint y: 405, endPoint x: 1181, endPoint y: 534, distance: 129.7
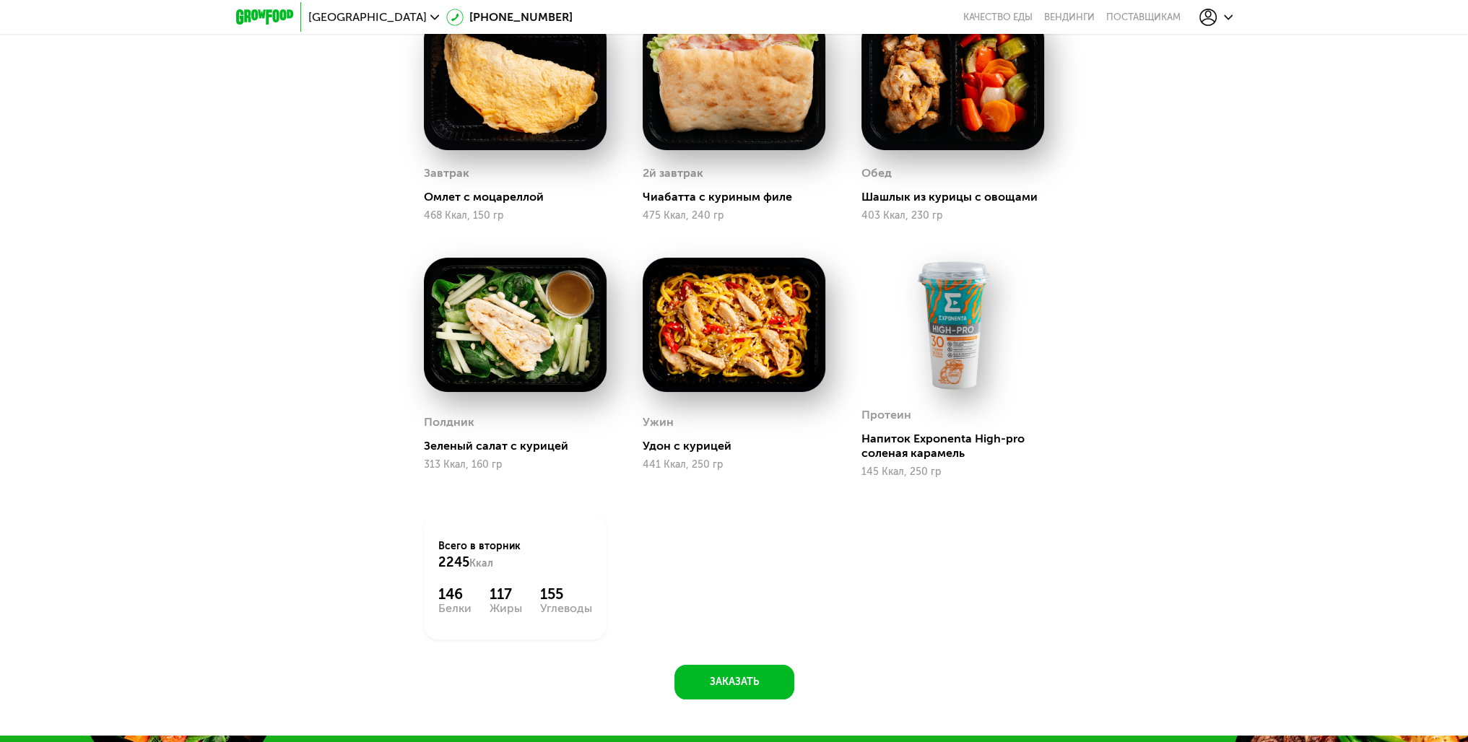
drag, startPoint x: 1099, startPoint y: 514, endPoint x: 1079, endPoint y: 403, distance: 112.9
